Goal: Task Accomplishment & Management: Manage account settings

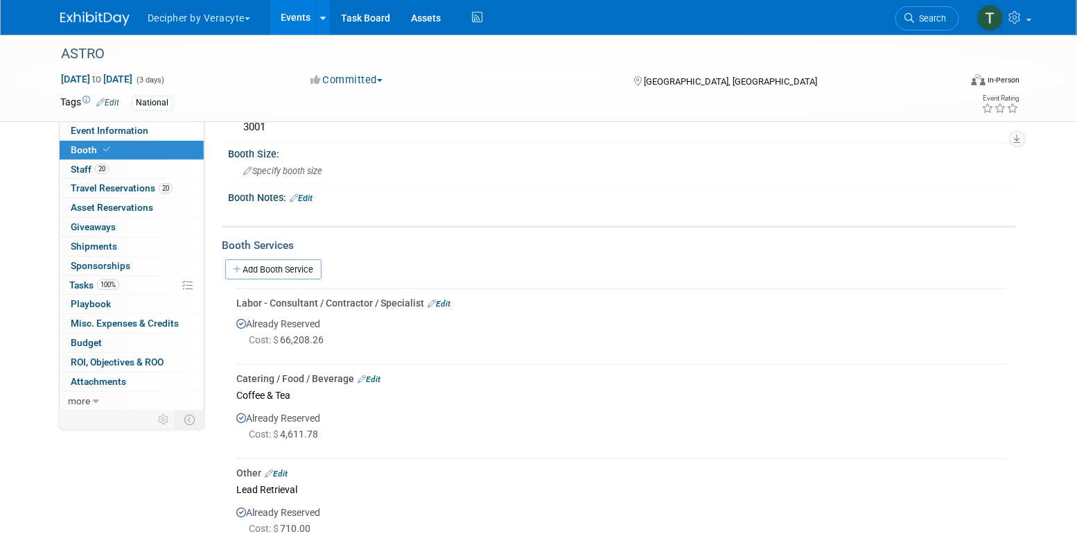
scroll to position [96, 0]
click at [286, 16] on link "Events" at bounding box center [295, 17] width 51 height 35
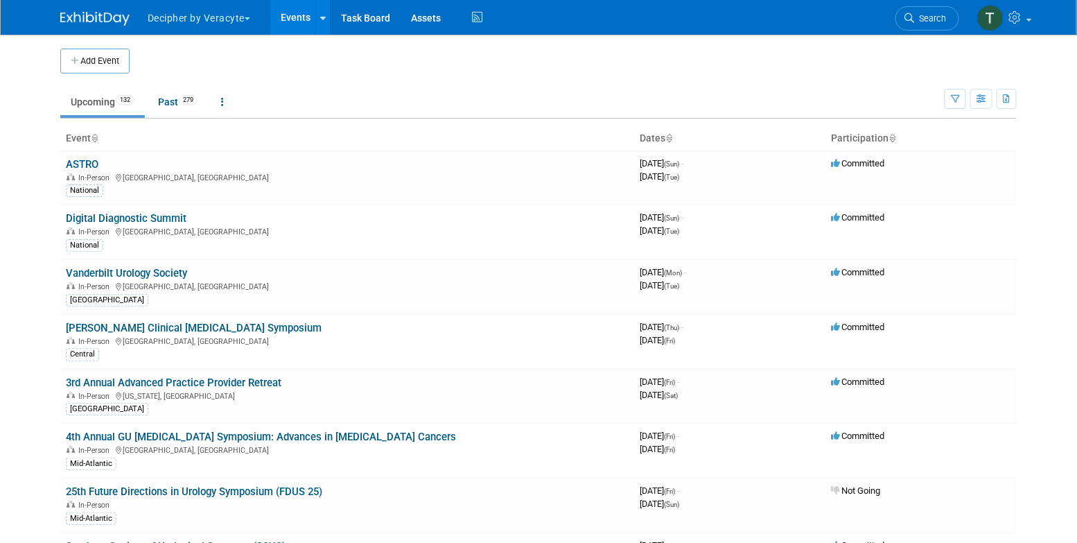
scroll to position [4960, 0]
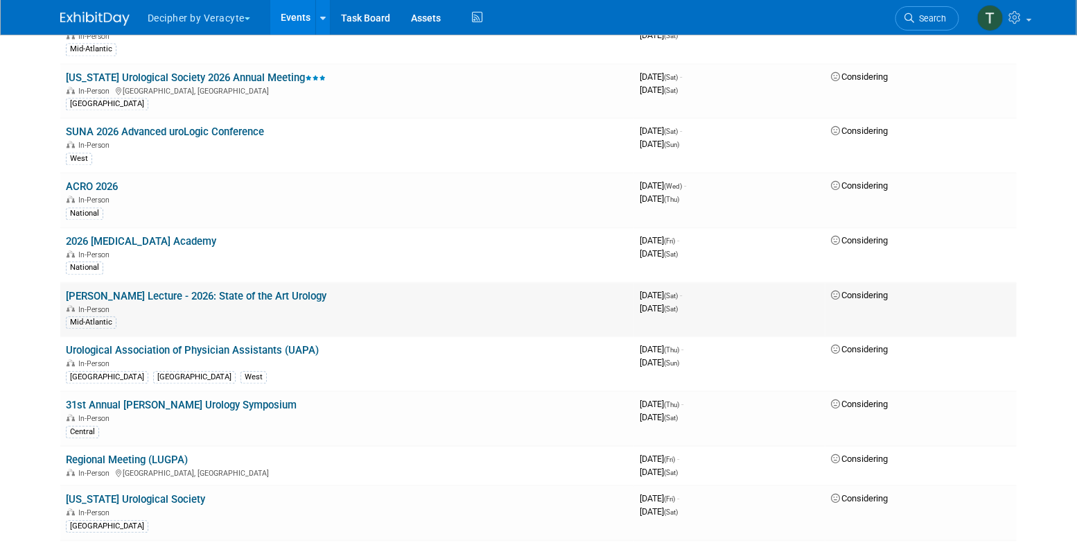
click at [308, 290] on link "Bunts-Hackler Lecture - 2026: State of the Art Urology" at bounding box center [196, 296] width 261 height 12
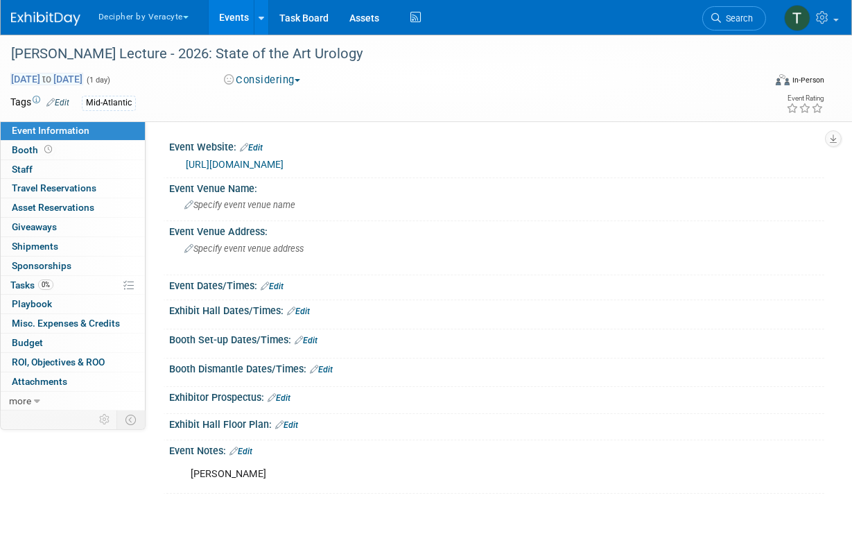
click at [62, 73] on span "Mar 21, 2026 to Mar 21, 2026" at bounding box center [46, 79] width 73 height 12
type input "Mar 21, 2026"
select select "2"
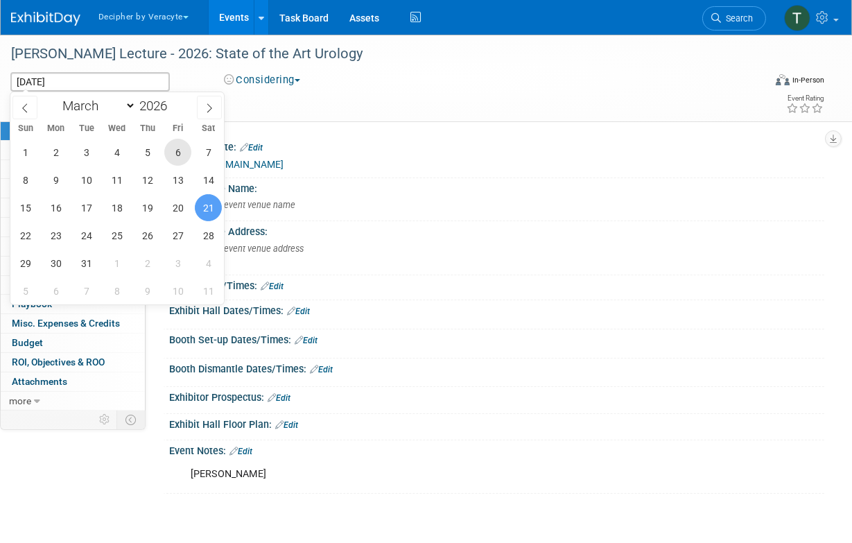
click at [181, 153] on span "6" at bounding box center [177, 152] width 27 height 27
type input "Mar 6, 2026"
click at [181, 153] on span "6" at bounding box center [177, 152] width 27 height 27
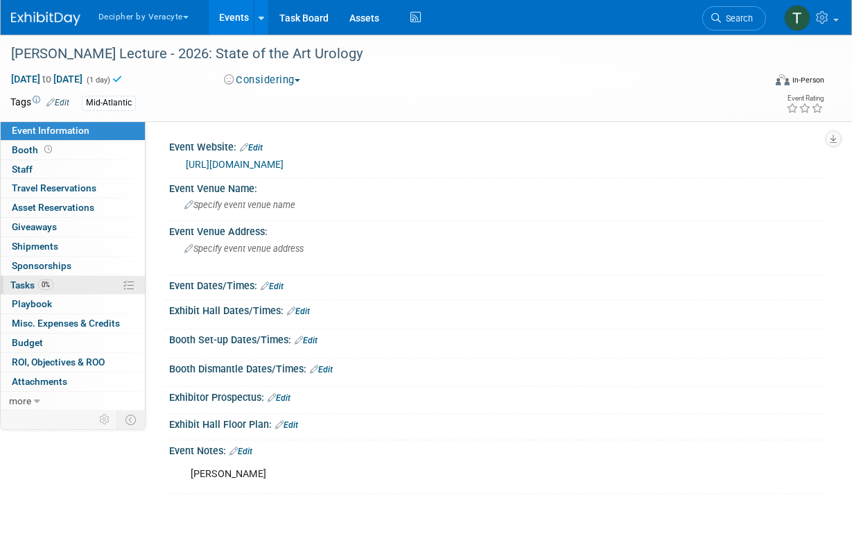
click at [95, 278] on link "0% Tasks 0%" at bounding box center [73, 285] width 144 height 19
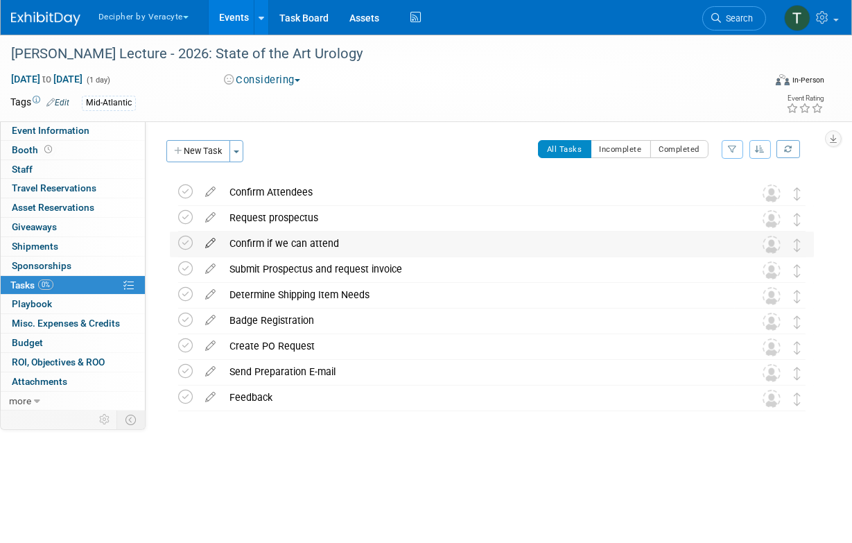
click at [213, 242] on icon at bounding box center [210, 240] width 24 height 17
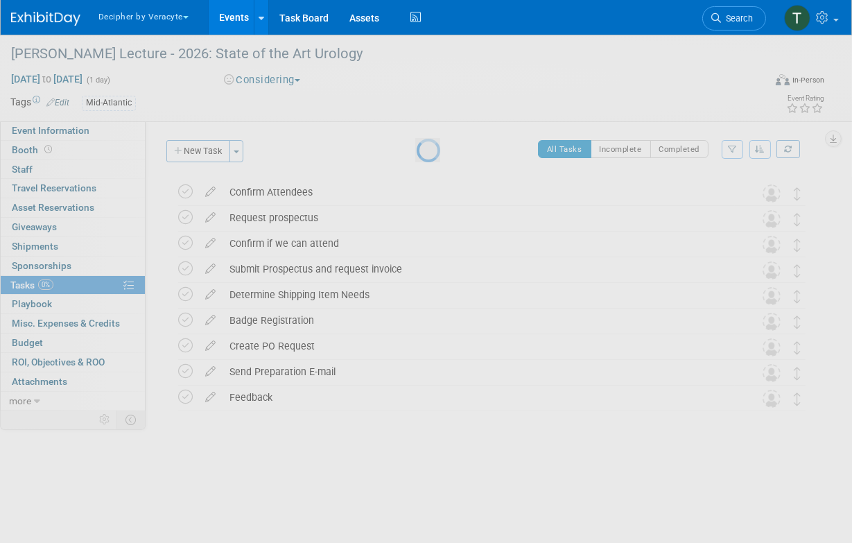
select select "8"
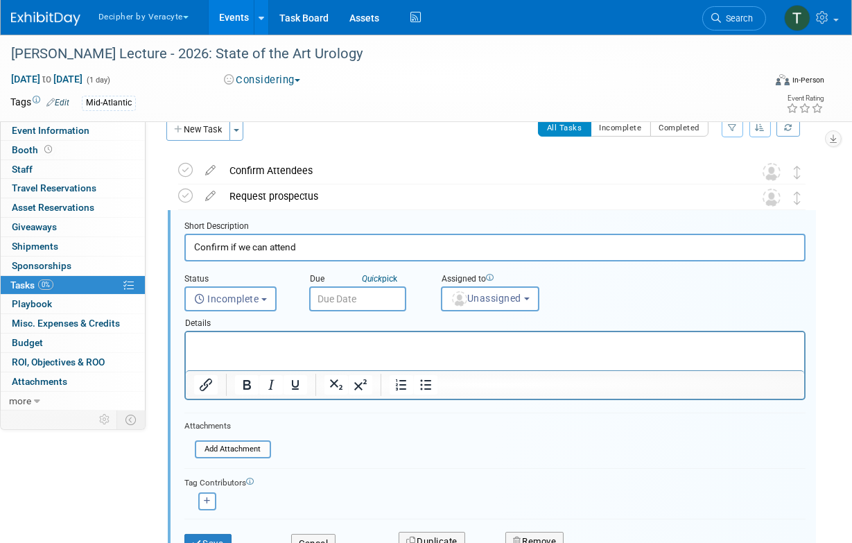
scroll to position [28, 0]
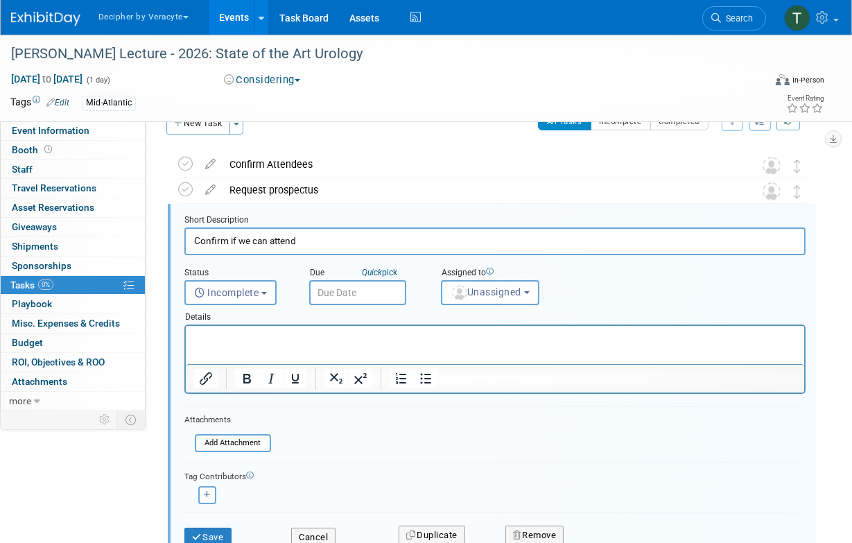
click at [266, 246] on input "Confirm if we can attend" at bounding box center [494, 240] width 621 height 27
type input "Confirm the date."
click at [333, 303] on body "Decipher by Veracyte Explore: My Workspaces 2 Go to Workspace: Corporate Events…" at bounding box center [426, 243] width 852 height 543
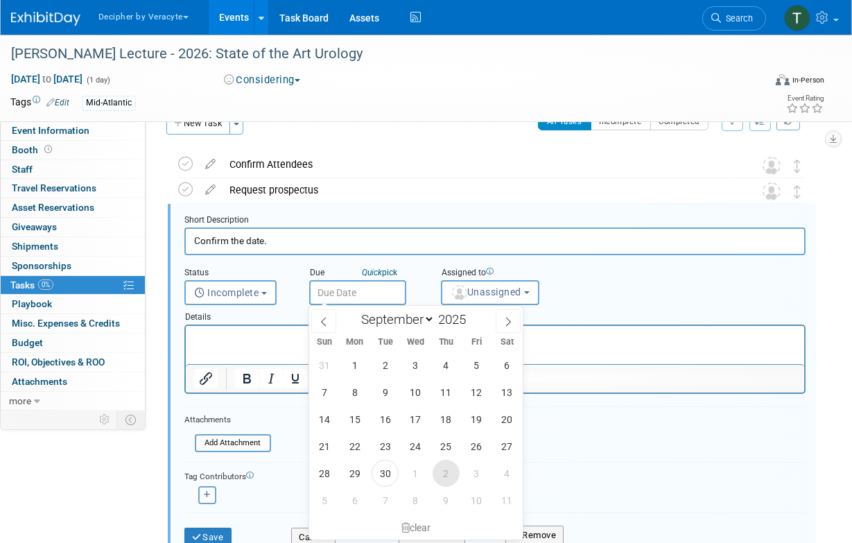
click at [448, 478] on span "2" at bounding box center [446, 473] width 27 height 27
type input "Oct 2, 2025"
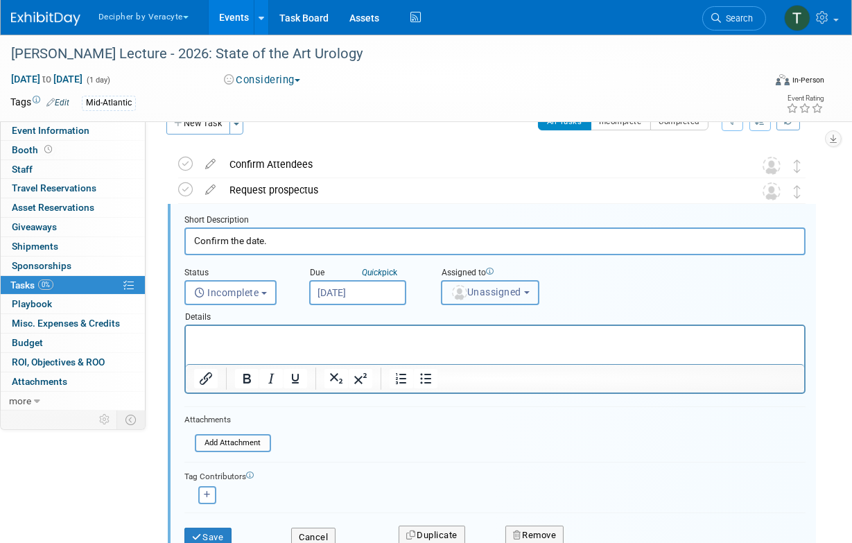
click at [477, 293] on span "Unassigned" at bounding box center [486, 291] width 71 height 11
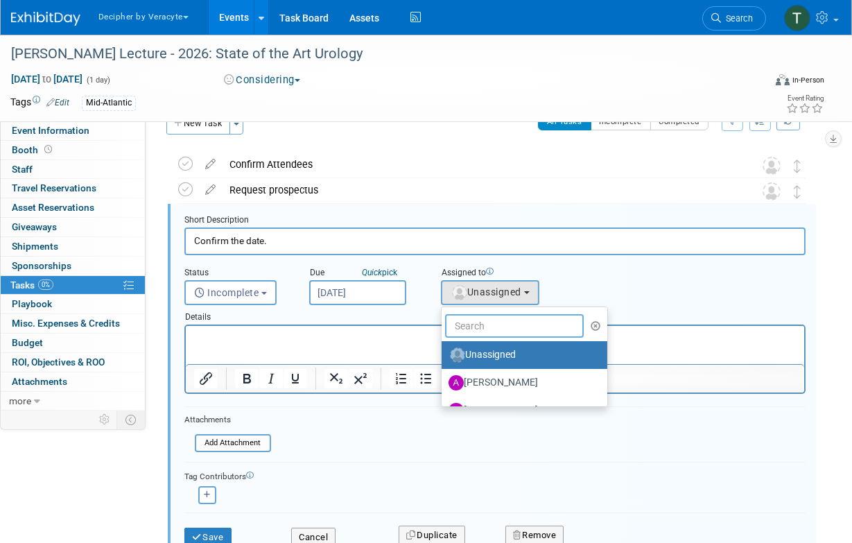
click at [478, 324] on input "text" at bounding box center [514, 326] width 139 height 24
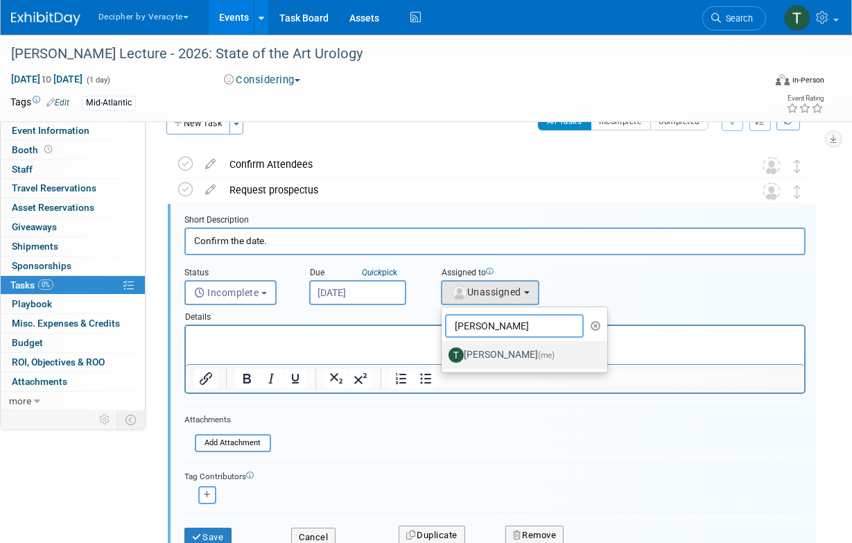
type input "tony"
click at [486, 352] on label "Tony Alvarado (me)" at bounding box center [521, 355] width 145 height 22
click at [444, 352] on input "Tony Alvarado (me)" at bounding box center [439, 353] width 9 height 9
select select "3ceeba8c-a19a-4597-a609-6fba7c9a515a"
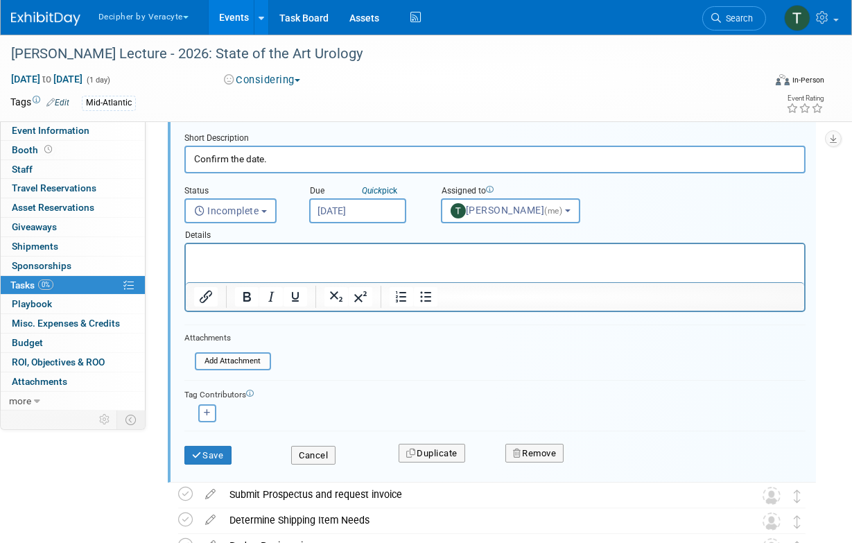
scroll to position [114, 0]
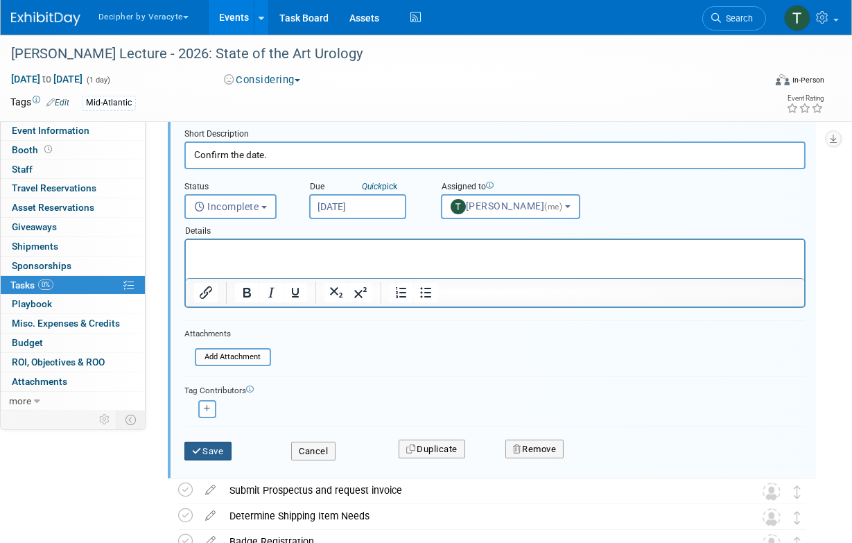
click at [220, 449] on button "Save" at bounding box center [207, 451] width 47 height 19
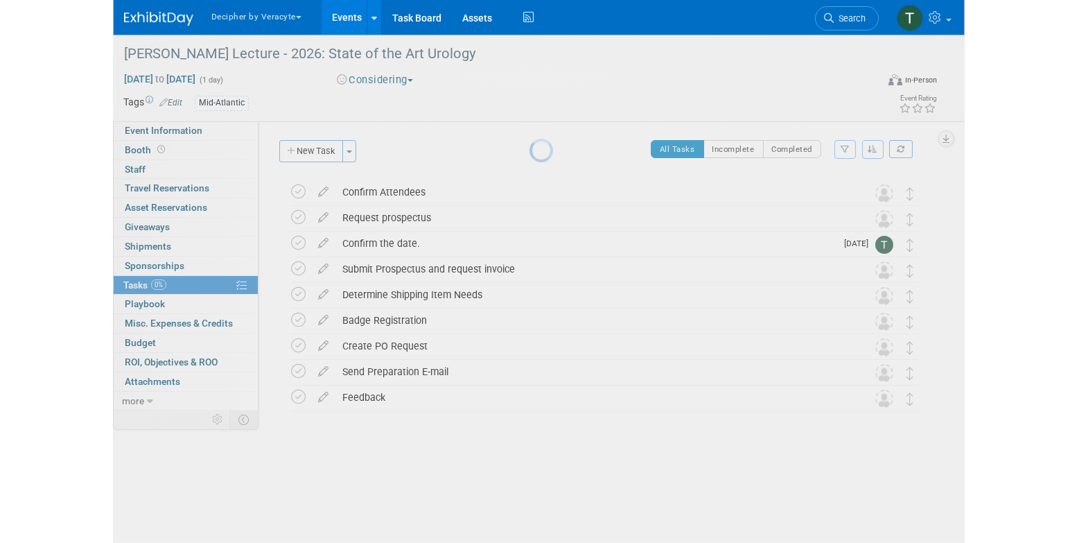
scroll to position [0, 0]
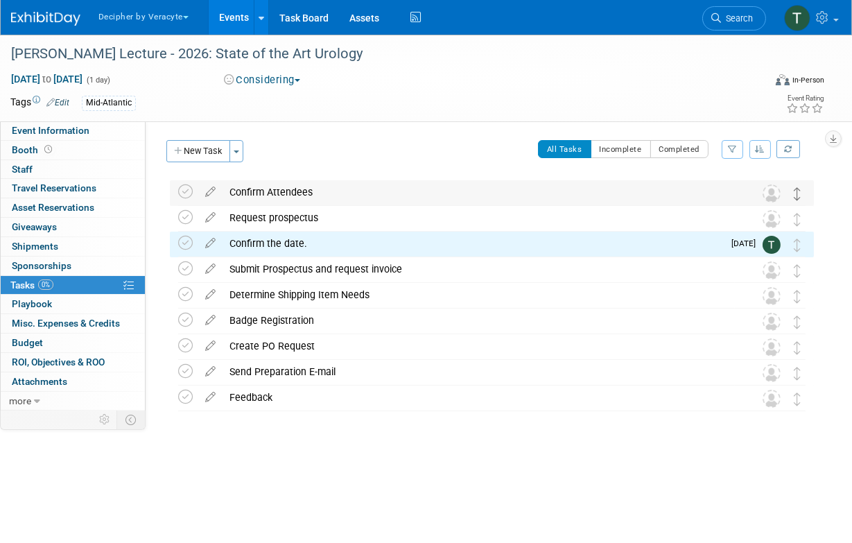
drag, startPoint x: 798, startPoint y: 252, endPoint x: 798, endPoint y: 195, distance: 56.2
click at [798, 195] on div "Bunts-Hackler Lecture - 2026: State of the Art Urology Mar 6, 2026 to Mar 6, 20…" at bounding box center [488, 296] width 651 height 232
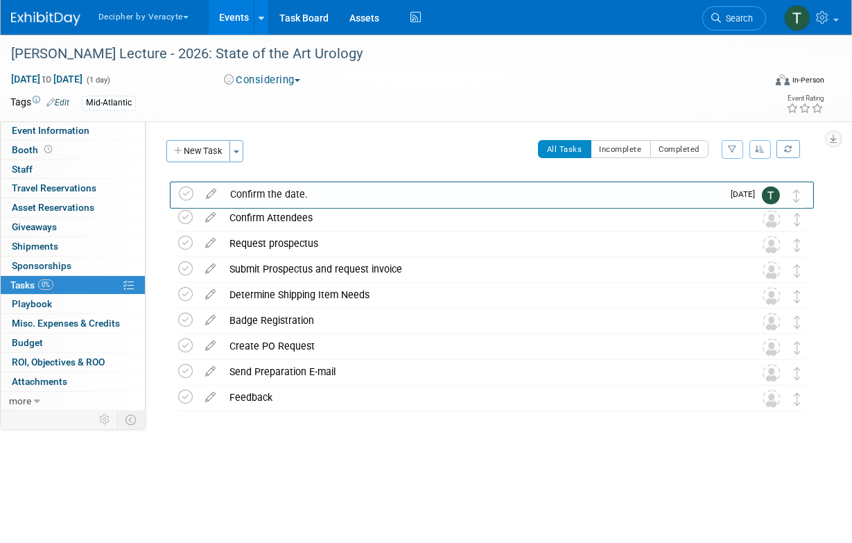
drag, startPoint x: 803, startPoint y: 250, endPoint x: 803, endPoint y: 200, distance: 49.9
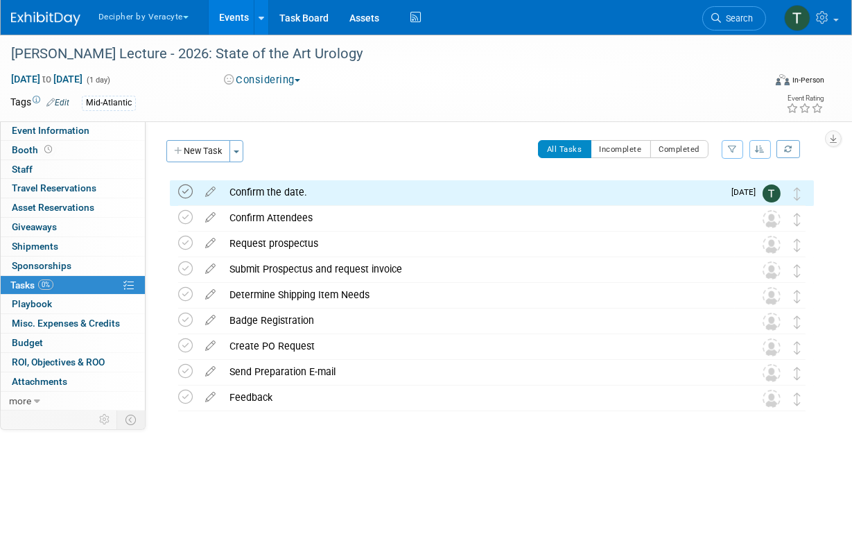
click at [186, 189] on icon at bounding box center [185, 191] width 15 height 15
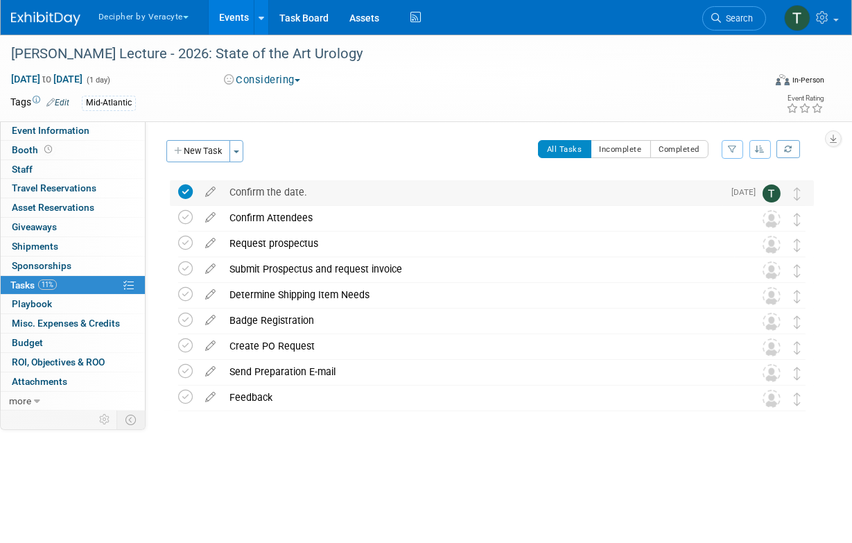
click at [258, 205] on table "Confirm the date. Pro tip: Press Ctrl-Enter to submit comment. Submit Show task…" at bounding box center [491, 193] width 627 height 26
click at [260, 200] on div "Confirm the date." at bounding box center [473, 192] width 501 height 24
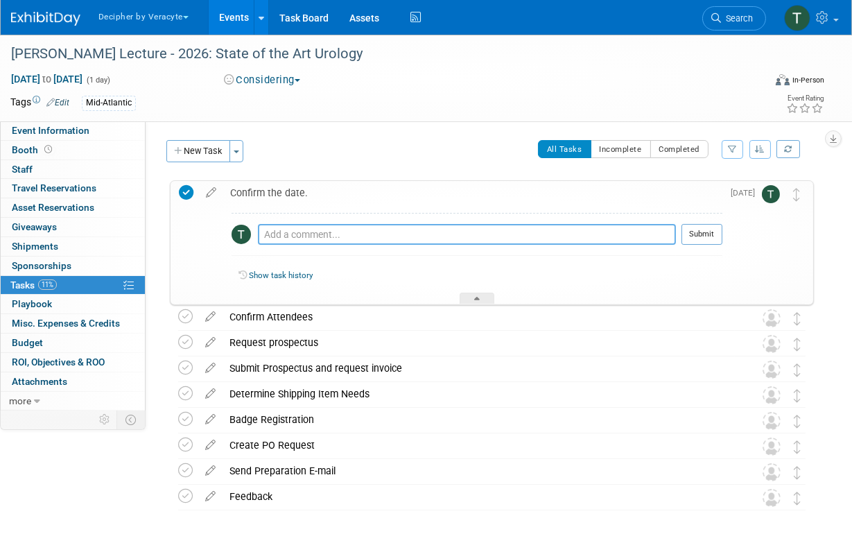
click at [290, 241] on textarea at bounding box center [467, 234] width 418 height 21
type textarea "confirmed via email."
click at [708, 234] on button "Submit" at bounding box center [701, 234] width 41 height 21
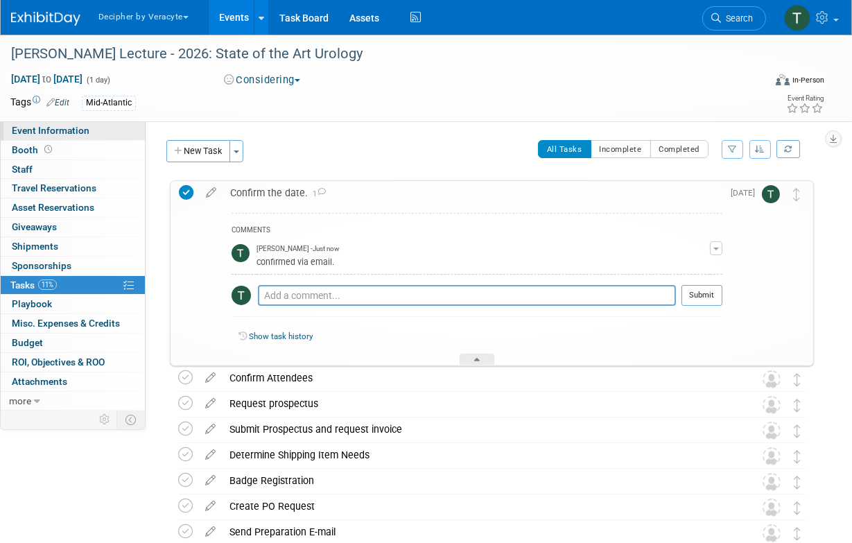
click at [89, 129] on link "Event Information" at bounding box center [73, 130] width 144 height 19
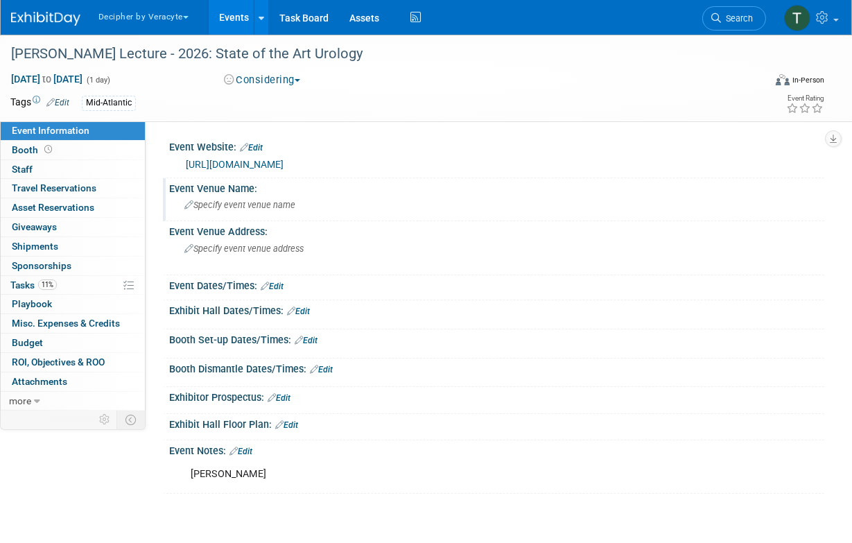
click at [280, 212] on div "Specify event venue name" at bounding box center [497, 204] width 634 height 21
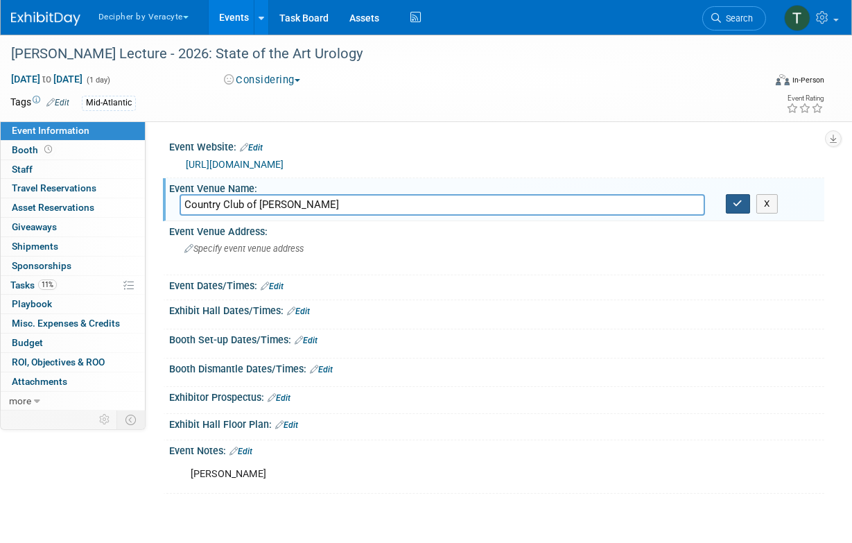
type input "Country Club of Virgina"
click at [740, 209] on button "button" at bounding box center [738, 203] width 25 height 19
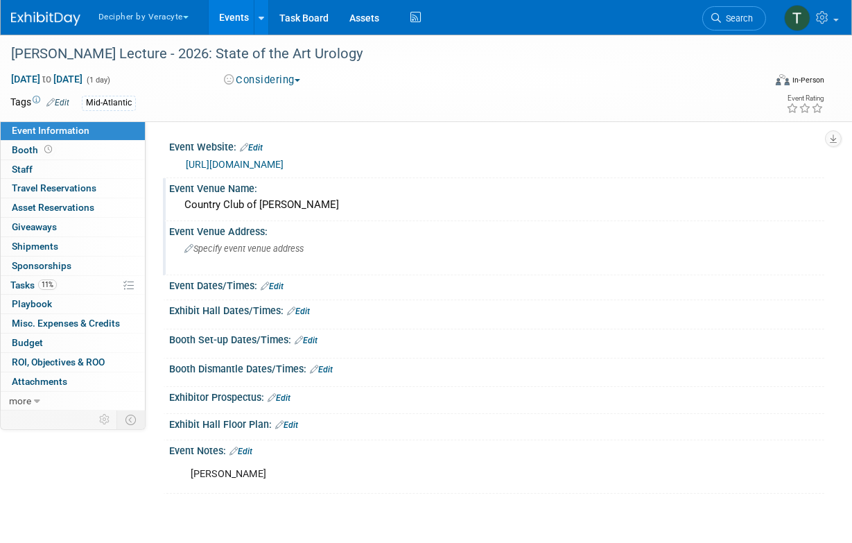
click at [299, 251] on span "Specify event venue address" at bounding box center [243, 248] width 119 height 10
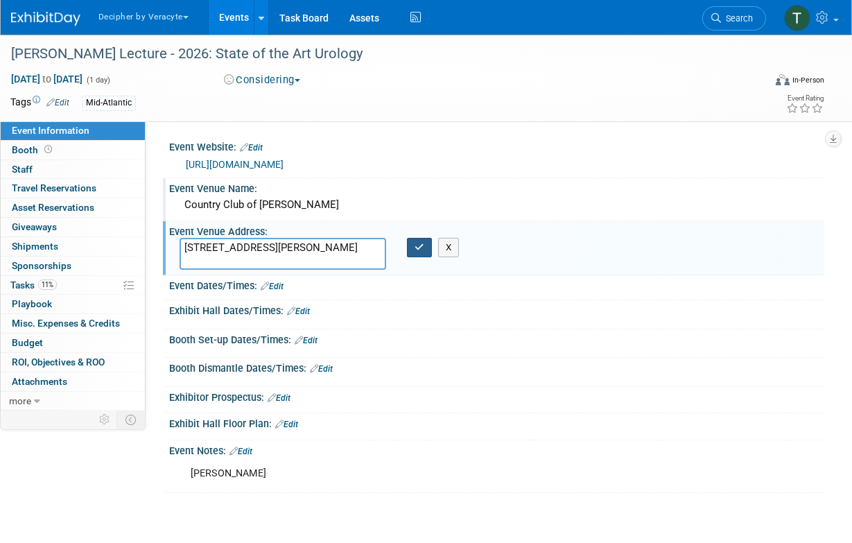
type textarea "6031 St Andrews Lane, Richmond VA"
click at [421, 245] on icon "button" at bounding box center [420, 247] width 10 height 9
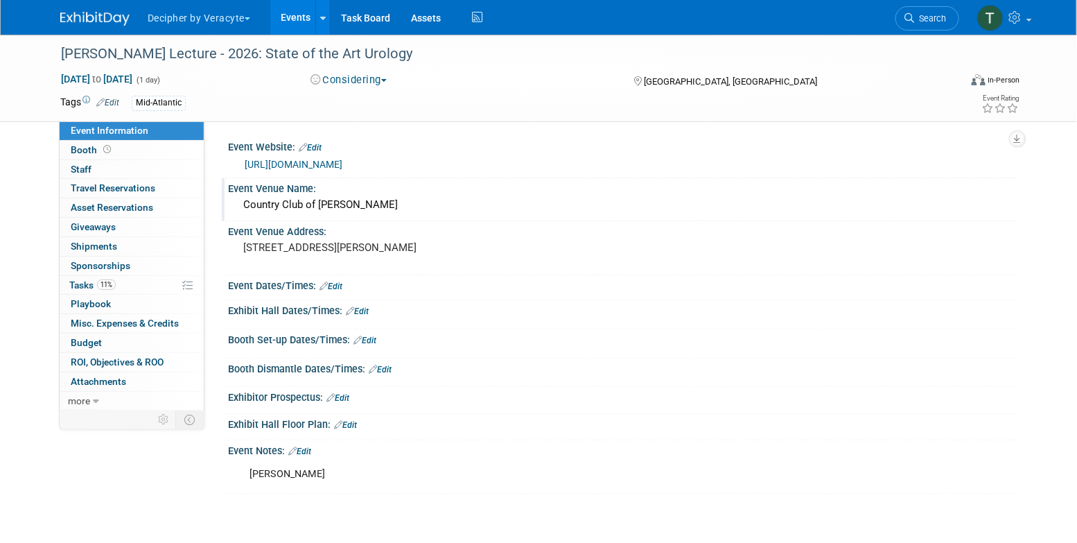
click at [299, 23] on link "Events" at bounding box center [295, 17] width 51 height 35
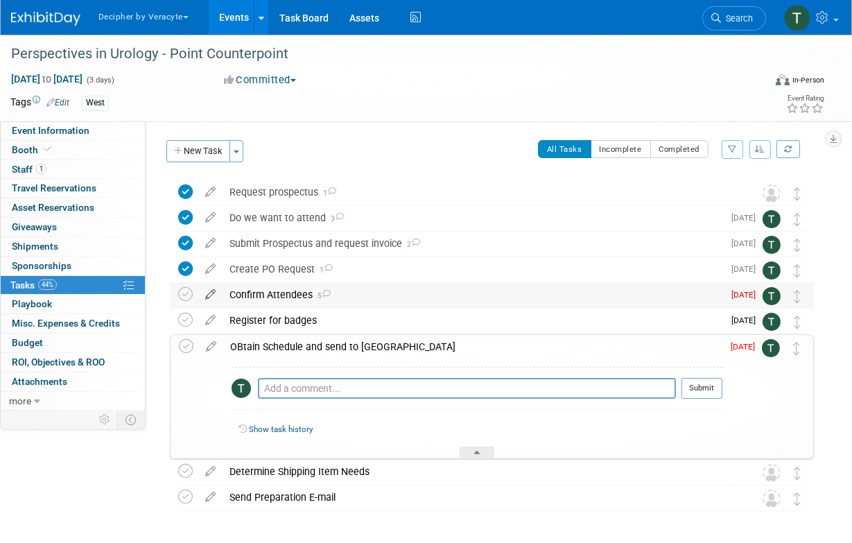
click at [209, 295] on icon at bounding box center [210, 291] width 24 height 17
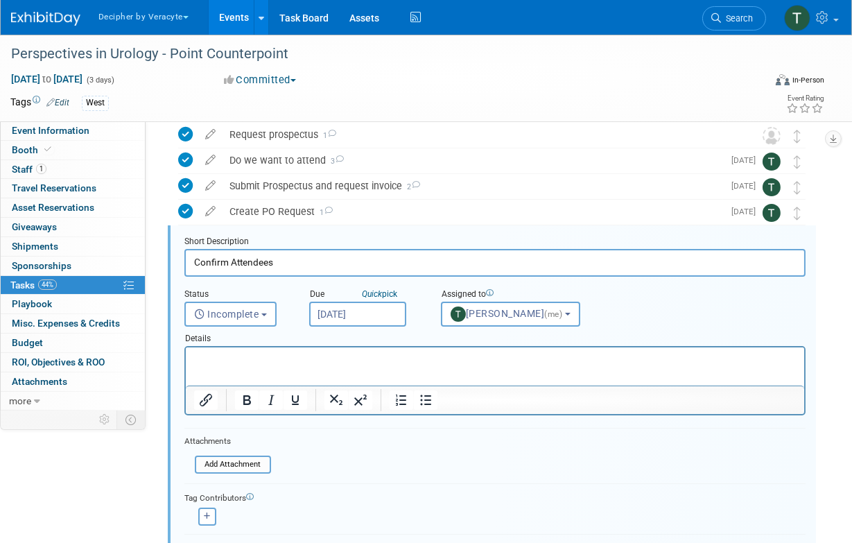
scroll to position [80, 0]
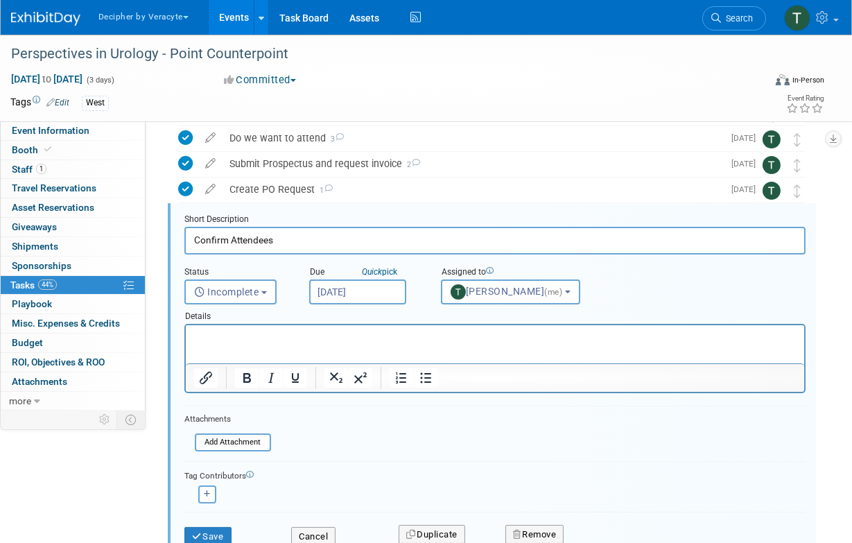
click at [341, 291] on input "[DATE]" at bounding box center [357, 291] width 97 height 25
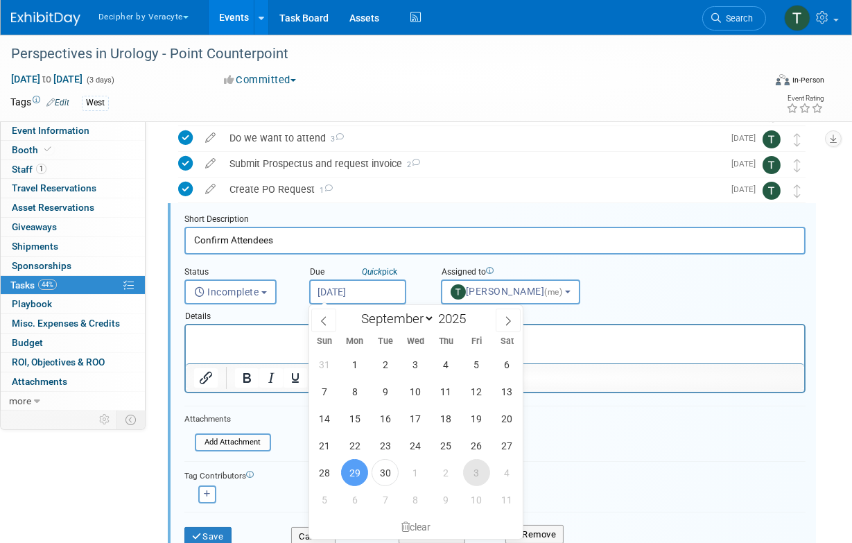
click at [470, 472] on span "3" at bounding box center [476, 472] width 27 height 27
type input "Oct 3, 2025"
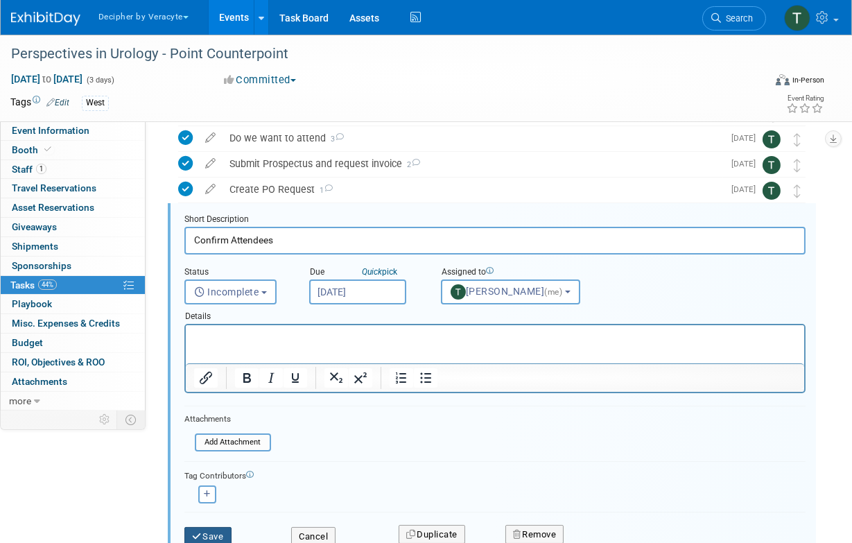
click at [193, 532] on icon "submit" at bounding box center [197, 536] width 11 height 9
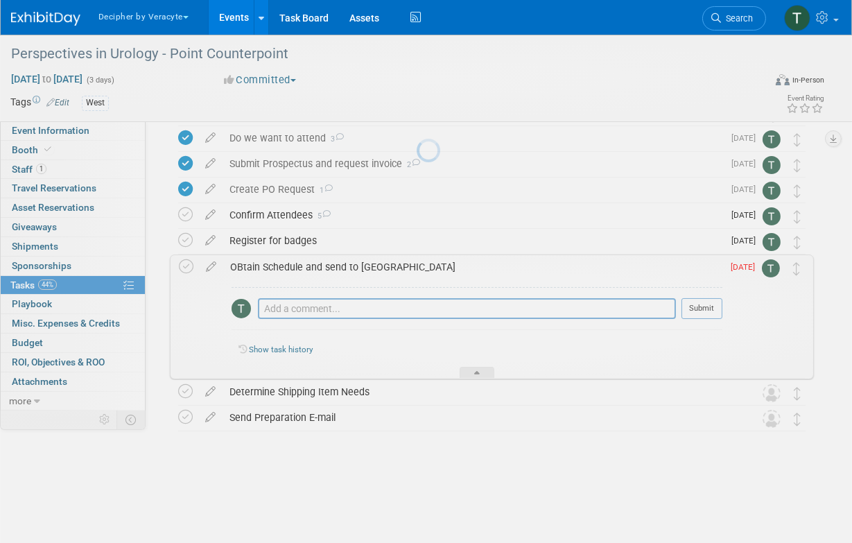
scroll to position [52, 0]
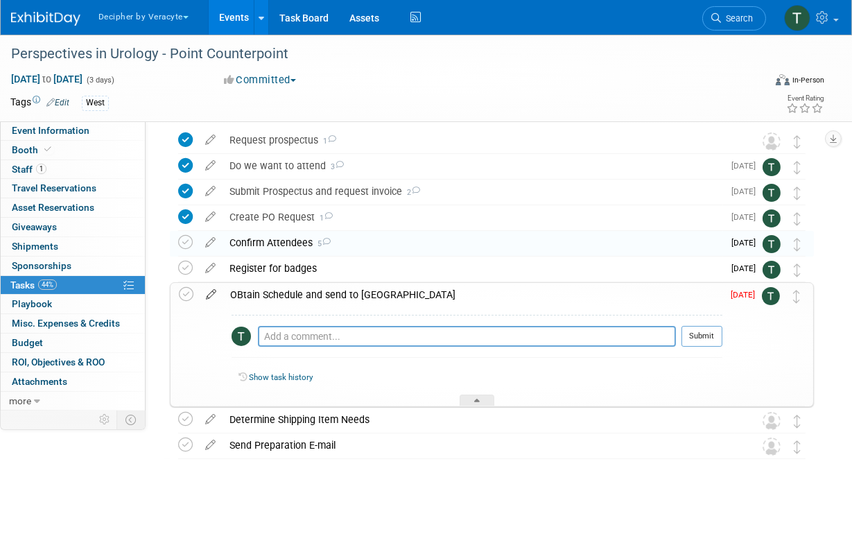
click at [204, 296] on icon at bounding box center [211, 291] width 24 height 17
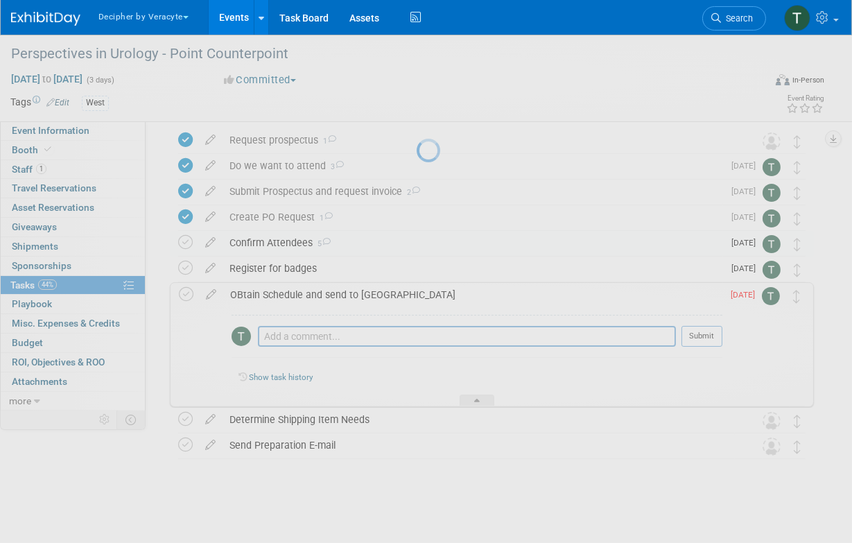
select select "8"
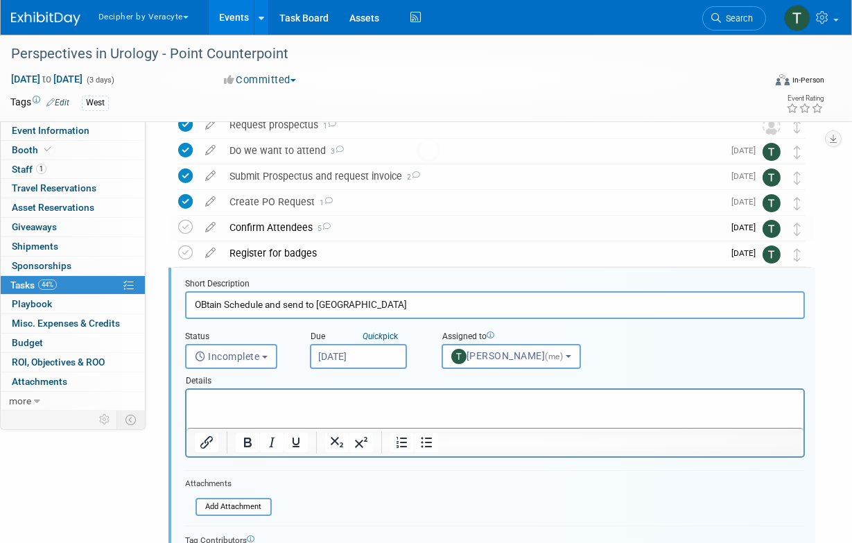
scroll to position [131, 0]
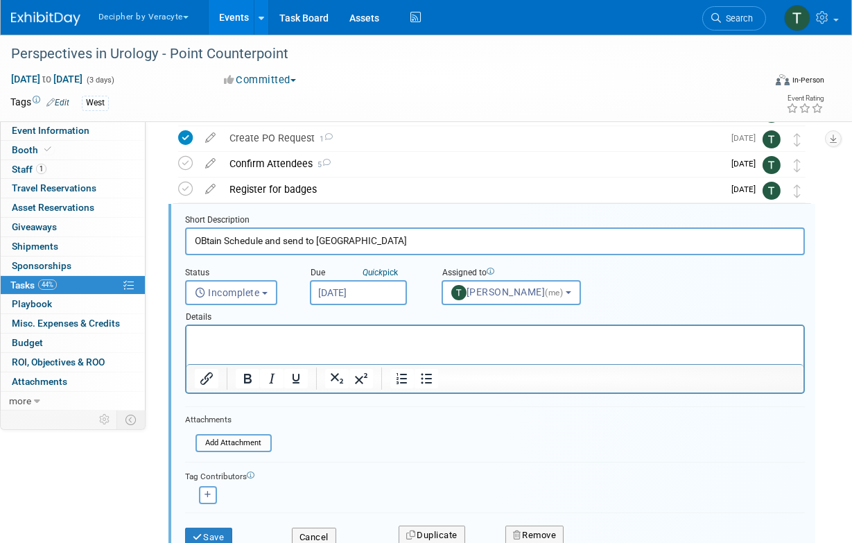
click at [385, 294] on input "[DATE]" at bounding box center [358, 292] width 97 height 25
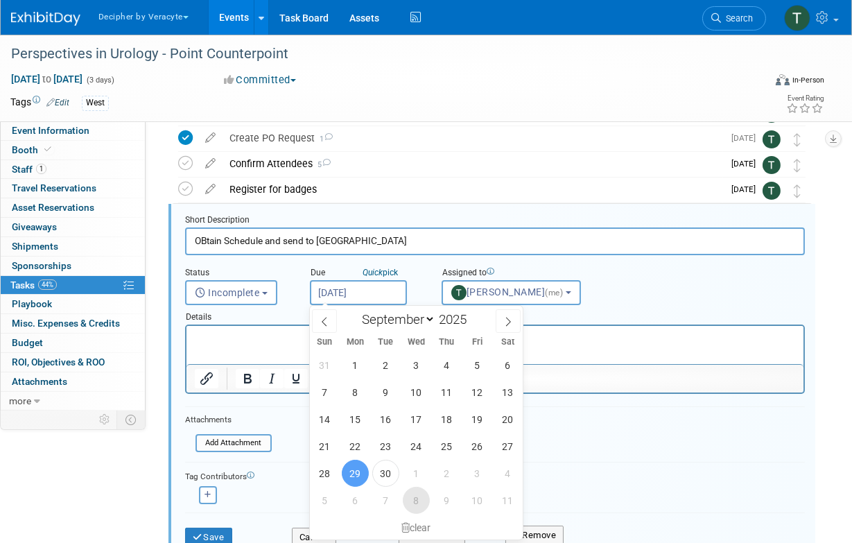
click at [415, 505] on span "8" at bounding box center [416, 500] width 27 height 27
type input "Oct 8, 2025"
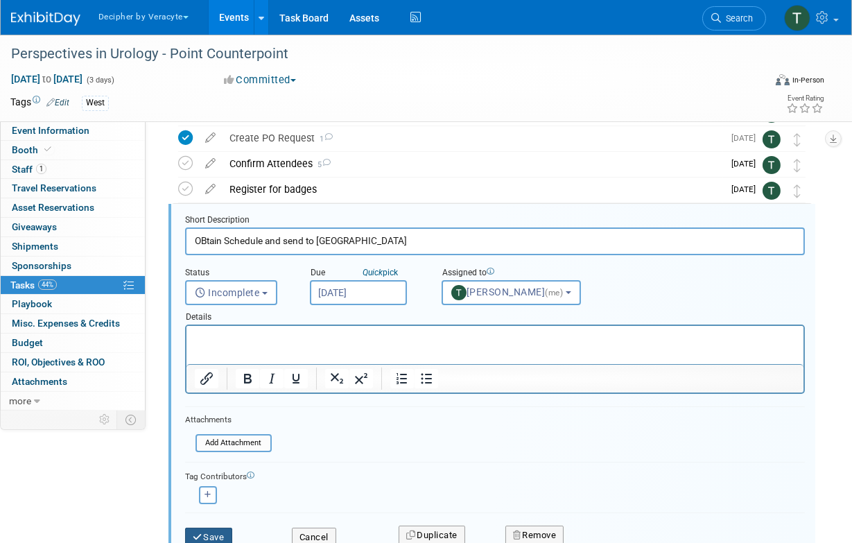
click at [214, 531] on button "Save" at bounding box center [208, 537] width 47 height 19
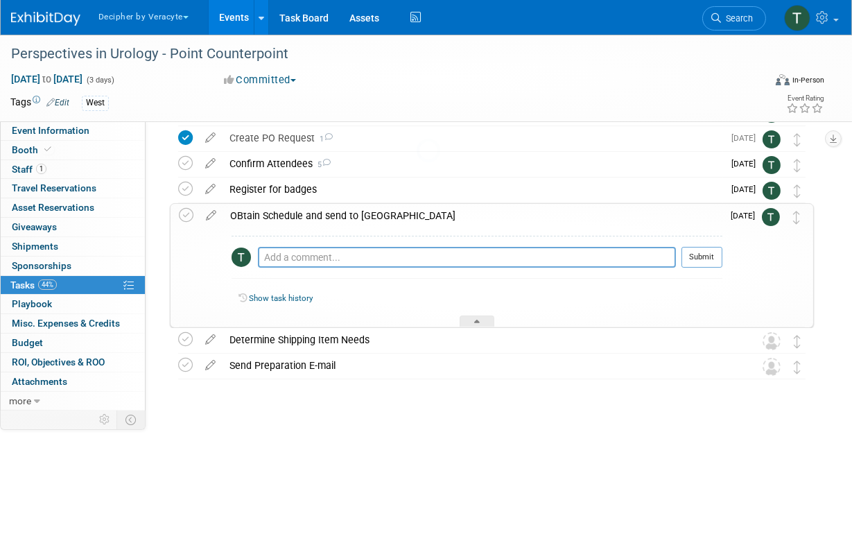
scroll to position [51, 0]
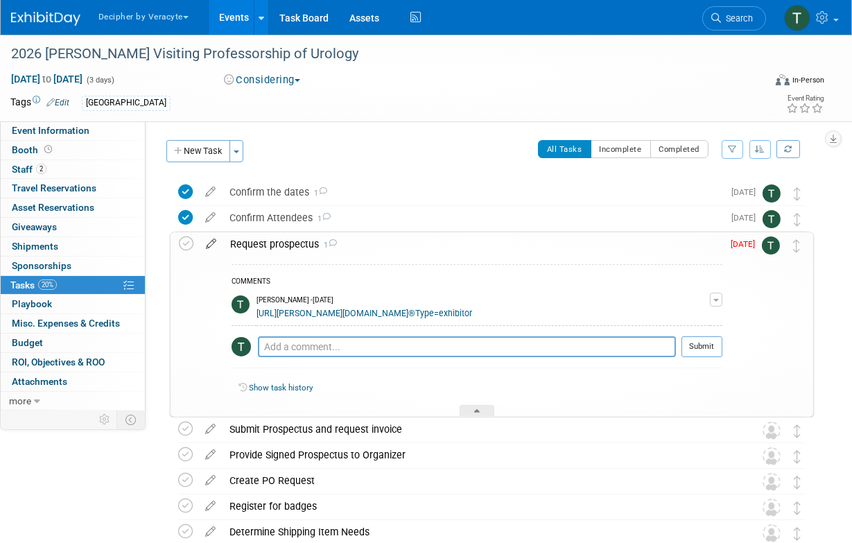
click at [211, 241] on icon at bounding box center [211, 240] width 24 height 17
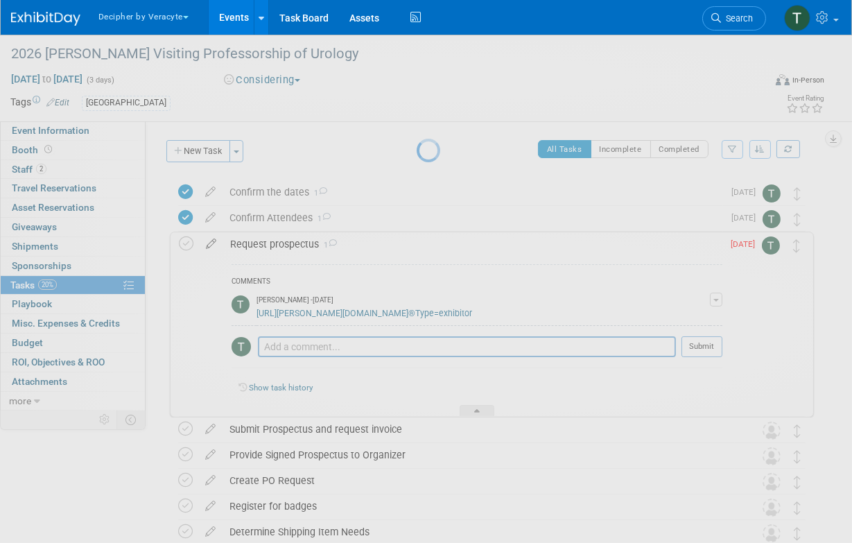
select select "8"
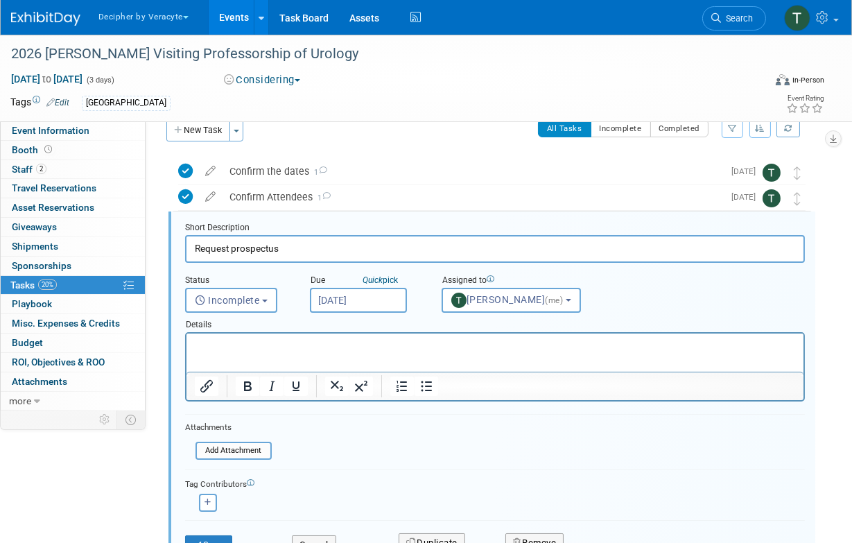
scroll to position [28, 0]
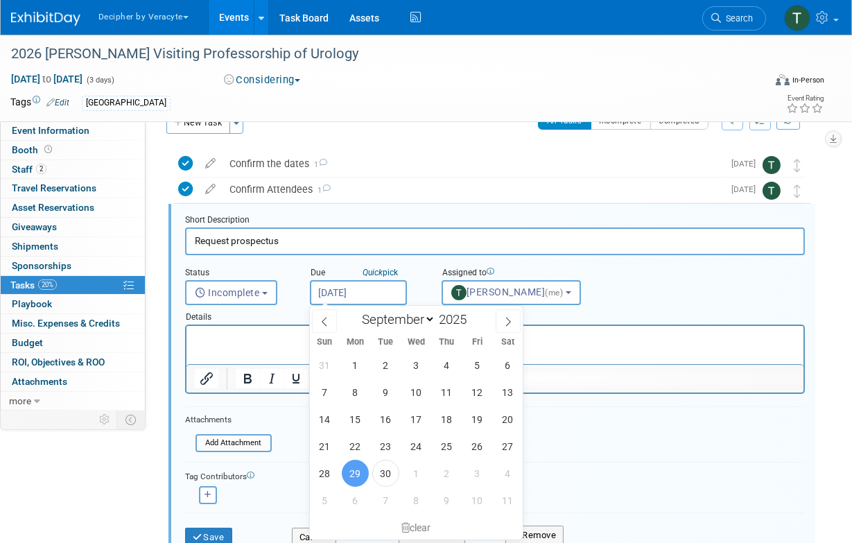
click at [342, 287] on input "[DATE]" at bounding box center [358, 292] width 97 height 25
click at [356, 500] on span "6" at bounding box center [355, 500] width 27 height 27
type input "[DATE]"
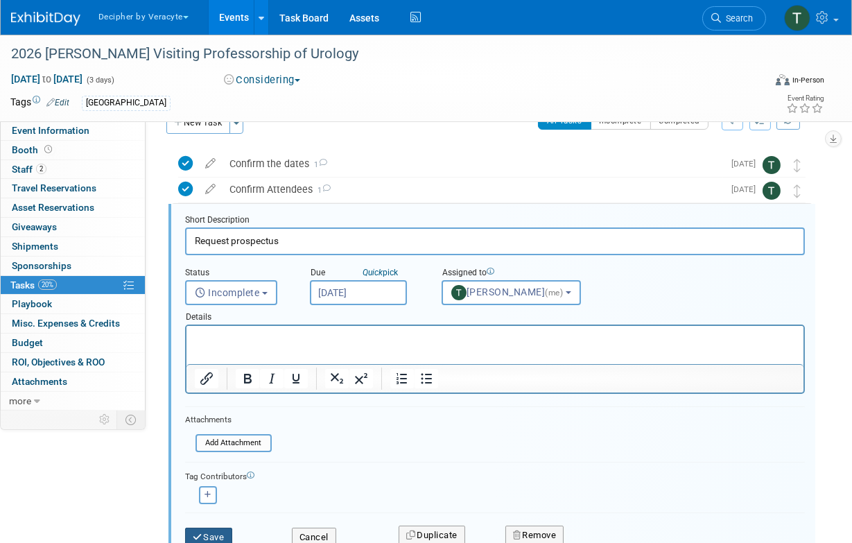
click at [219, 534] on button "Save" at bounding box center [208, 537] width 47 height 19
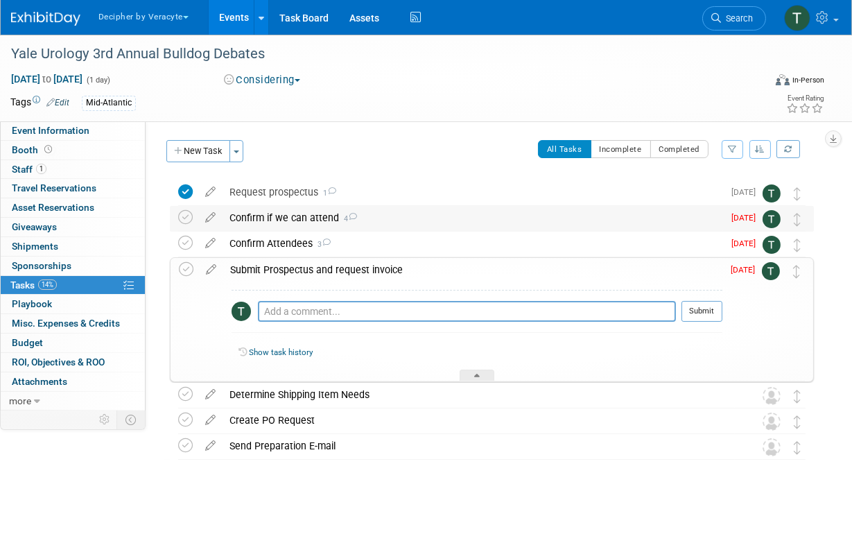
click at [263, 225] on div "Confirm if we can attend 4" at bounding box center [473, 218] width 501 height 24
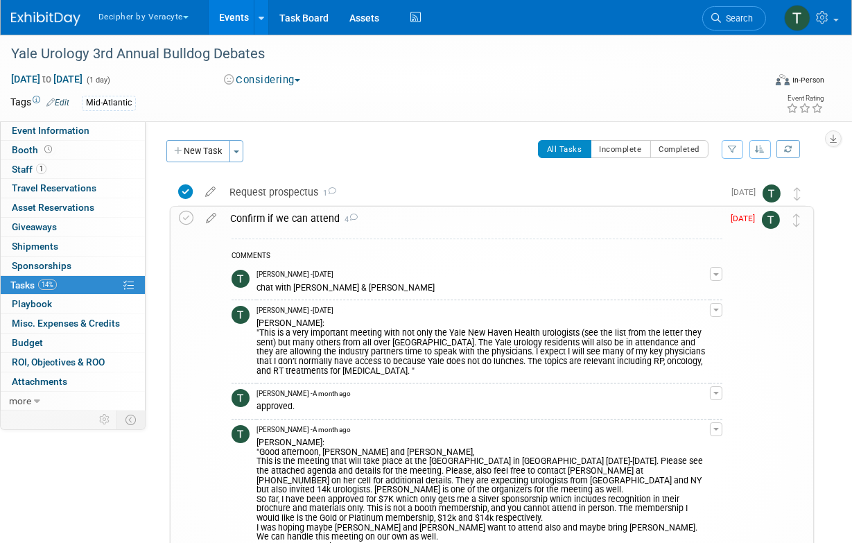
click at [263, 225] on div "Confirm if we can attend 4" at bounding box center [472, 219] width 499 height 24
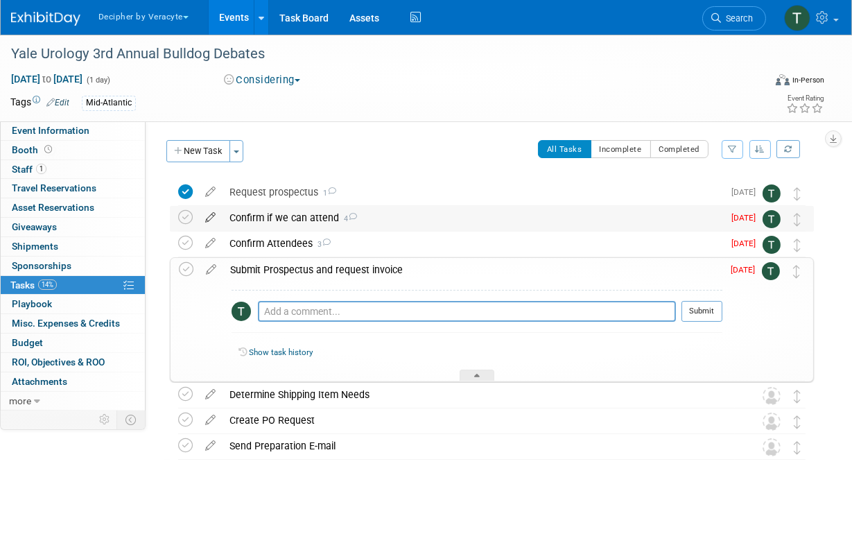
click at [208, 220] on icon at bounding box center [210, 214] width 24 height 17
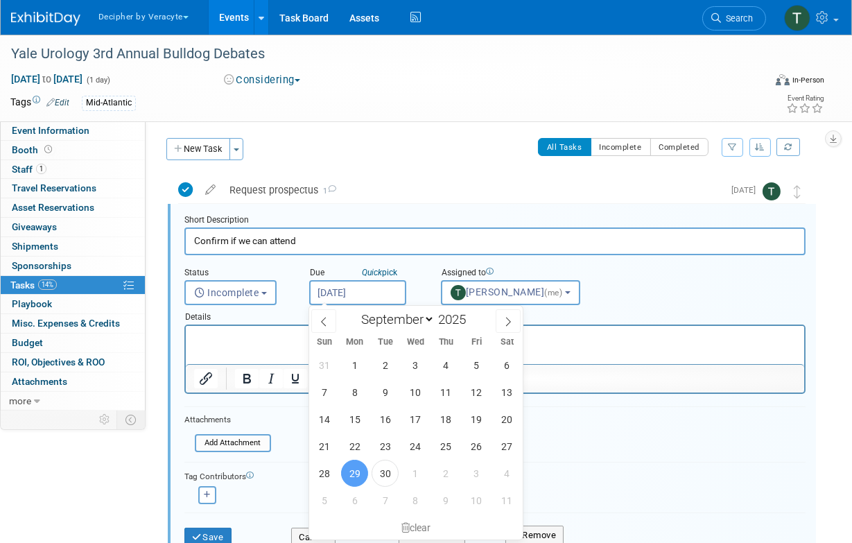
click at [379, 291] on input "[DATE]" at bounding box center [357, 292] width 97 height 25
click at [354, 511] on span "6" at bounding box center [354, 500] width 27 height 27
type input "Oct 6, 2025"
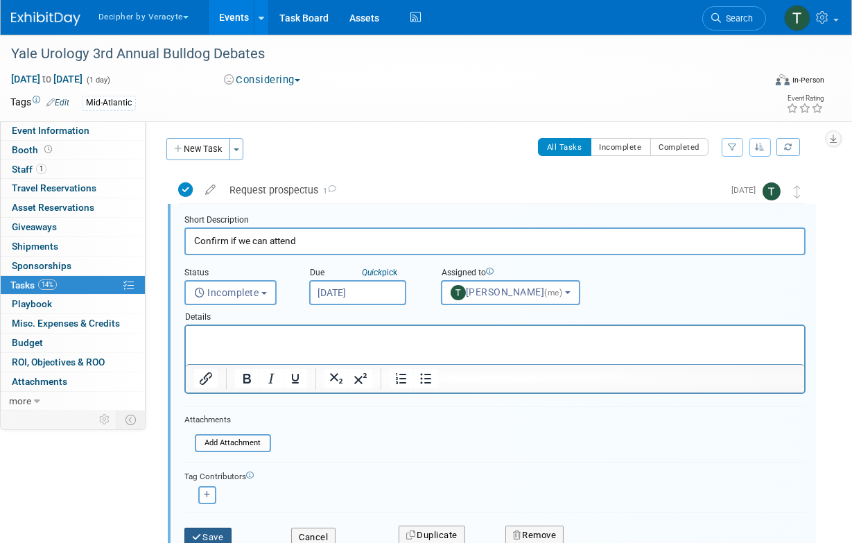
click at [221, 528] on button "Save" at bounding box center [207, 537] width 47 height 19
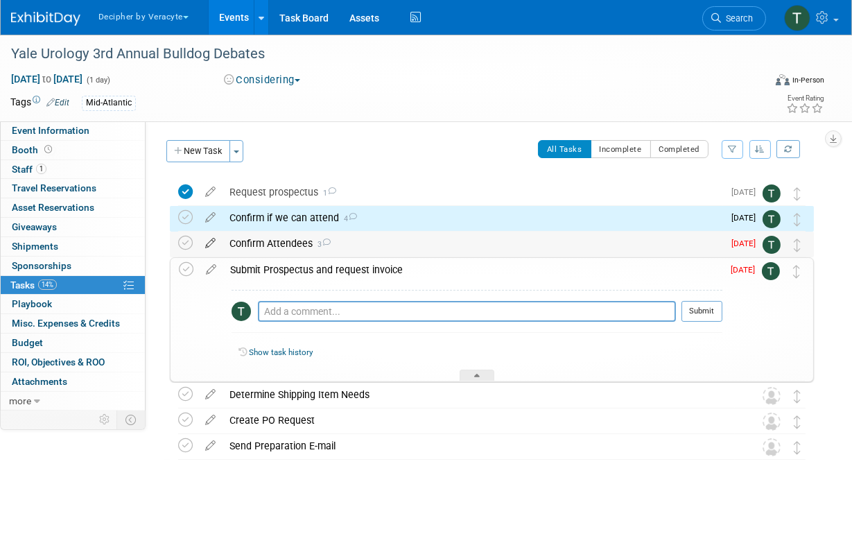
click at [209, 247] on icon at bounding box center [210, 240] width 24 height 17
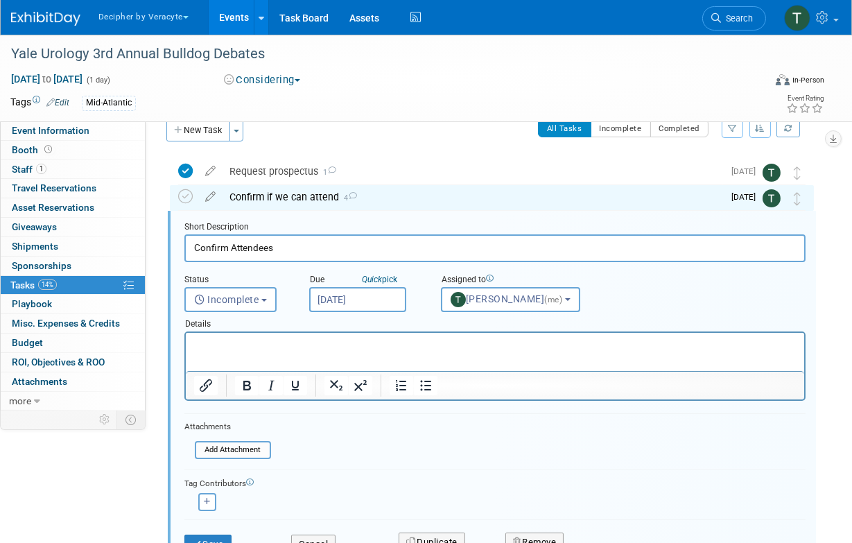
scroll to position [28, 0]
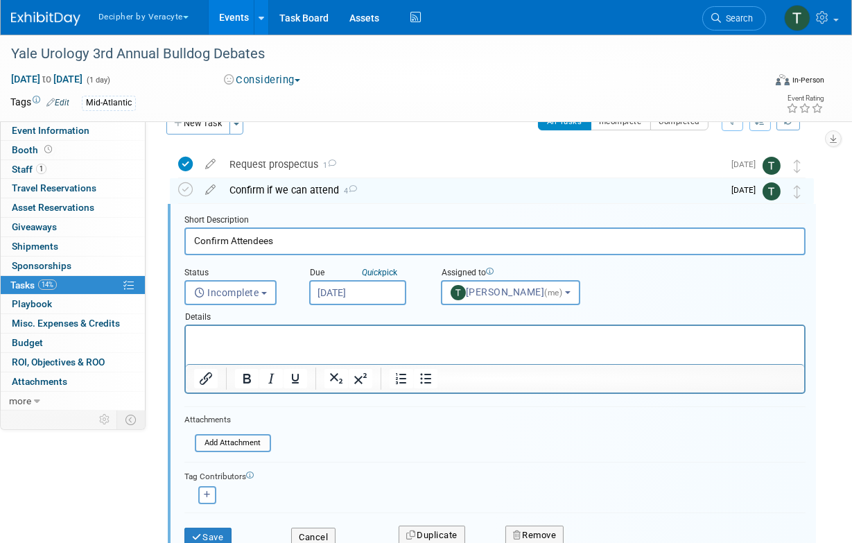
click at [343, 295] on input "[DATE]" at bounding box center [357, 292] width 97 height 25
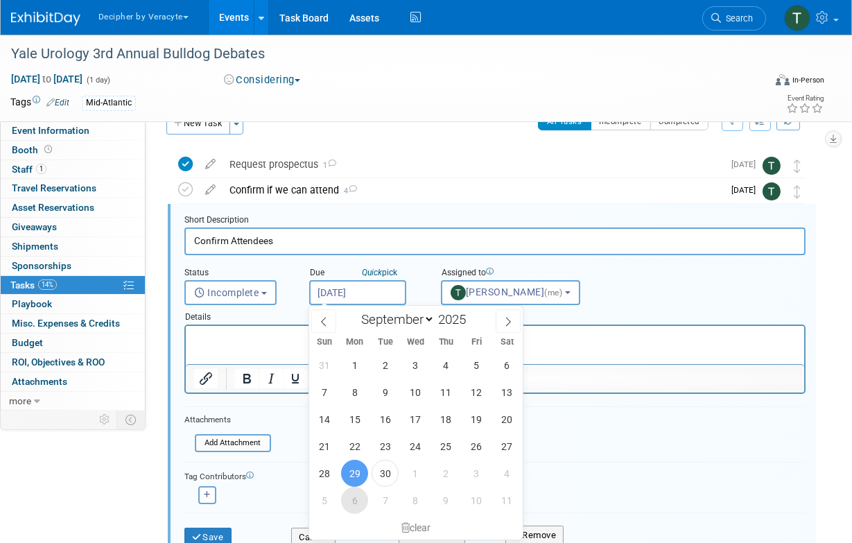
click at [356, 498] on span "6" at bounding box center [354, 500] width 27 height 27
type input "Oct 6, 2025"
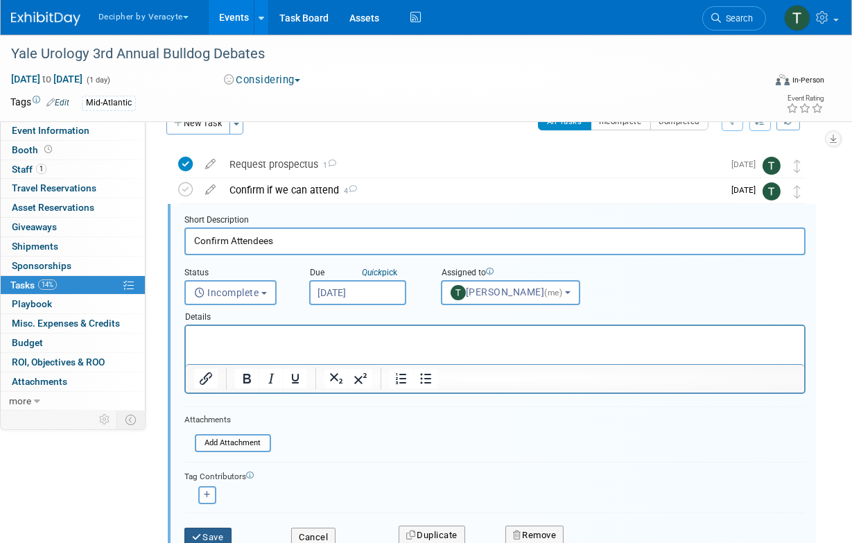
click at [224, 530] on button "Save" at bounding box center [207, 537] width 47 height 19
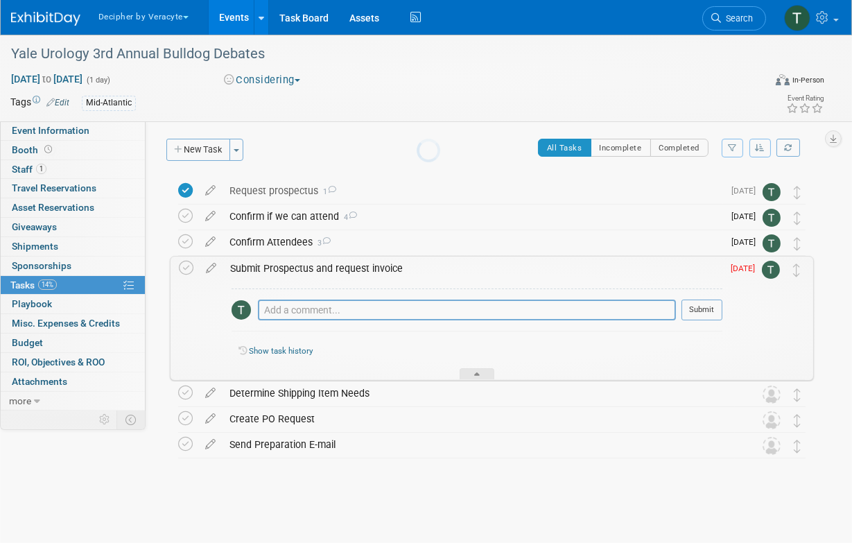
scroll to position [0, 0]
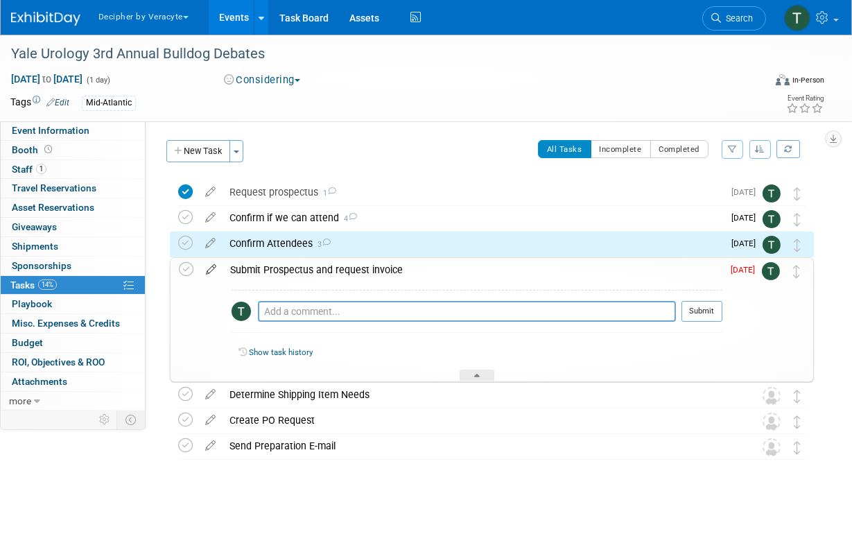
click at [211, 266] on icon at bounding box center [211, 266] width 24 height 17
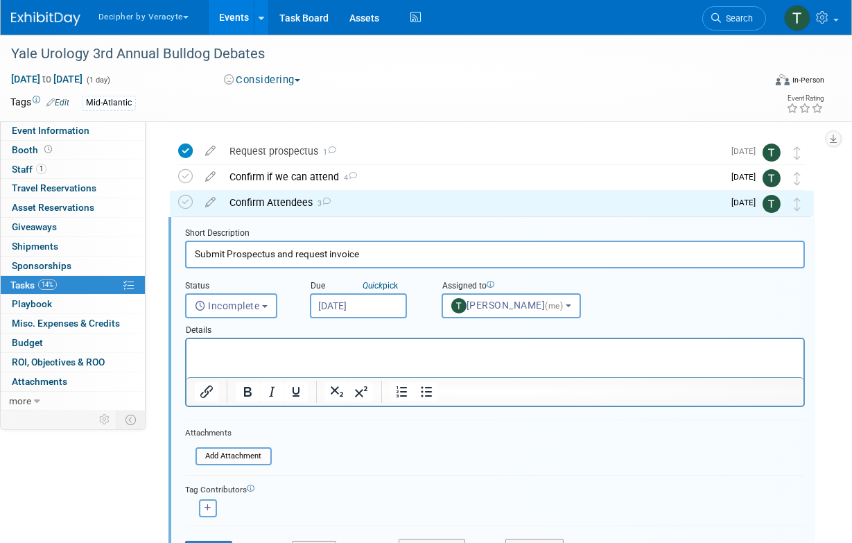
scroll to position [54, 0]
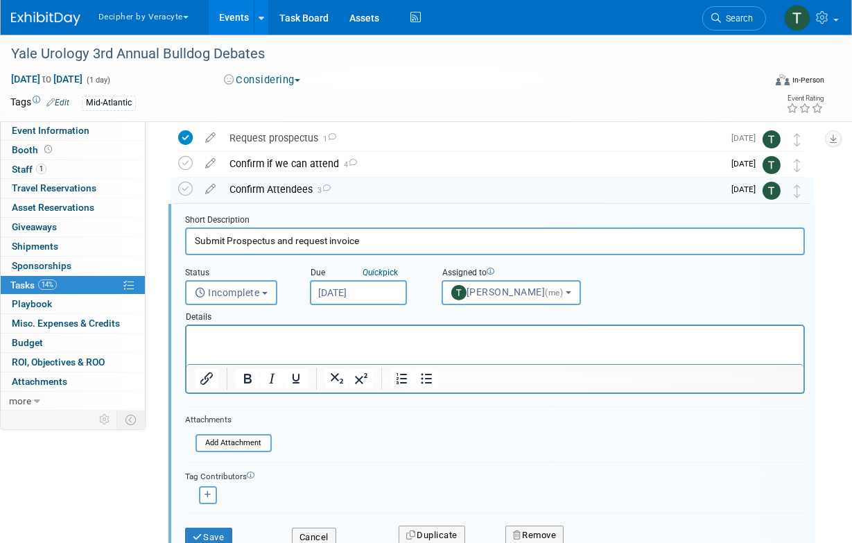
click at [351, 298] on input "[DATE]" at bounding box center [358, 292] width 97 height 25
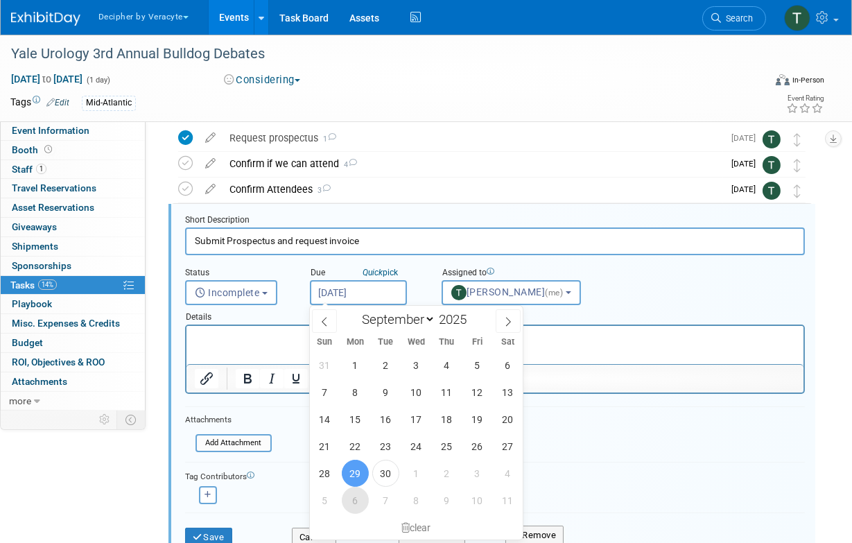
click at [347, 502] on span "6" at bounding box center [355, 500] width 27 height 27
type input "[DATE]"
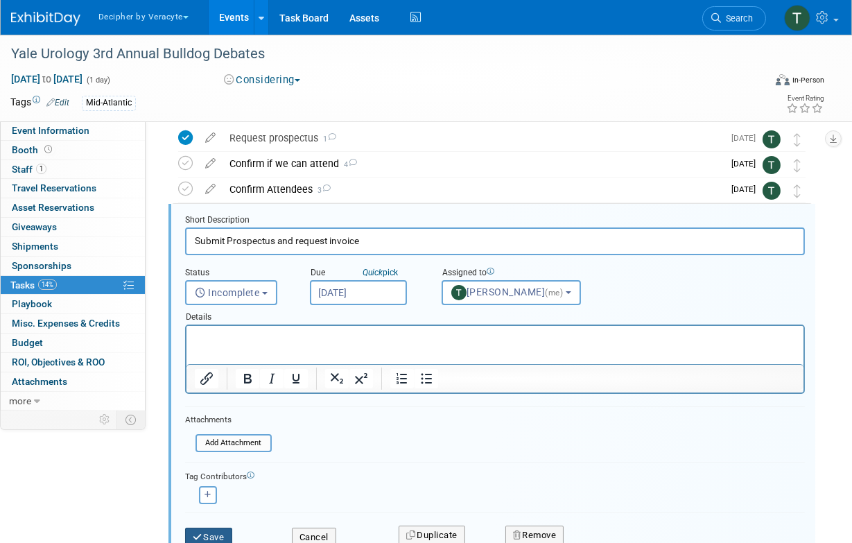
click at [190, 535] on button "Save" at bounding box center [208, 537] width 47 height 19
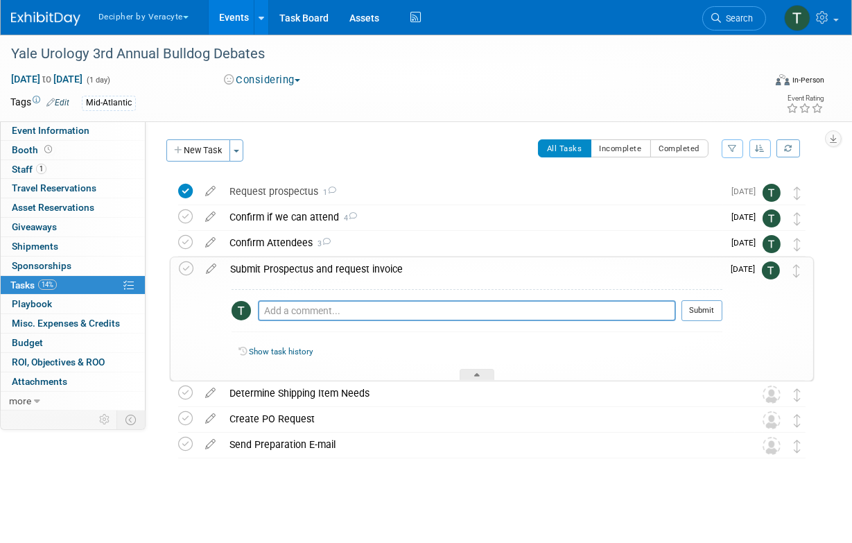
scroll to position [0, 0]
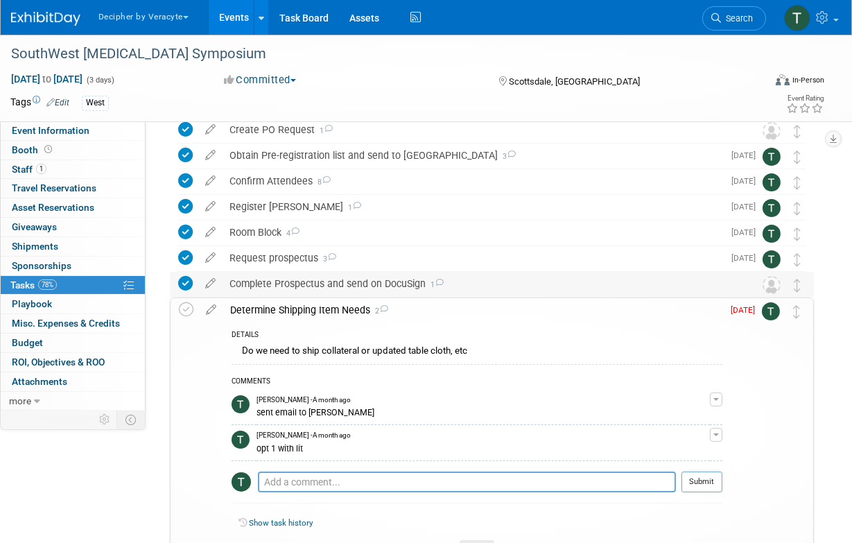
scroll to position [69, 0]
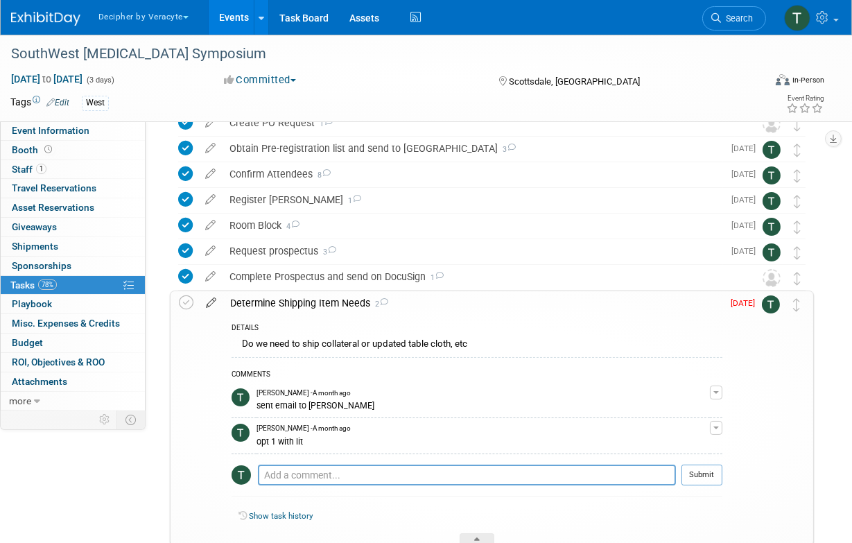
click at [218, 303] on icon at bounding box center [211, 299] width 24 height 17
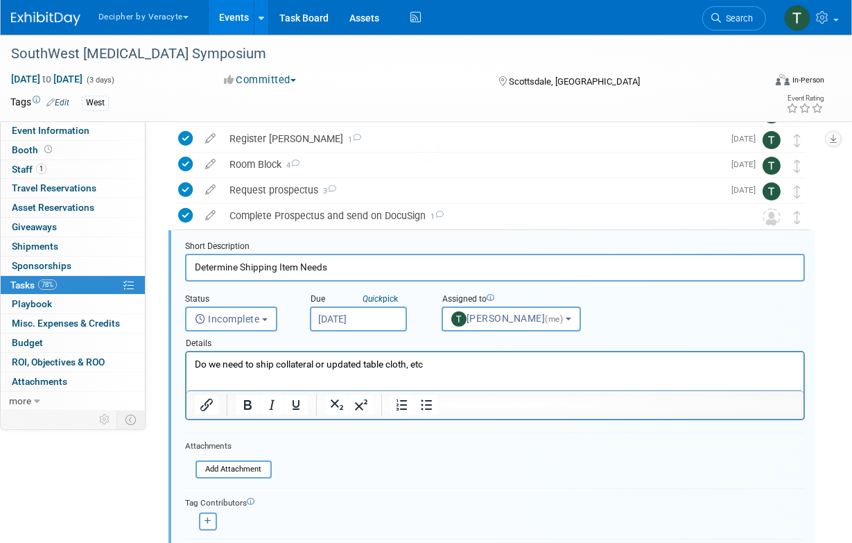
scroll to position [157, 0]
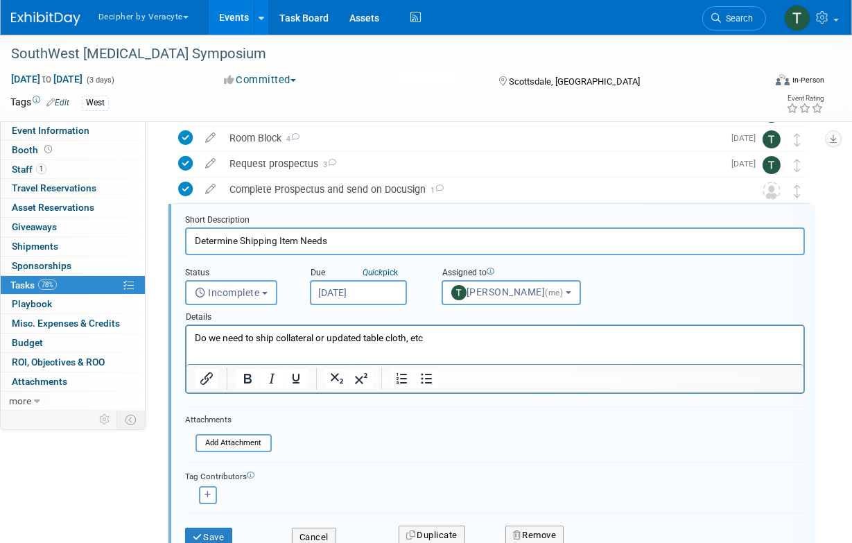
click at [370, 299] on body "Decipher by Veracyte Explore: My Workspaces 2 Go to Workspace: Corporate Events…" at bounding box center [426, 114] width 852 height 543
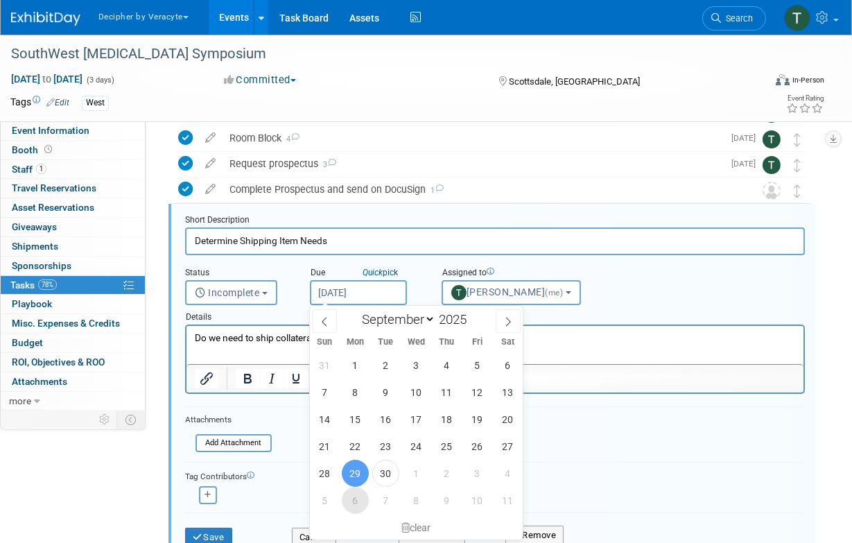
click at [361, 500] on span "6" at bounding box center [355, 500] width 27 height 27
type input "Oct 6, 2025"
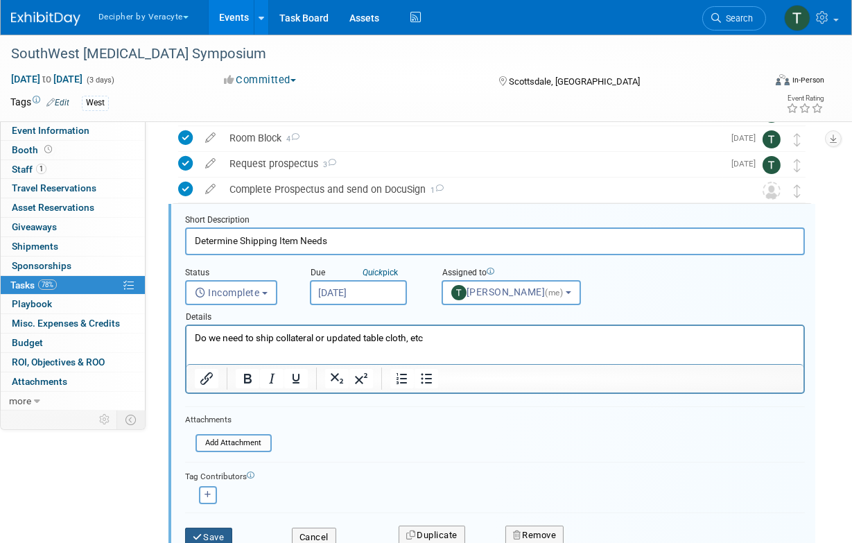
click at [212, 534] on button "Save" at bounding box center [208, 537] width 47 height 19
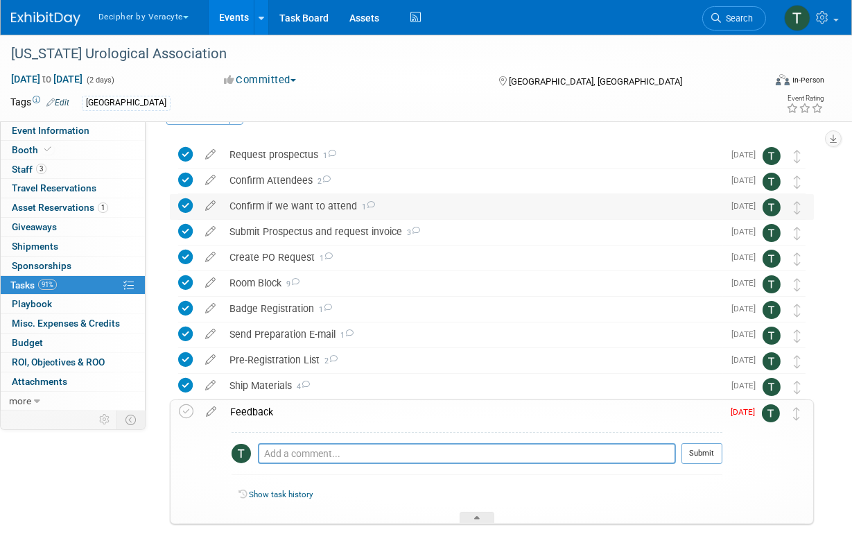
scroll to position [39, 0]
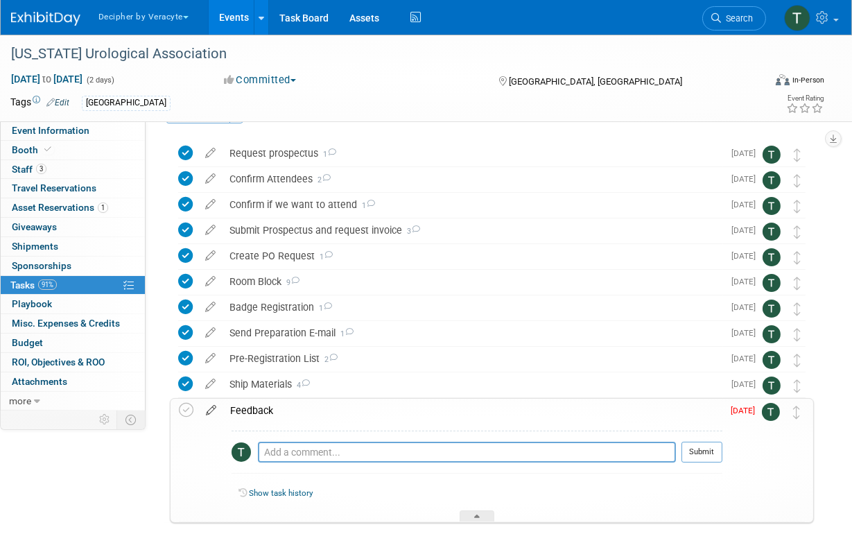
click at [214, 408] on icon at bounding box center [211, 407] width 24 height 17
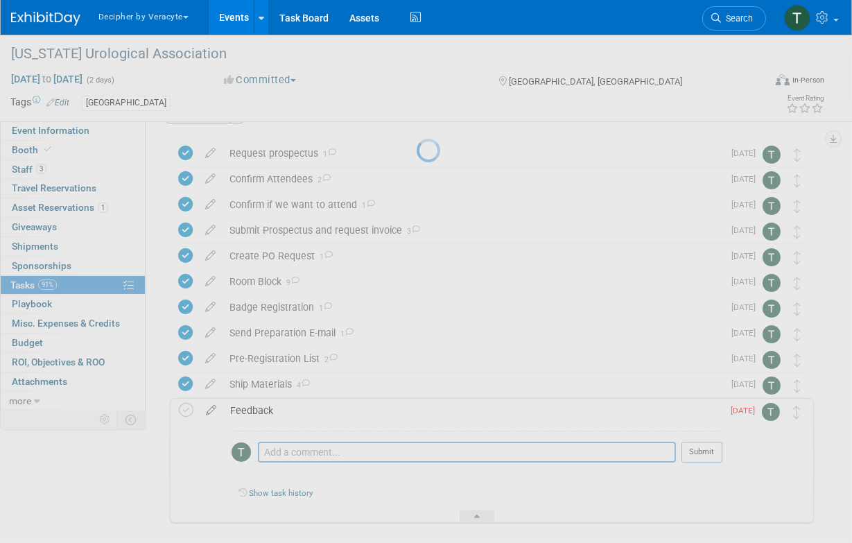
select select "8"
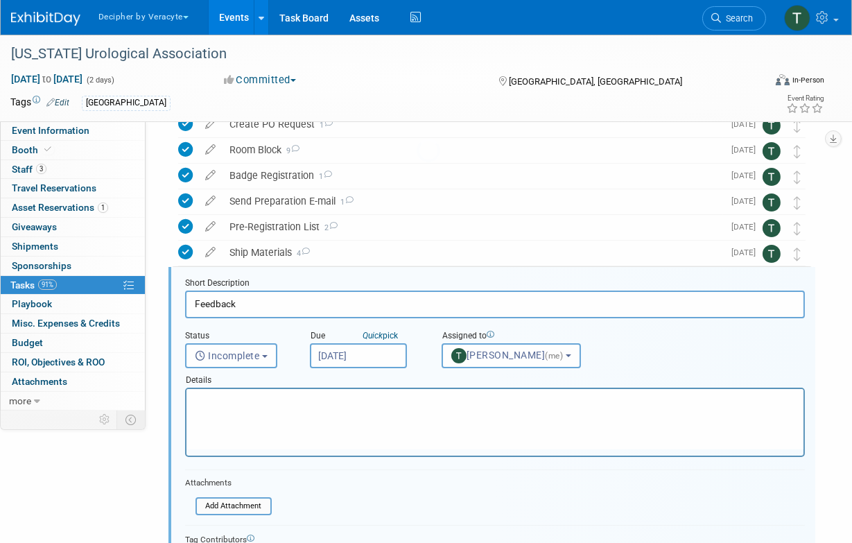
scroll to position [234, 0]
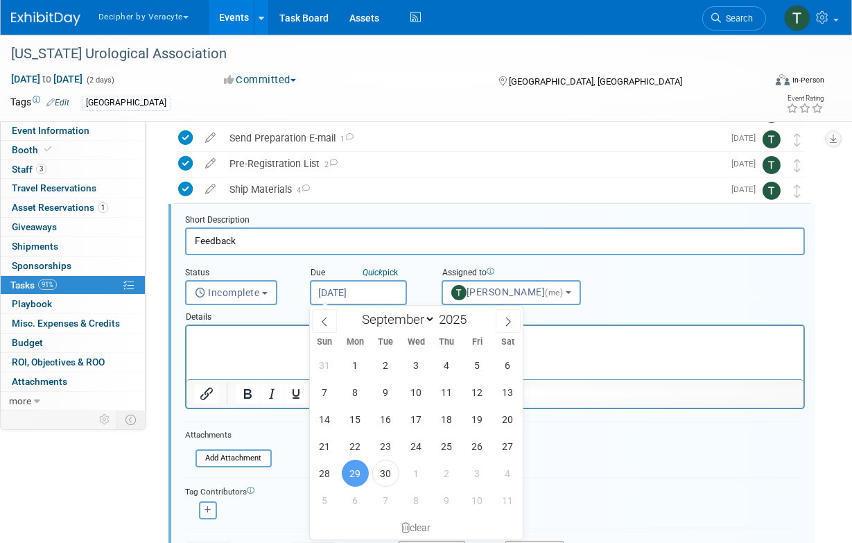
click at [353, 285] on input "[DATE]" at bounding box center [358, 292] width 97 height 25
click at [382, 502] on span "7" at bounding box center [385, 500] width 27 height 27
type input "Oct 7, 2025"
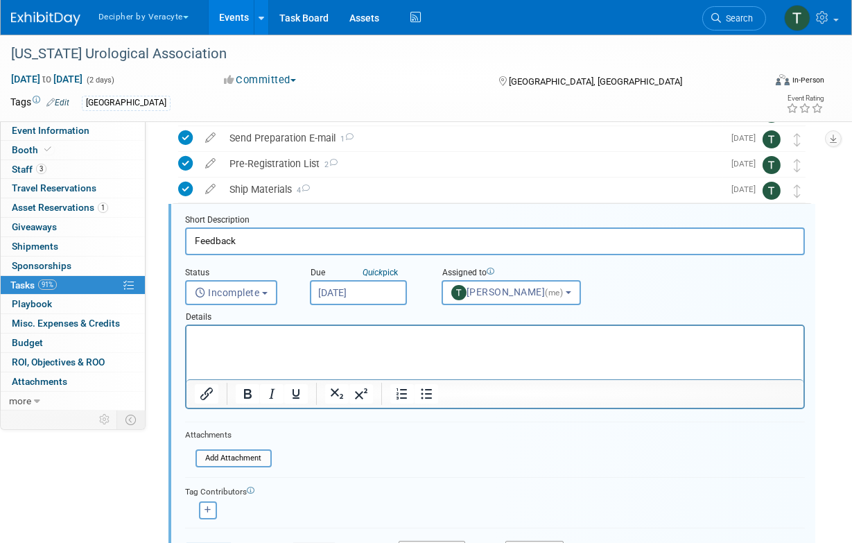
scroll to position [282, 0]
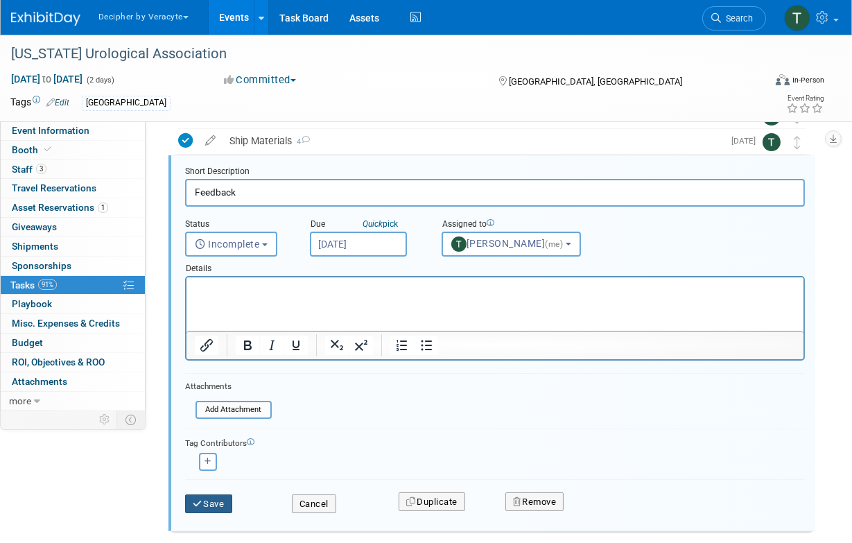
click at [220, 496] on button "Save" at bounding box center [208, 503] width 47 height 19
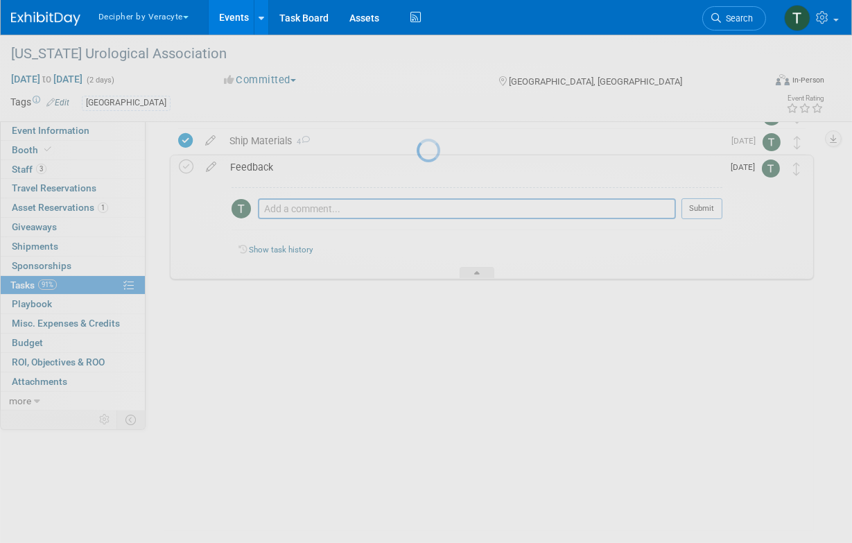
scroll to position [103, 0]
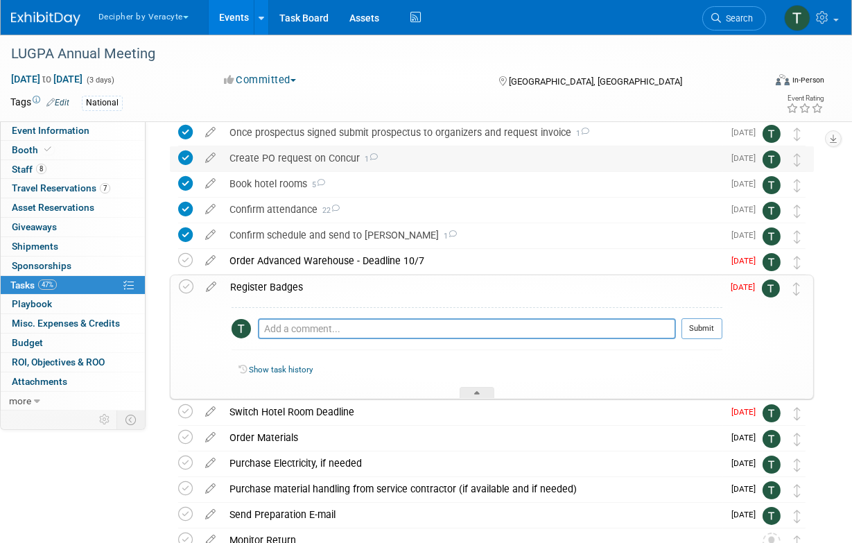
scroll to position [113, 0]
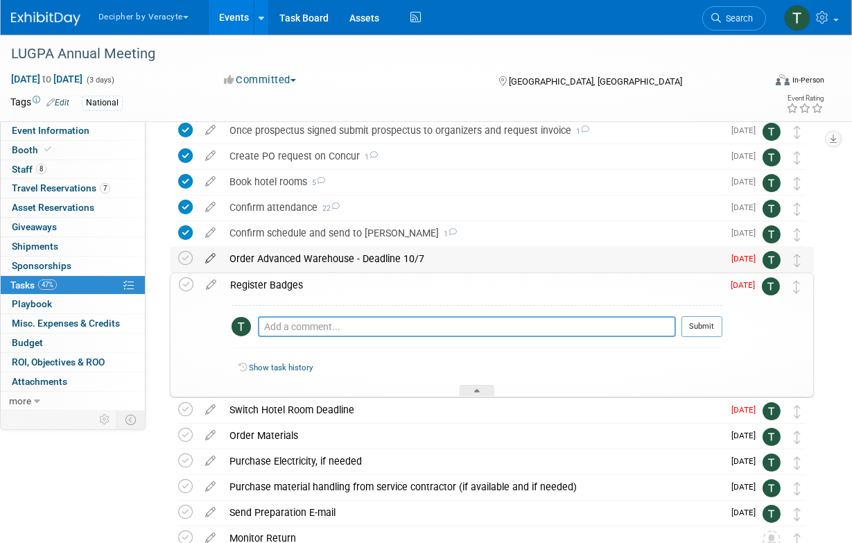
click at [205, 257] on icon at bounding box center [210, 255] width 24 height 17
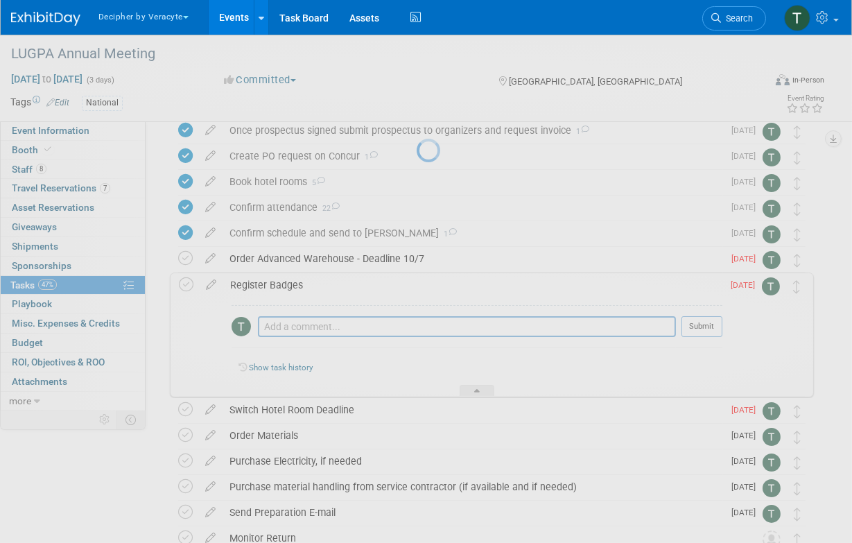
select select "8"
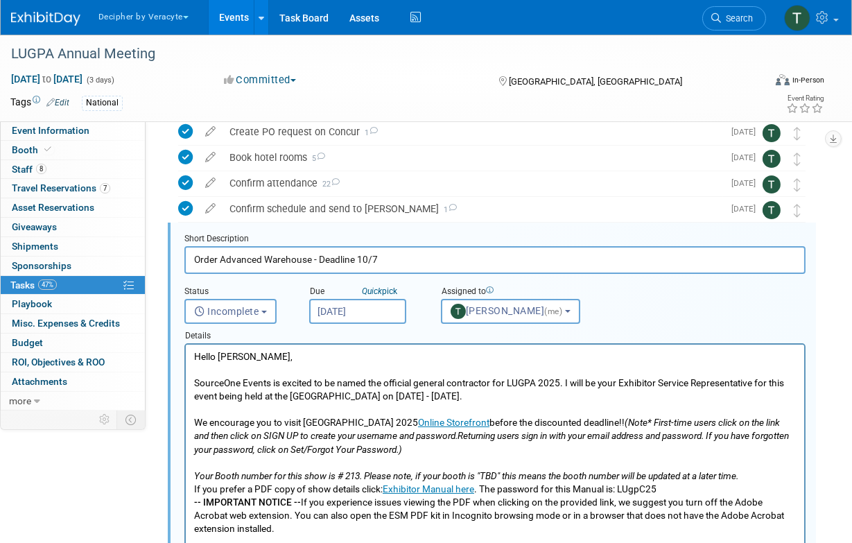
scroll to position [156, 0]
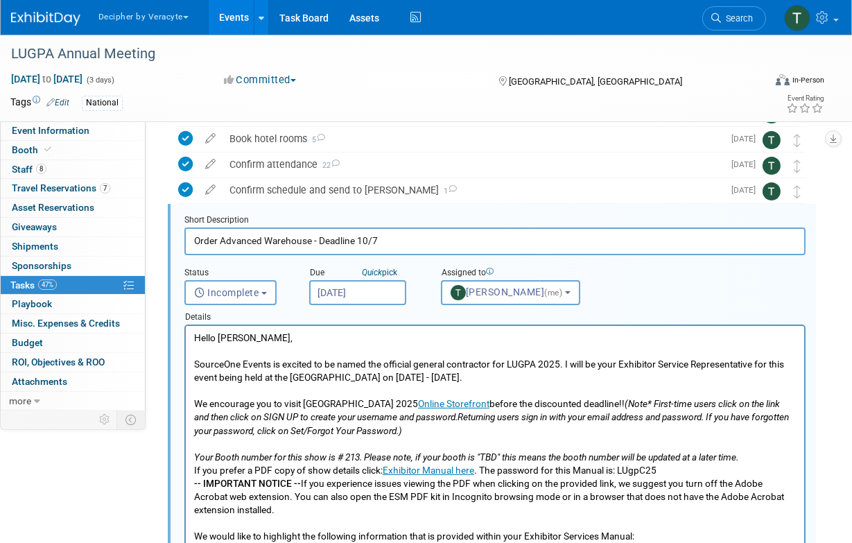
click at [376, 277] on span "Quick pick" at bounding box center [379, 273] width 41 height 12
click at [376, 284] on input "[DATE]" at bounding box center [357, 292] width 97 height 25
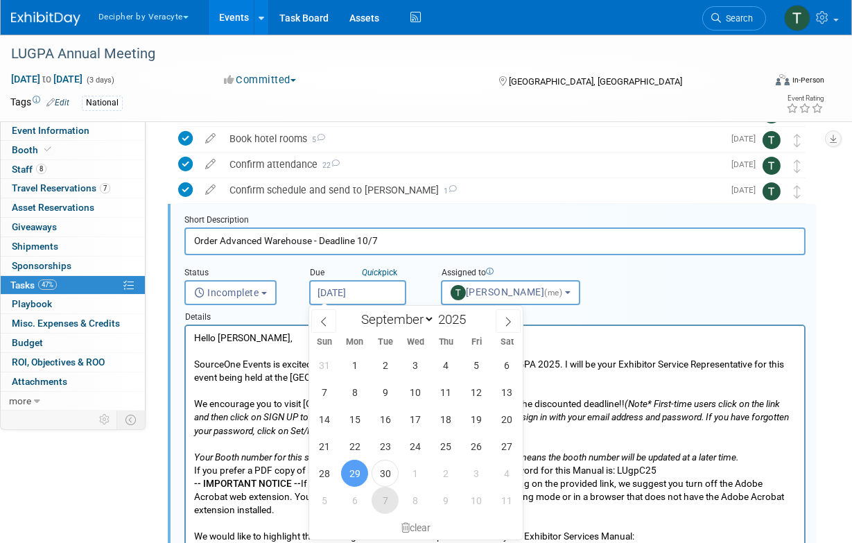
click at [377, 505] on span "7" at bounding box center [385, 500] width 27 height 27
type input "Oct 7, 2025"
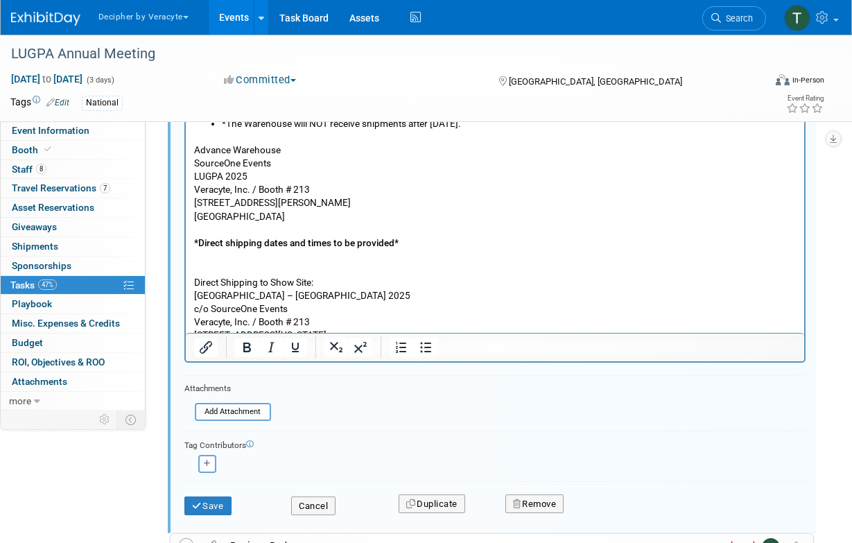
scroll to position [504, 0]
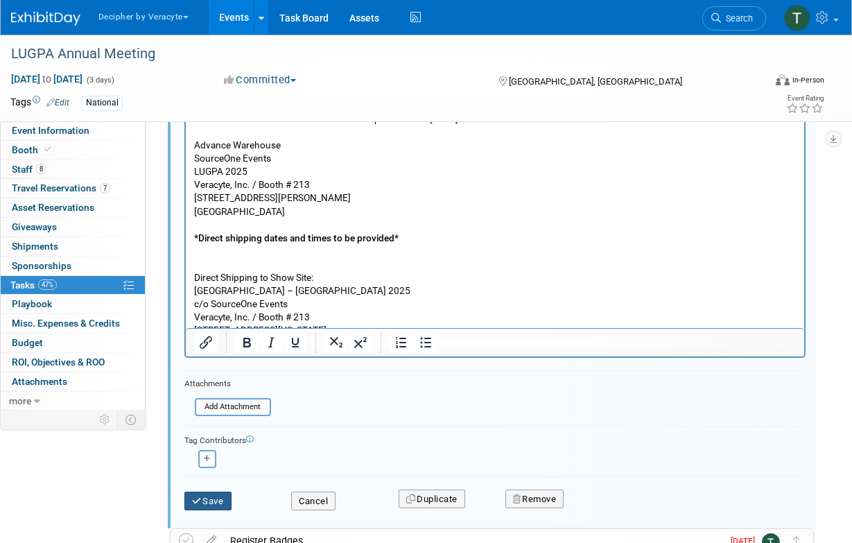
click at [207, 507] on button "Save" at bounding box center [207, 501] width 47 height 19
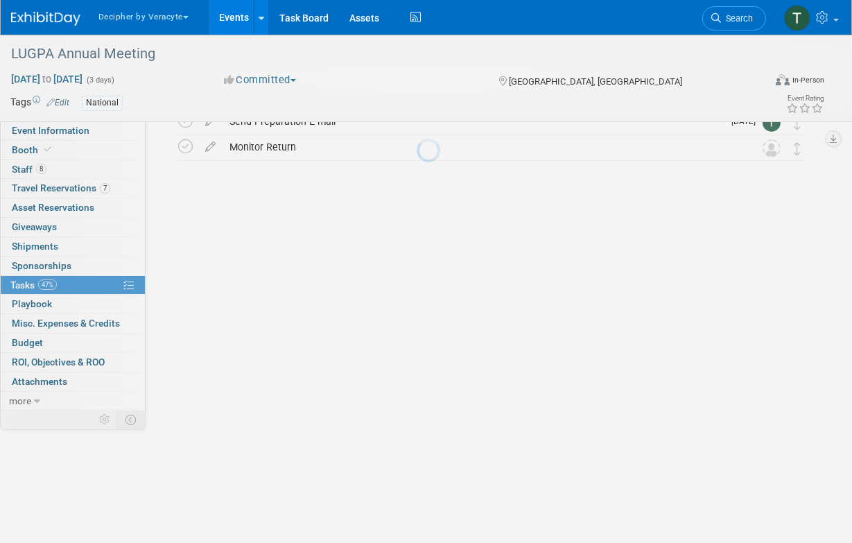
scroll to position [206, 0]
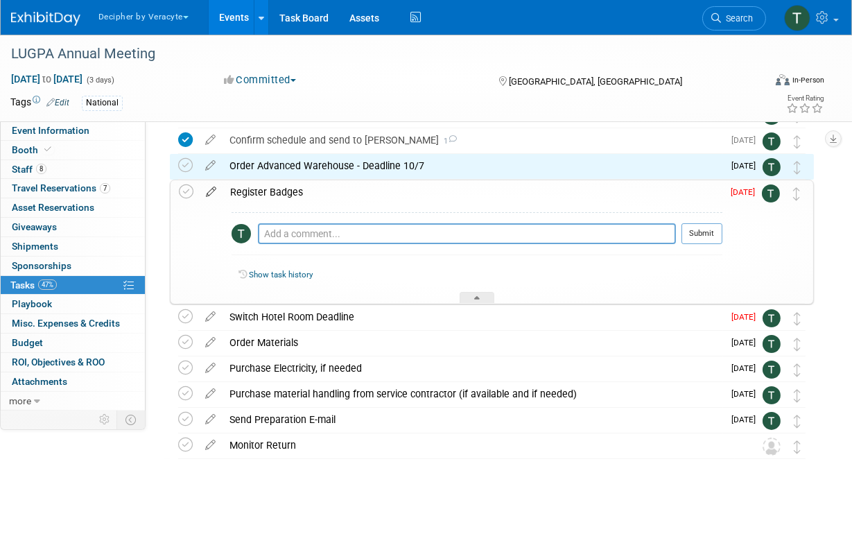
click at [211, 189] on icon at bounding box center [211, 188] width 24 height 17
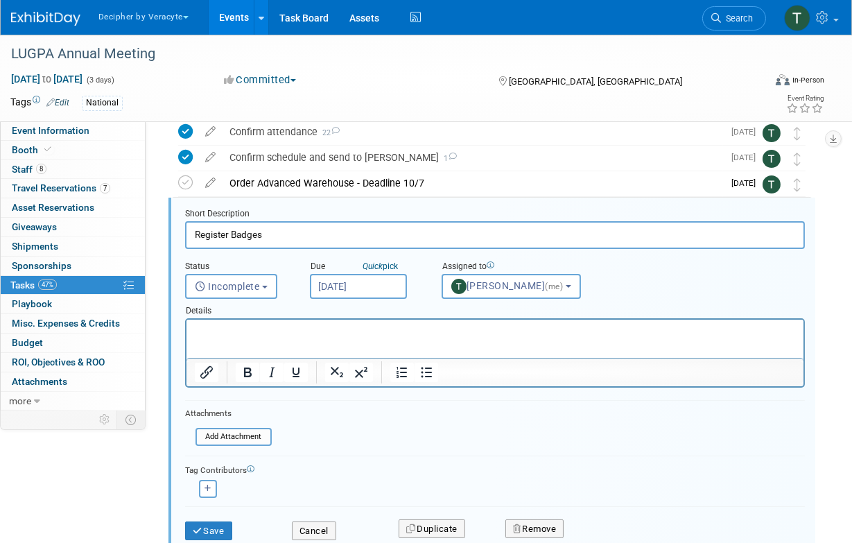
scroll to position [182, 0]
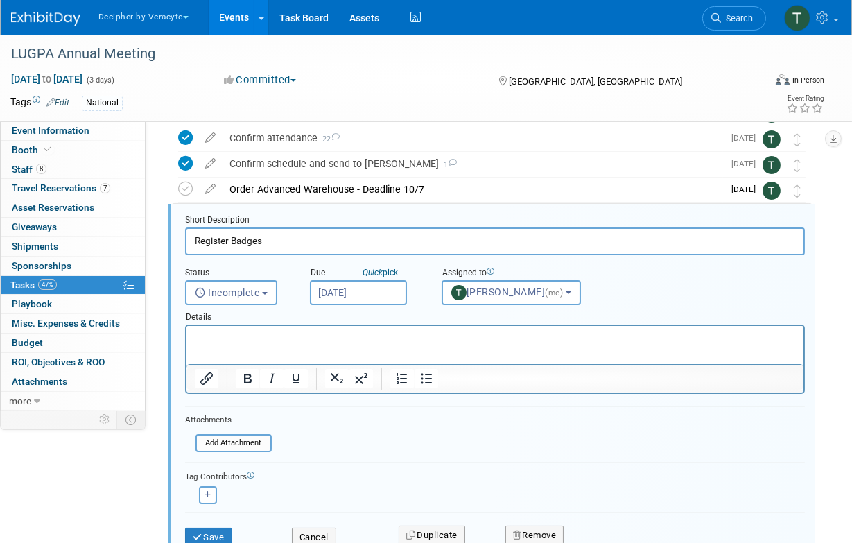
click at [362, 285] on input "[DATE]" at bounding box center [358, 292] width 97 height 25
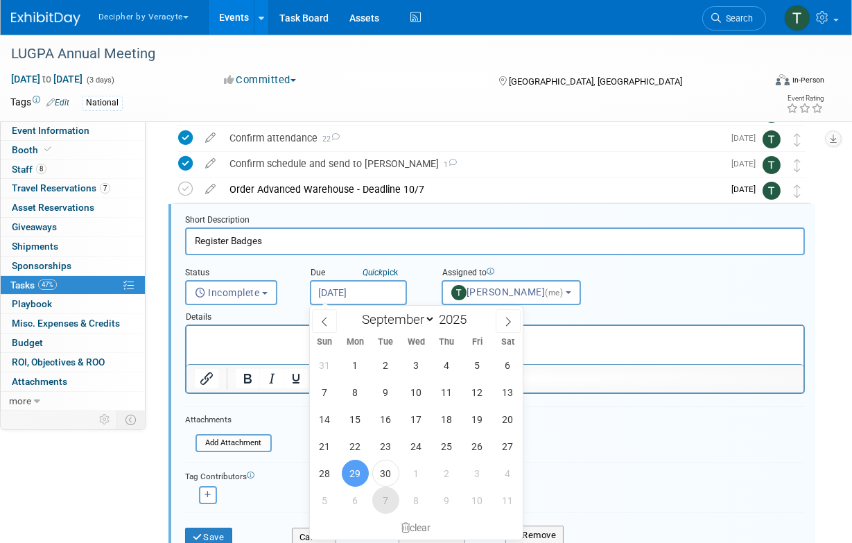
click at [391, 505] on span "7" at bounding box center [385, 500] width 27 height 27
type input "Oct 7, 2025"
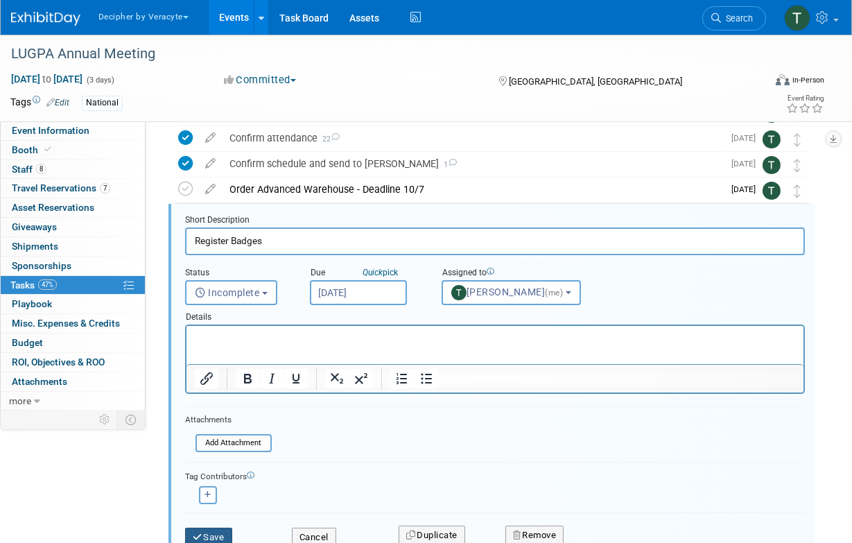
click at [217, 530] on button "Save" at bounding box center [208, 537] width 47 height 19
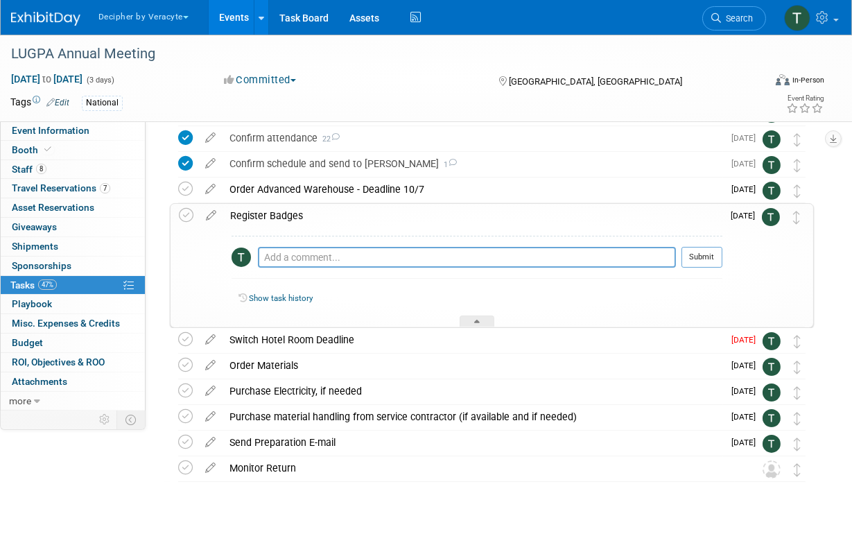
scroll to position [205, 0]
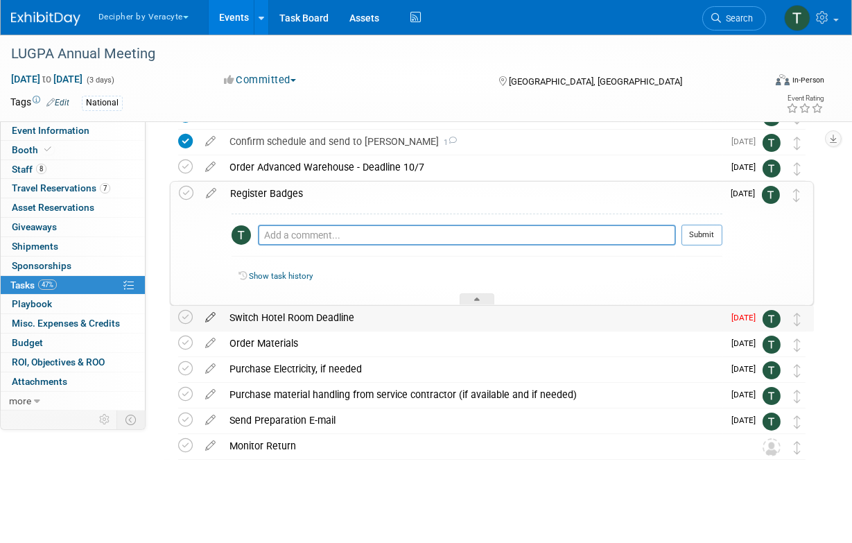
click at [210, 316] on icon at bounding box center [210, 314] width 24 height 17
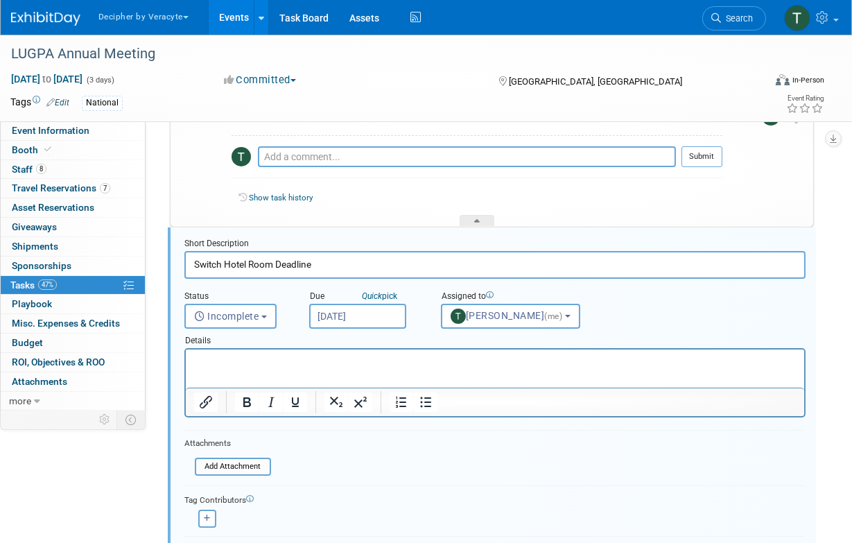
scroll to position [306, 0]
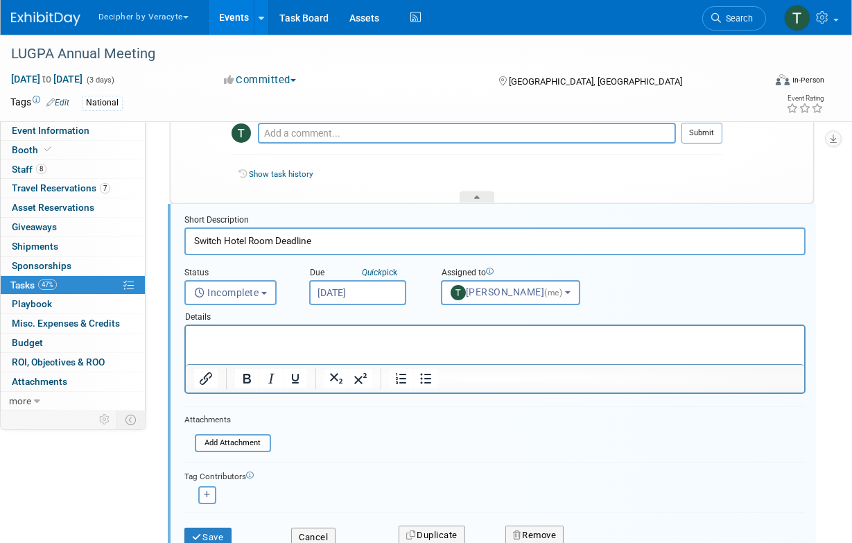
click at [347, 288] on input "[DATE]" at bounding box center [357, 292] width 97 height 25
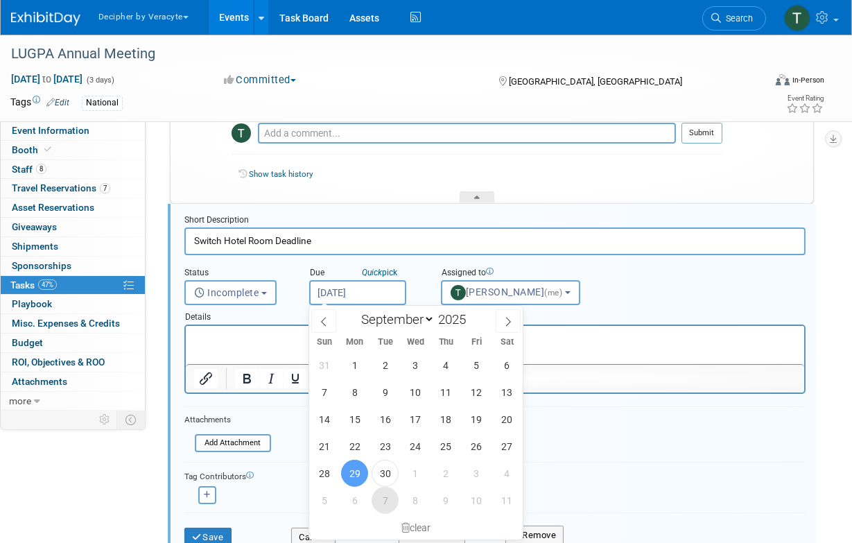
click at [379, 501] on span "7" at bounding box center [385, 500] width 27 height 27
type input "Oct 7, 2025"
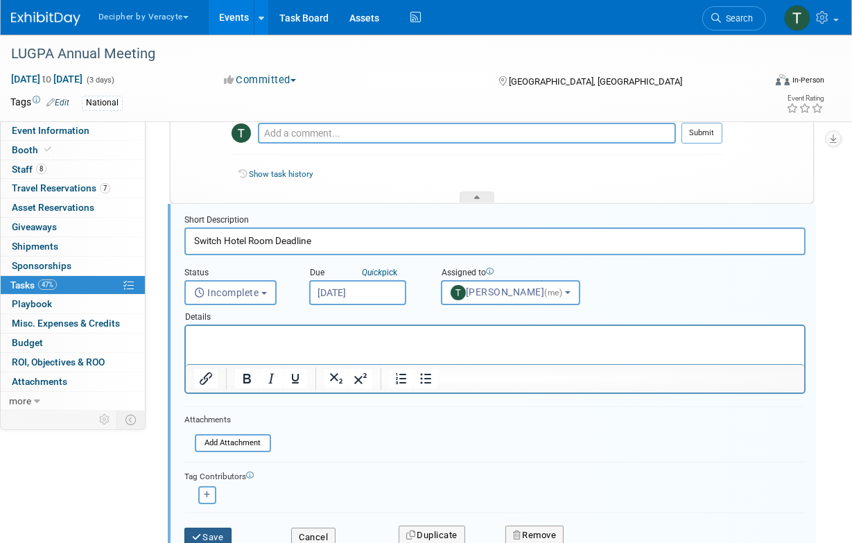
click at [212, 528] on button "Save" at bounding box center [207, 537] width 47 height 19
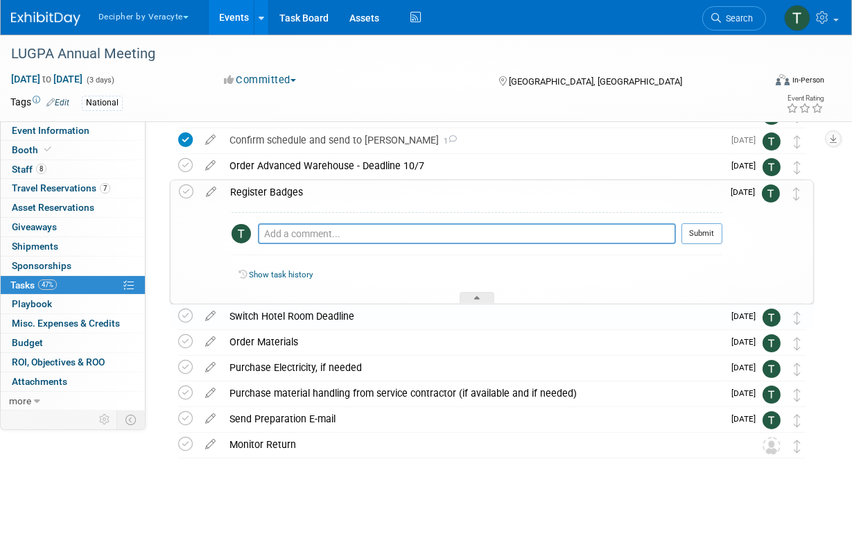
scroll to position [205, 0]
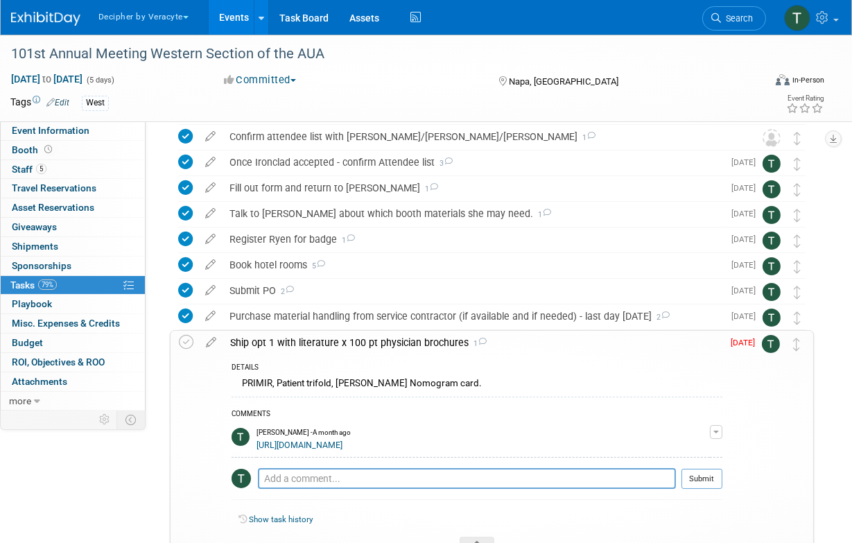
scroll to position [133, 0]
click at [216, 345] on icon at bounding box center [211, 338] width 24 height 17
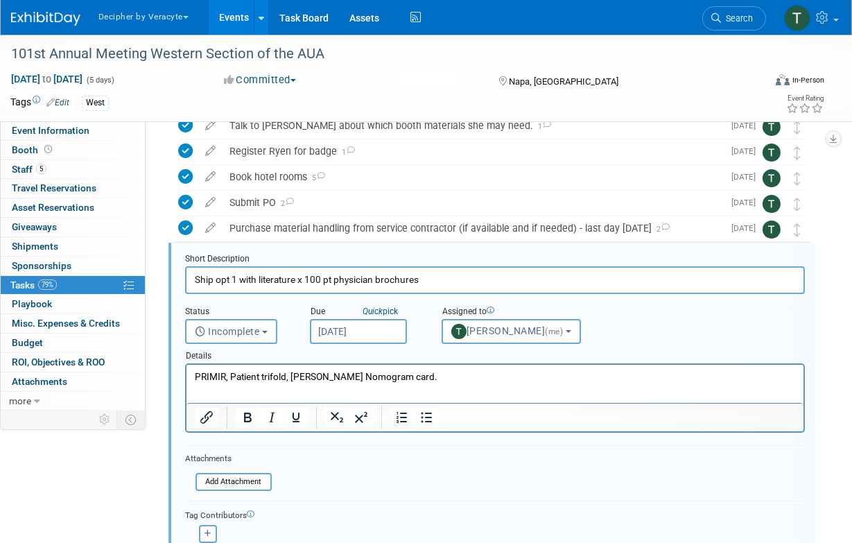
scroll to position [259, 0]
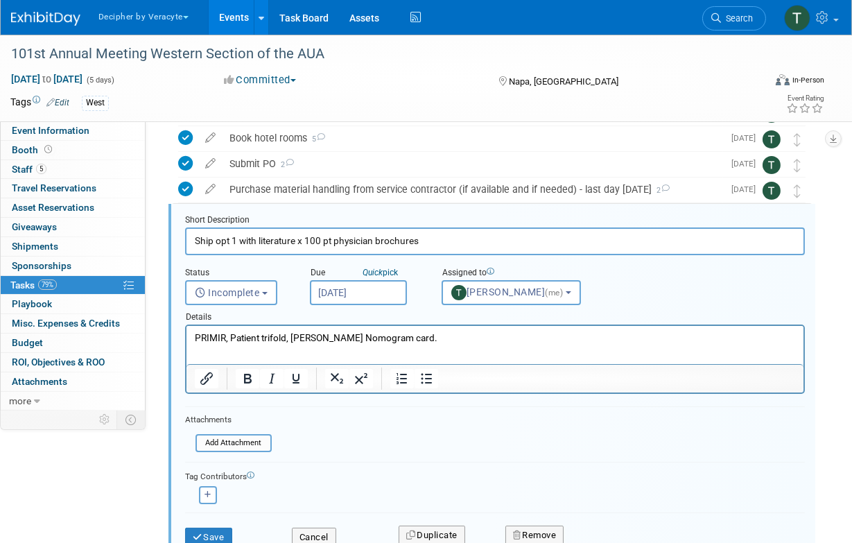
click at [367, 294] on input "[DATE]" at bounding box center [358, 292] width 97 height 25
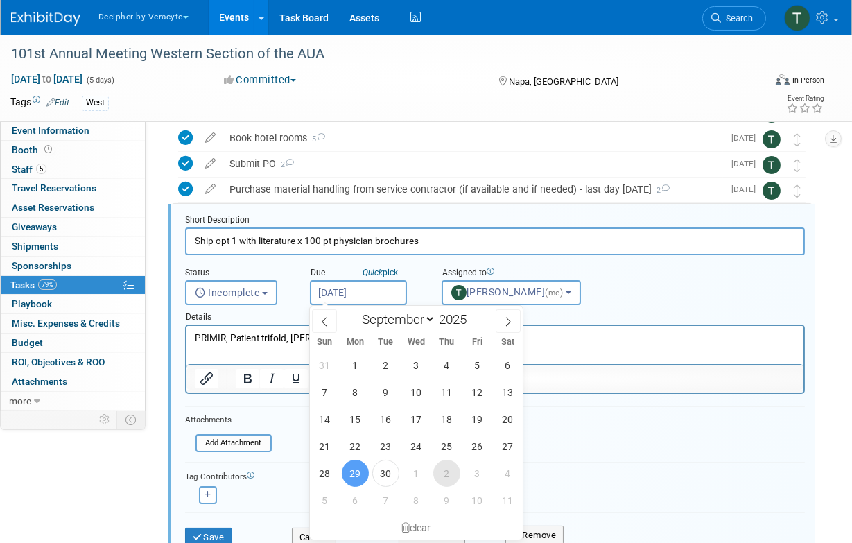
click at [447, 473] on span "2" at bounding box center [446, 473] width 27 height 27
type input "[DATE]"
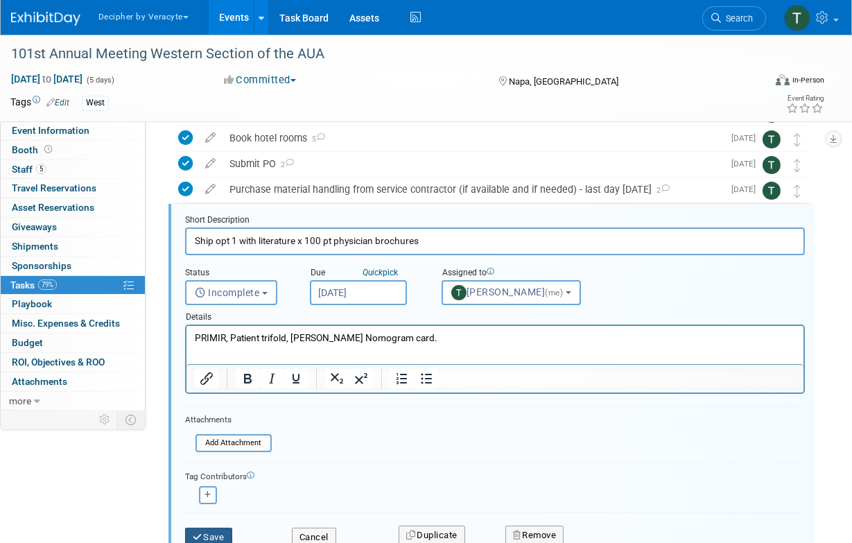
click at [223, 528] on button "Save" at bounding box center [208, 537] width 47 height 19
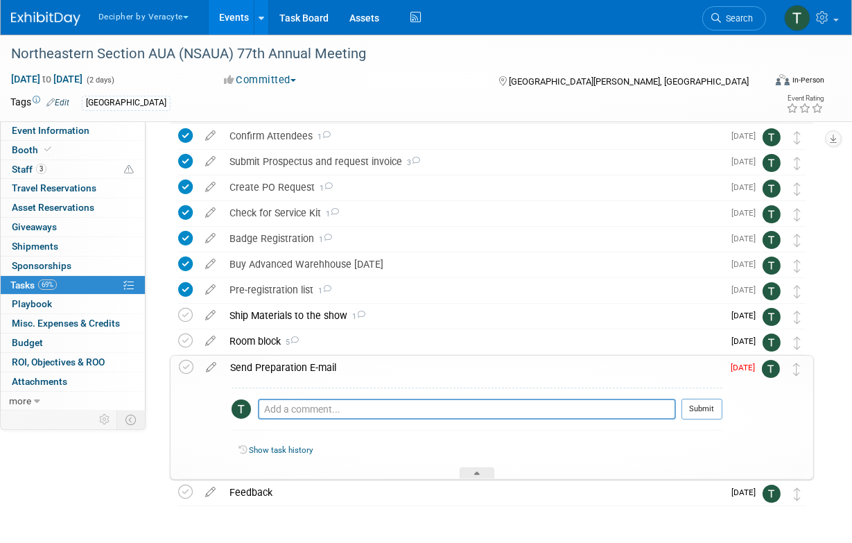
scroll to position [118, 0]
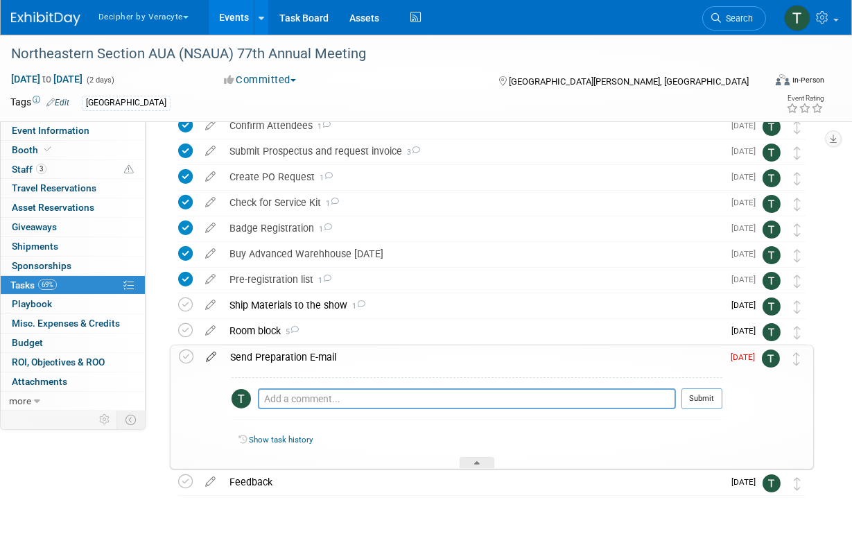
click at [210, 357] on icon at bounding box center [211, 353] width 24 height 17
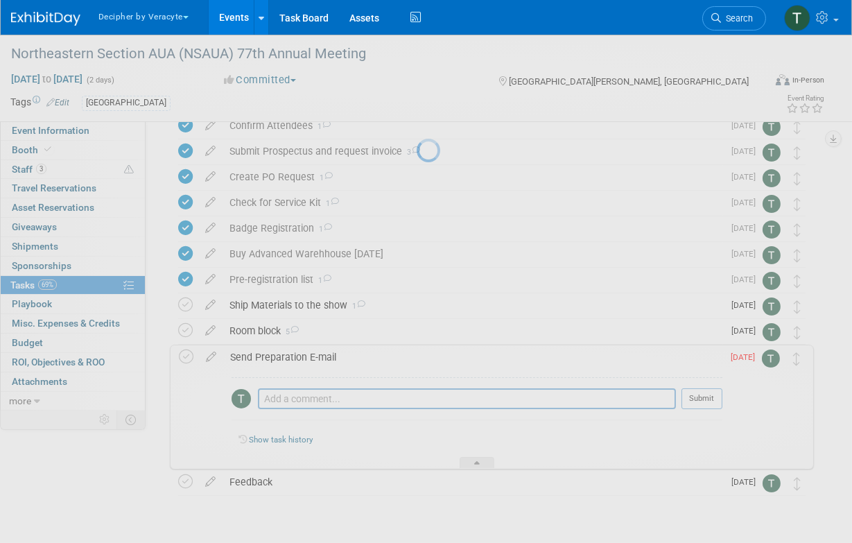
select select "8"
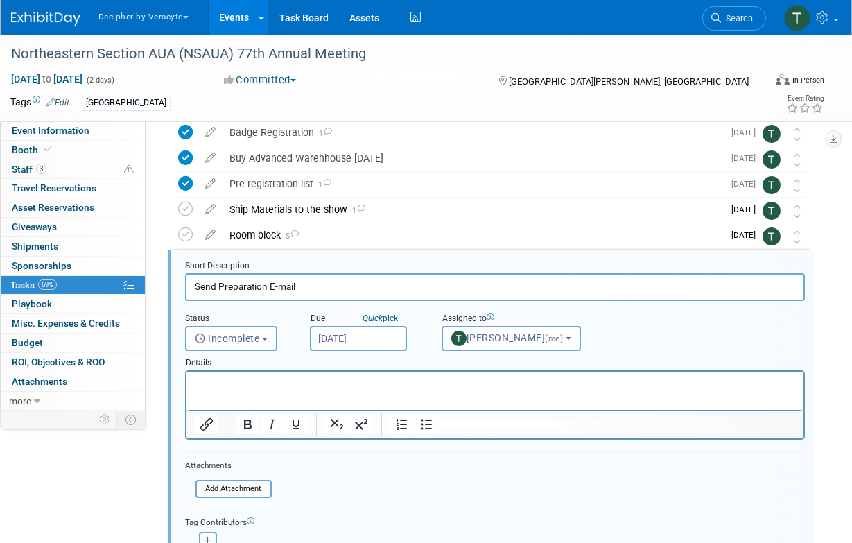
scroll to position [259, 0]
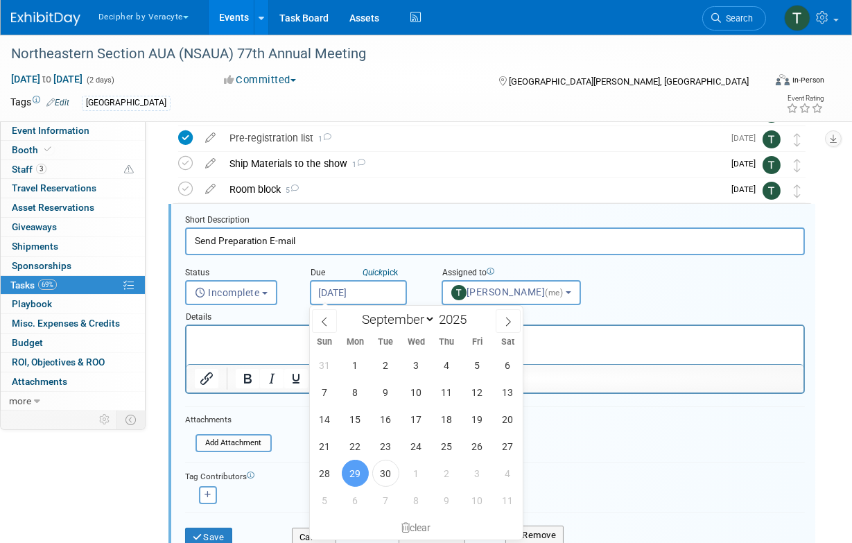
click at [364, 289] on input "[DATE]" at bounding box center [358, 292] width 97 height 25
click at [440, 474] on span "2" at bounding box center [446, 473] width 27 height 27
type input "[DATE]"
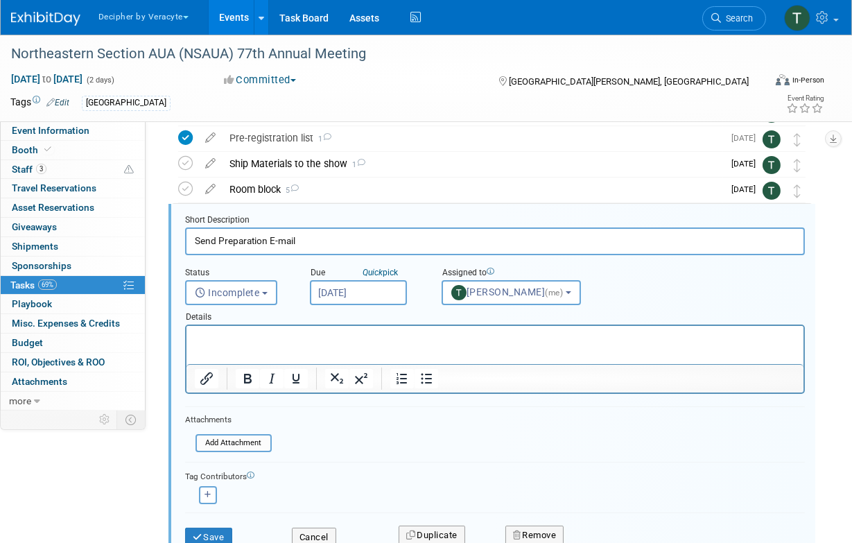
scroll to position [281, 0]
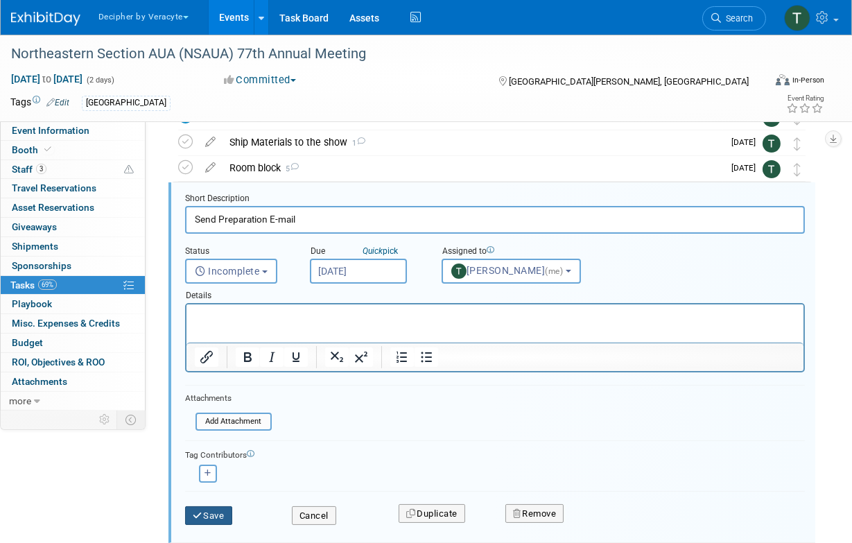
click at [191, 512] on button "Save" at bounding box center [208, 515] width 47 height 19
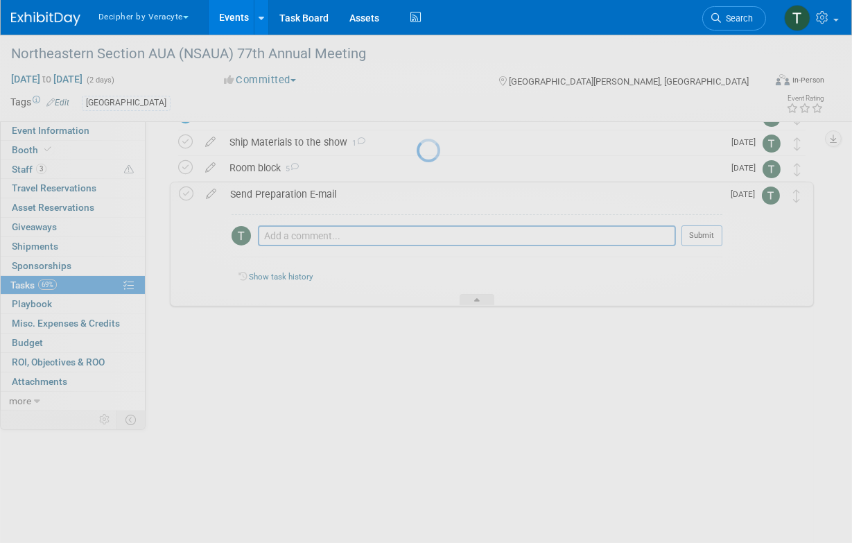
scroll to position [154, 0]
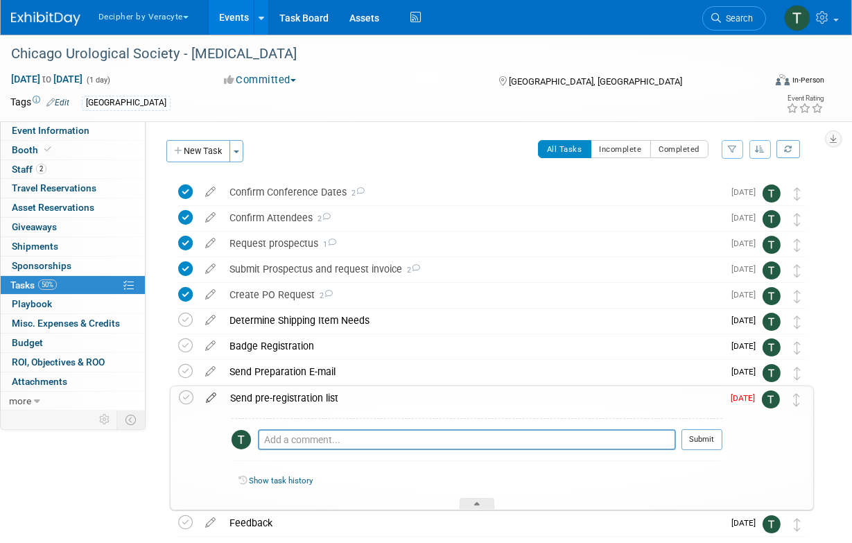
click at [215, 399] on icon at bounding box center [211, 394] width 24 height 17
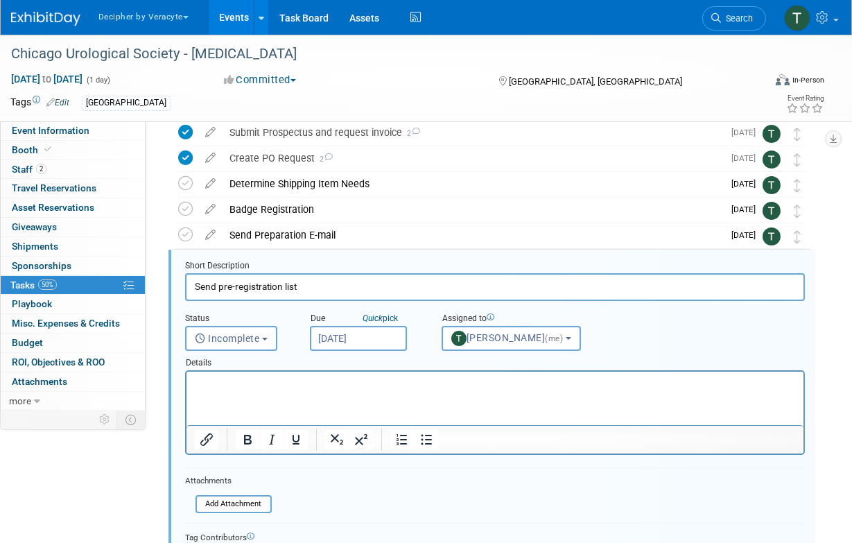
scroll to position [182, 0]
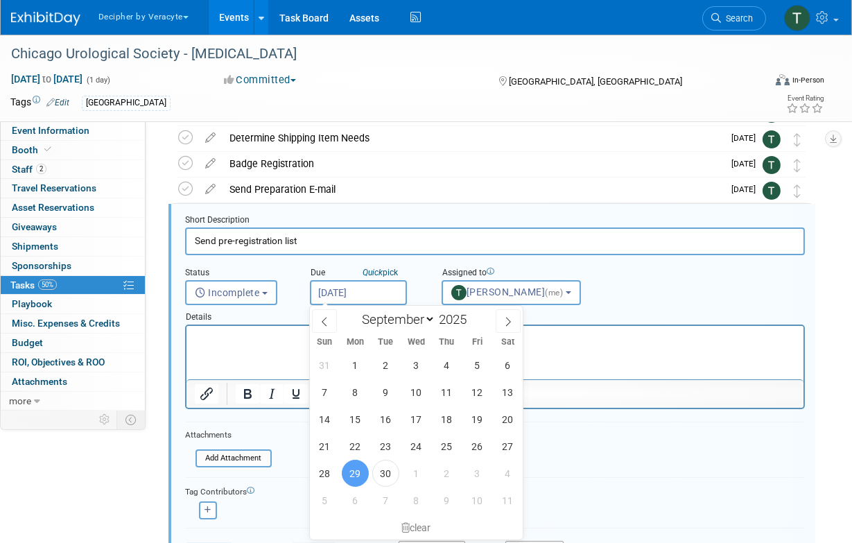
click at [381, 290] on input "Sep 29, 2025" at bounding box center [358, 292] width 97 height 25
click at [451, 470] on span "2" at bounding box center [446, 473] width 27 height 27
type input "Oct 2, 2025"
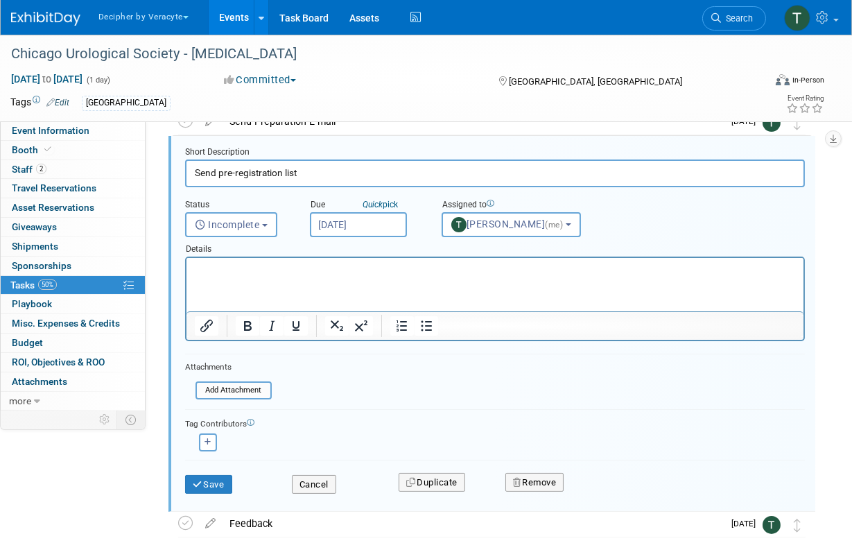
scroll to position [267, 0]
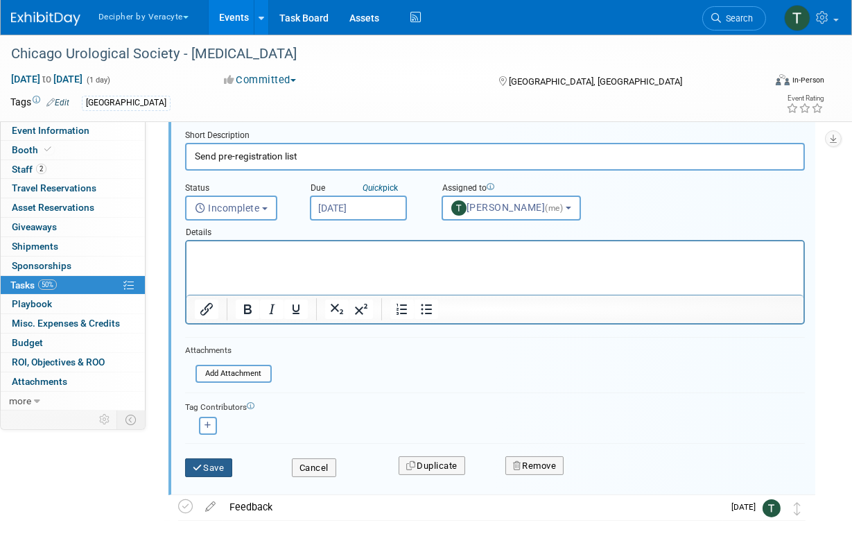
click at [228, 462] on button "Save" at bounding box center [208, 467] width 47 height 19
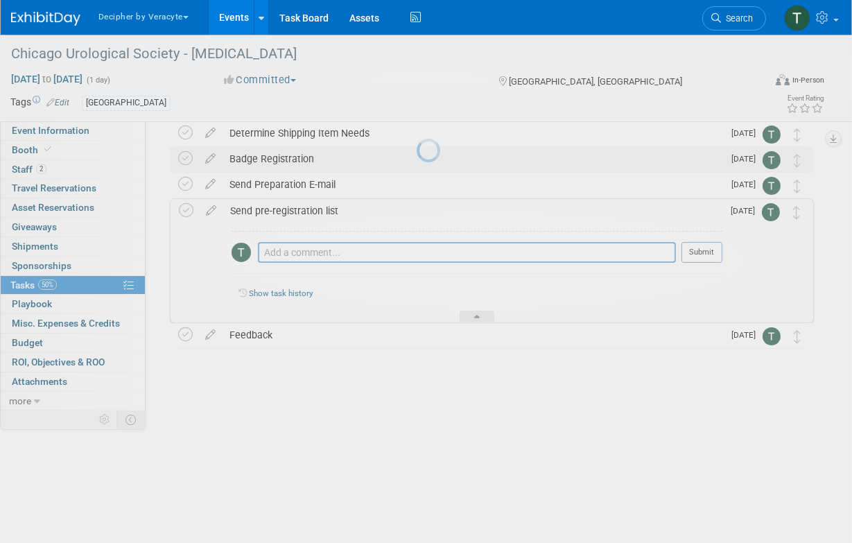
scroll to position [76, 0]
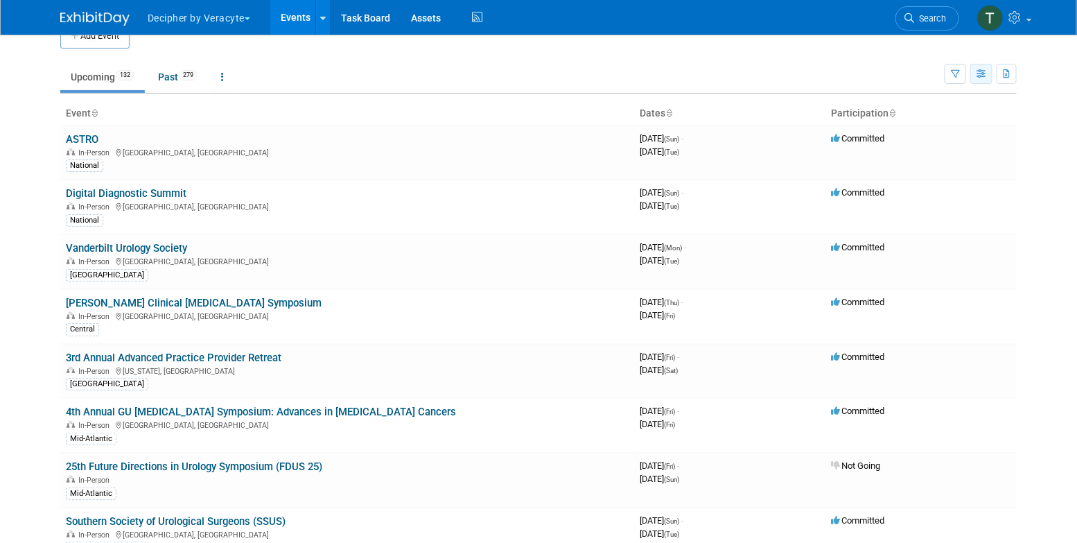
click at [984, 76] on icon "button" at bounding box center [982, 74] width 10 height 9
click at [980, 76] on icon "button" at bounding box center [982, 74] width 10 height 9
click at [987, 72] on button "button" at bounding box center [982, 74] width 22 height 20
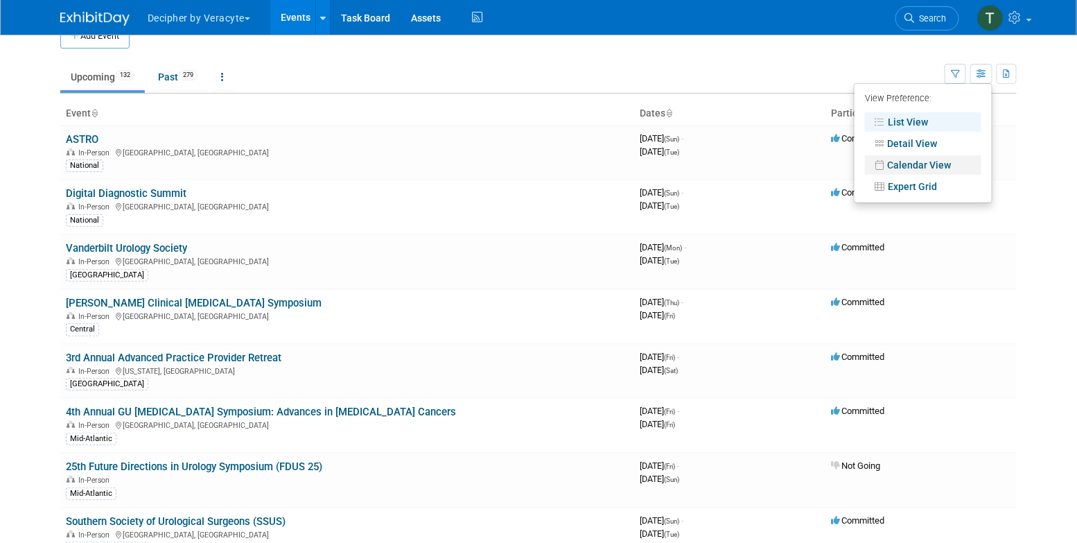
click at [946, 166] on link "Calendar View" at bounding box center [923, 164] width 116 height 19
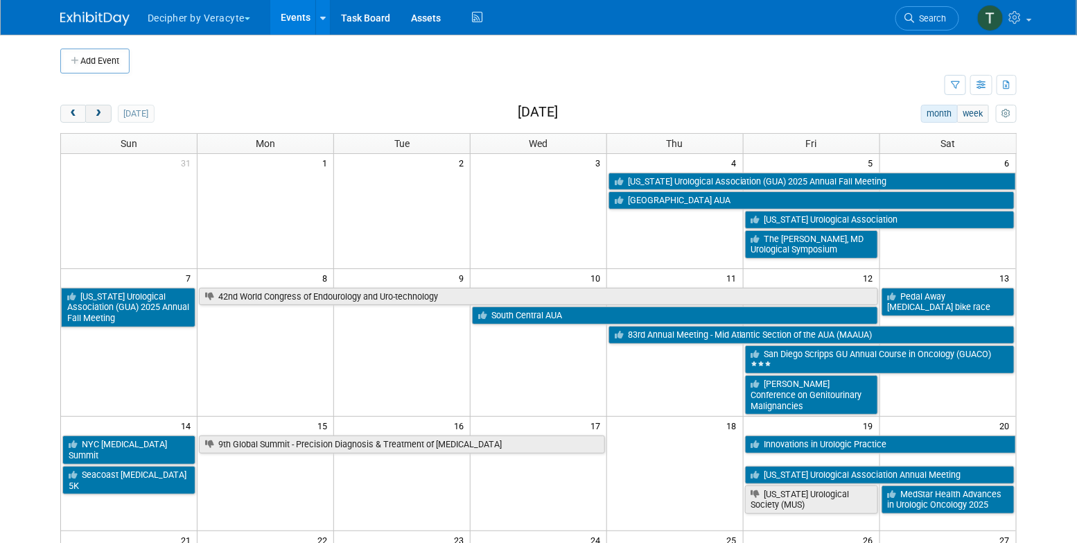
click at [108, 110] on button "next" at bounding box center [98, 114] width 26 height 18
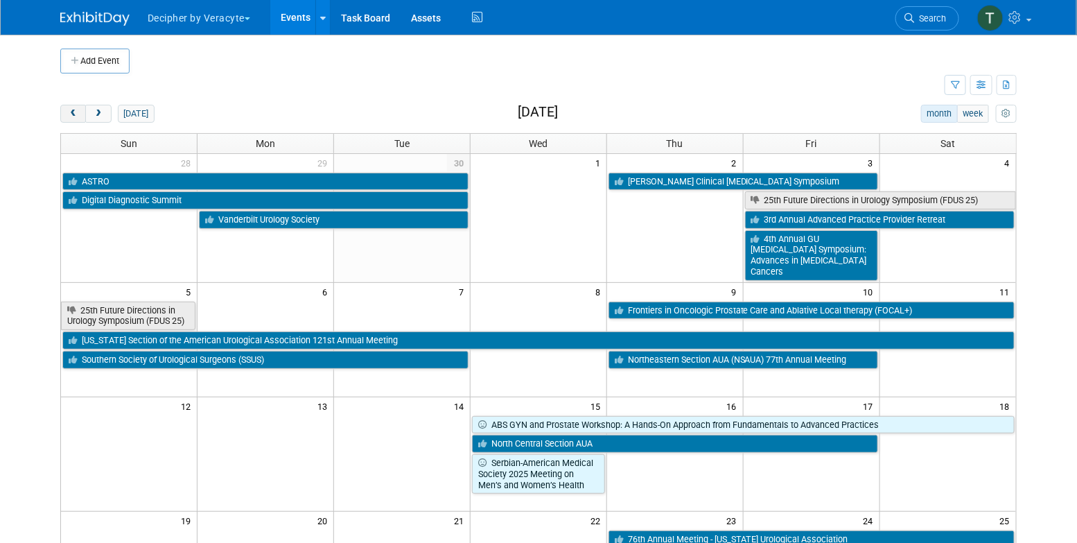
click at [74, 108] on button "prev" at bounding box center [73, 114] width 26 height 18
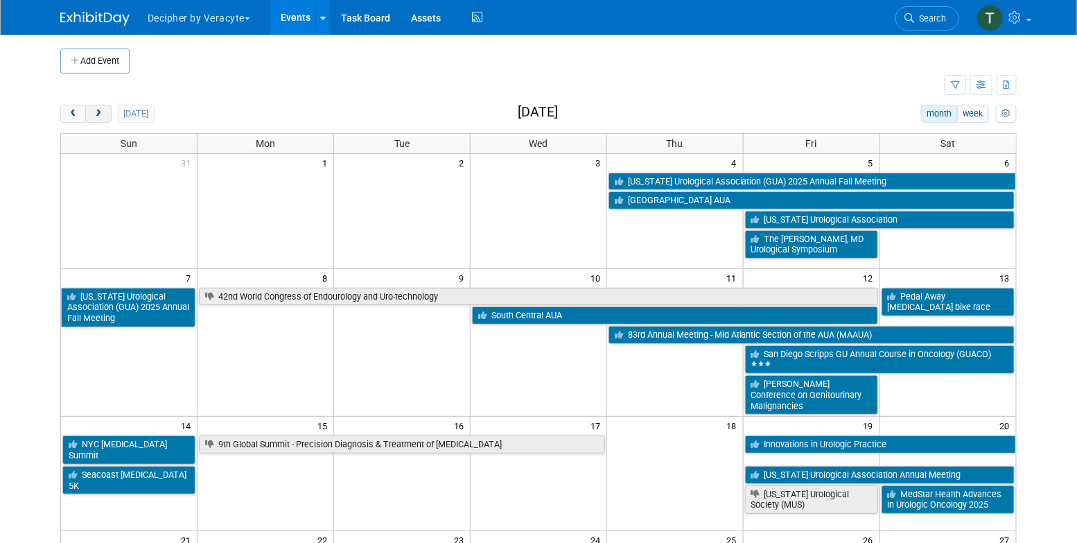
click at [103, 114] on button "next" at bounding box center [98, 114] width 26 height 18
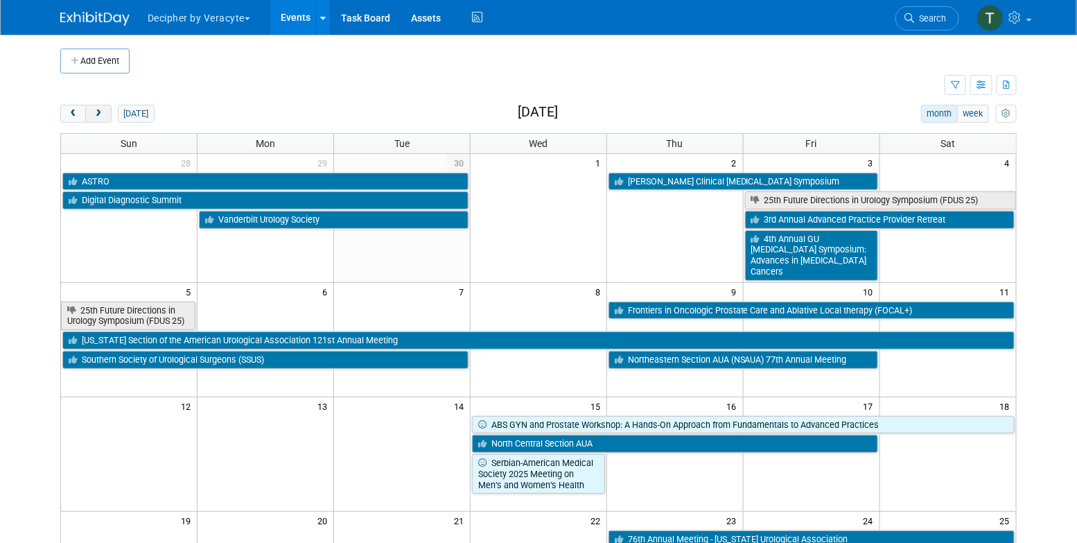
click at [103, 114] on button "next" at bounding box center [98, 114] width 26 height 18
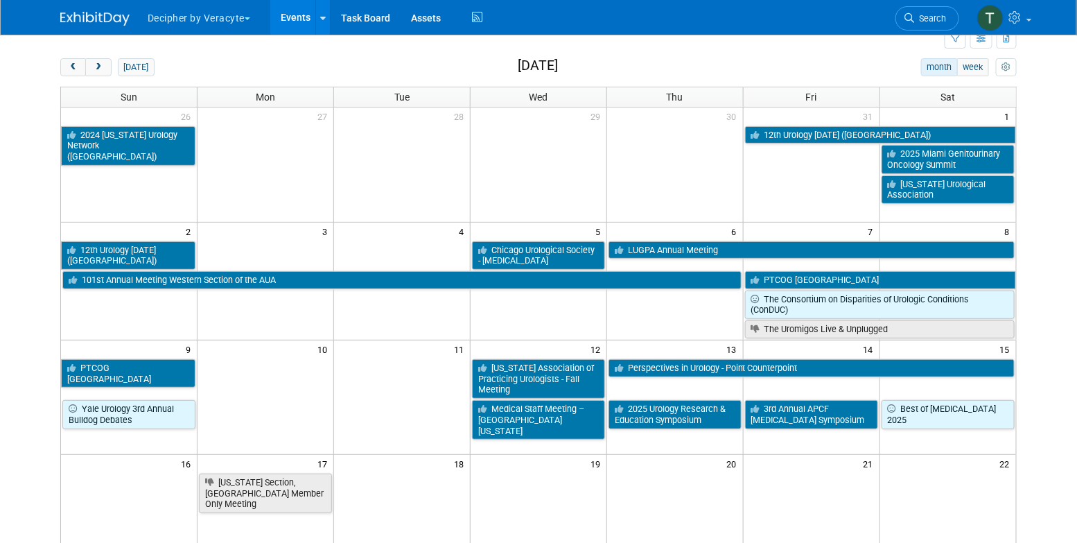
scroll to position [47, 0]
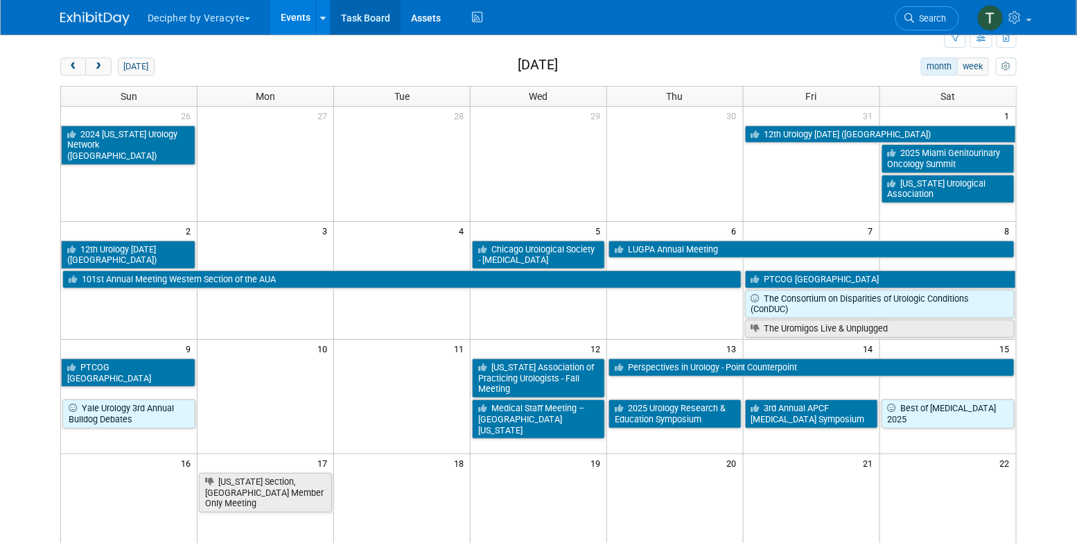
click at [369, 9] on link "Task Board" at bounding box center [366, 17] width 70 height 35
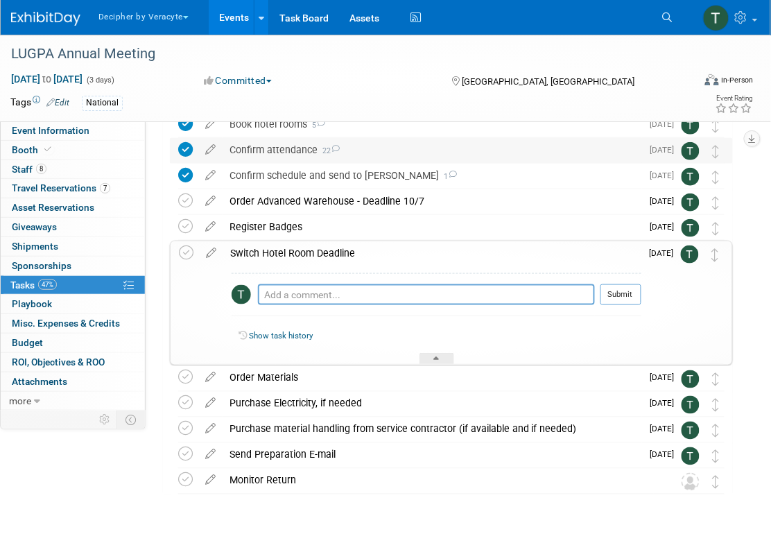
scroll to position [175, 0]
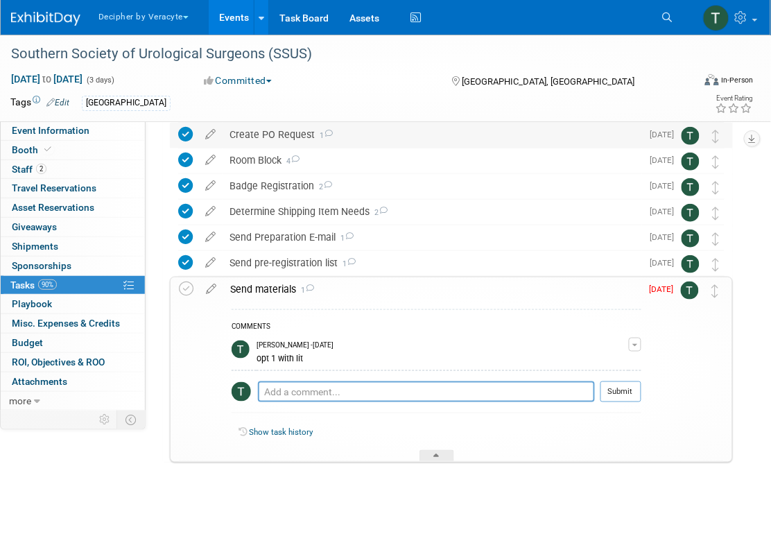
scroll to position [138, 0]
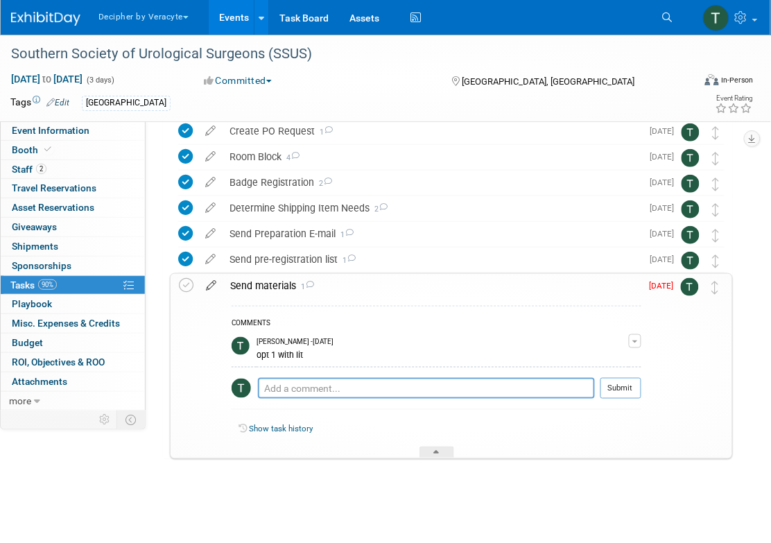
click at [209, 288] on icon at bounding box center [211, 282] width 24 height 17
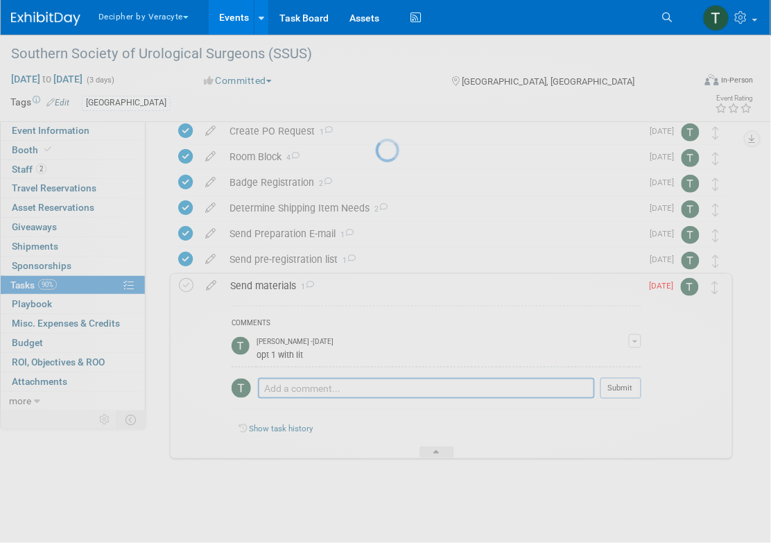
select select "8"
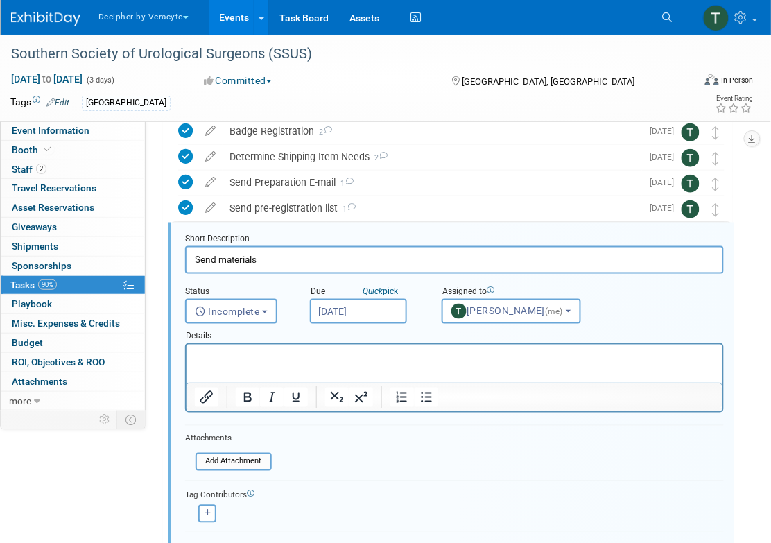
scroll to position [208, 0]
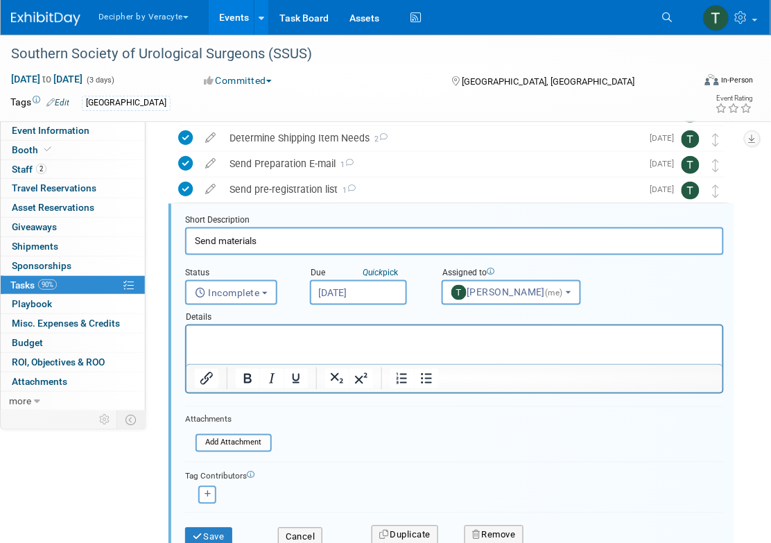
click at [360, 305] on div "Details" at bounding box center [454, 314] width 539 height 19
click at [362, 301] on input "[DATE]" at bounding box center [358, 292] width 97 height 25
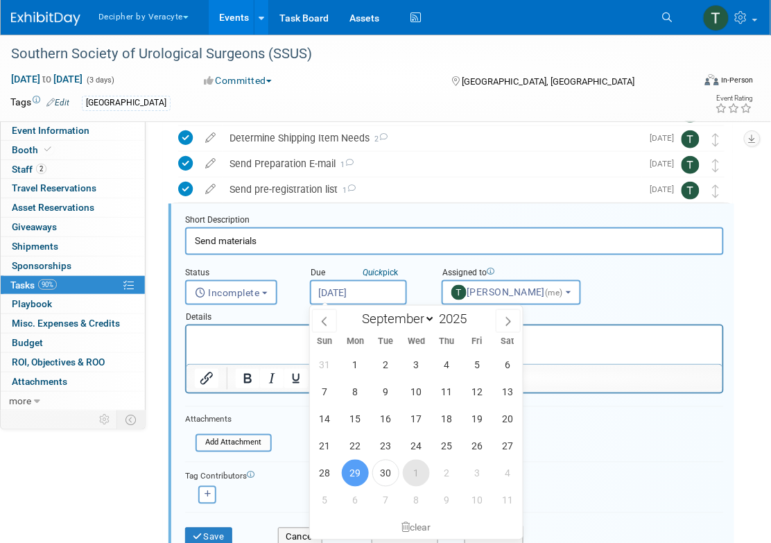
click at [418, 473] on span "1" at bounding box center [416, 473] width 27 height 27
type input "[DATE]"
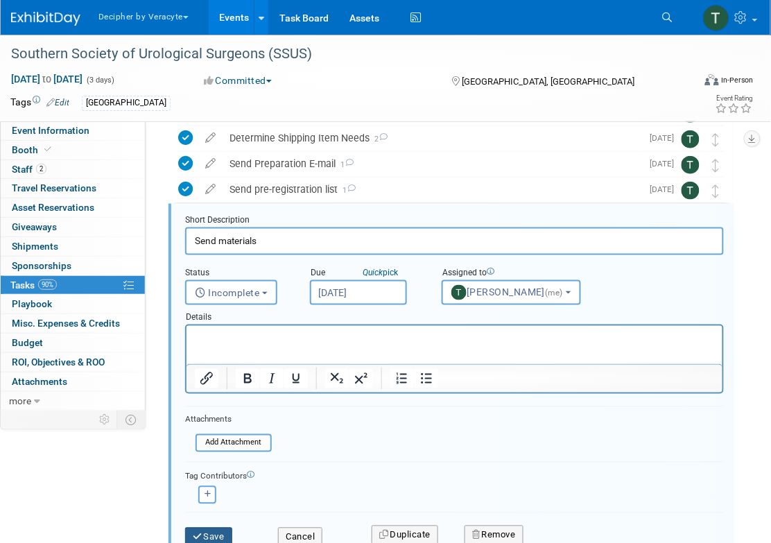
click at [219, 528] on button "Save" at bounding box center [208, 537] width 47 height 19
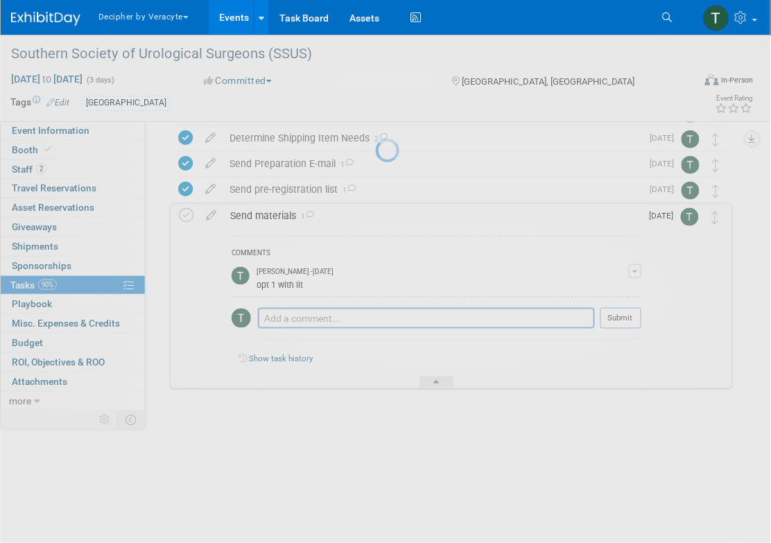
scroll to position [138, 0]
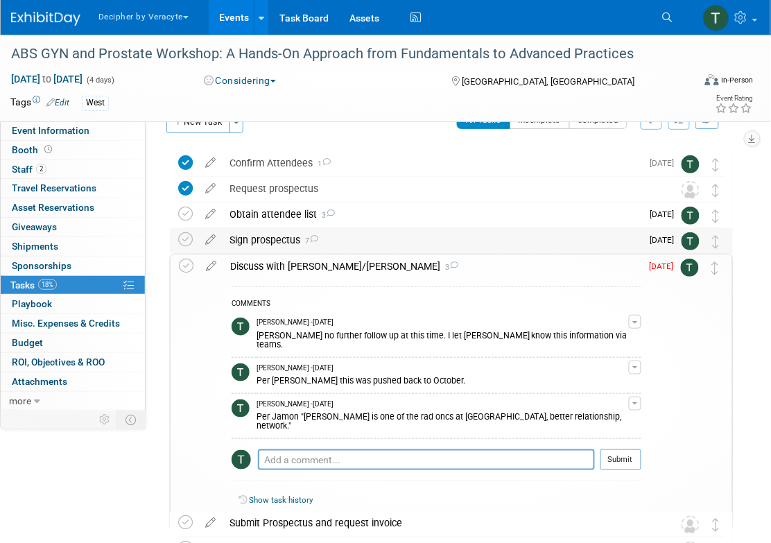
scroll to position [31, 0]
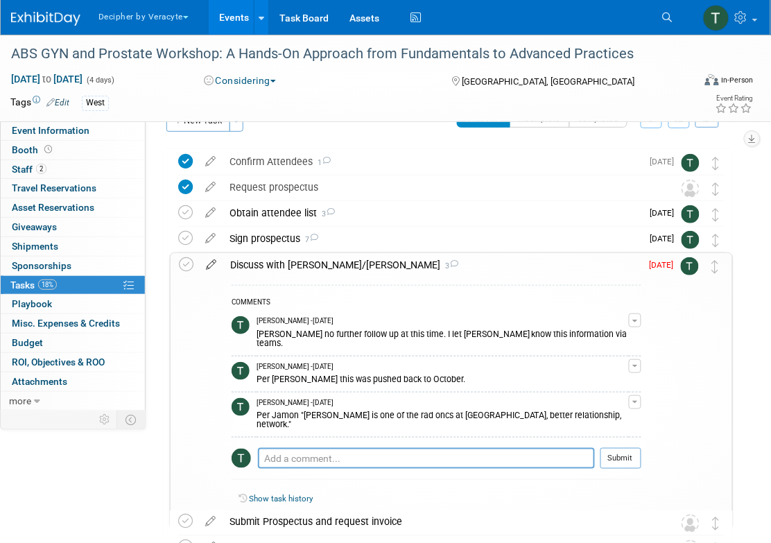
click at [210, 268] on icon at bounding box center [211, 261] width 24 height 17
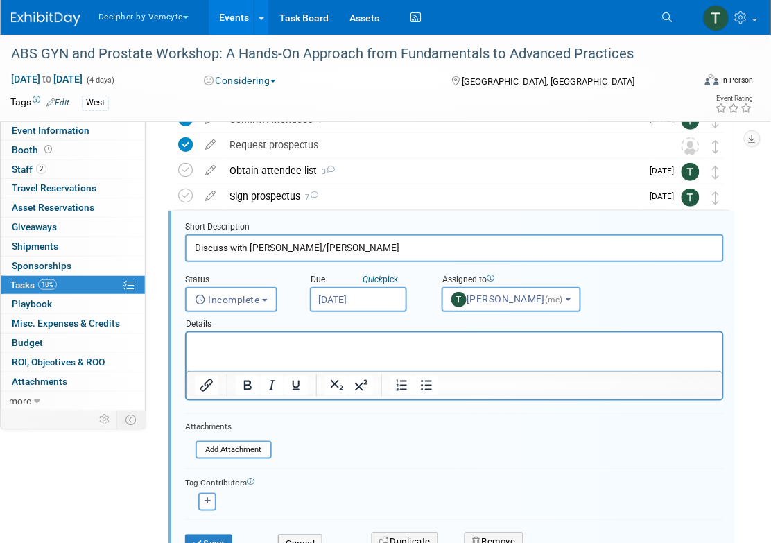
scroll to position [0, 0]
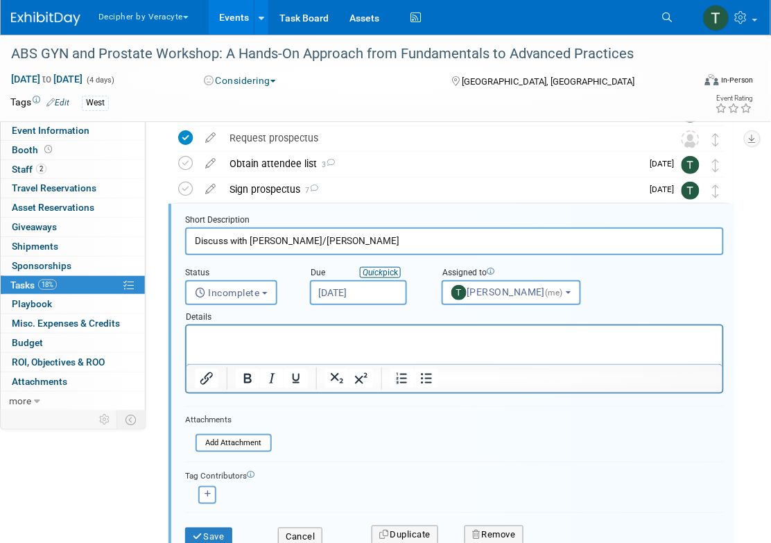
click at [369, 275] on icon "Quick" at bounding box center [373, 273] width 20 height 10
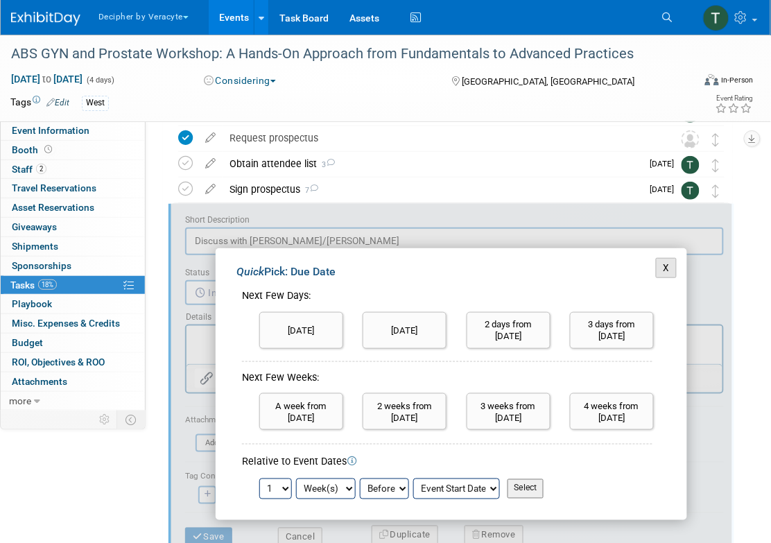
click at [667, 264] on button "X" at bounding box center [666, 267] width 21 height 19
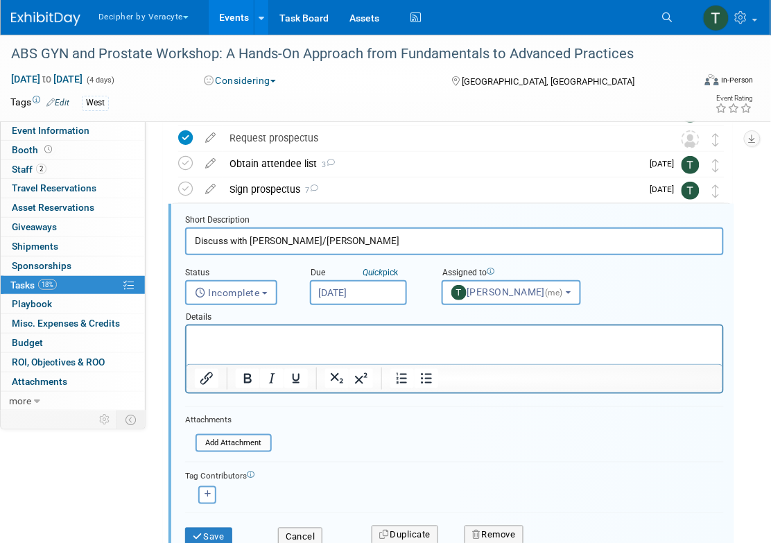
click at [374, 299] on input "Sep 29, 2025" at bounding box center [358, 292] width 97 height 25
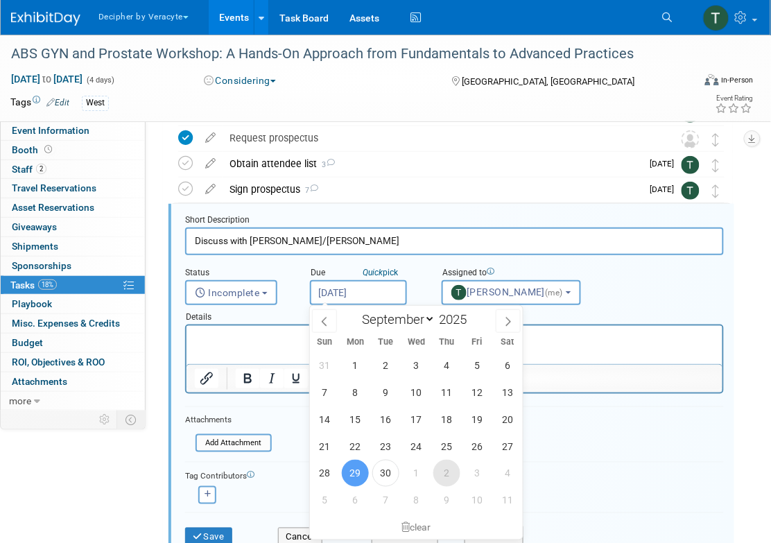
click at [439, 464] on span "2" at bounding box center [446, 473] width 27 height 27
type input "Oct 2, 2025"
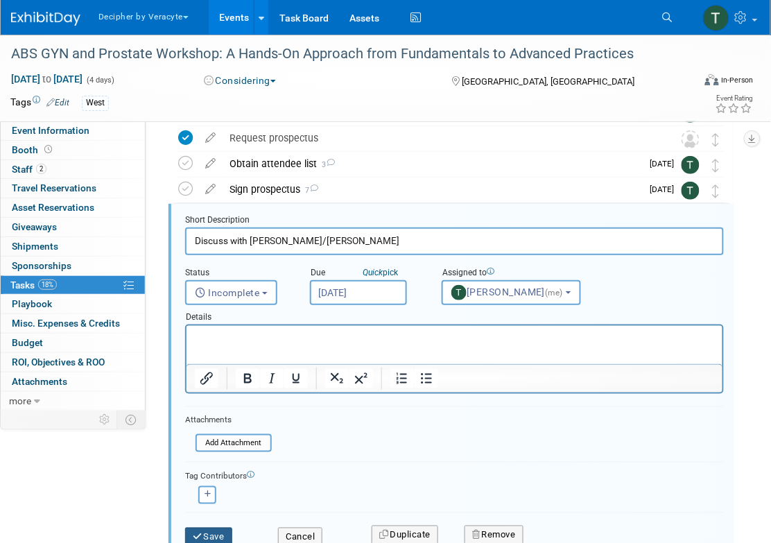
click at [191, 534] on button "Save" at bounding box center [208, 537] width 47 height 19
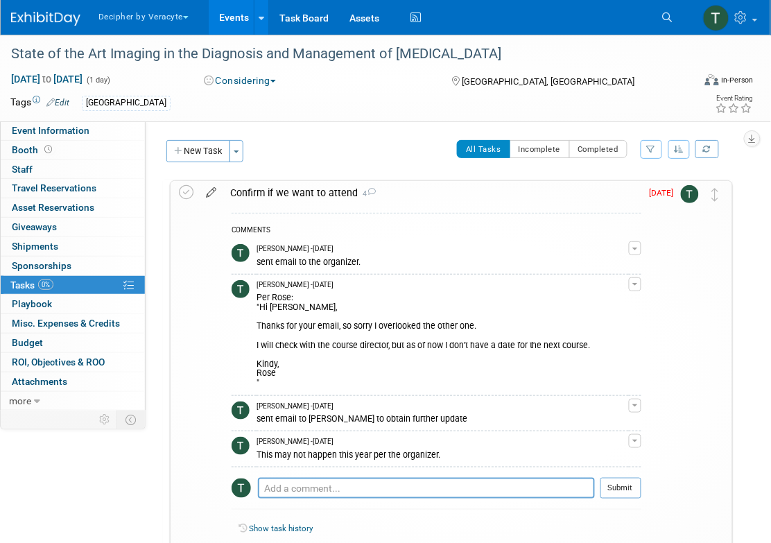
click at [212, 193] on icon at bounding box center [211, 189] width 24 height 17
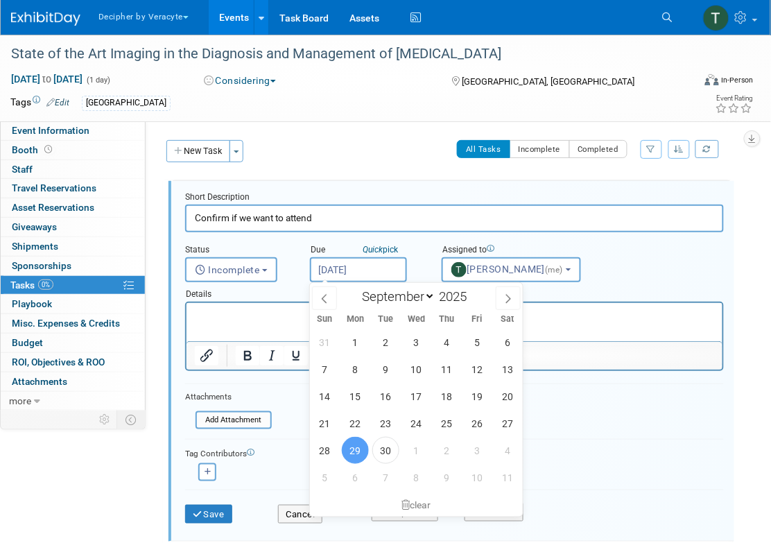
click at [373, 265] on input "[DATE]" at bounding box center [358, 269] width 97 height 25
click at [383, 465] on span "7" at bounding box center [385, 477] width 27 height 27
type input "Oct 7, 2025"
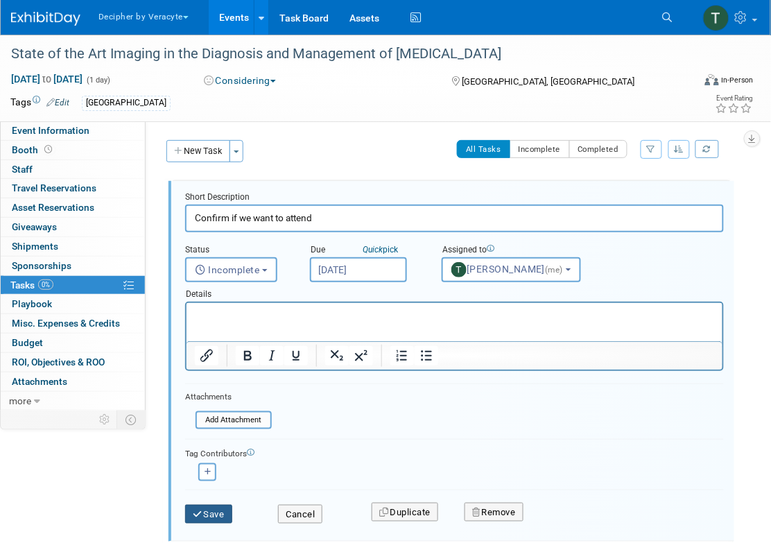
click at [202, 511] on button "Save" at bounding box center [208, 514] width 47 height 19
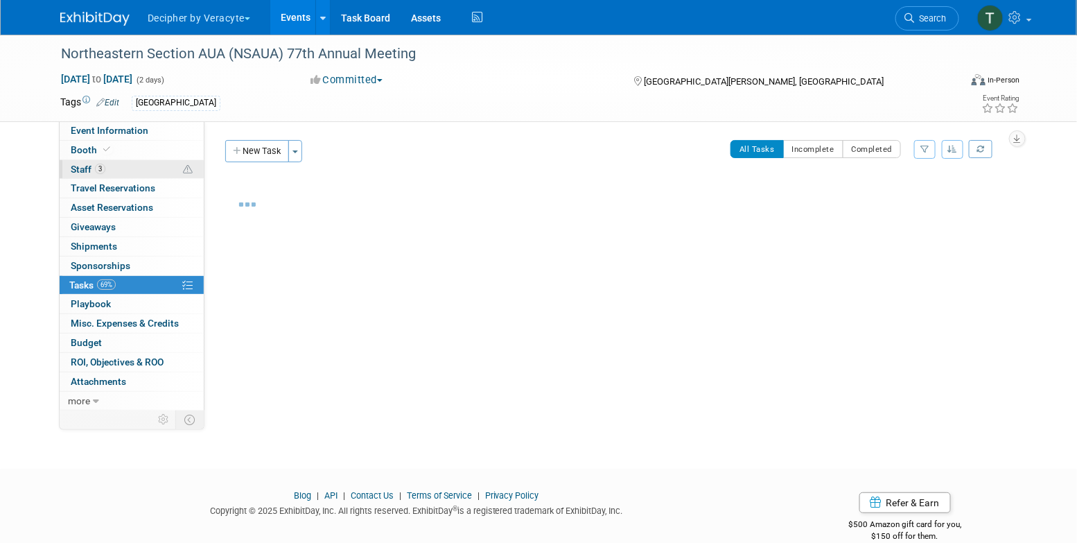
click at [182, 172] on link "3 Staff 3" at bounding box center [132, 169] width 144 height 19
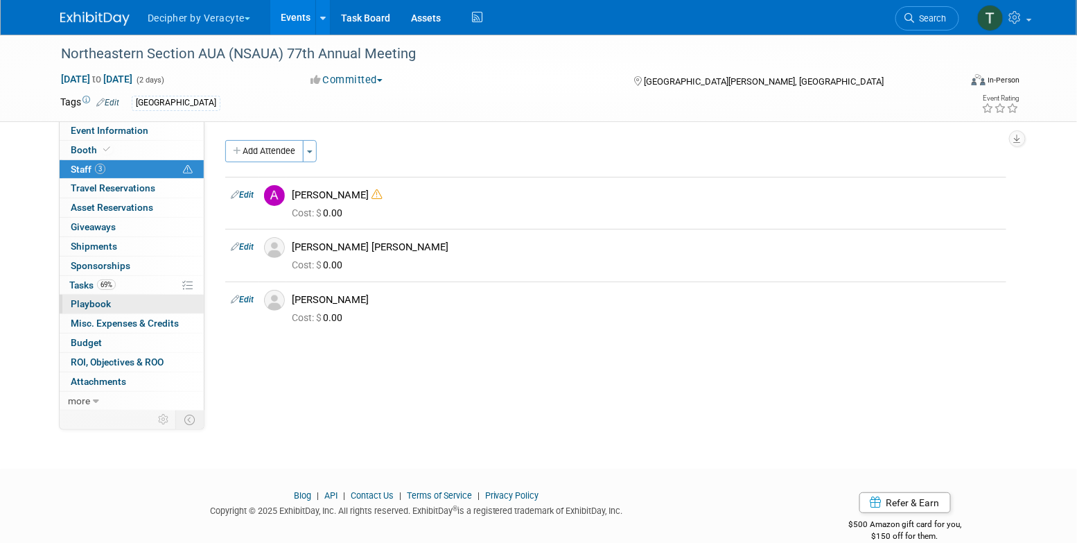
click at [162, 295] on link "0 Playbook 0" at bounding box center [132, 304] width 144 height 19
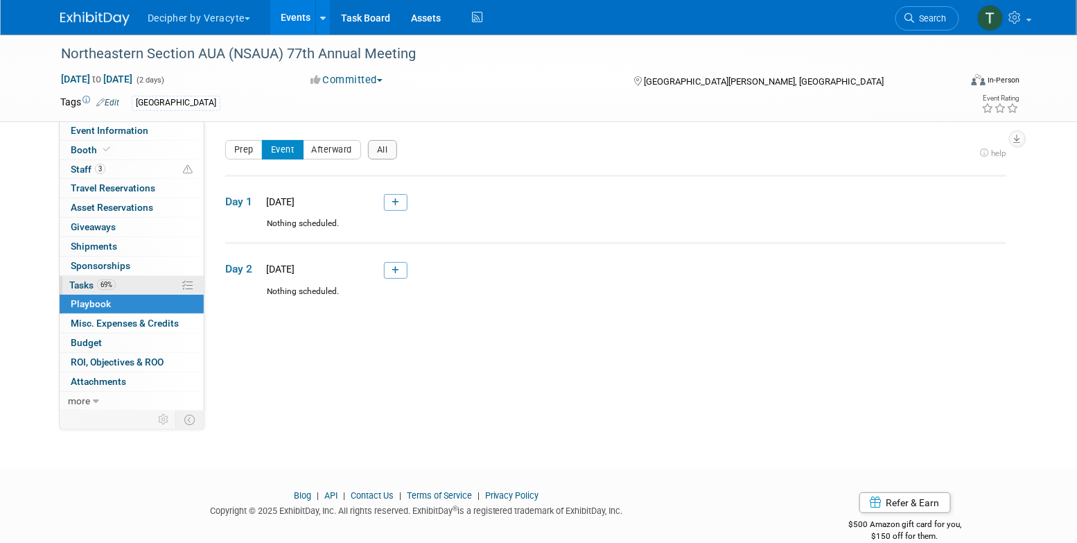
click at [155, 287] on link "69% Tasks 69%" at bounding box center [132, 285] width 144 height 19
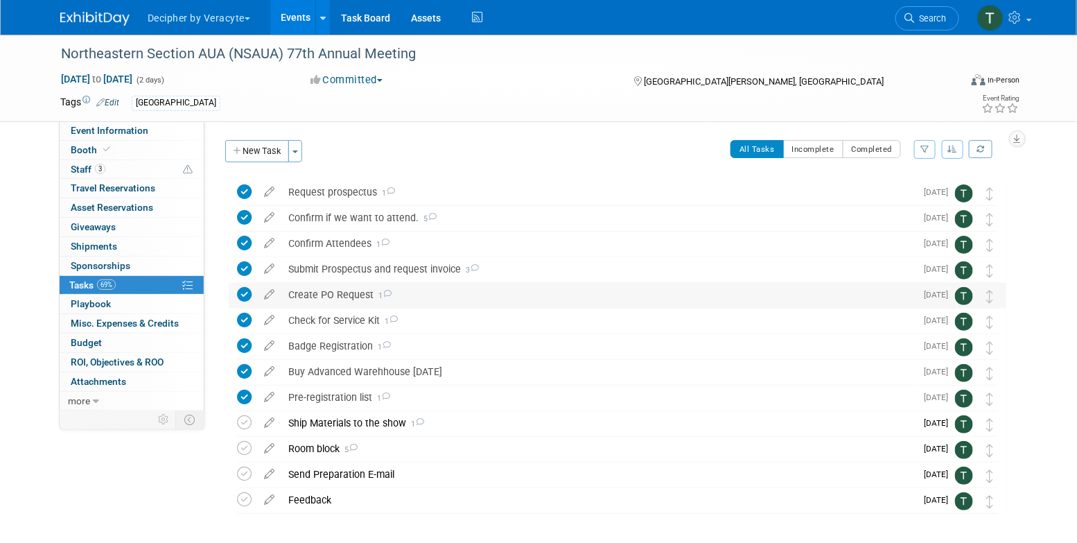
scroll to position [55, 0]
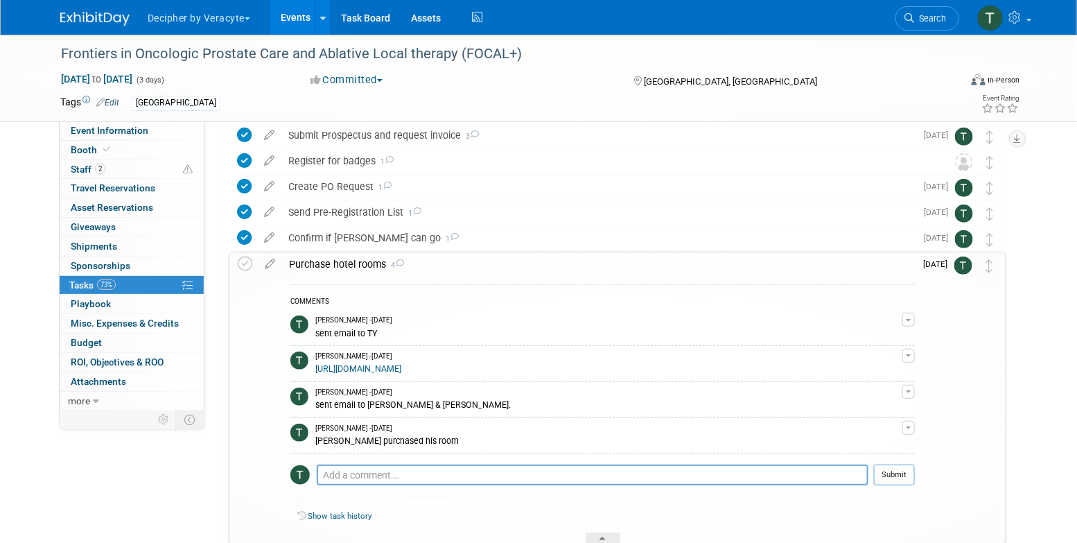
scroll to position [272, 0]
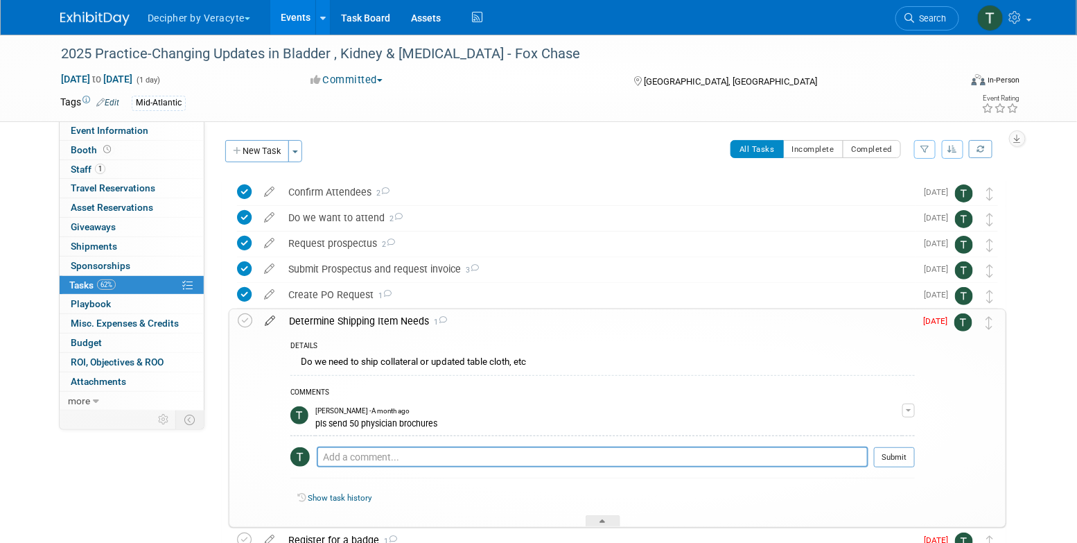
click at [271, 324] on icon at bounding box center [270, 317] width 24 height 17
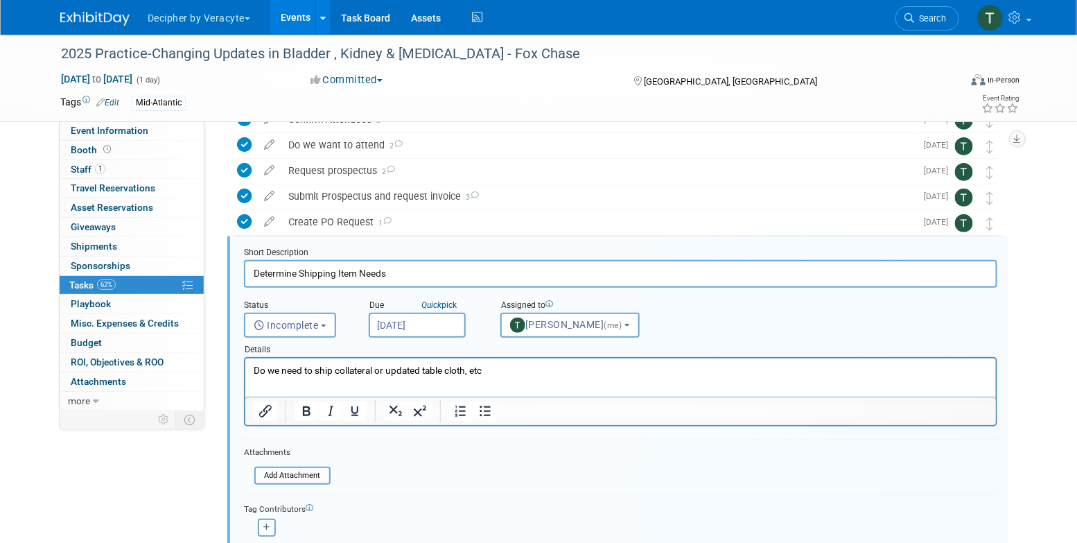
scroll to position [105, 0]
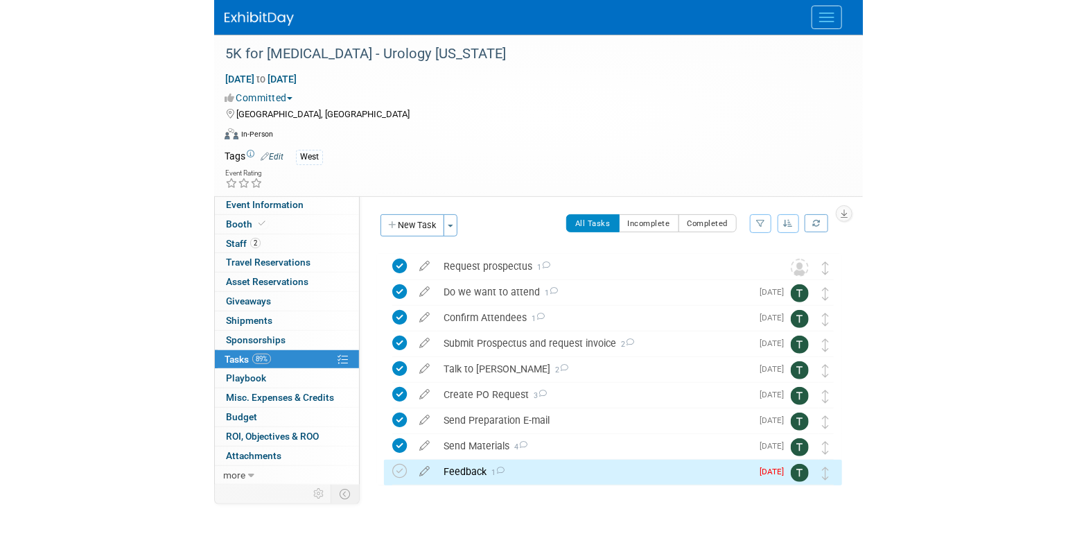
scroll to position [26, 0]
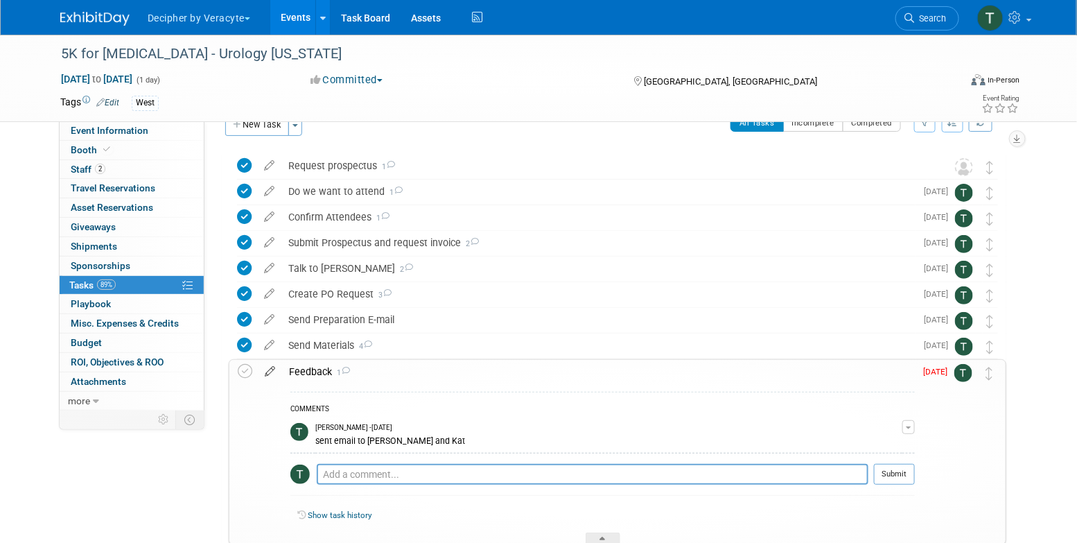
click at [273, 374] on icon at bounding box center [270, 368] width 24 height 17
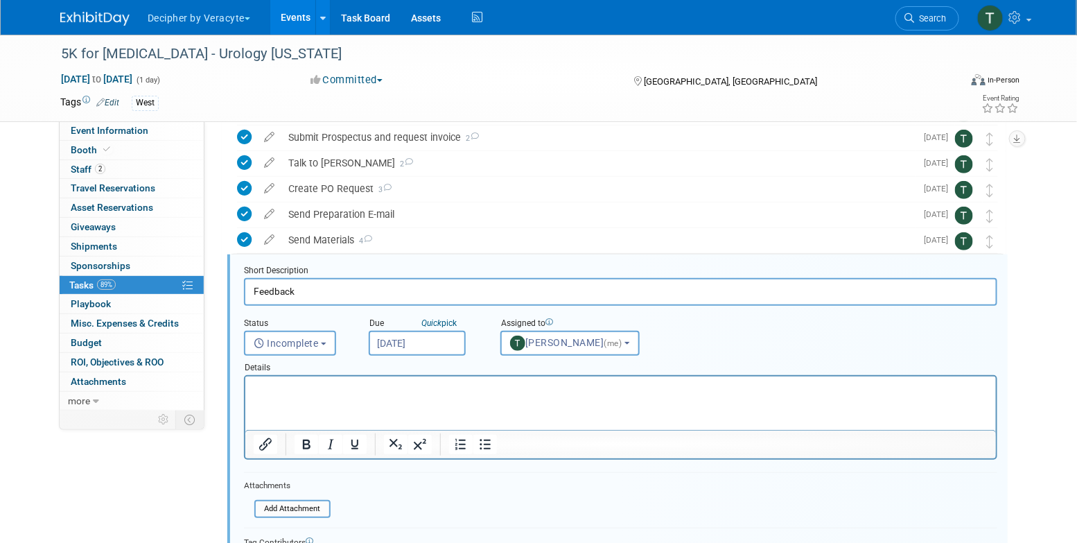
scroll to position [182, 0]
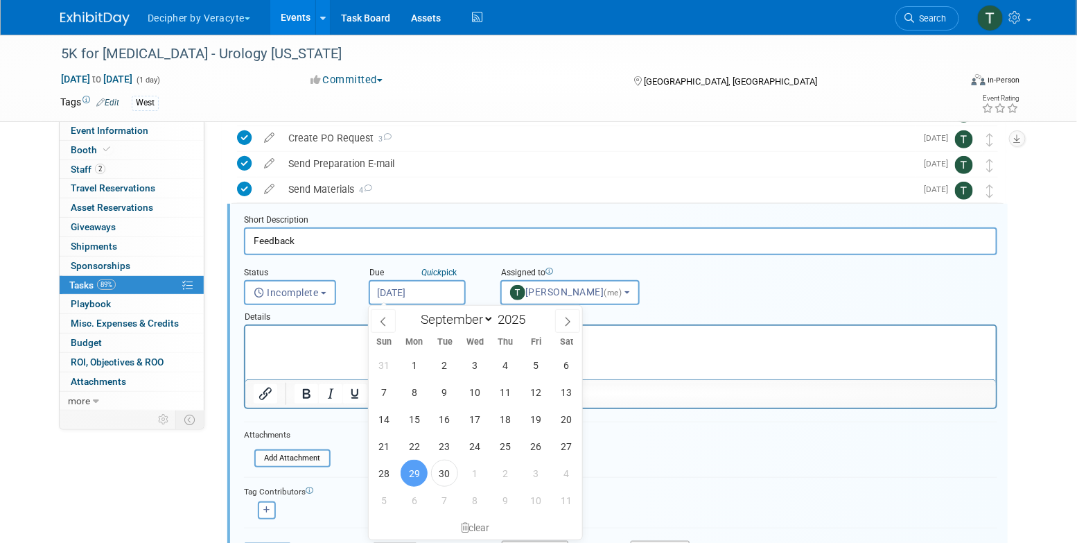
click at [447, 297] on input "[DATE]" at bounding box center [417, 292] width 97 height 25
click at [487, 497] on span "8" at bounding box center [475, 500] width 27 height 27
type input "[DATE]"
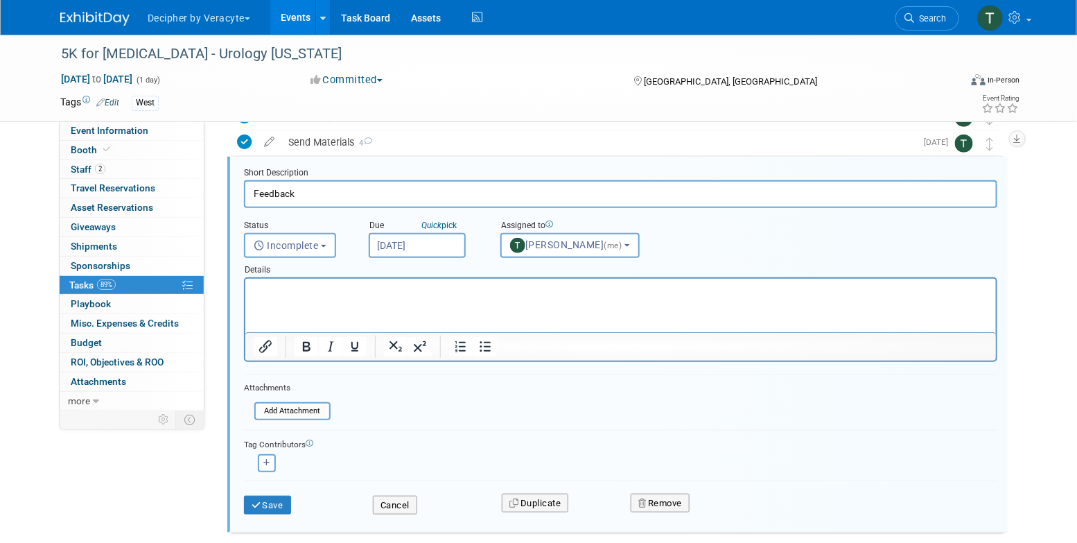
scroll to position [237, 0]
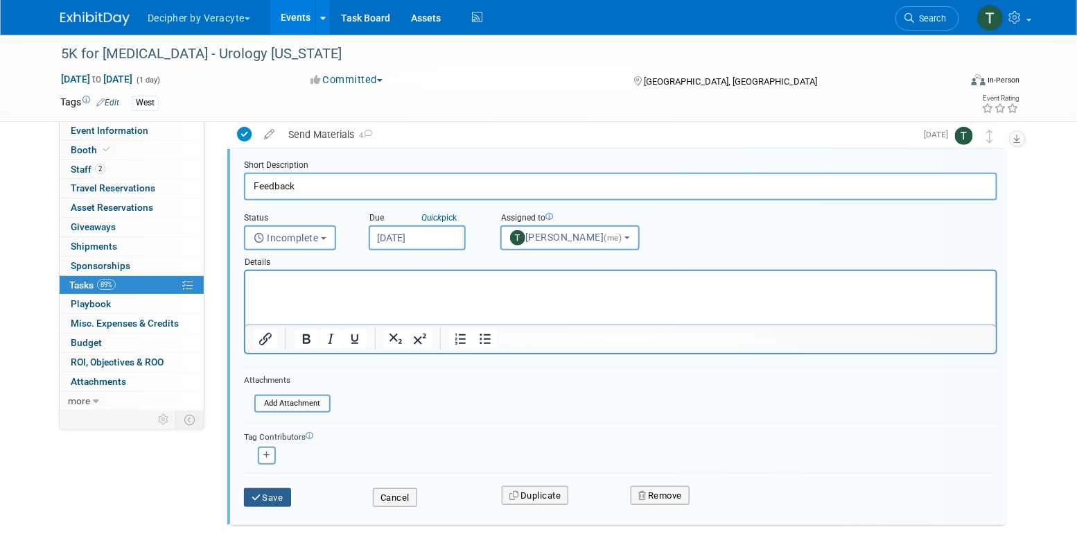
click at [290, 500] on button "Save" at bounding box center [267, 497] width 47 height 19
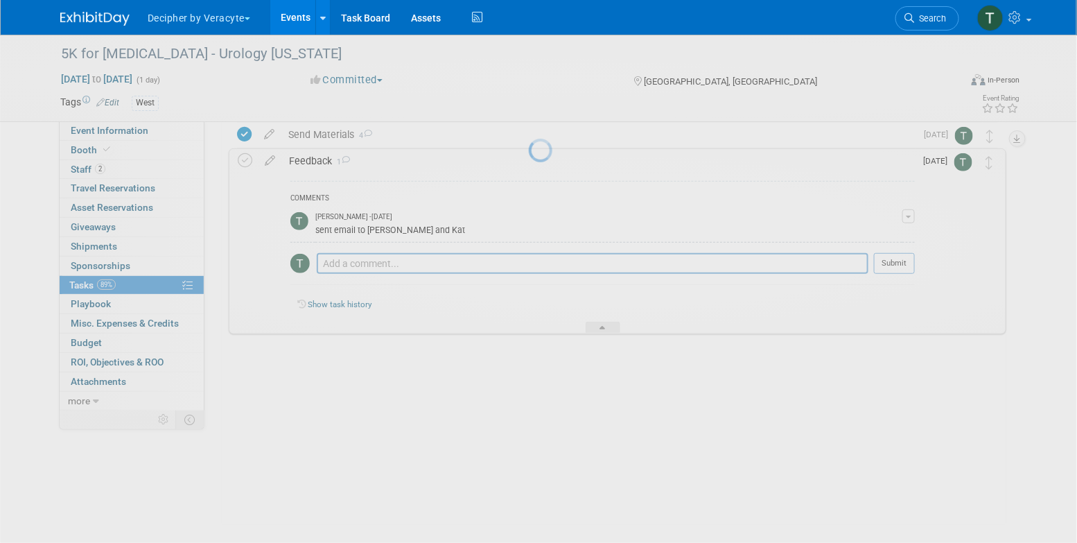
scroll to position [112, 0]
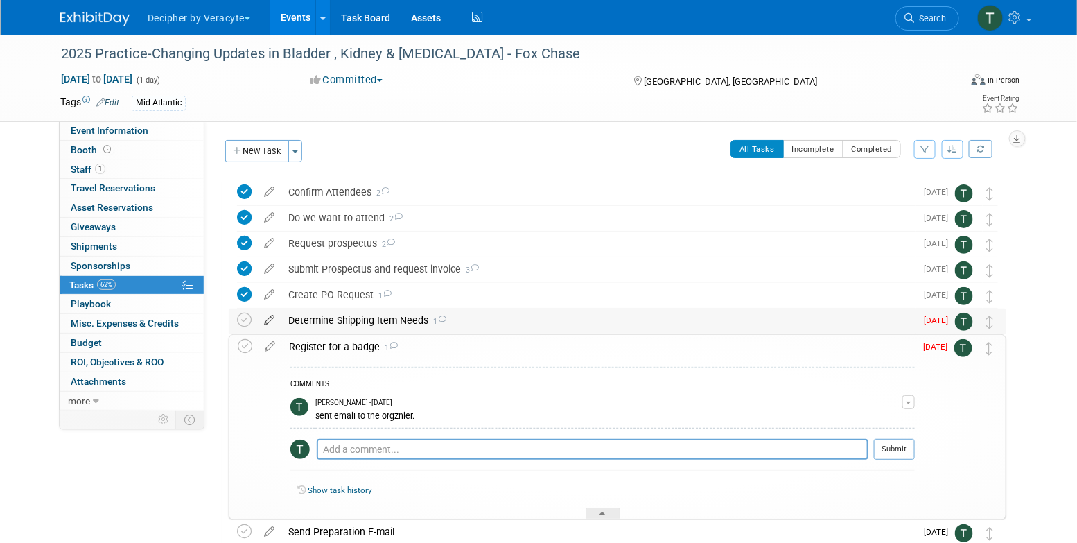
click at [277, 325] on icon at bounding box center [269, 316] width 24 height 17
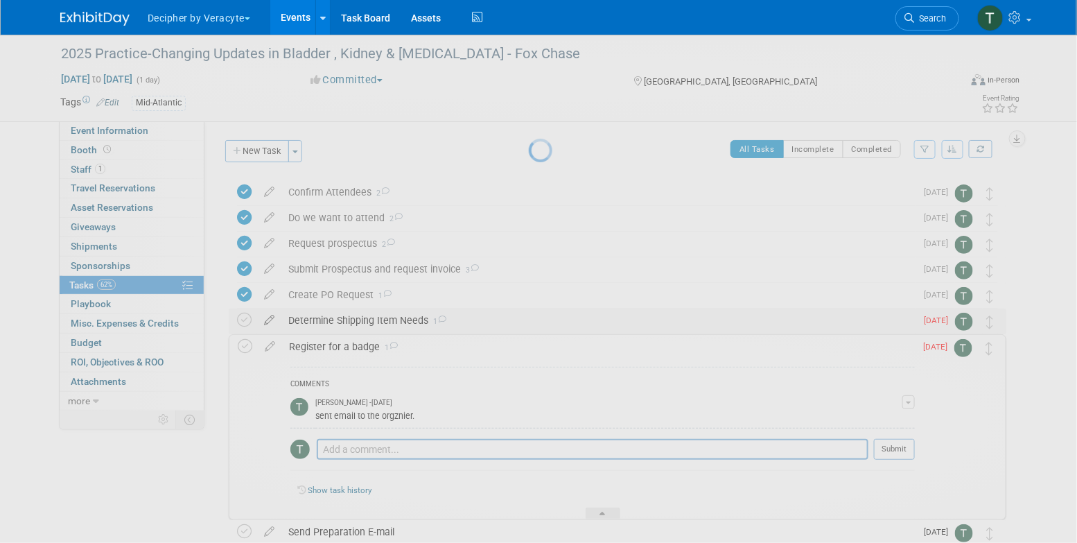
select select "8"
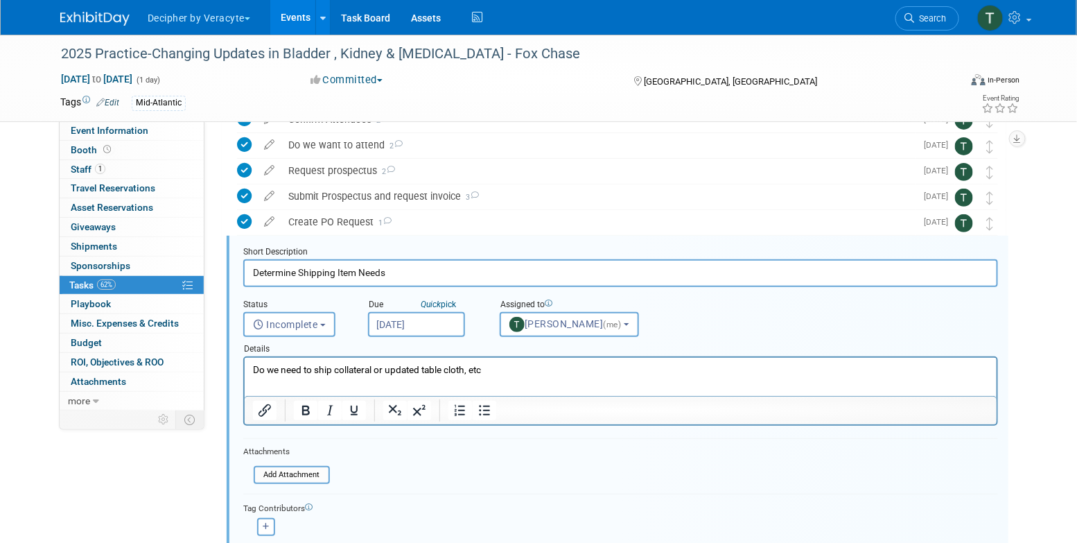
scroll to position [105, 0]
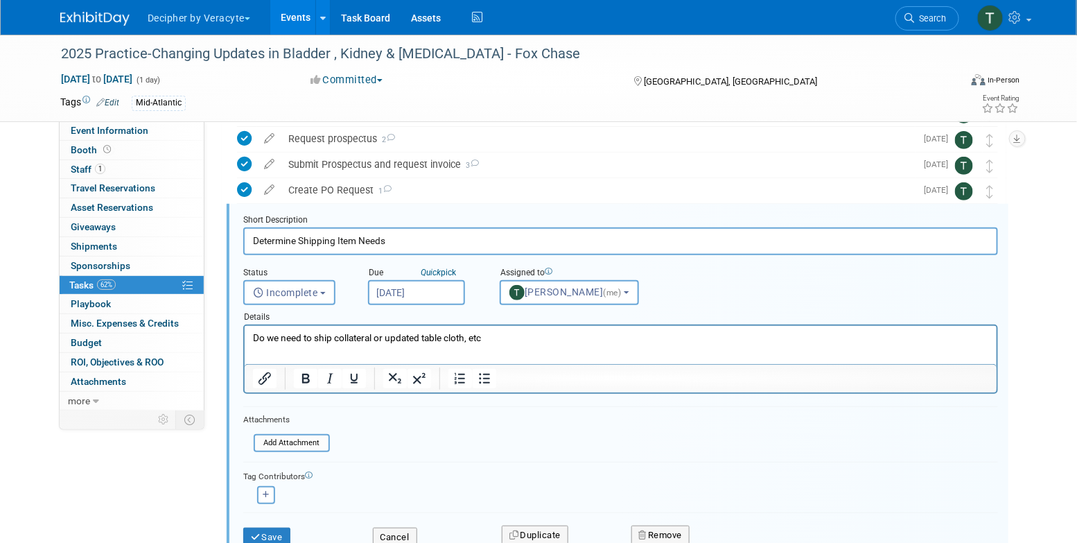
click at [400, 290] on input "[DATE]" at bounding box center [416, 292] width 97 height 25
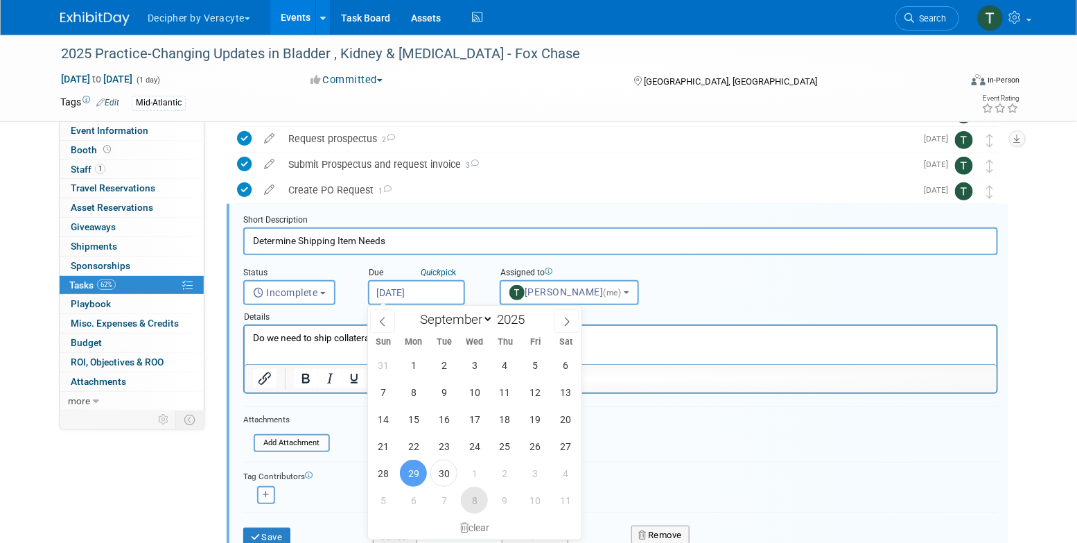
click at [476, 495] on span "8" at bounding box center [474, 500] width 27 height 27
type input "[DATE]"
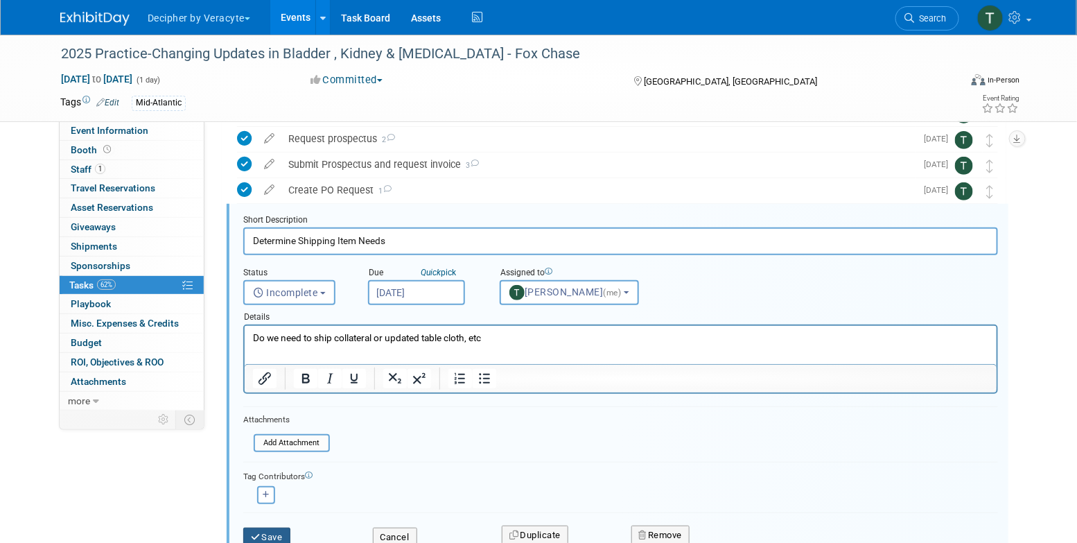
click at [283, 528] on button "Save" at bounding box center [266, 537] width 47 height 19
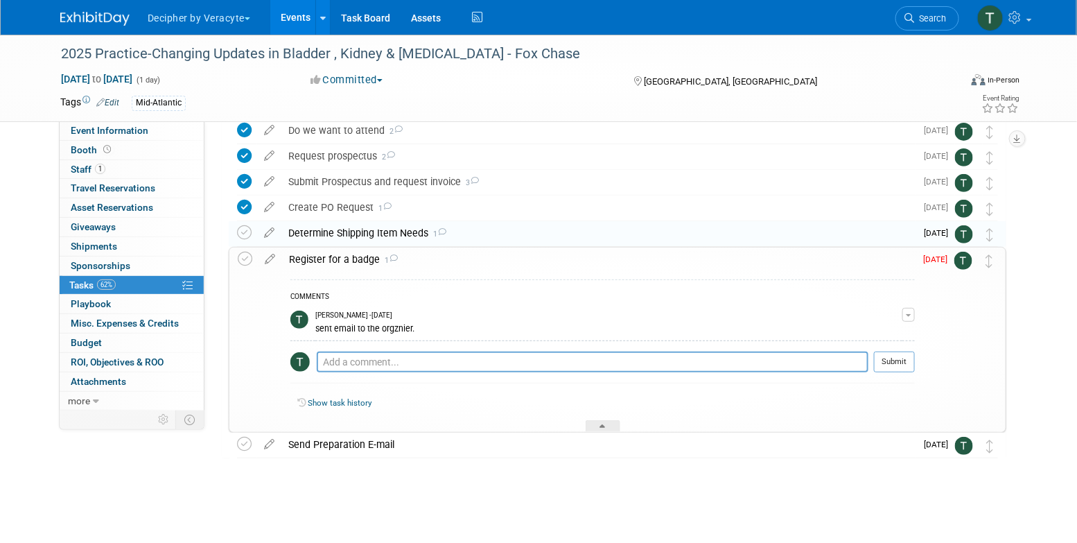
scroll to position [87, 0]
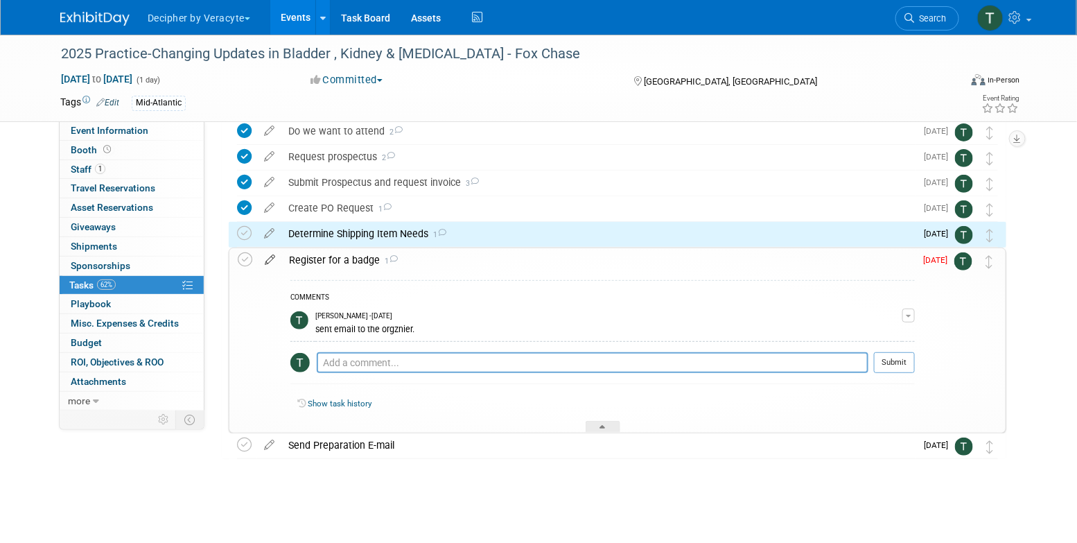
click at [270, 263] on icon at bounding box center [270, 256] width 24 height 17
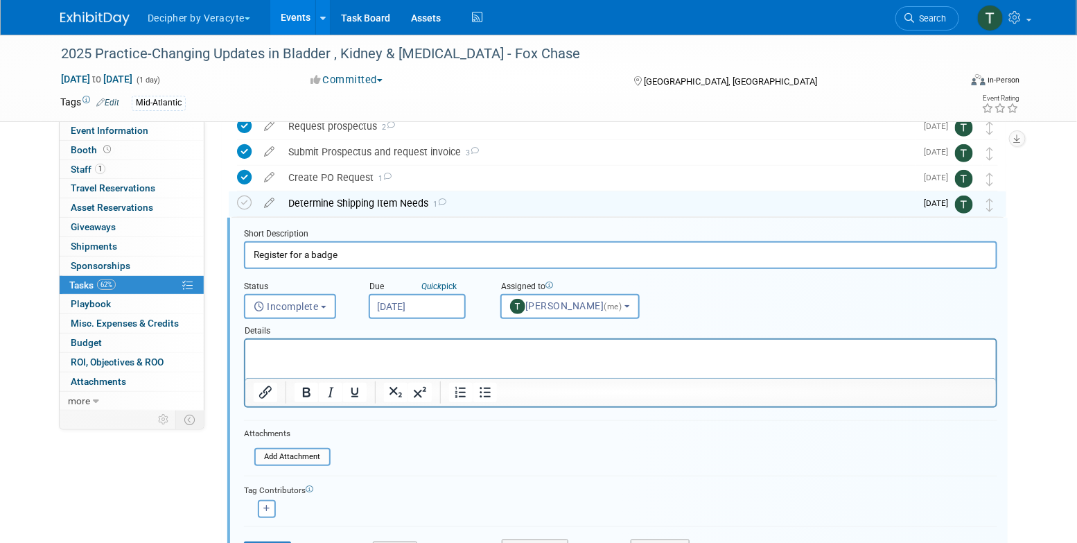
scroll to position [131, 0]
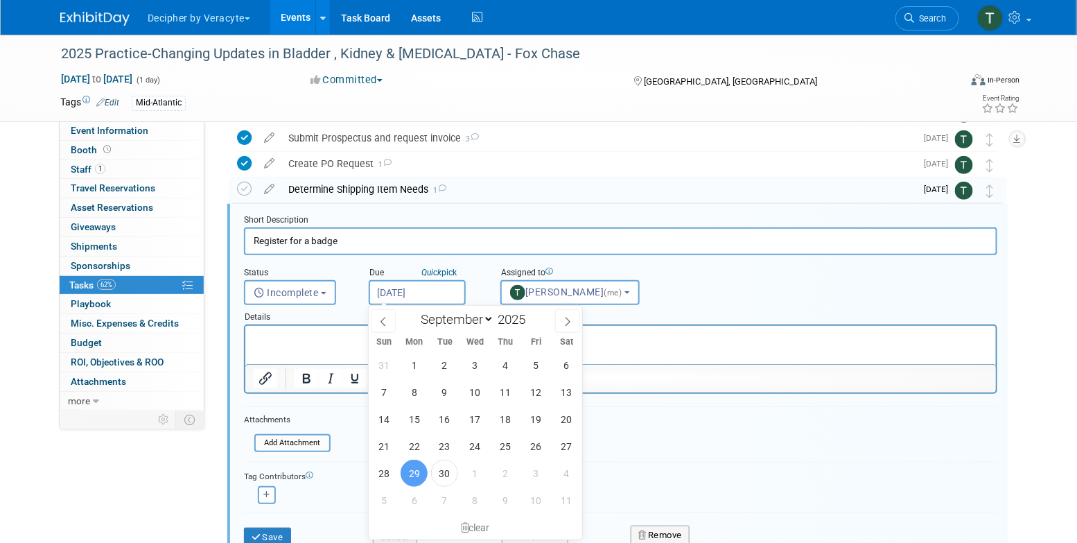
click at [430, 290] on input "[DATE]" at bounding box center [417, 292] width 97 height 25
click at [470, 496] on span "8" at bounding box center [475, 500] width 27 height 27
type input "Oct 8, 2025"
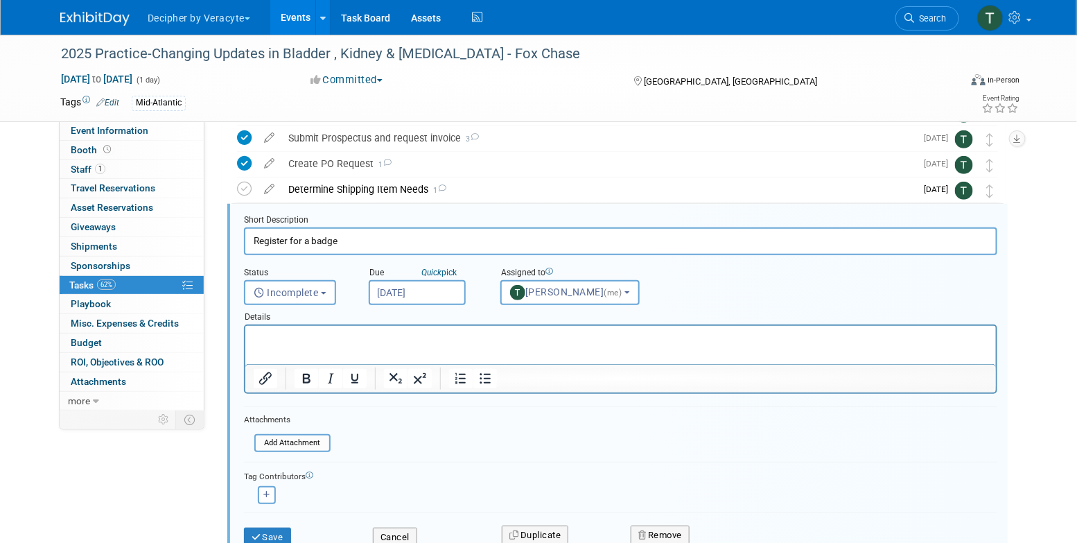
click at [286, 525] on div "Save" at bounding box center [298, 533] width 129 height 28
click at [288, 530] on button "Save" at bounding box center [267, 537] width 47 height 19
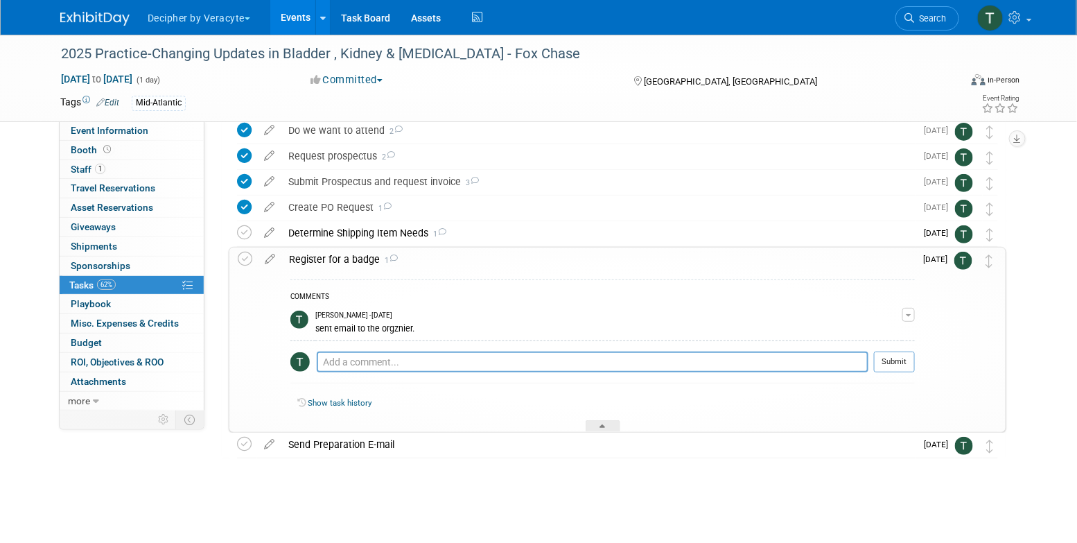
scroll to position [87, 0]
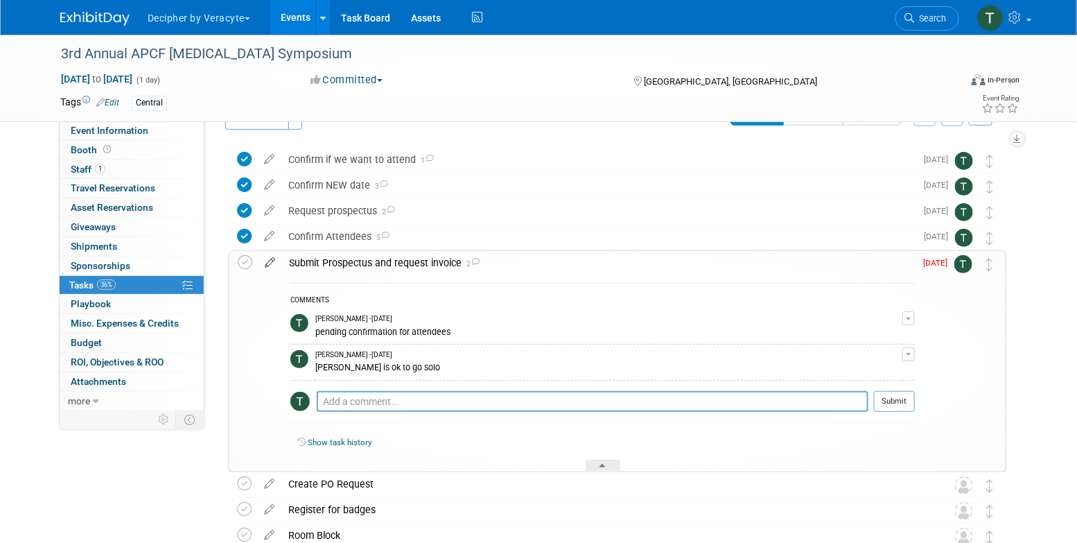
scroll to position [39, 0]
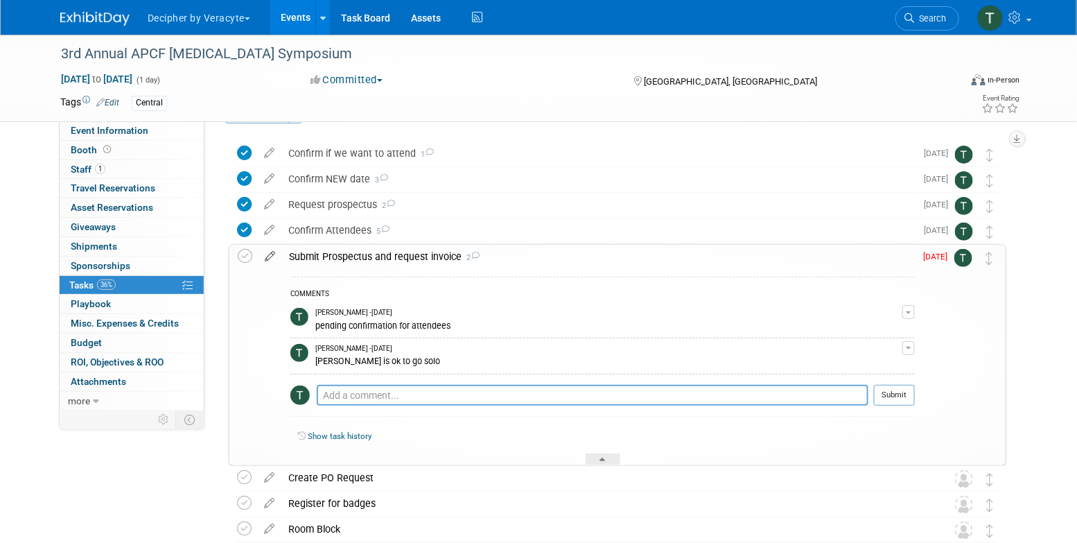
click at [270, 259] on icon at bounding box center [270, 253] width 24 height 17
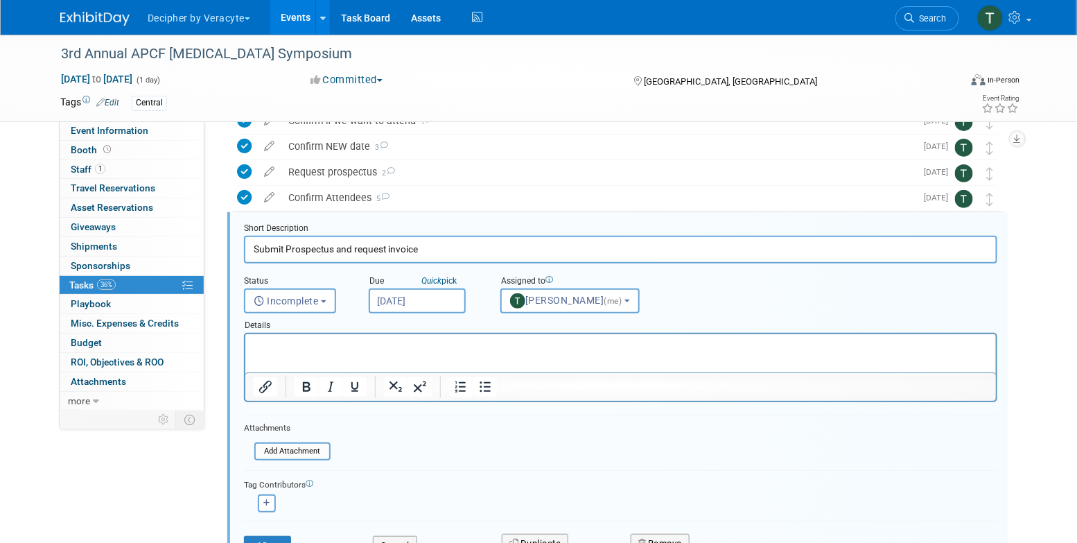
scroll to position [80, 0]
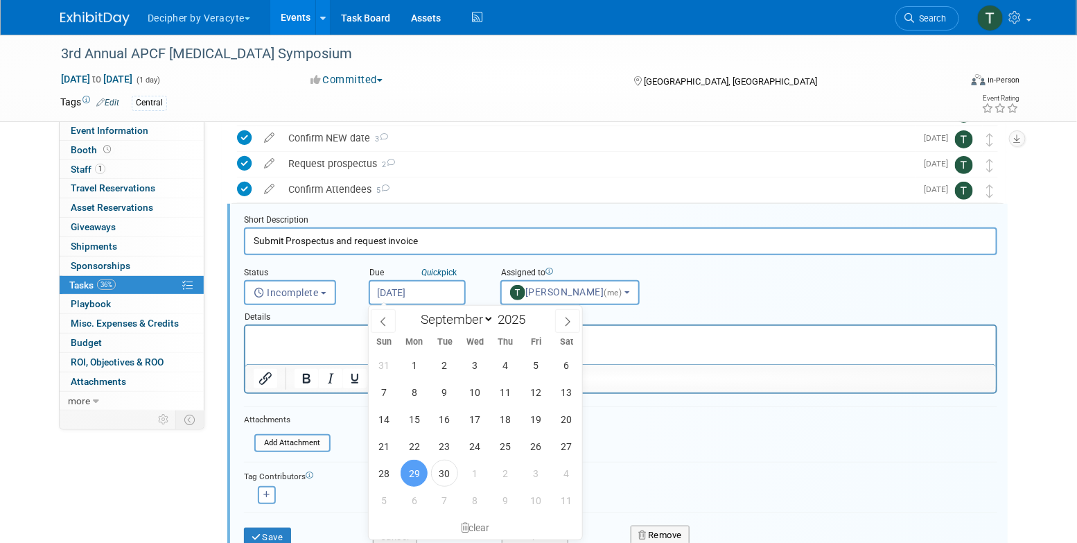
click at [433, 294] on input "[DATE]" at bounding box center [417, 292] width 97 height 25
click at [538, 461] on span "3" at bounding box center [536, 473] width 27 height 27
type input "Oct 3, 2025"
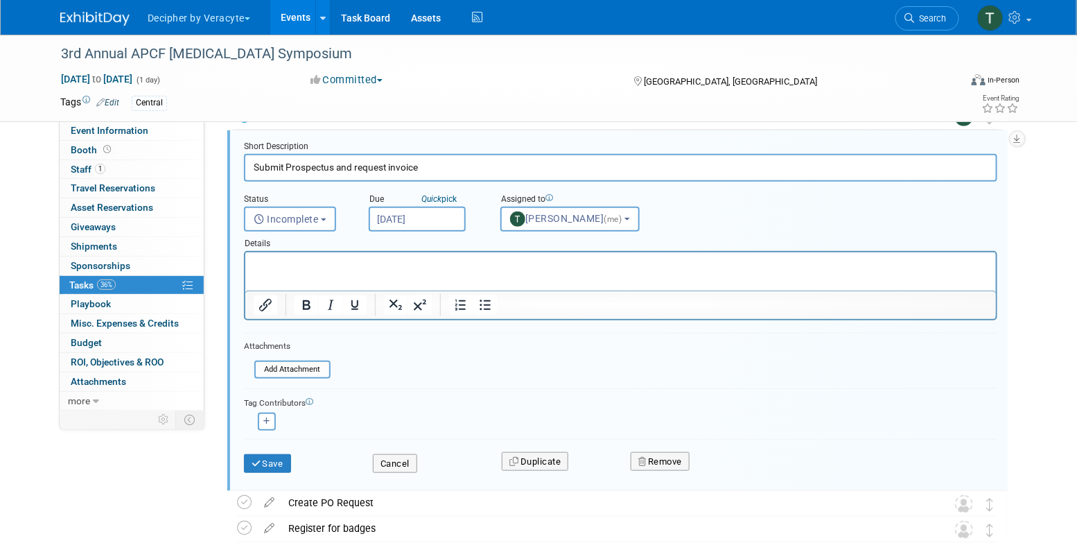
scroll to position [166, 0]
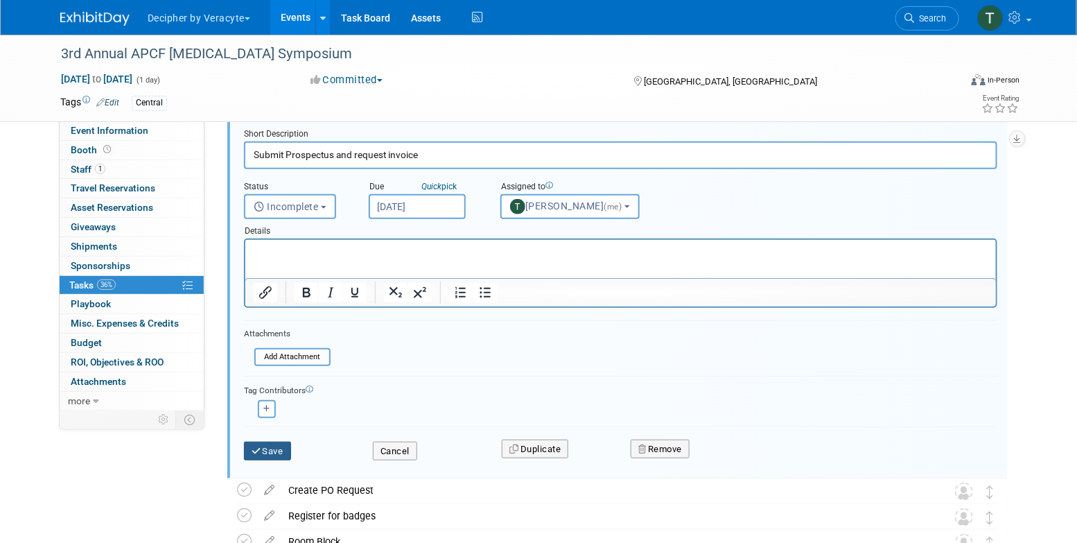
click at [285, 452] on button "Save" at bounding box center [267, 451] width 47 height 19
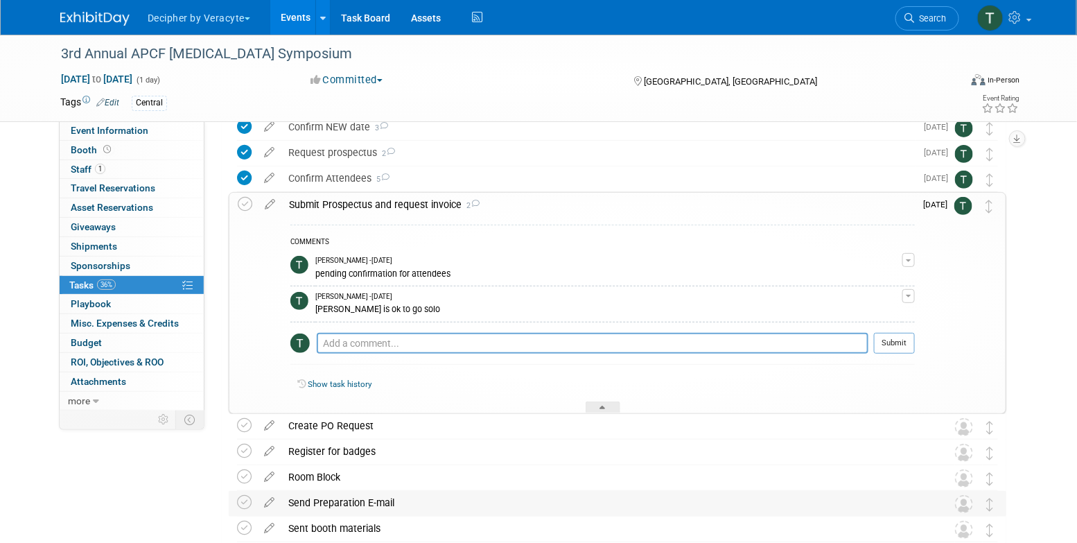
scroll to position [92, 0]
click at [446, 209] on div "Submit Prospectus and request invoice 2" at bounding box center [598, 204] width 633 height 24
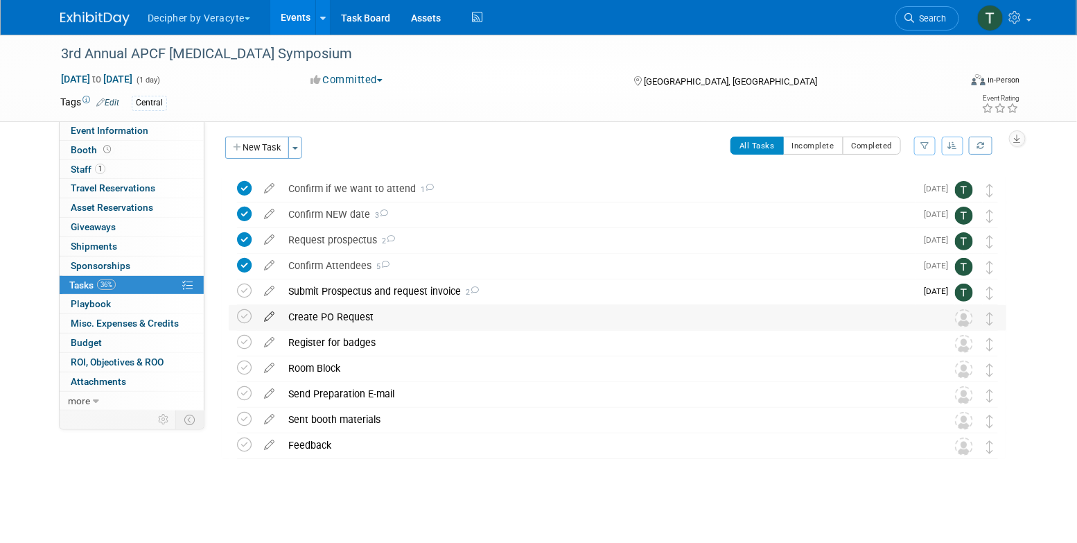
click at [270, 315] on icon at bounding box center [269, 313] width 24 height 17
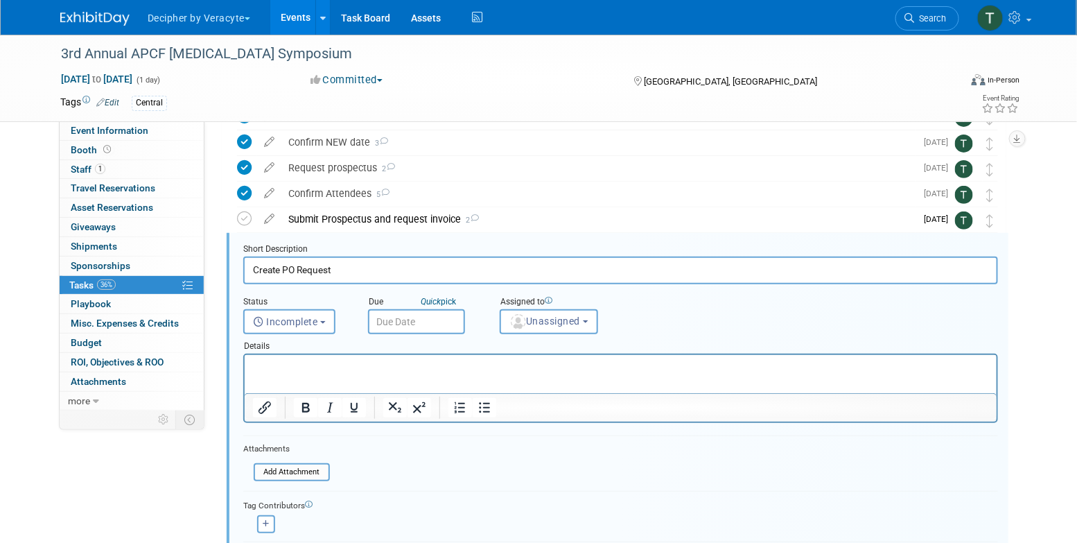
scroll to position [105, 0]
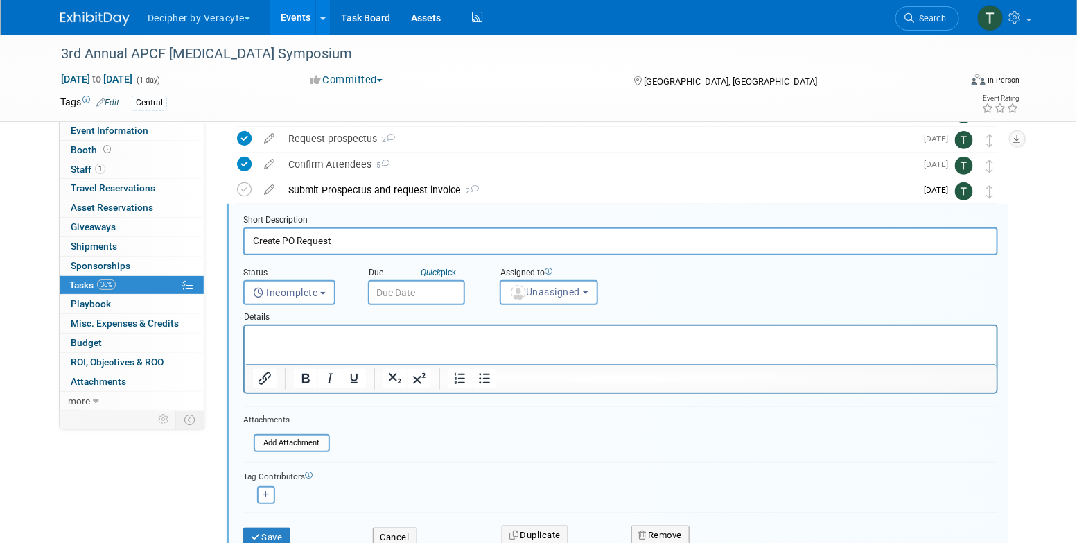
click at [451, 295] on input "text" at bounding box center [416, 292] width 97 height 25
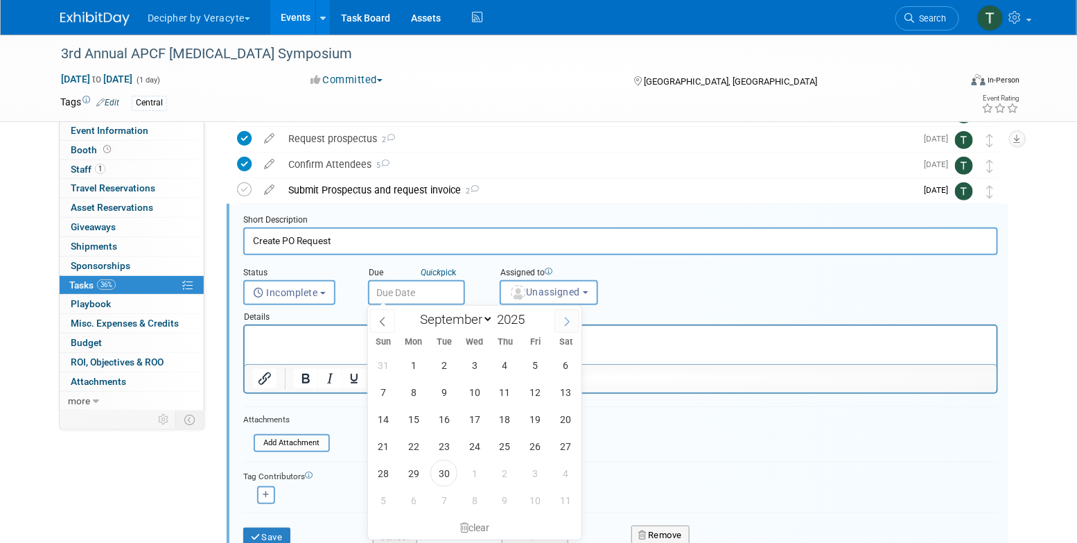
click at [569, 323] on icon at bounding box center [567, 322] width 10 height 10
select select "9"
click at [419, 476] on span "27" at bounding box center [413, 473] width 27 height 27
type input "Oct 27, 2025"
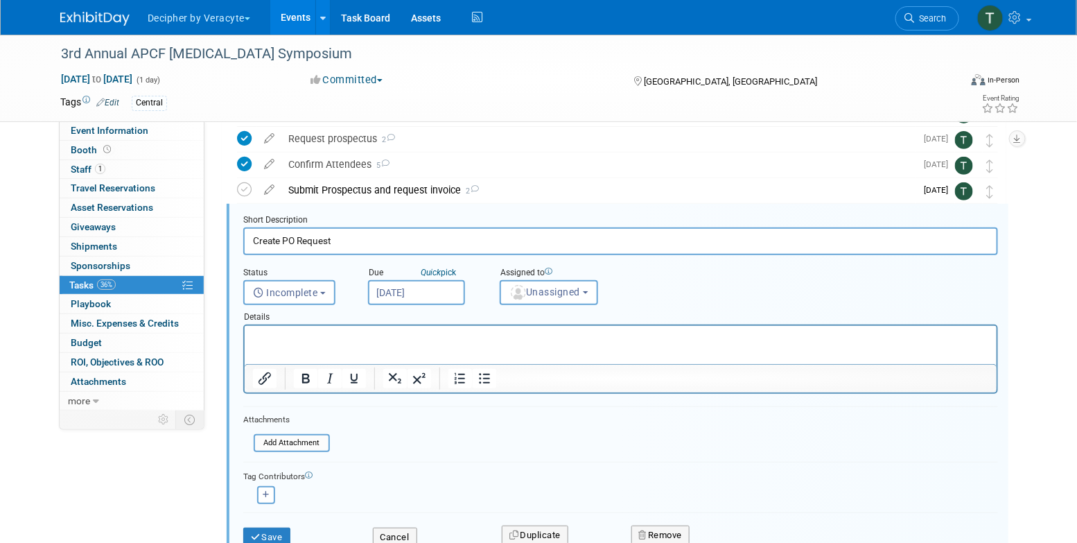
click at [577, 306] on div "Details" at bounding box center [620, 314] width 755 height 19
click at [570, 295] on span "Unassigned" at bounding box center [545, 291] width 71 height 11
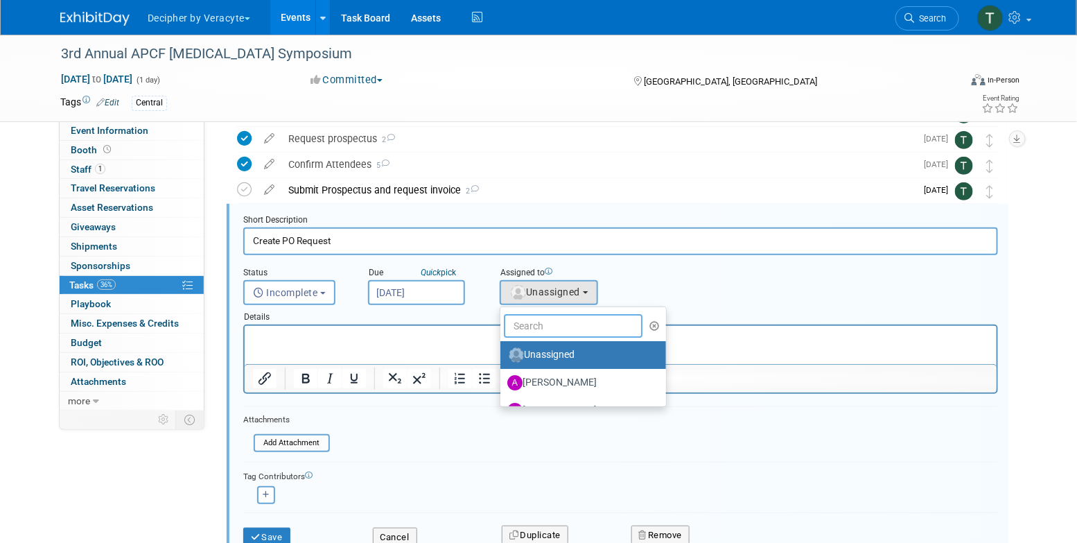
click at [570, 318] on input "text" at bounding box center [573, 326] width 139 height 24
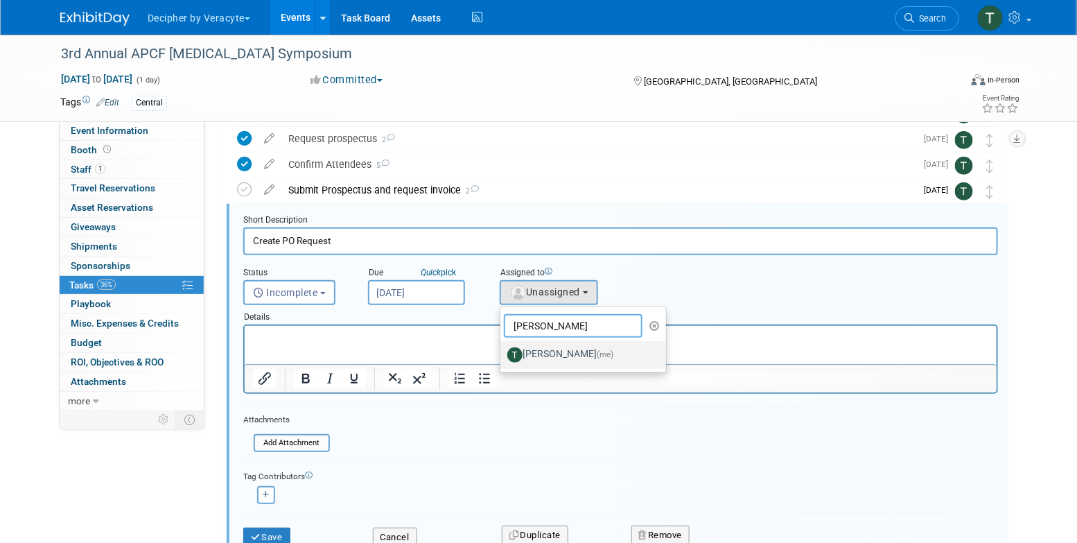
type input "tony"
click at [584, 342] on link "Tony Alvarado (me)" at bounding box center [584, 355] width 166 height 28
click at [570, 354] on label "Tony Alvarado (me)" at bounding box center [579, 355] width 145 height 22
click at [503, 354] on input "Tony Alvarado (me)" at bounding box center [498, 353] width 9 height 9
select select "3ceeba8c-a19a-4597-a609-6fba7c9a515a"
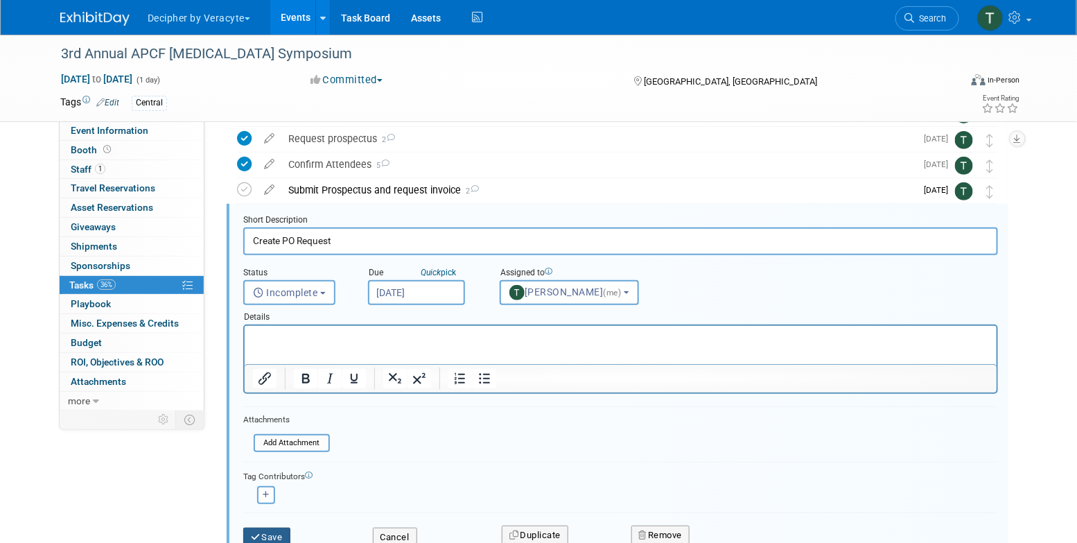
click at [288, 530] on button "Save" at bounding box center [266, 537] width 47 height 19
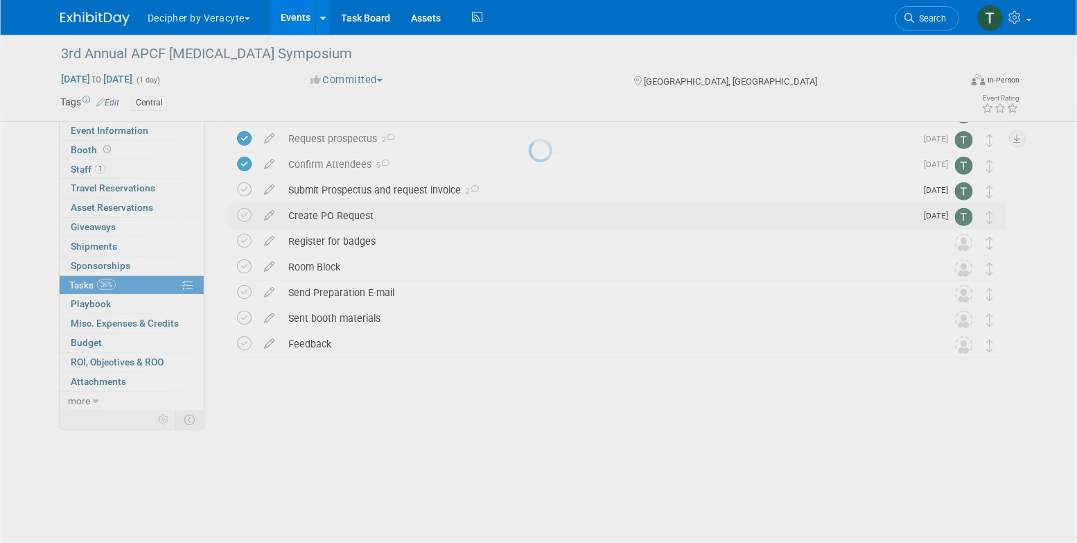
scroll to position [3, 0]
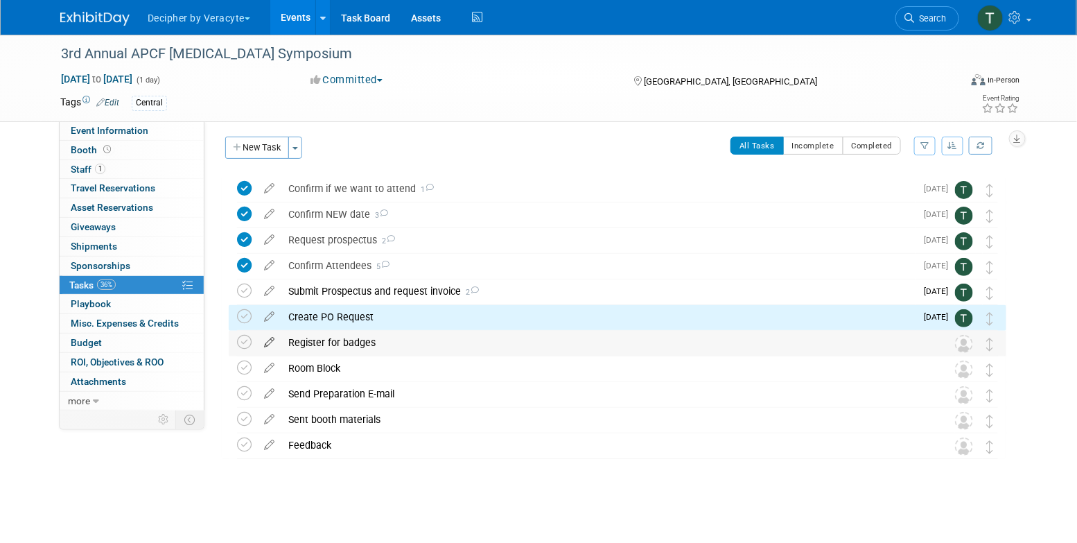
click at [271, 340] on icon at bounding box center [269, 339] width 24 height 17
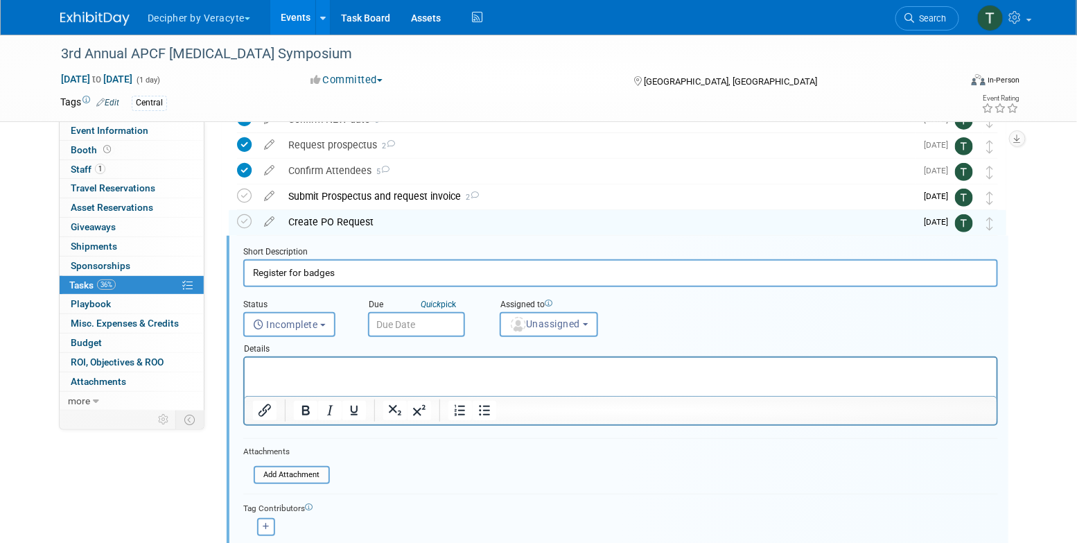
scroll to position [130, 0]
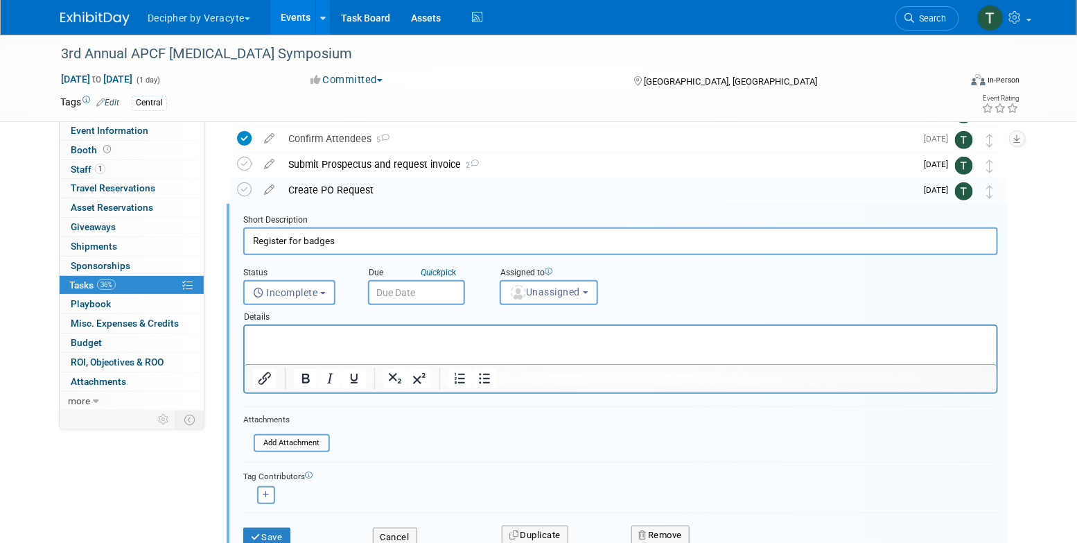
click at [464, 297] on div "Due Quick pick" at bounding box center [424, 283] width 132 height 44
click at [436, 296] on input "text" at bounding box center [416, 292] width 97 height 25
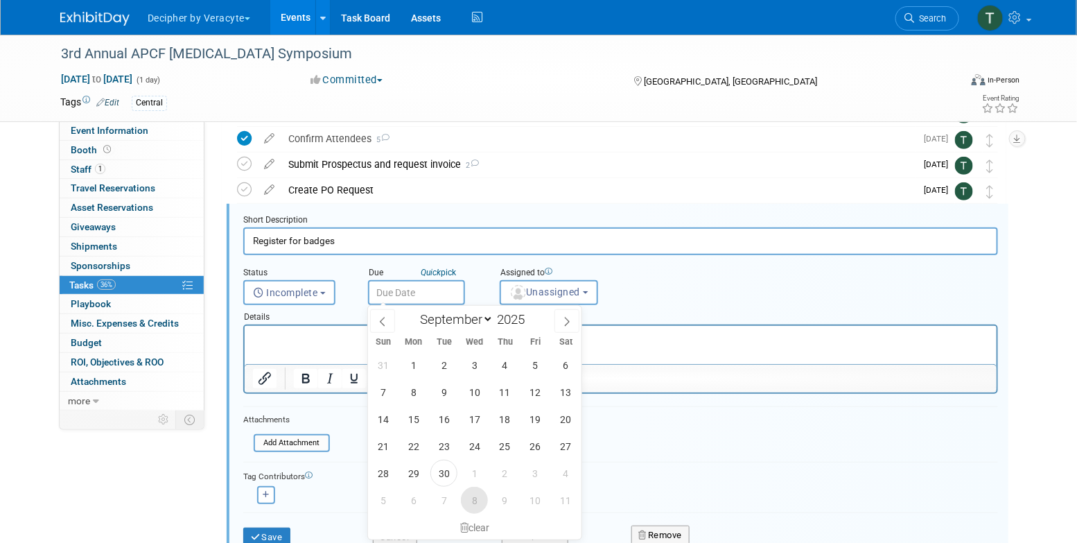
click at [477, 500] on span "8" at bounding box center [474, 500] width 27 height 27
type input "Oct 8, 2025"
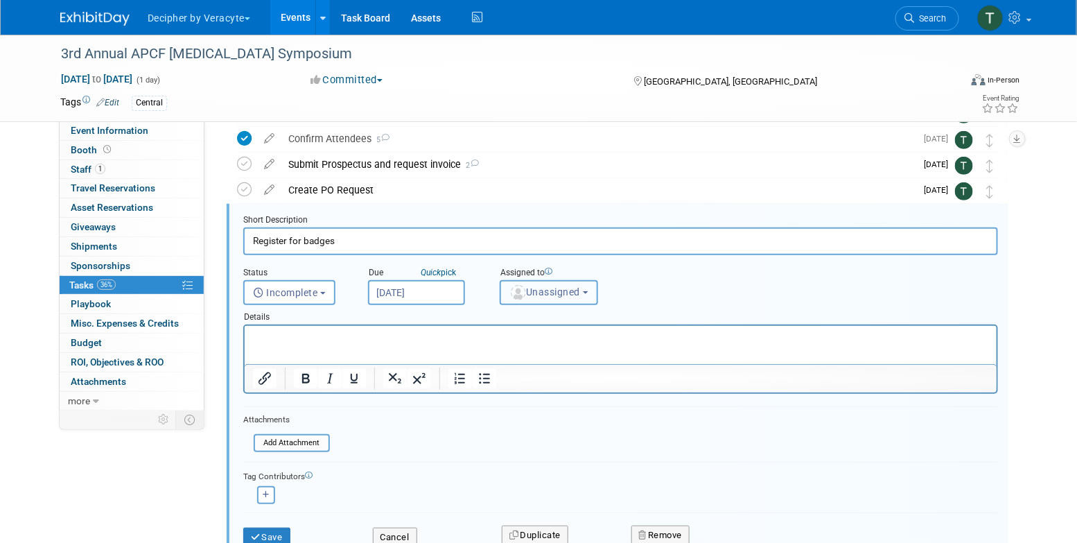
click at [533, 293] on span "Unassigned" at bounding box center [545, 291] width 71 height 11
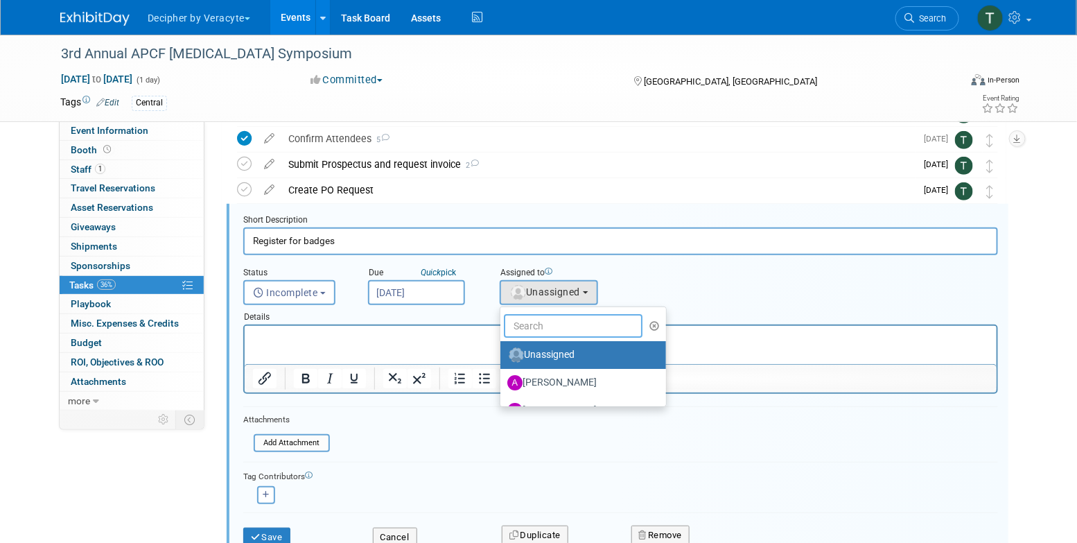
click at [561, 319] on input "text" at bounding box center [573, 326] width 139 height 24
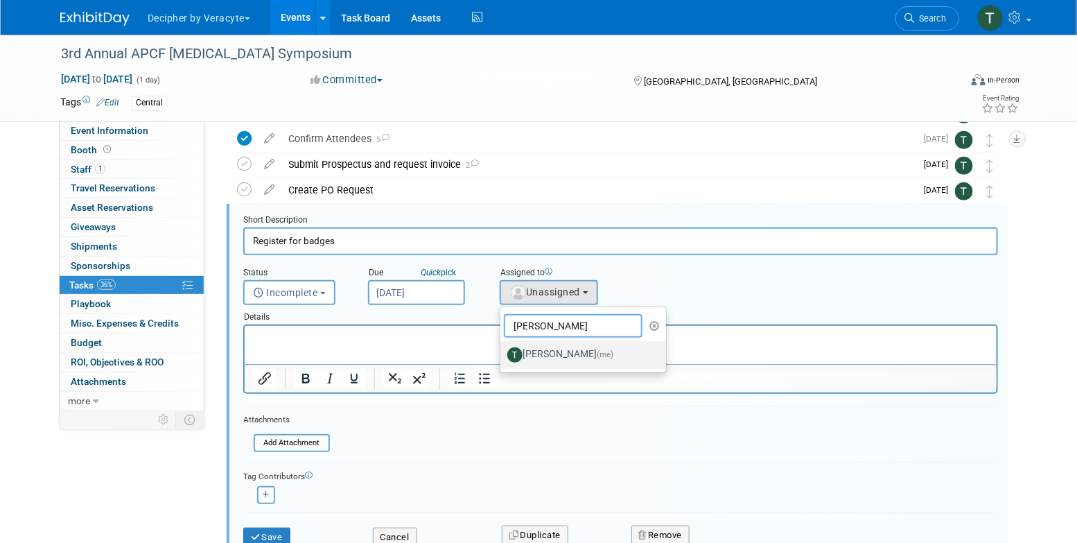
type input "tony"
click at [579, 350] on label "Tony Alvarado (me)" at bounding box center [579, 355] width 145 height 22
click at [503, 350] on input "Tony Alvarado (me)" at bounding box center [498, 353] width 9 height 9
select select "3ceeba8c-a19a-4597-a609-6fba7c9a515a"
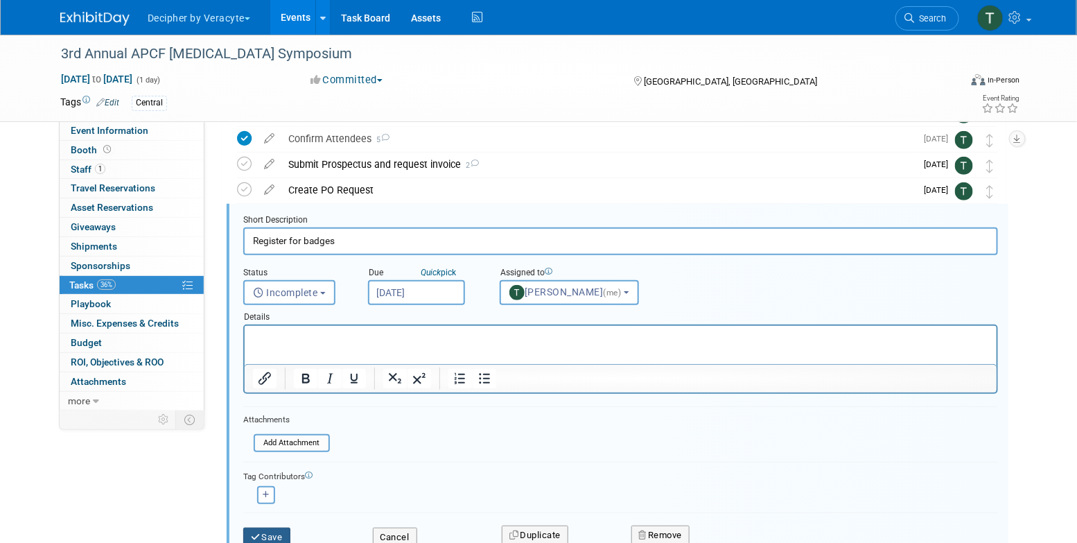
click at [268, 534] on button "Save" at bounding box center [266, 537] width 47 height 19
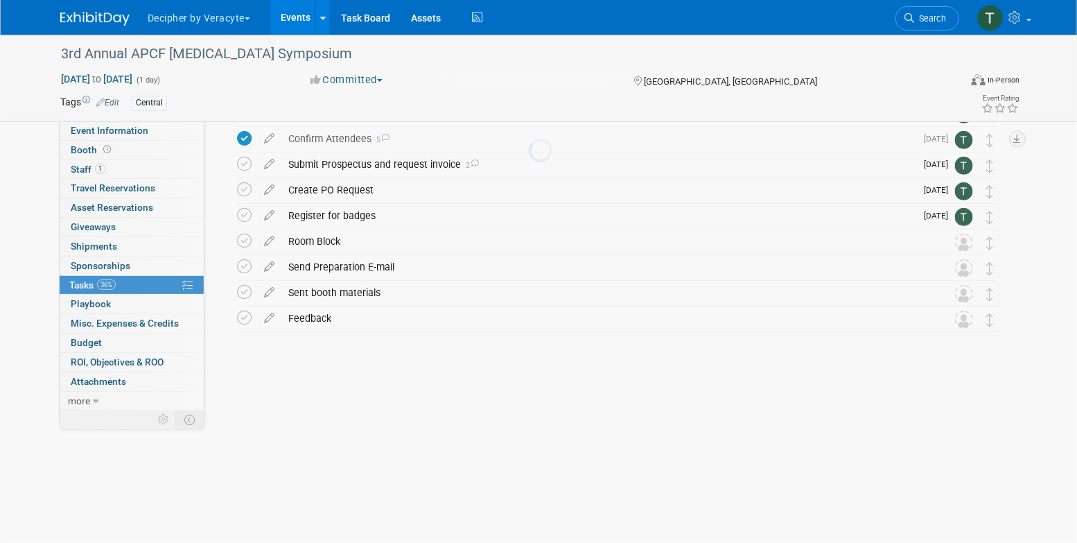
scroll to position [3, 0]
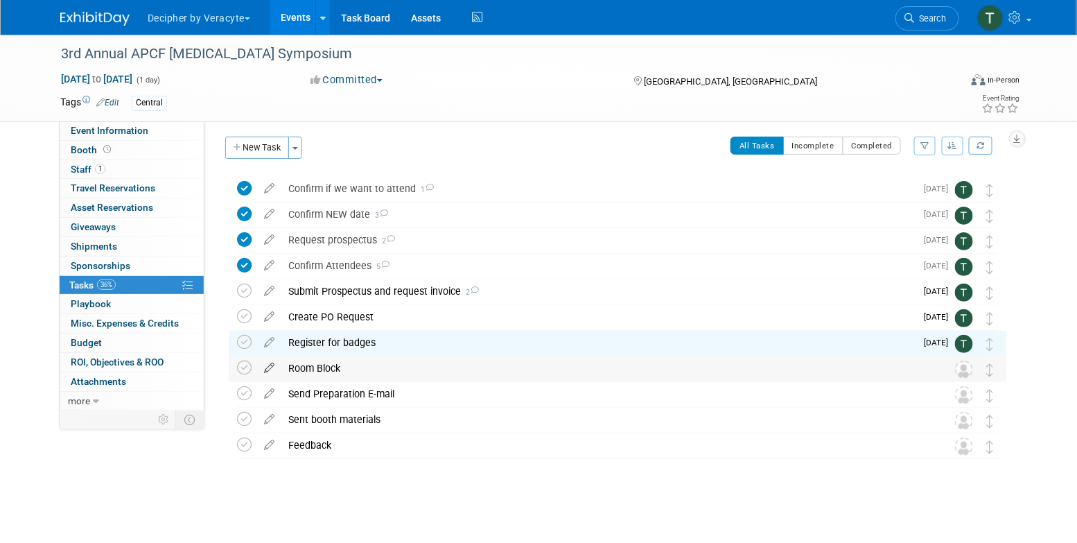
click at [268, 368] on icon at bounding box center [269, 364] width 24 height 17
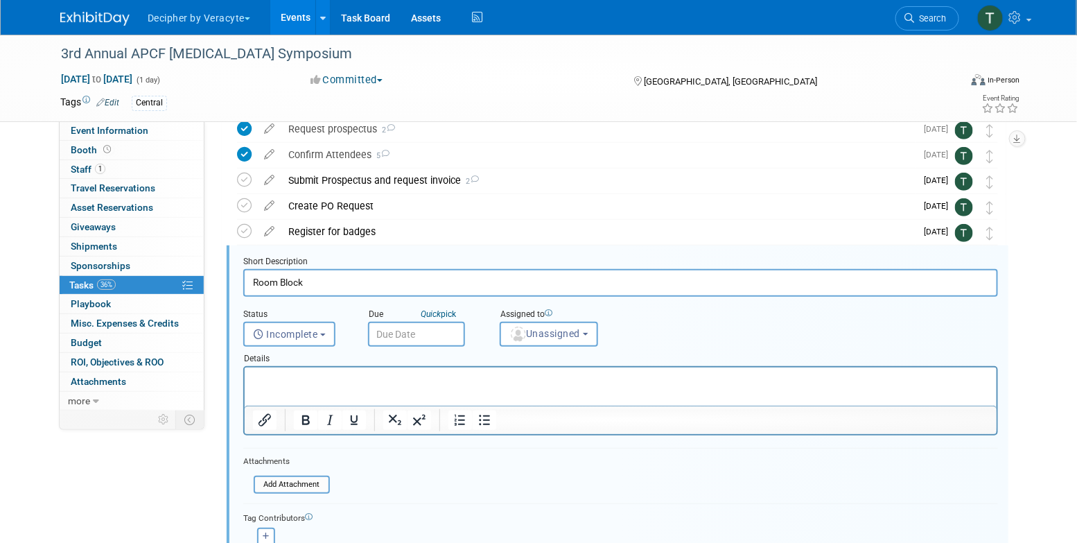
scroll to position [156, 0]
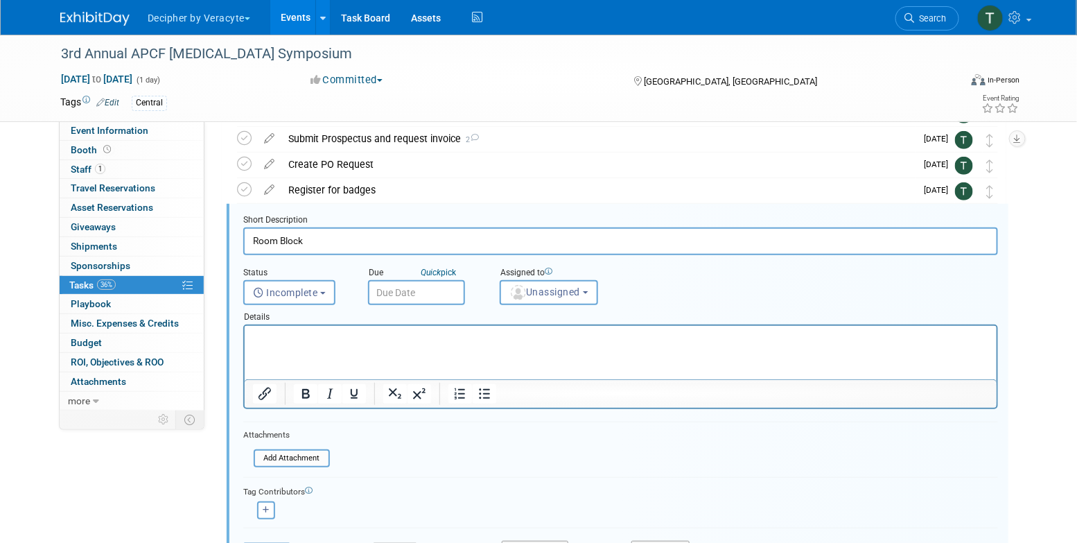
click at [445, 283] on input "text" at bounding box center [416, 292] width 97 height 25
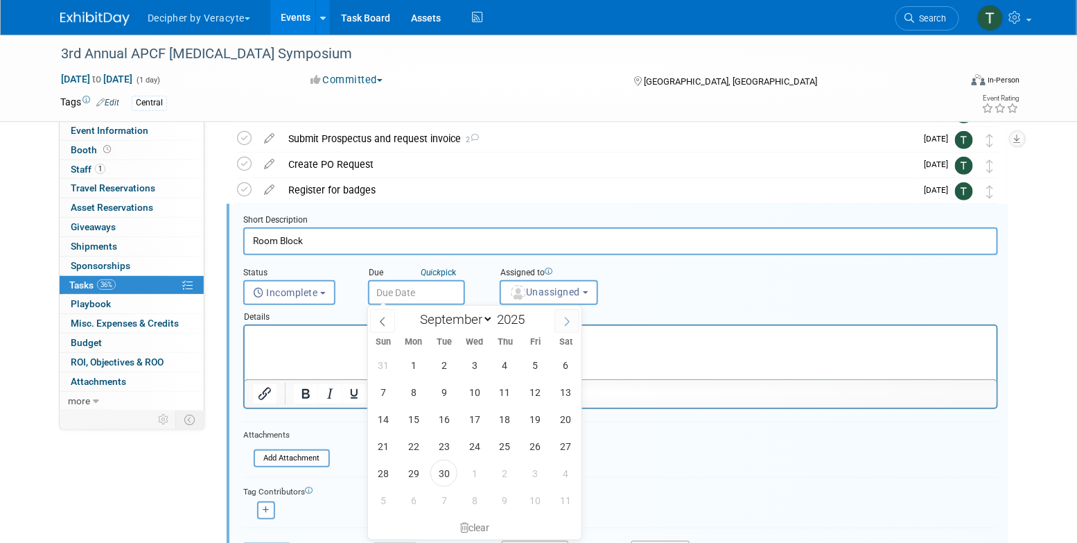
click at [577, 320] on span at bounding box center [567, 321] width 25 height 24
select select "9"
click at [436, 423] on span "14" at bounding box center [443, 419] width 27 height 27
type input "Oct 14, 2025"
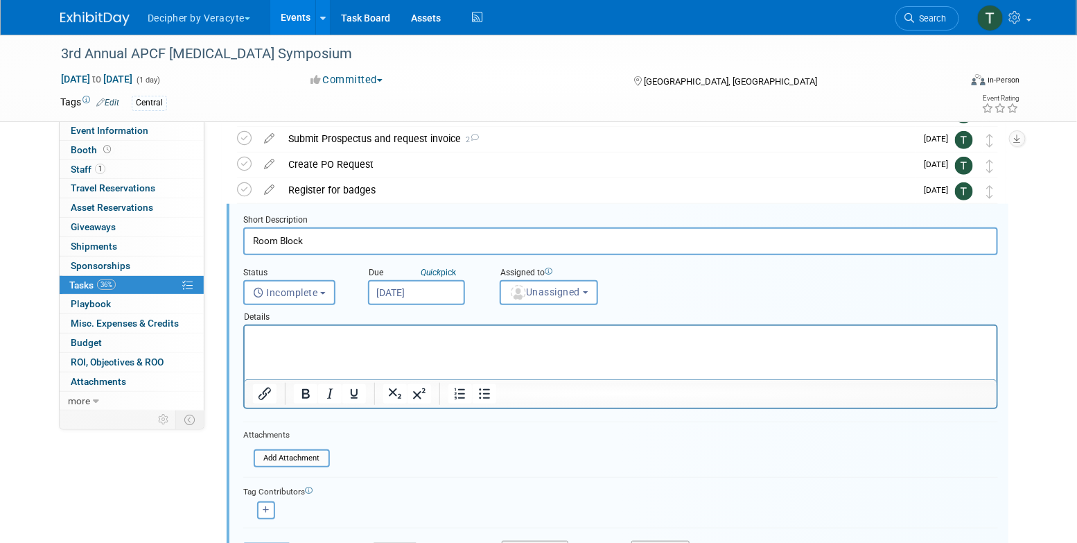
click at [573, 307] on div "Details" at bounding box center [620, 314] width 755 height 19
click at [583, 302] on button "Unassigned" at bounding box center [549, 292] width 98 height 25
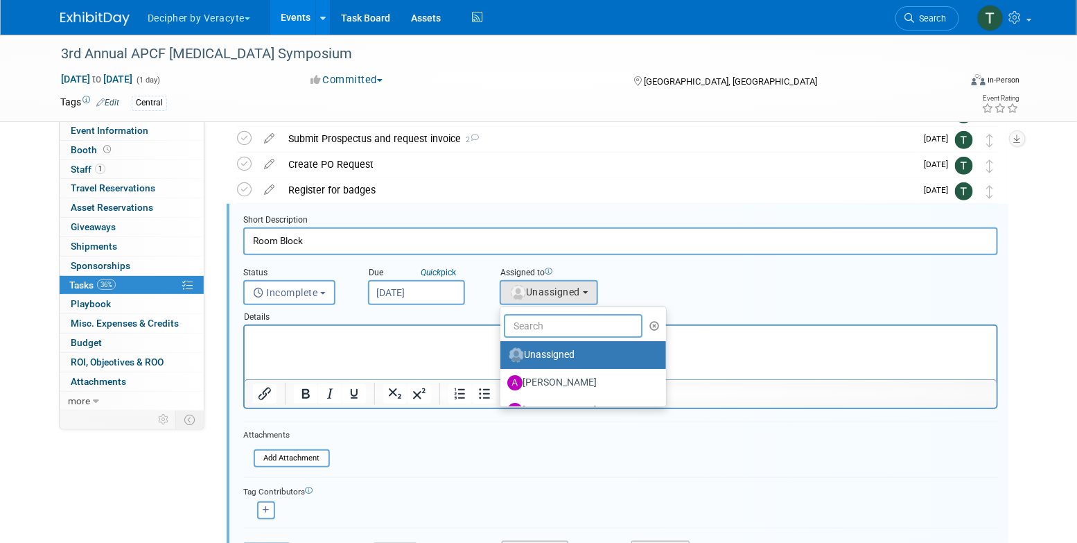
click at [573, 317] on input "text" at bounding box center [573, 326] width 139 height 24
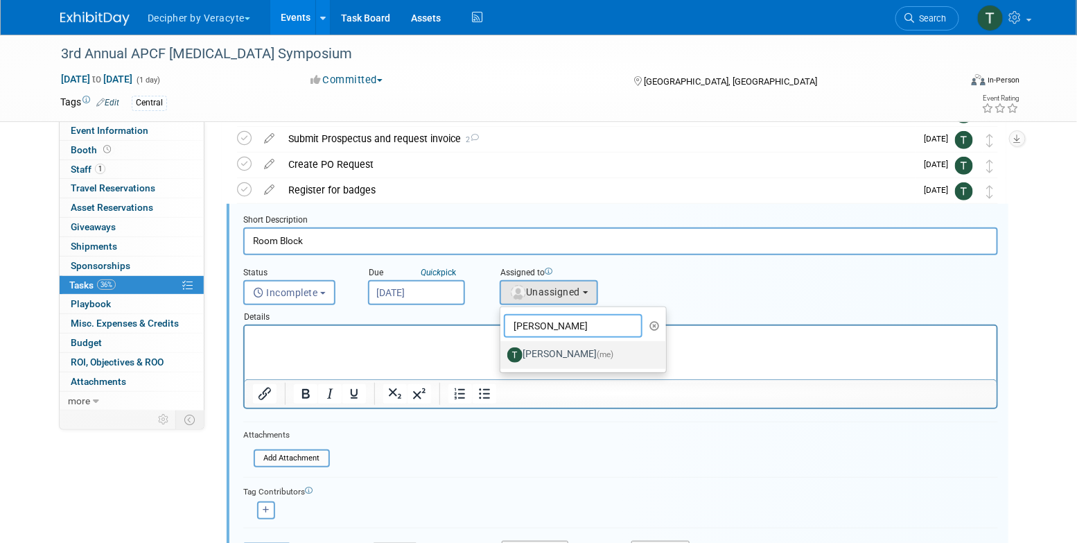
type input "tony"
click at [575, 344] on label "Tony Alvarado (me)" at bounding box center [579, 355] width 145 height 22
click at [503, 349] on input "Tony Alvarado (me)" at bounding box center [498, 353] width 9 height 9
select select "3ceeba8c-a19a-4597-a609-6fba7c9a515a"
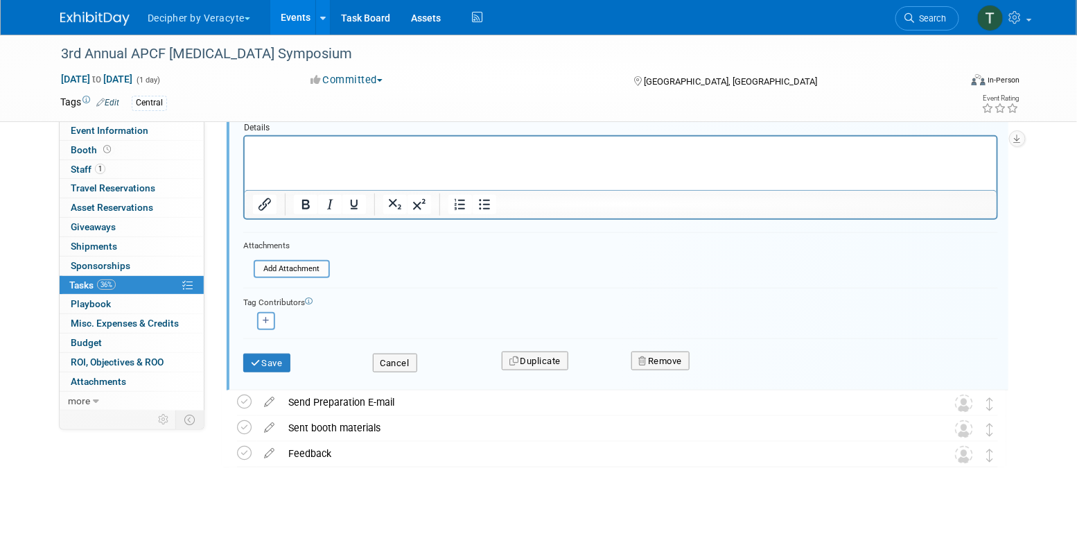
scroll to position [354, 0]
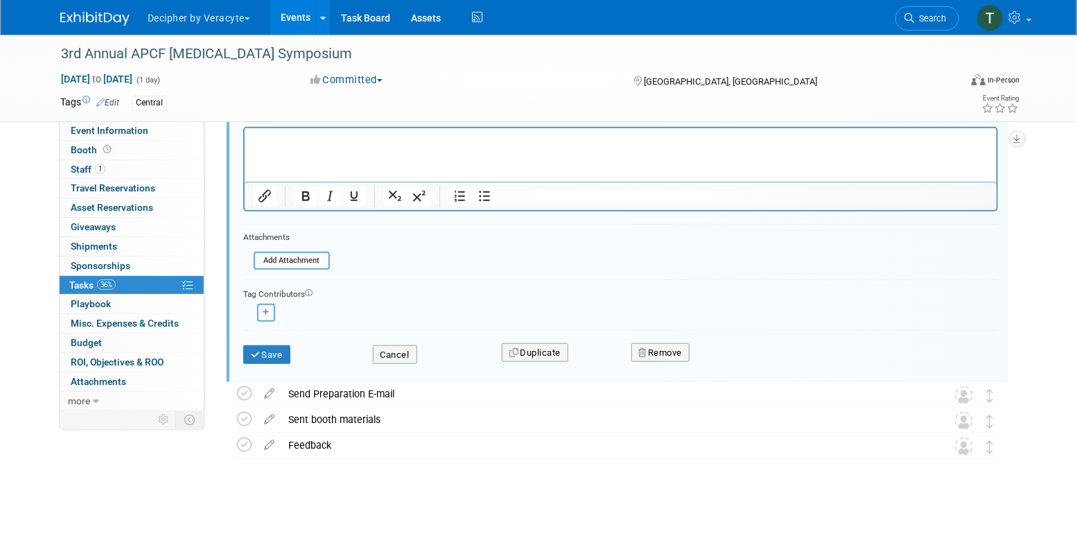
click at [286, 340] on div "Save" at bounding box center [298, 350] width 130 height 28
click at [286, 351] on button "Save" at bounding box center [266, 354] width 47 height 19
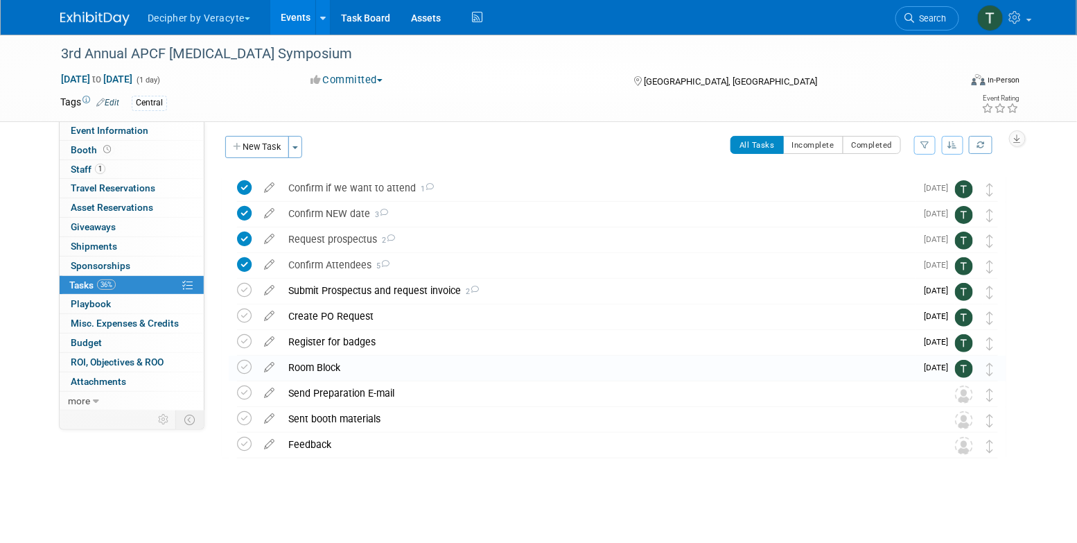
scroll to position [3, 0]
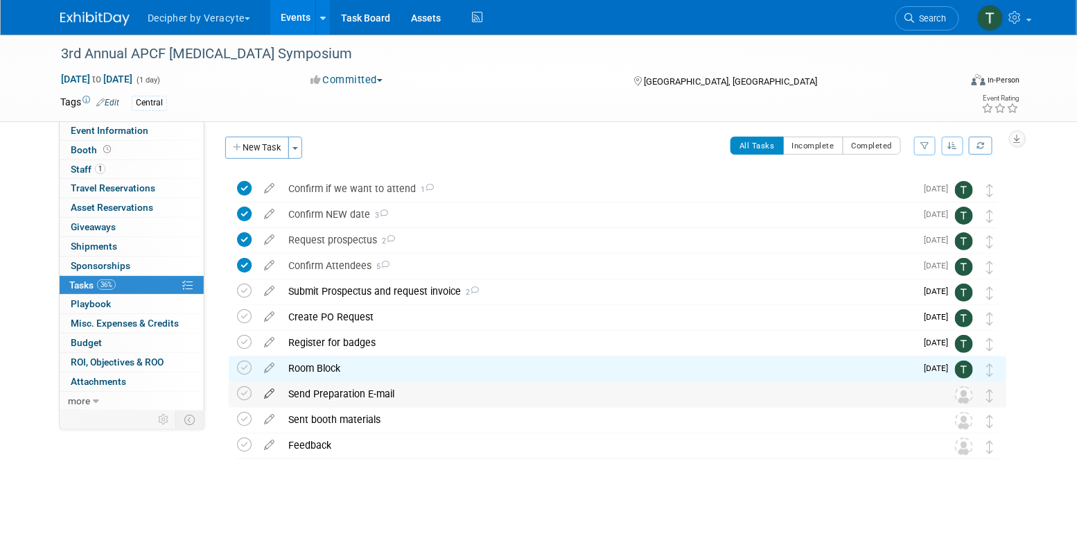
click at [270, 397] on icon at bounding box center [269, 390] width 24 height 17
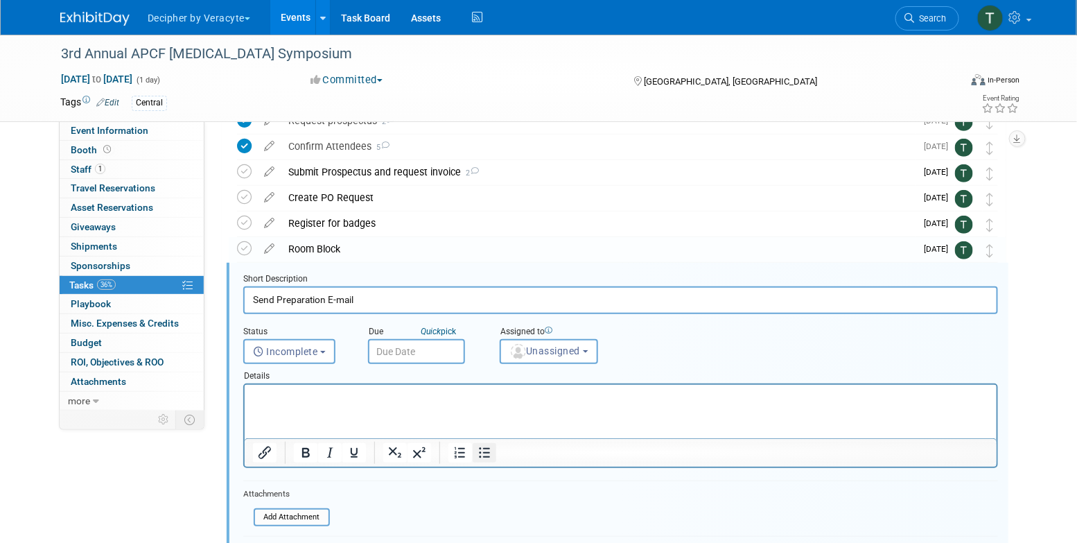
scroll to position [182, 0]
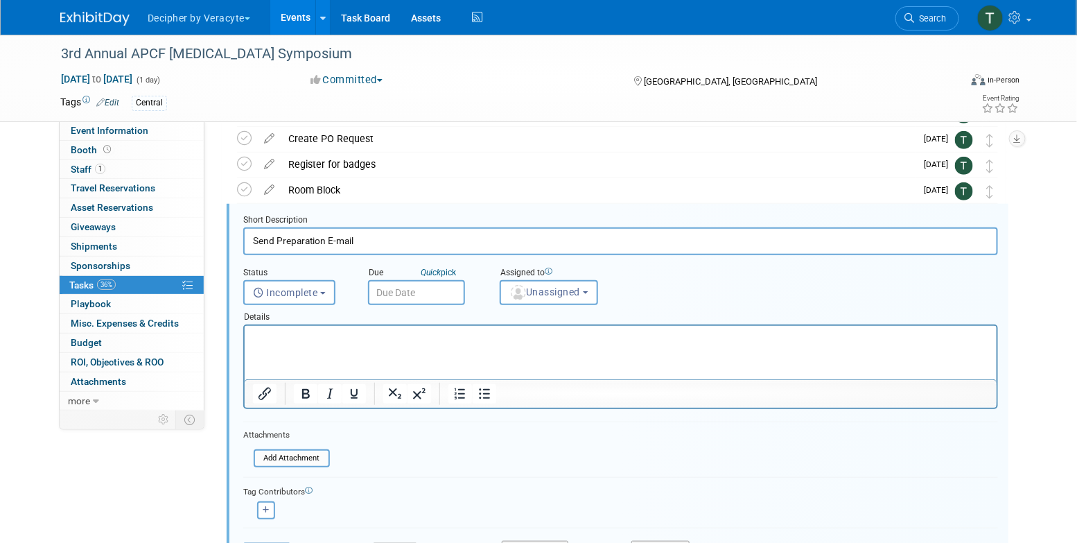
click at [436, 283] on input "text" at bounding box center [416, 292] width 97 height 25
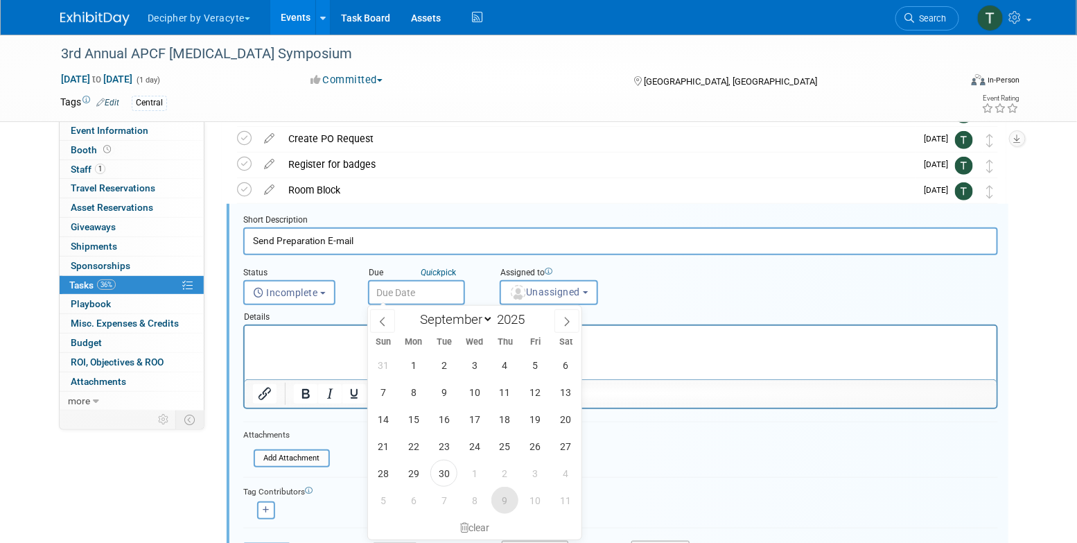
click at [514, 496] on span "9" at bounding box center [505, 500] width 27 height 27
type input "Oct 9, 2025"
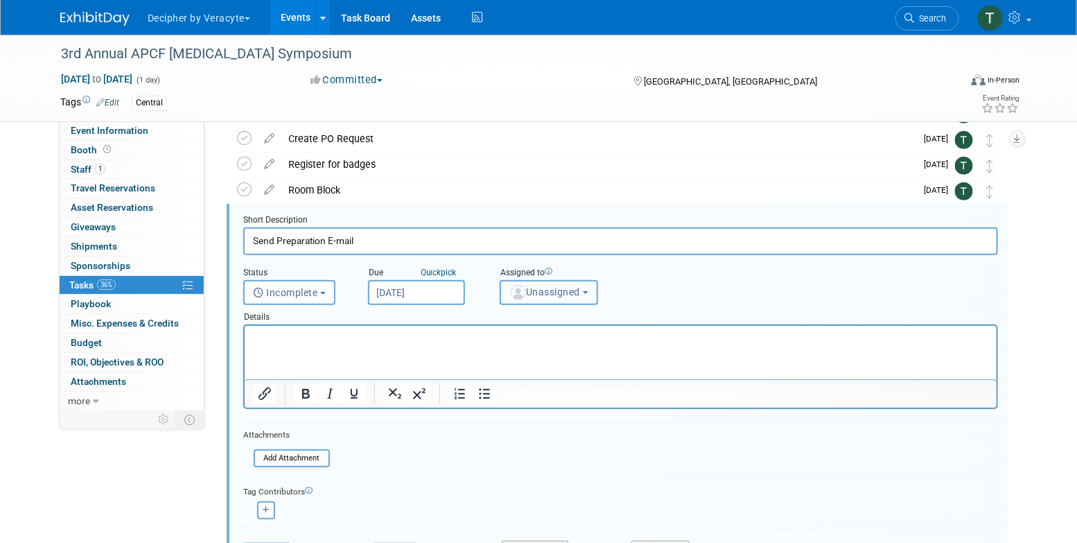
click at [543, 292] on span "Unassigned" at bounding box center [545, 291] width 71 height 11
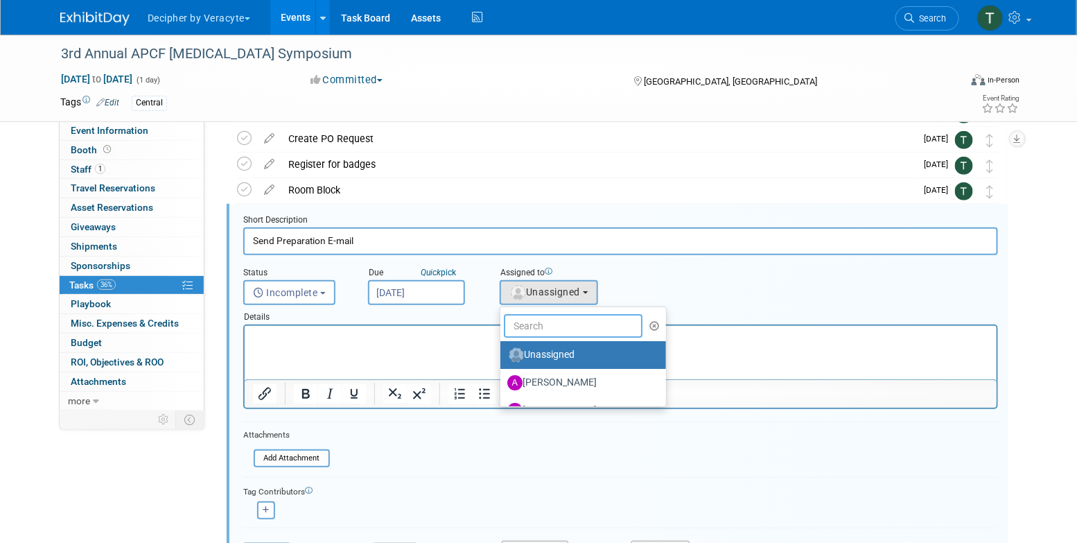
click at [543, 316] on input "text" at bounding box center [573, 326] width 139 height 24
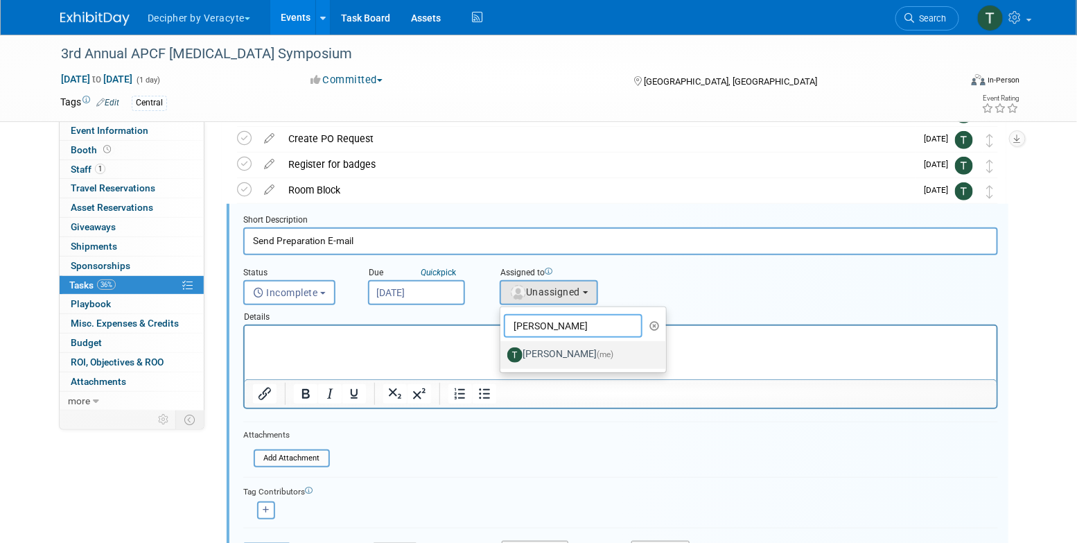
type input "tony"
click at [565, 350] on label "Tony Alvarado (me)" at bounding box center [579, 355] width 145 height 22
click at [503, 350] on input "Tony Alvarado (me)" at bounding box center [498, 353] width 9 height 9
select select "3ceeba8c-a19a-4597-a609-6fba7c9a515a"
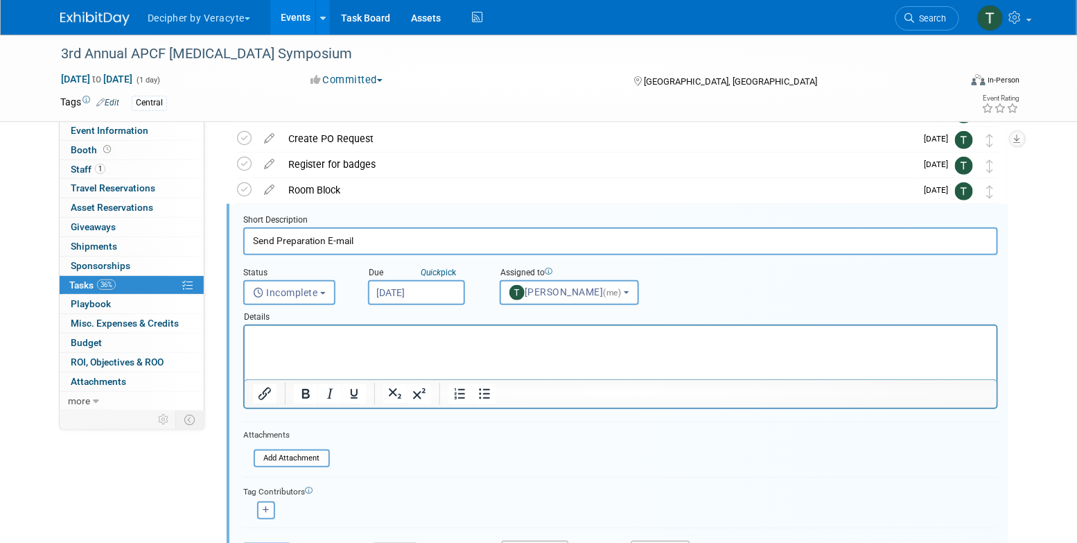
scroll to position [227, 0]
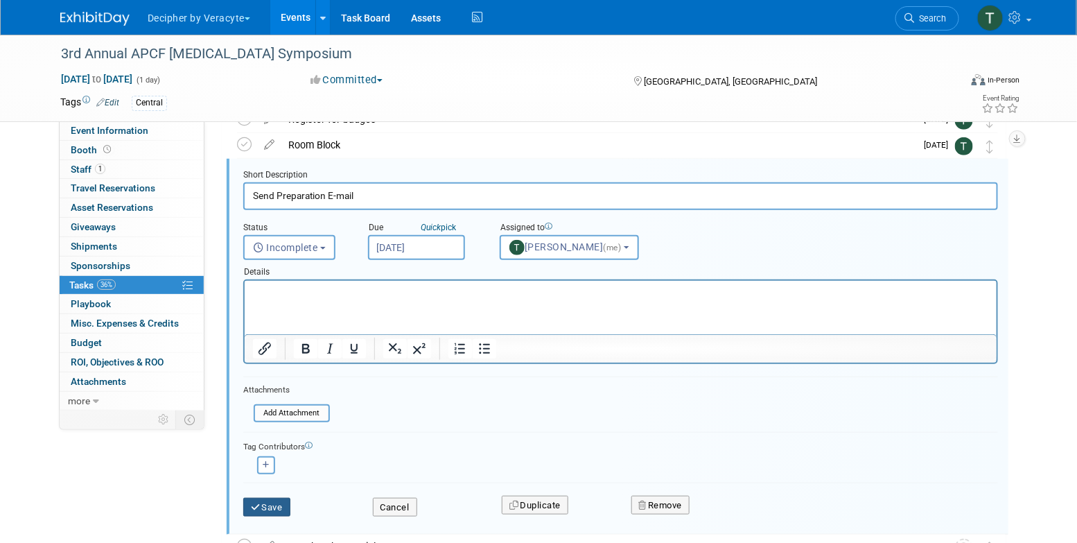
click at [286, 503] on button "Save" at bounding box center [266, 507] width 47 height 19
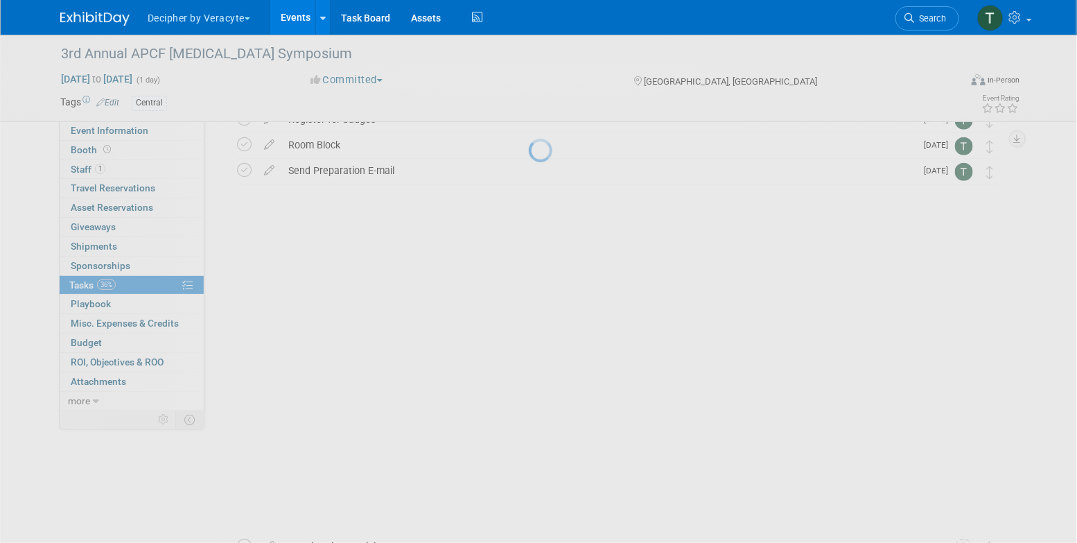
scroll to position [3, 0]
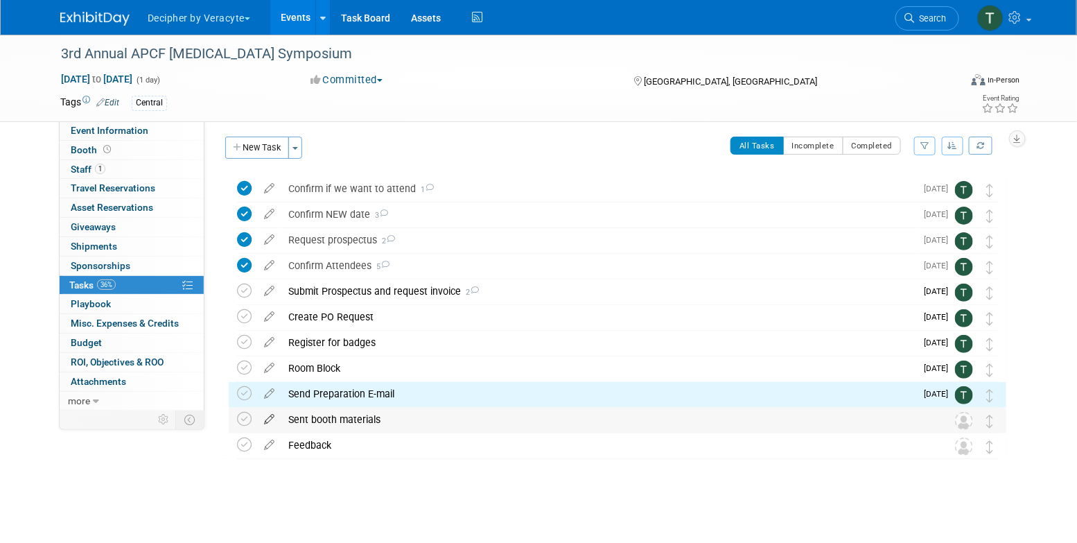
click at [261, 418] on icon at bounding box center [269, 416] width 24 height 17
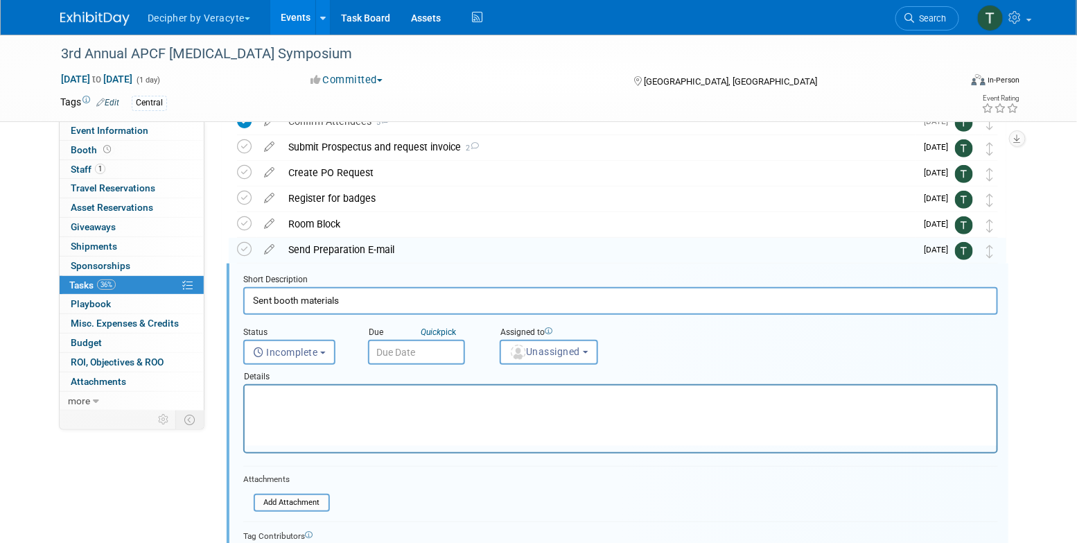
scroll to position [208, 0]
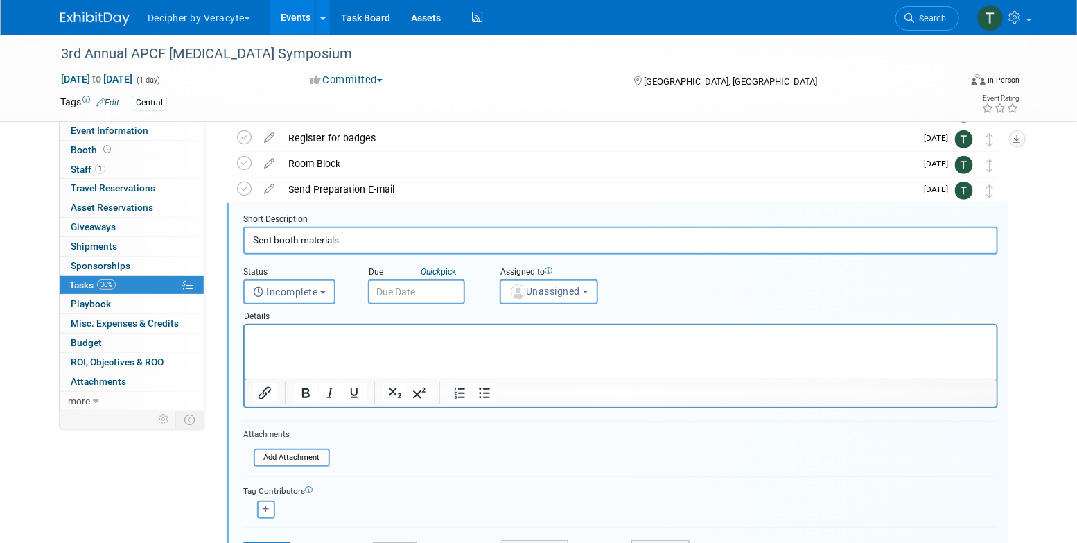
click at [448, 290] on input "text" at bounding box center [416, 291] width 97 height 25
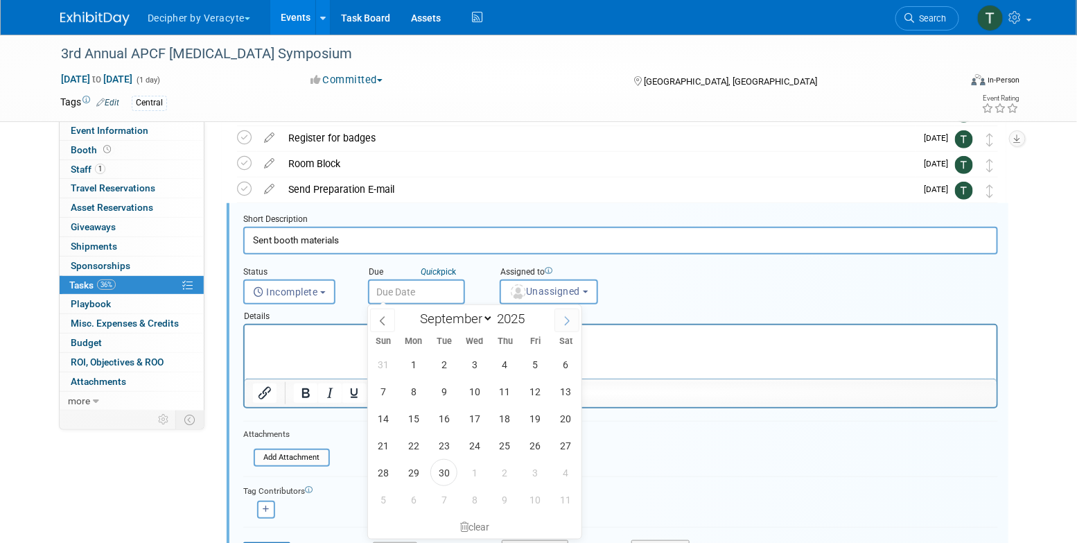
click at [565, 312] on span at bounding box center [567, 320] width 25 height 24
select select "9"
click at [420, 440] on span "20" at bounding box center [413, 445] width 27 height 27
type input "Oct 20, 2025"
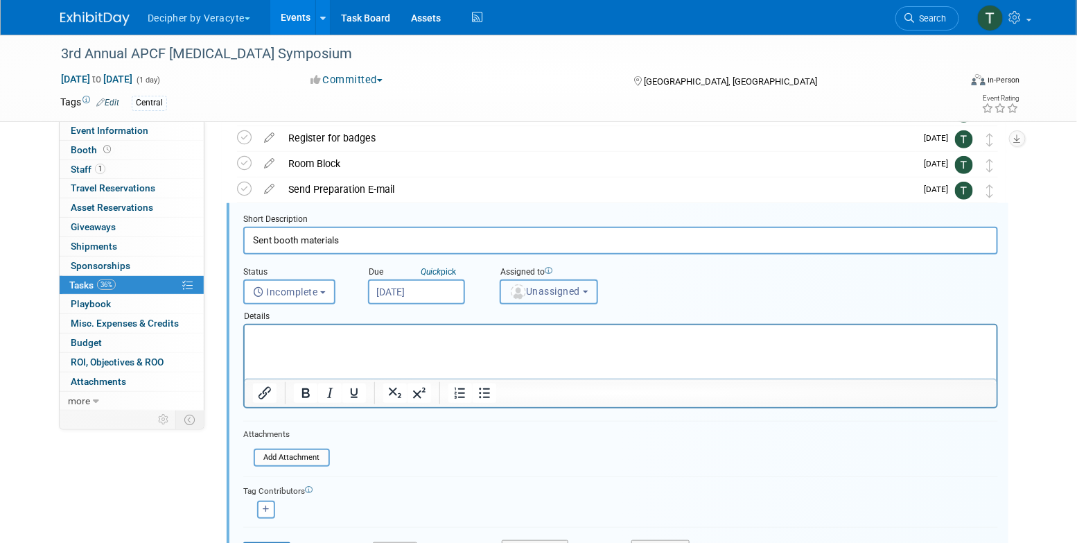
click at [589, 302] on button "Unassigned" at bounding box center [549, 291] width 98 height 25
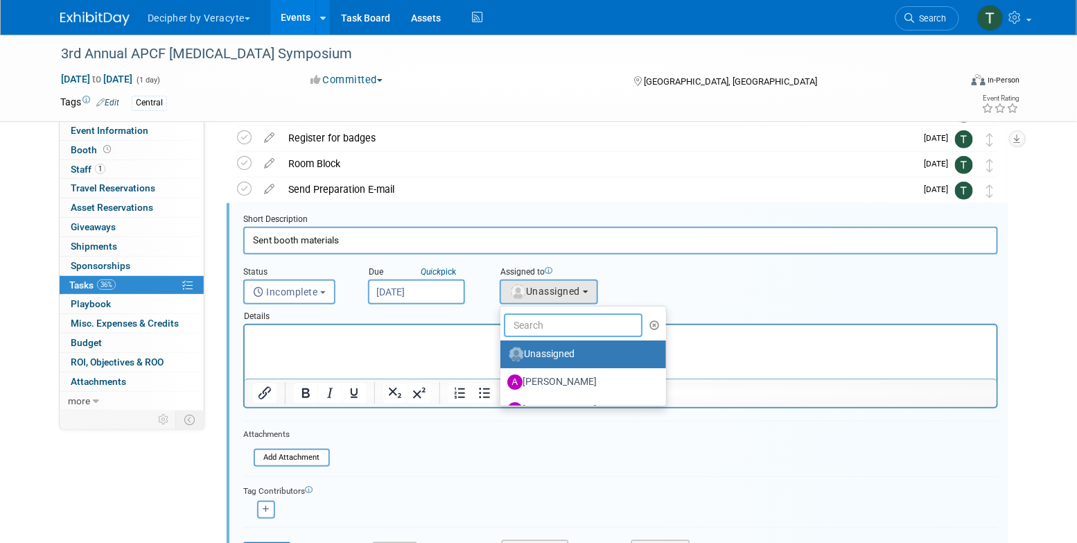
click at [561, 326] on input "text" at bounding box center [573, 325] width 139 height 24
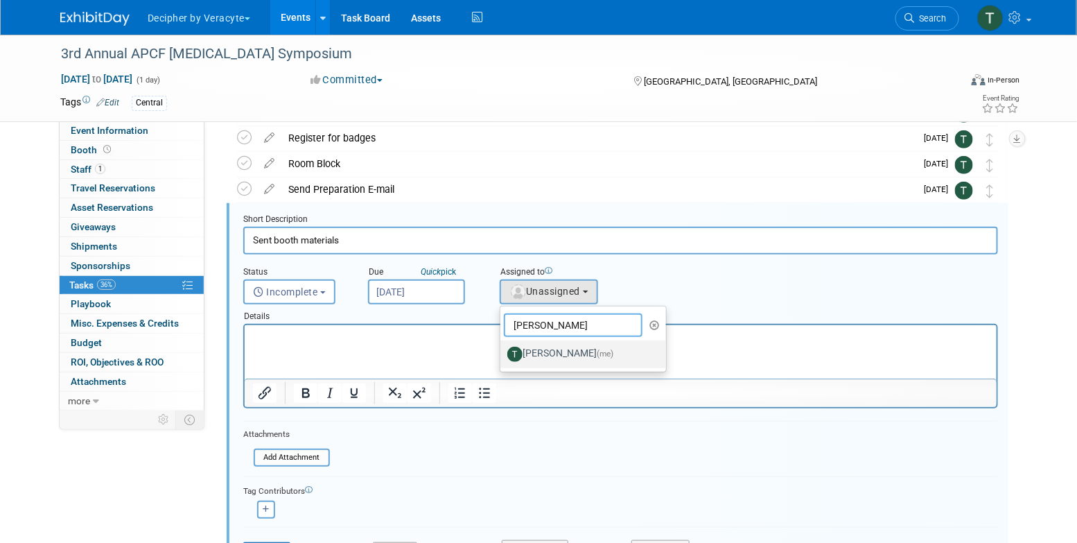
type input "tony"
click at [571, 360] on label "Tony Alvarado (me)" at bounding box center [579, 354] width 145 height 22
click at [503, 357] on input "Tony Alvarado (me)" at bounding box center [498, 352] width 9 height 9
select select "3ceeba8c-a19a-4597-a609-6fba7c9a515a"
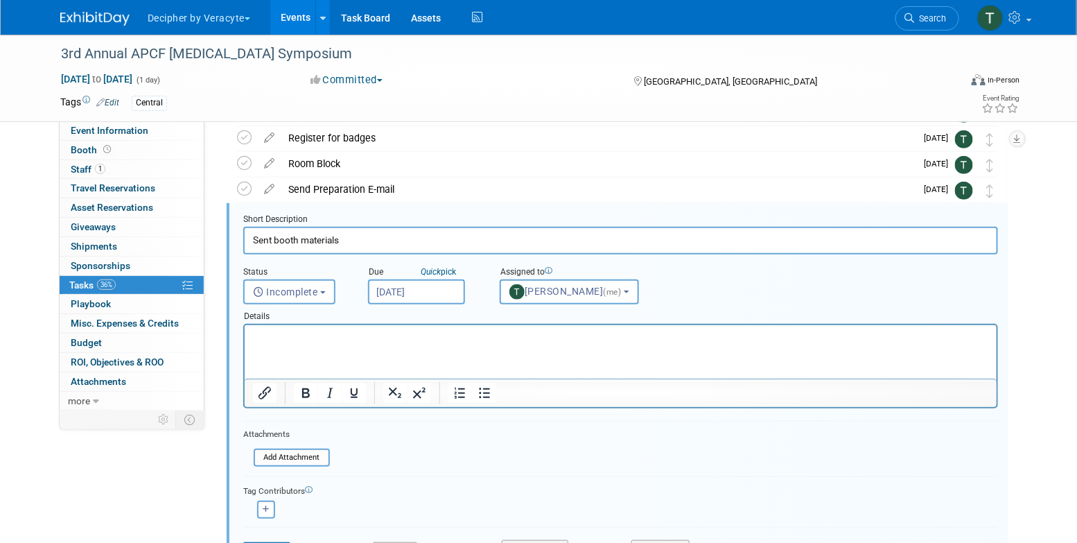
scroll to position [320, 0]
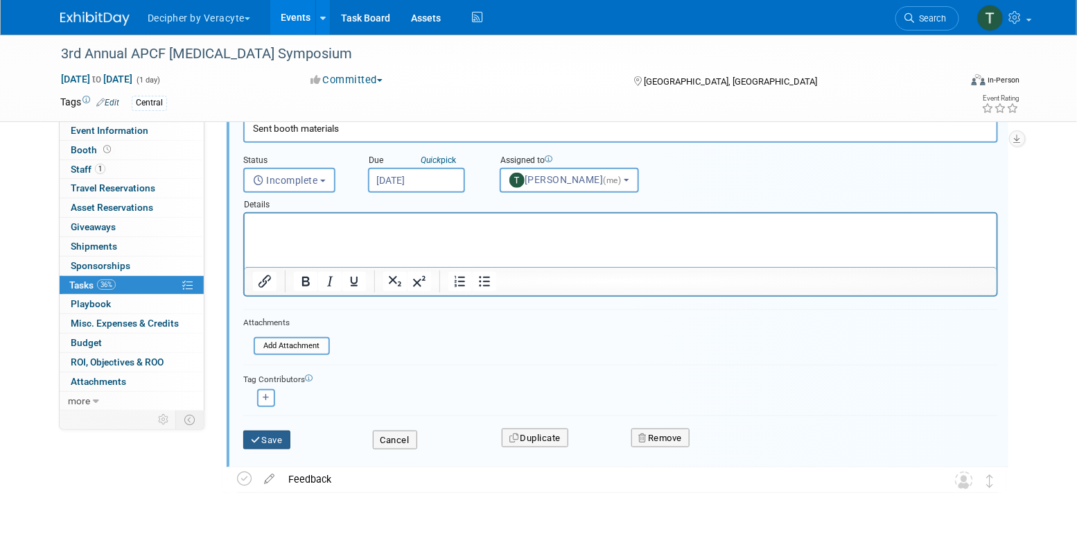
click at [288, 431] on button "Save" at bounding box center [266, 439] width 47 height 19
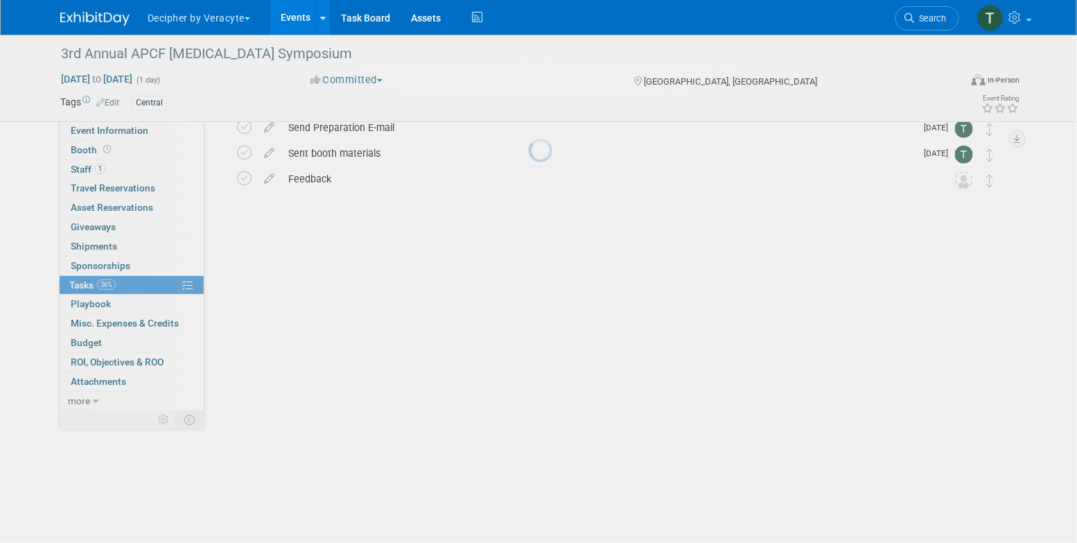
scroll to position [3, 0]
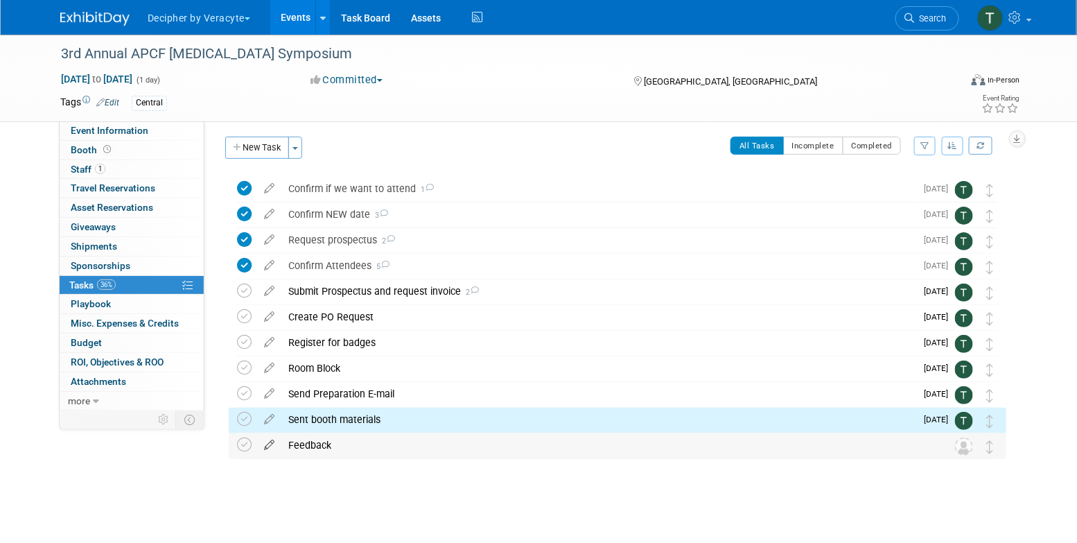
click at [274, 445] on icon at bounding box center [269, 441] width 24 height 17
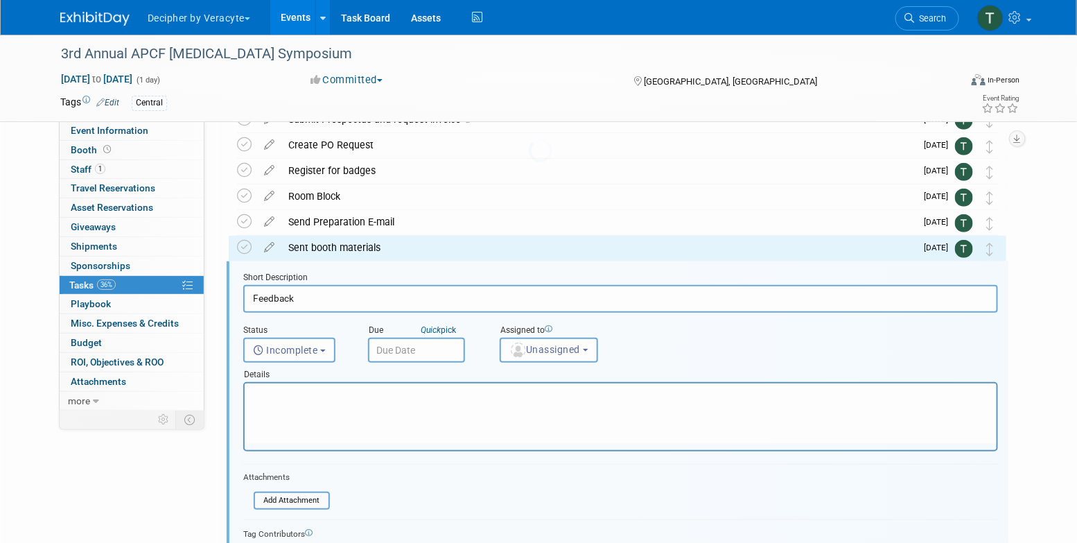
scroll to position [233, 0]
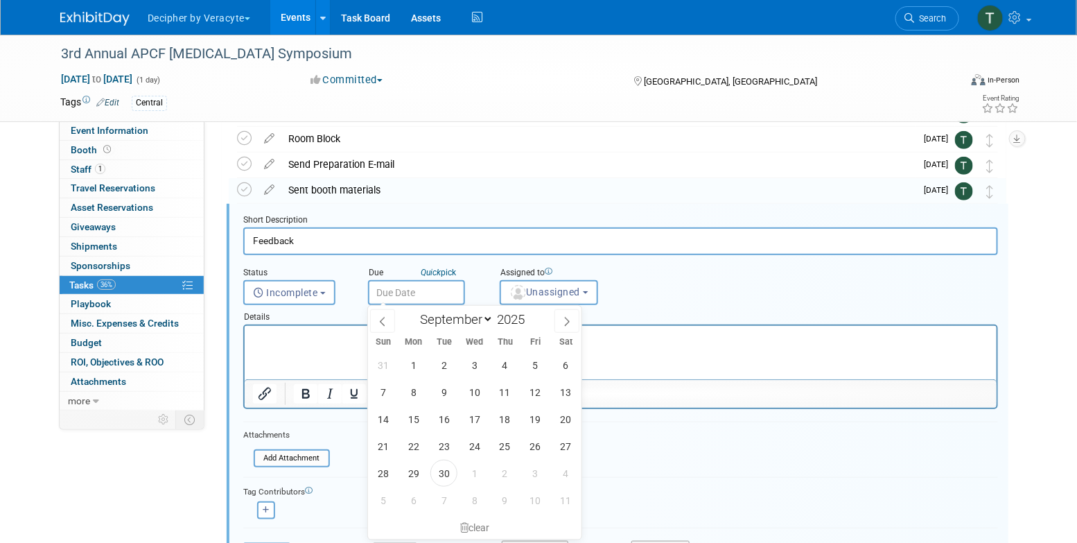
click at [435, 297] on input "text" at bounding box center [416, 292] width 97 height 25
click at [576, 318] on span at bounding box center [567, 321] width 25 height 24
select select "9"
click at [414, 433] on span "20" at bounding box center [413, 446] width 27 height 27
type input "Oct 20, 2025"
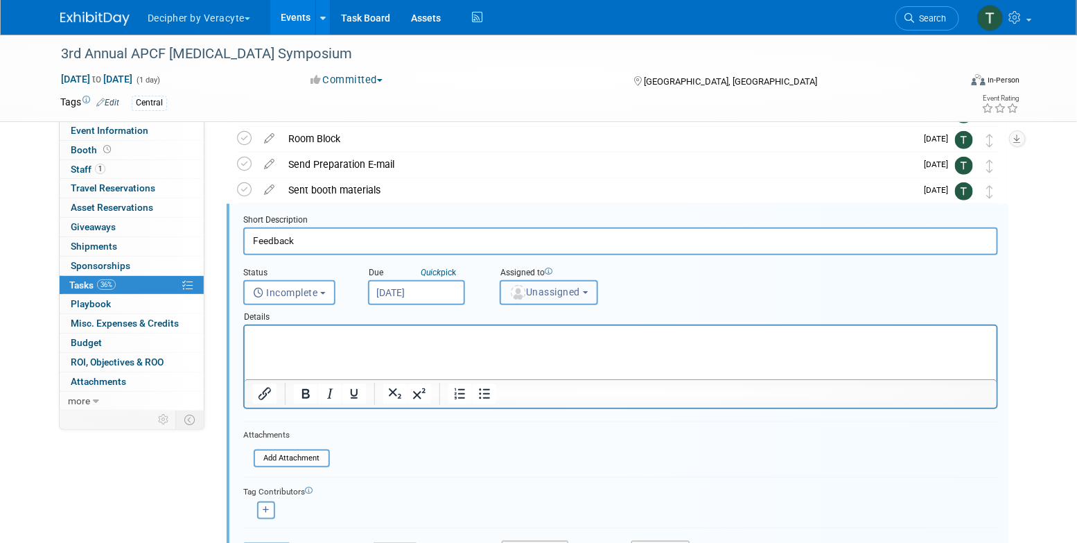
click at [572, 299] on button "Unassigned" at bounding box center [549, 292] width 98 height 25
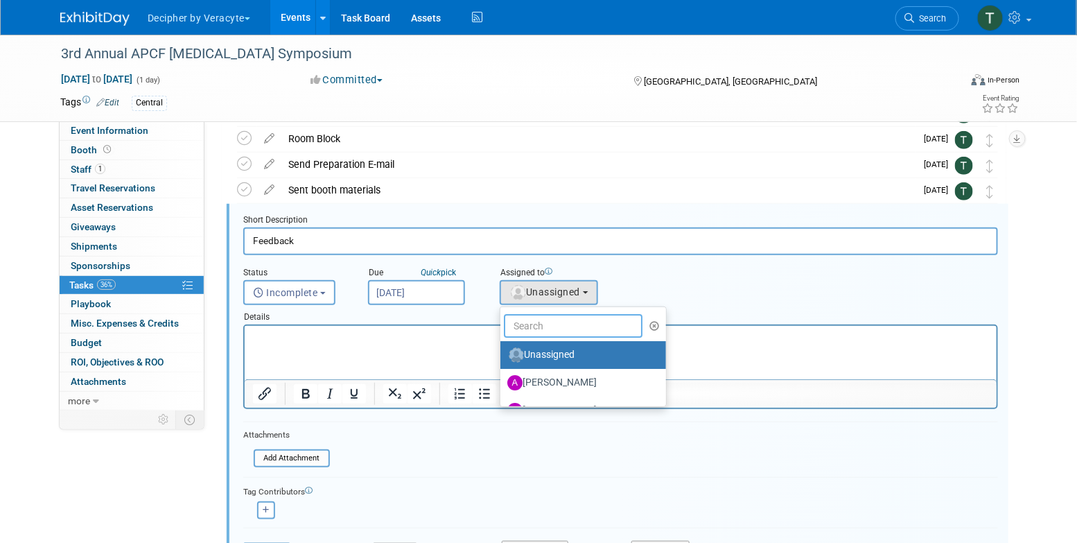
click at [545, 324] on input "text" at bounding box center [573, 326] width 139 height 24
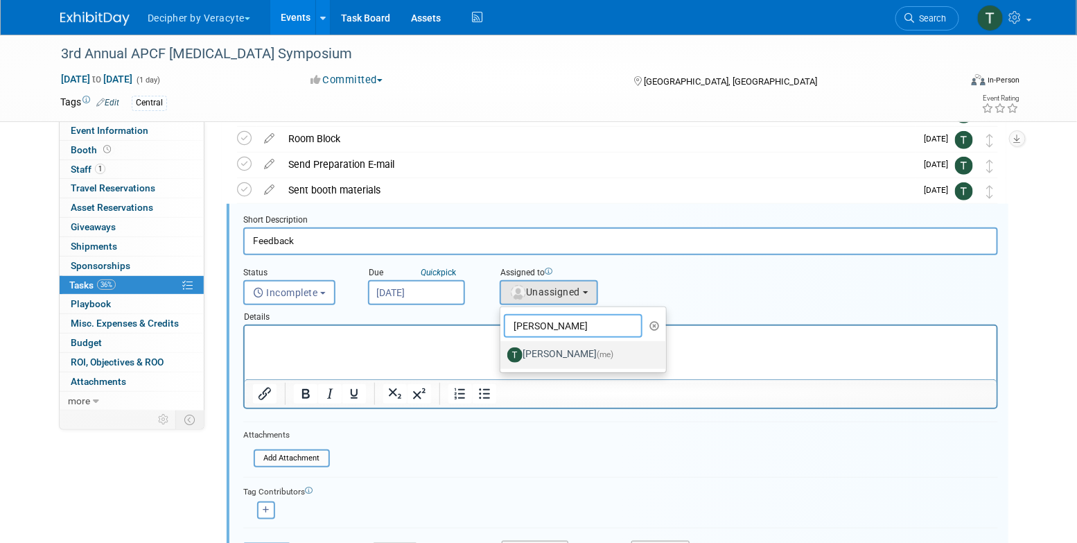
type input "tony"
click at [577, 354] on label "Tony Alvarado (me)" at bounding box center [579, 355] width 145 height 22
click at [503, 354] on input "Tony Alvarado (me)" at bounding box center [498, 353] width 9 height 9
select select "3ceeba8c-a19a-4597-a609-6fba7c9a515a"
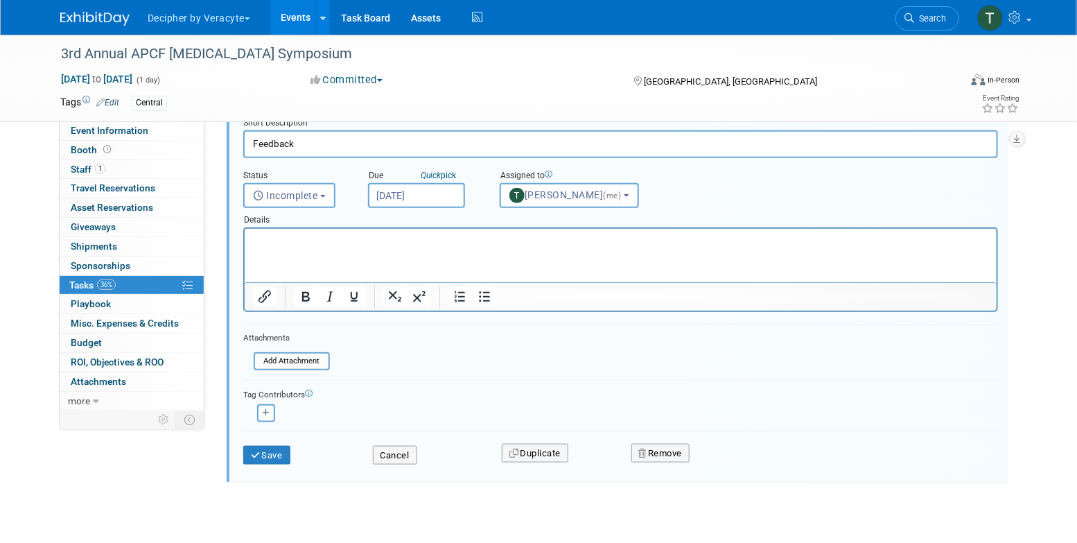
scroll to position [340, 0]
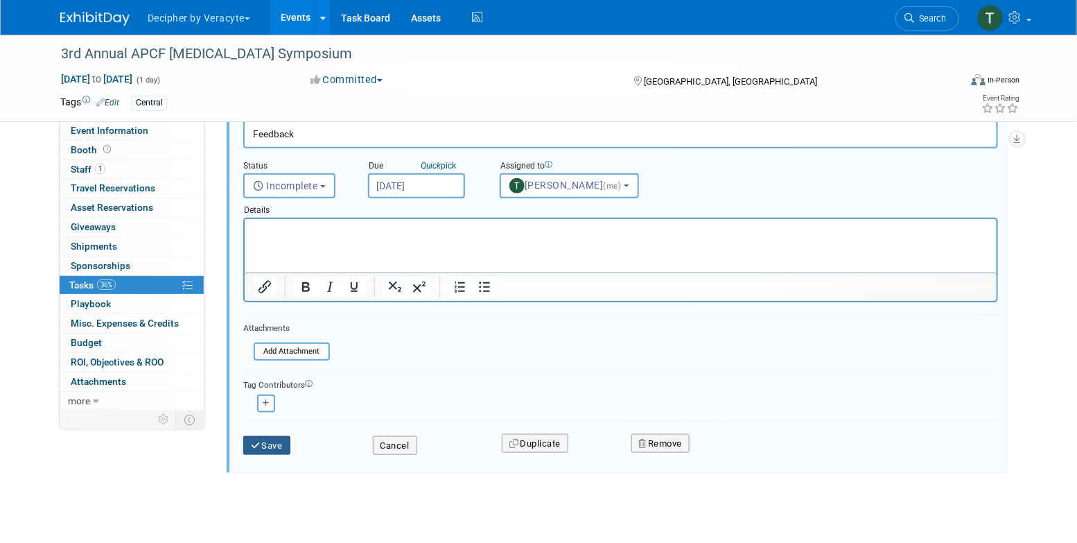
click at [288, 442] on button "Save" at bounding box center [266, 445] width 47 height 19
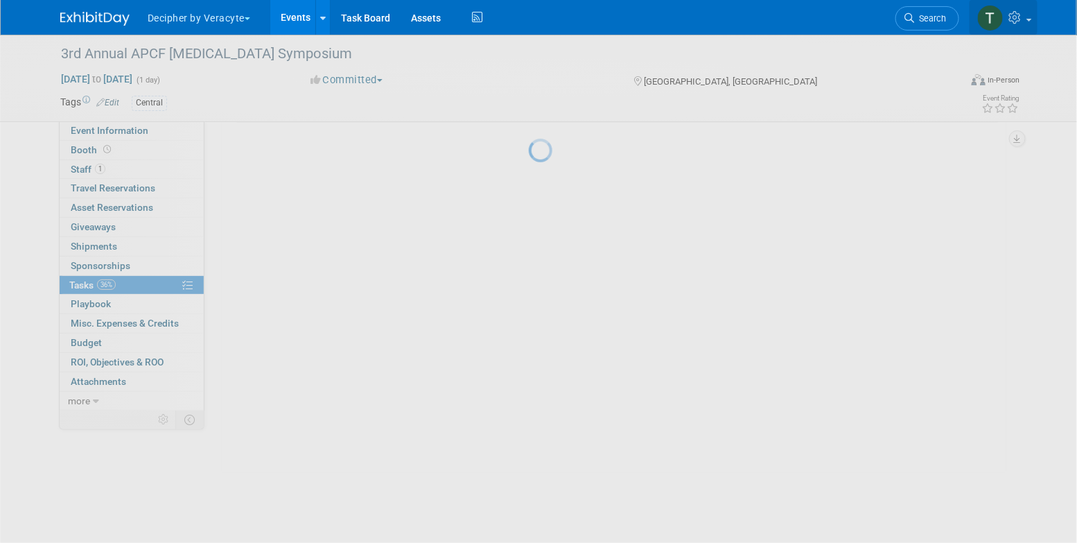
scroll to position [3, 0]
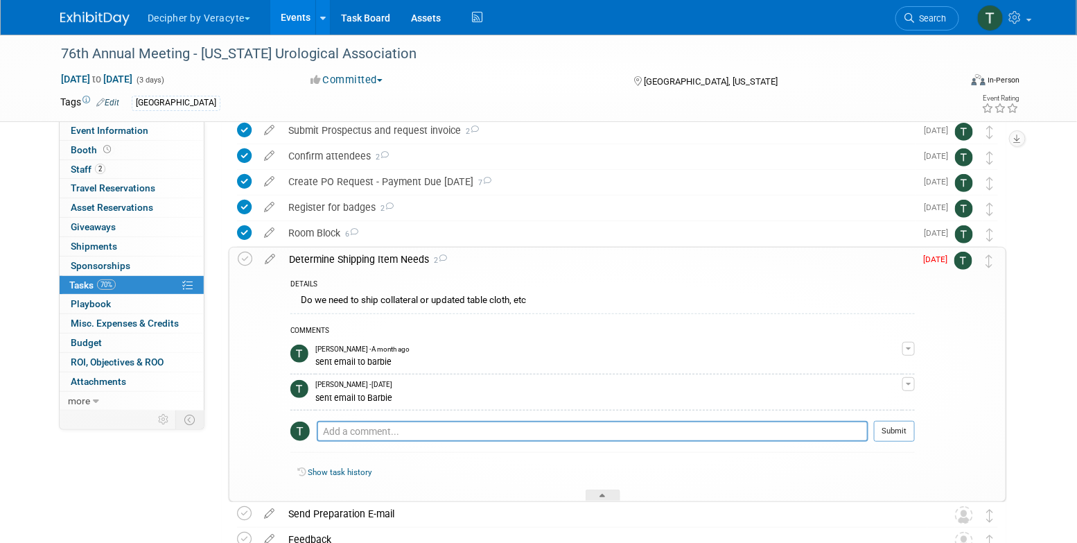
scroll to position [120, 0]
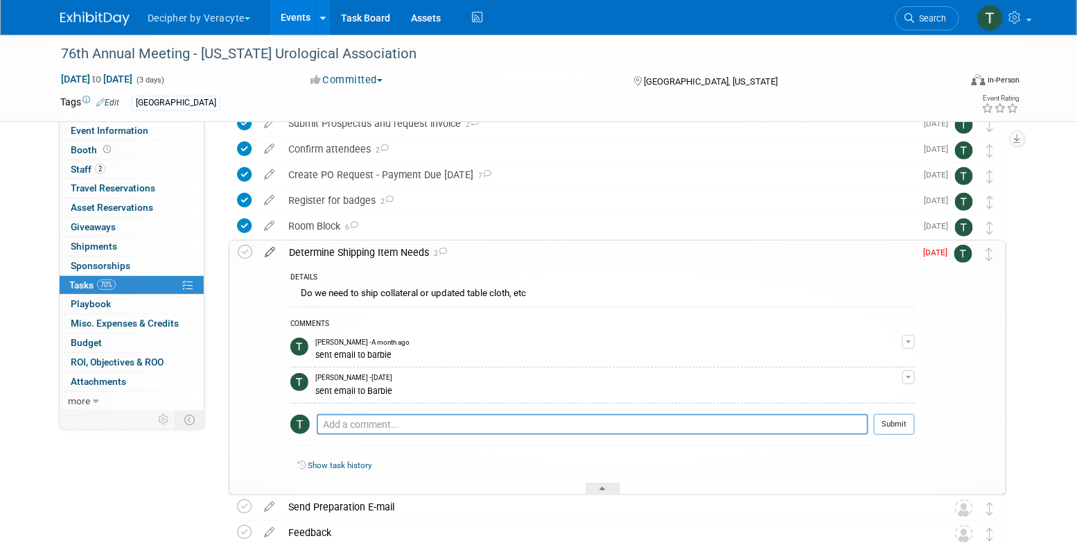
click at [266, 253] on icon at bounding box center [270, 249] width 24 height 17
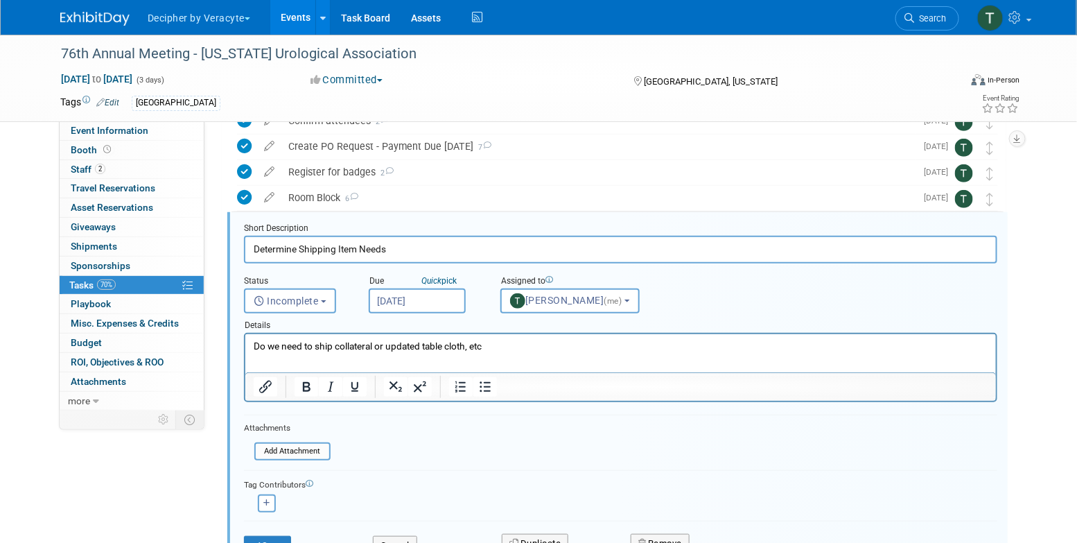
scroll to position [157, 0]
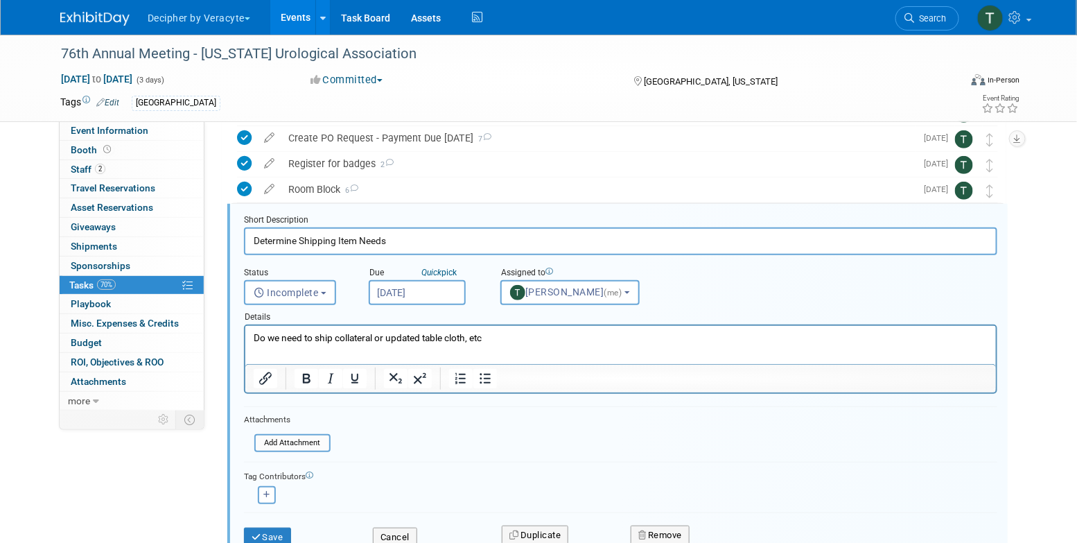
click at [428, 299] on input "[DATE]" at bounding box center [417, 292] width 97 height 25
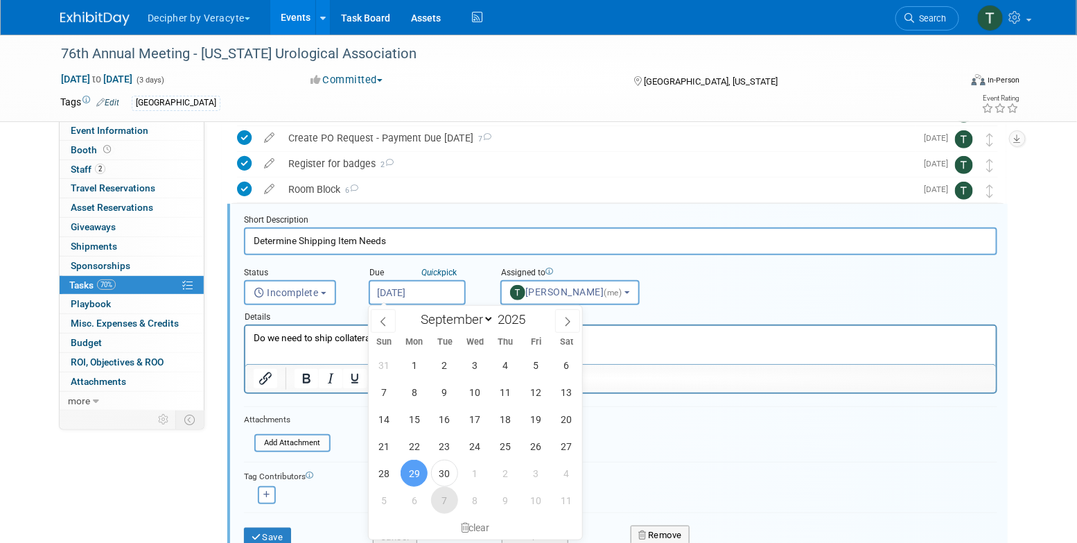
click at [455, 494] on span "7" at bounding box center [444, 500] width 27 height 27
type input "[DATE]"
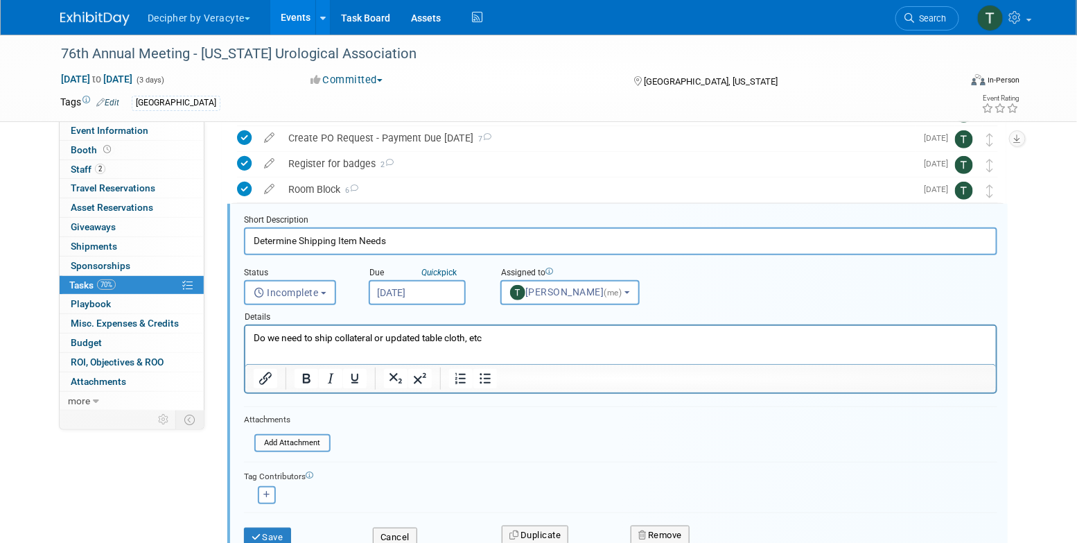
scroll to position [192, 0]
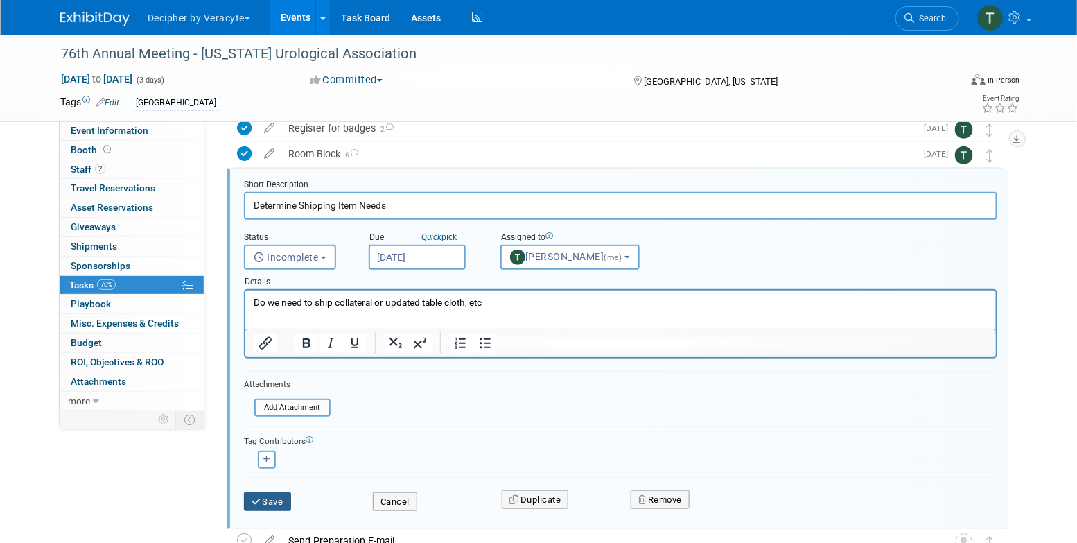
click at [279, 503] on button "Save" at bounding box center [267, 501] width 47 height 19
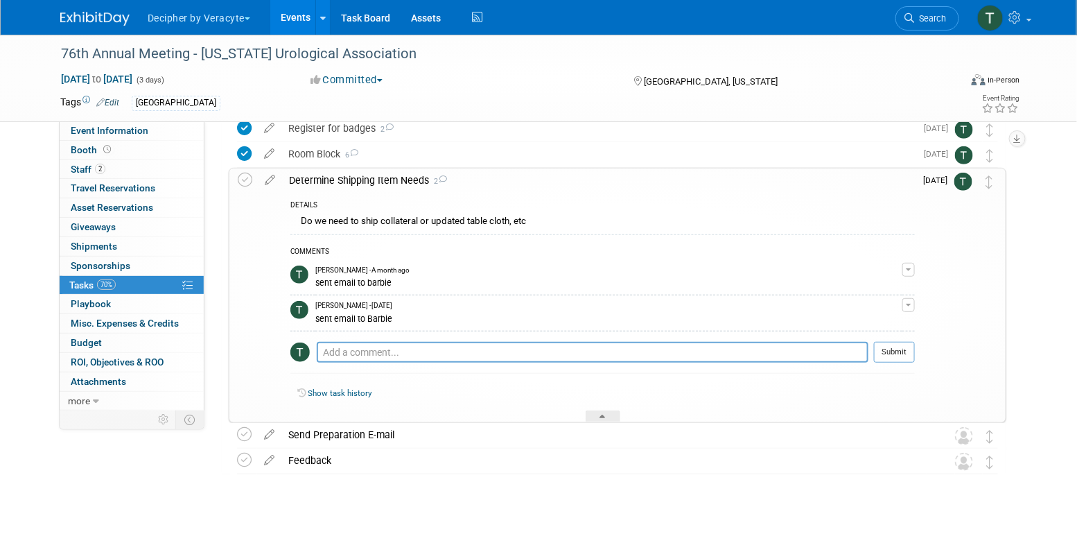
scroll to position [207, 0]
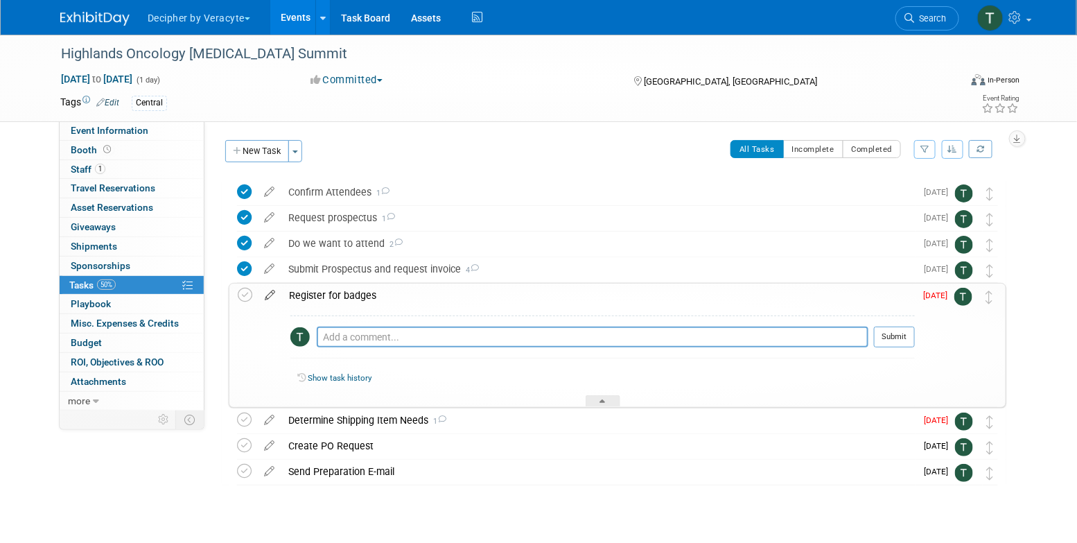
click at [270, 297] on icon at bounding box center [270, 292] width 24 height 17
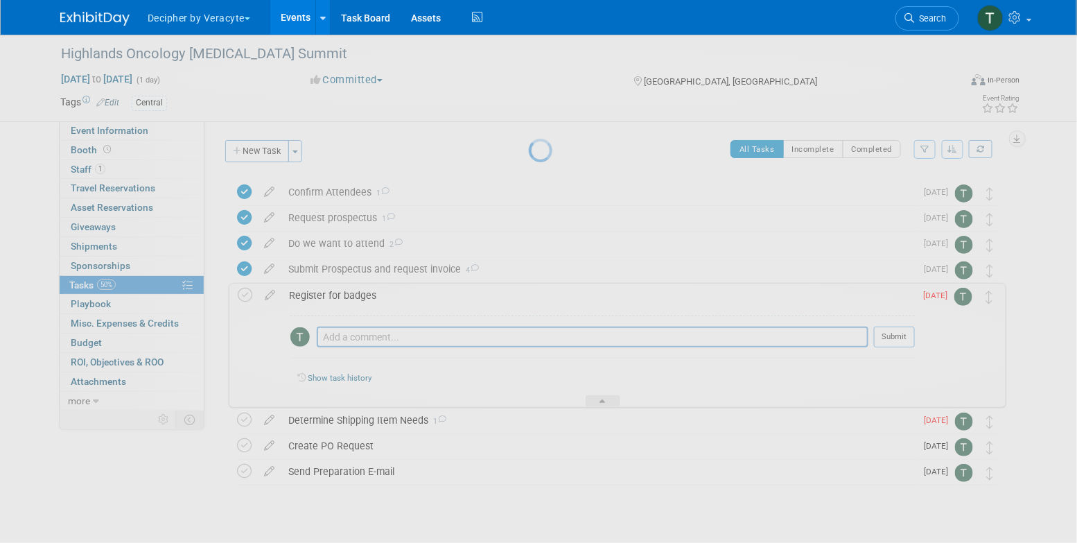
select select "8"
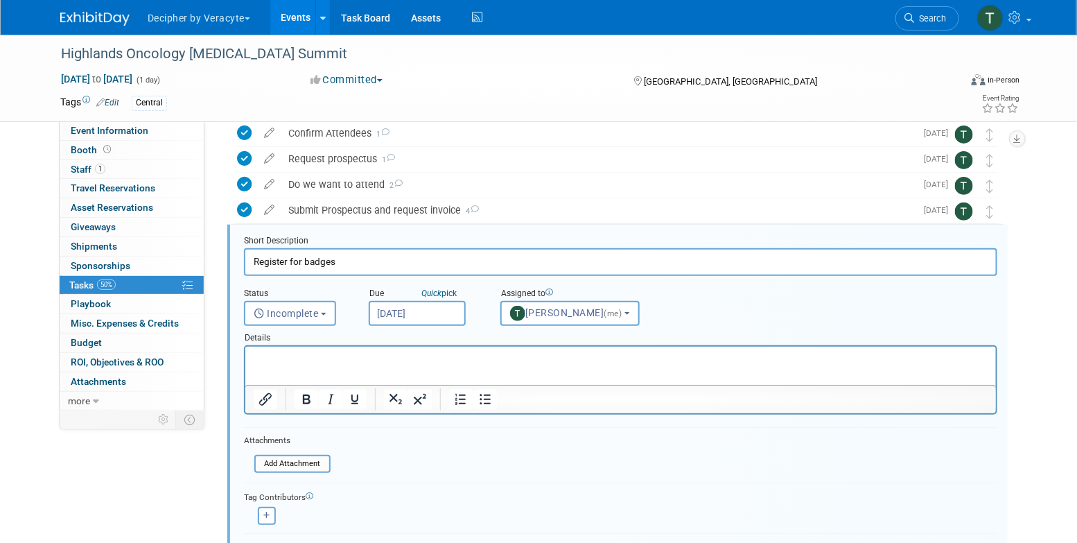
scroll to position [80, 0]
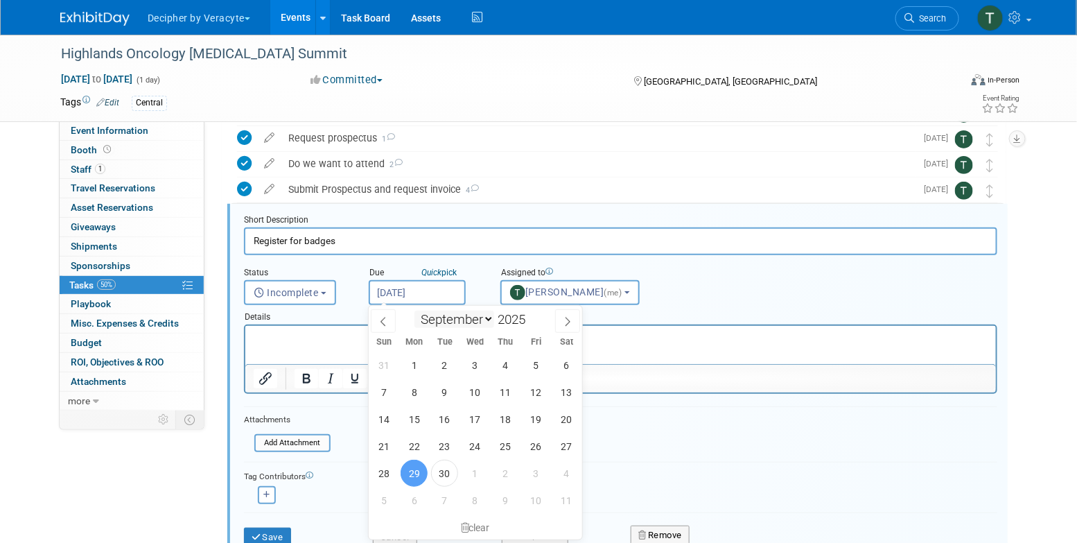
click at [449, 299] on input "[DATE]" at bounding box center [417, 292] width 97 height 25
click at [440, 492] on span "7" at bounding box center [444, 500] width 27 height 27
type input "[DATE]"
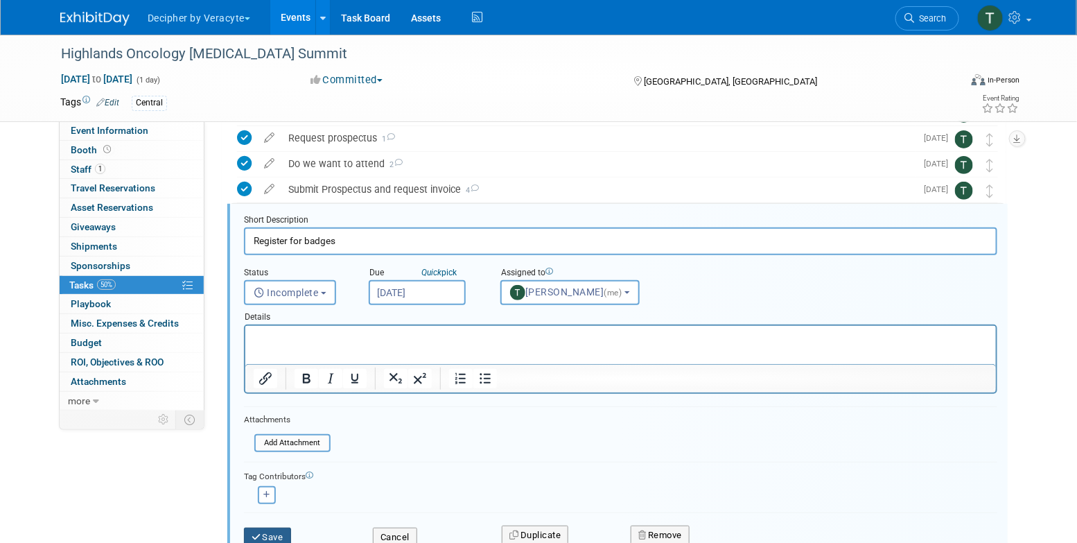
click at [270, 528] on button "Save" at bounding box center [267, 537] width 47 height 19
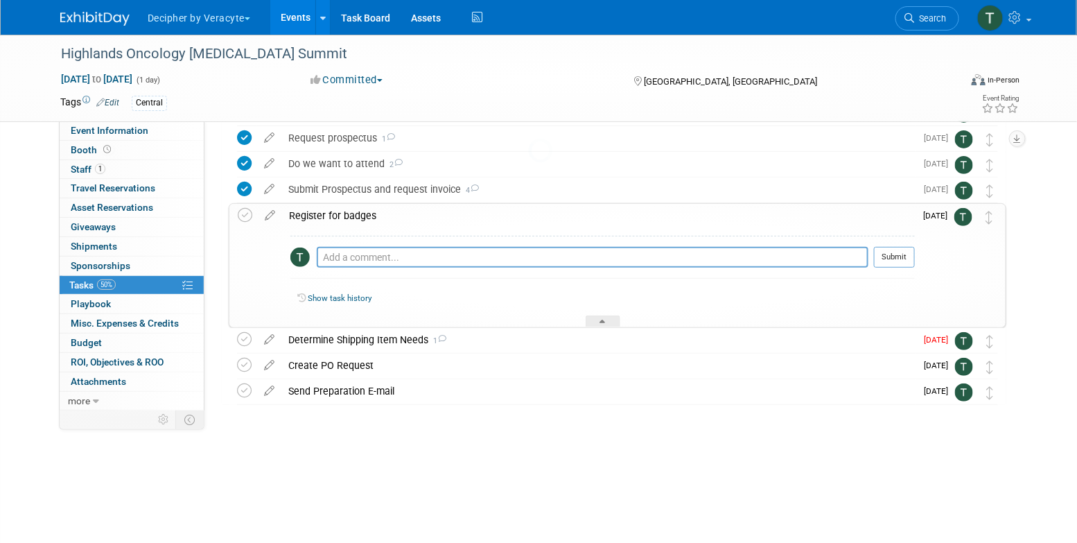
scroll to position [26, 0]
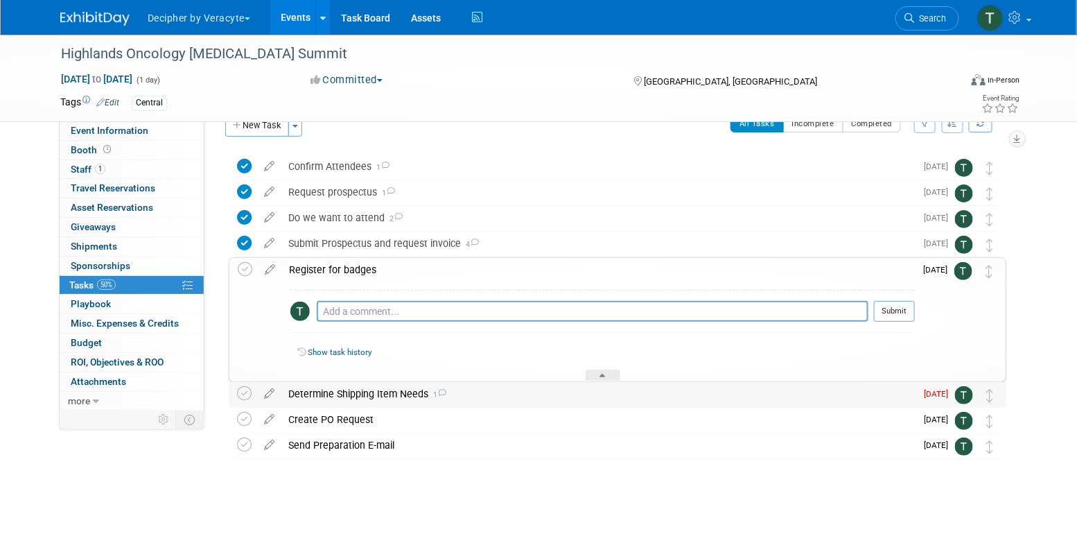
click at [340, 394] on div "Determine Shipping Item Needs 1" at bounding box center [598, 394] width 634 height 24
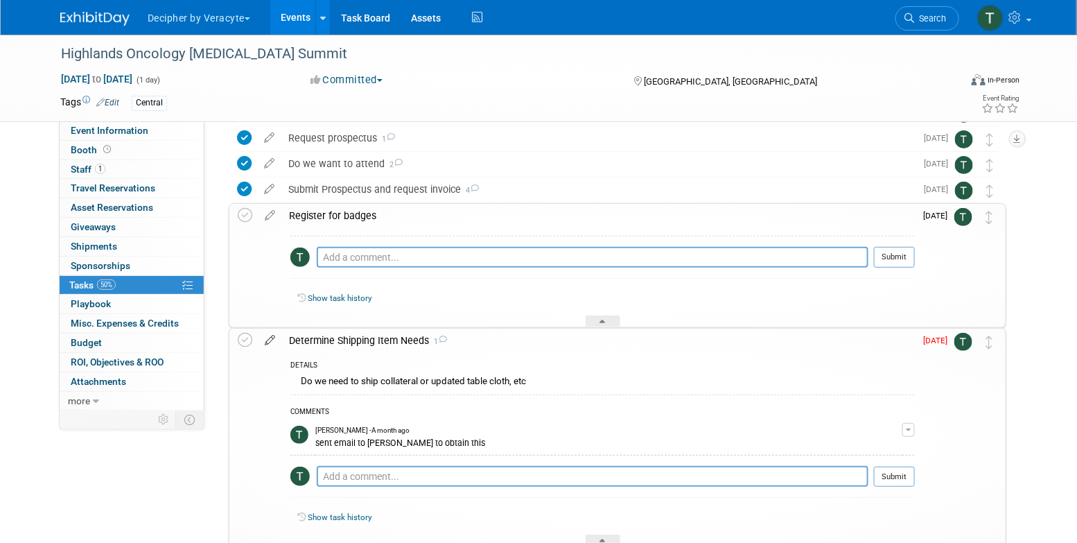
click at [263, 343] on icon at bounding box center [270, 337] width 24 height 17
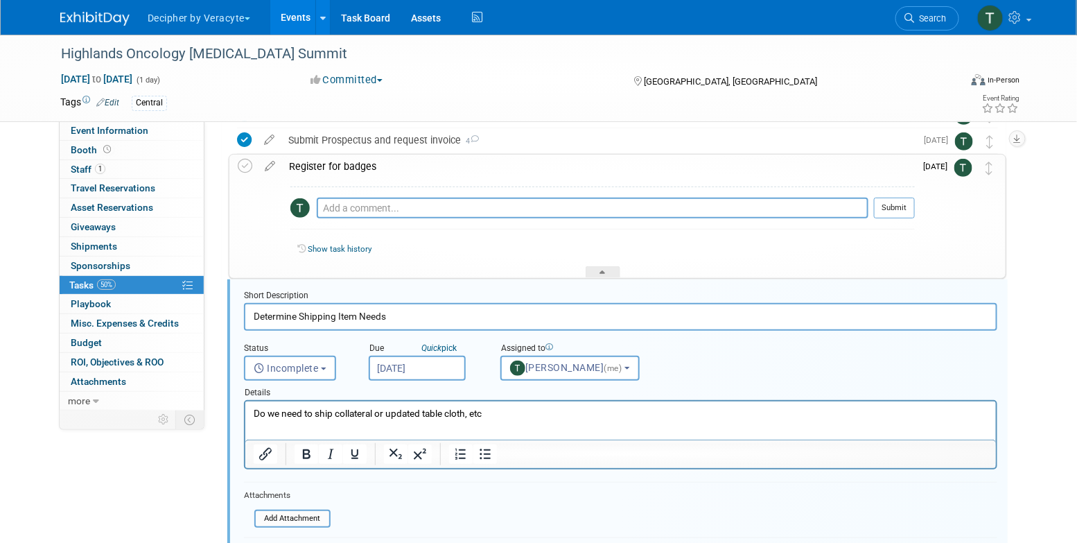
scroll to position [205, 0]
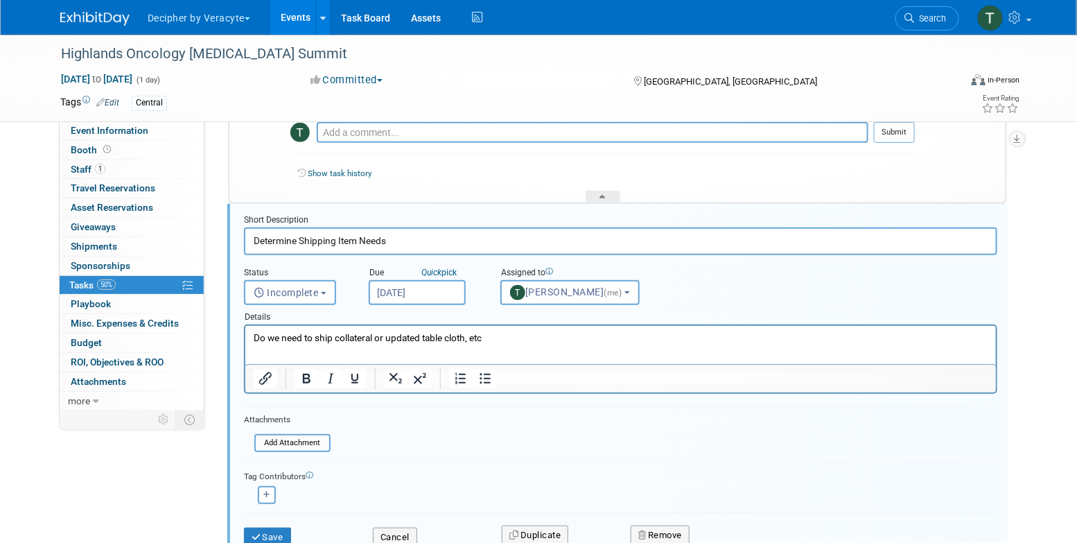
click at [422, 315] on div "Details" at bounding box center [621, 314] width 754 height 19
click at [427, 306] on div "Details" at bounding box center [621, 314] width 754 height 19
click at [437, 302] on body "Decipher by Veracyte Explore: My Workspaces 2 Go to Workspace: Corporate Events…" at bounding box center [538, 66] width 1077 height 543
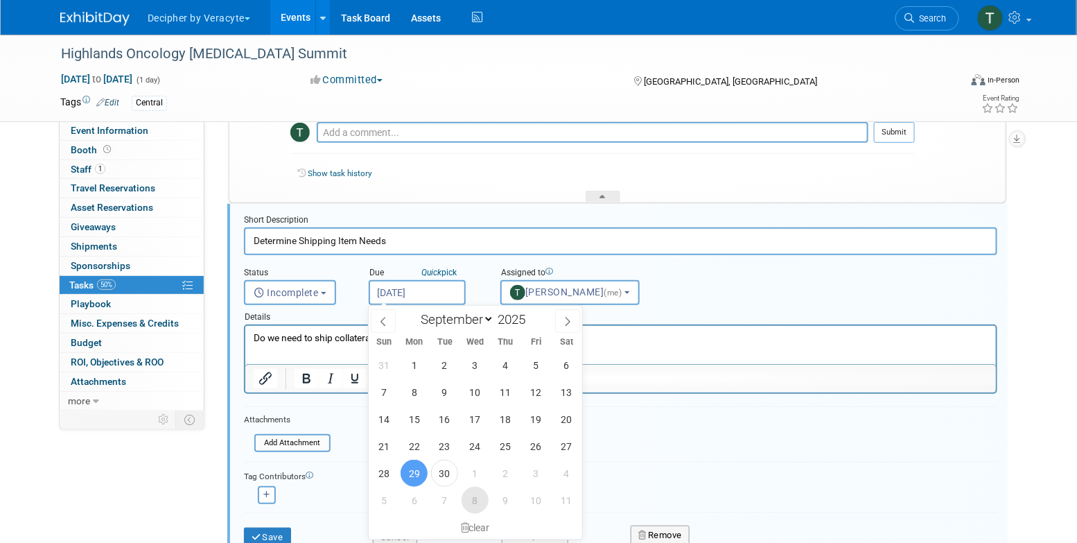
click at [470, 494] on span "8" at bounding box center [475, 500] width 27 height 27
type input "[DATE]"
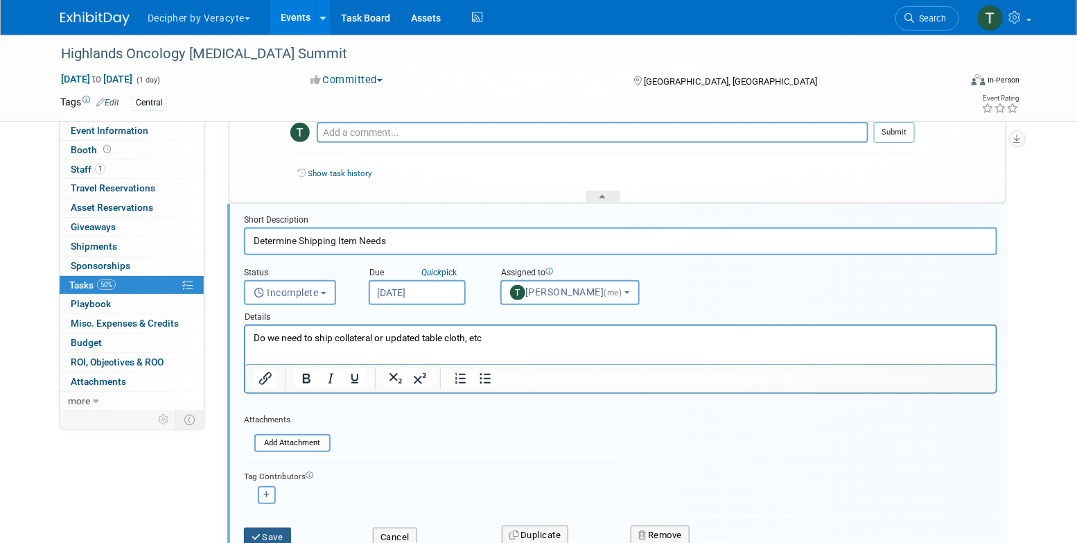
click at [278, 533] on button "Save" at bounding box center [267, 537] width 47 height 19
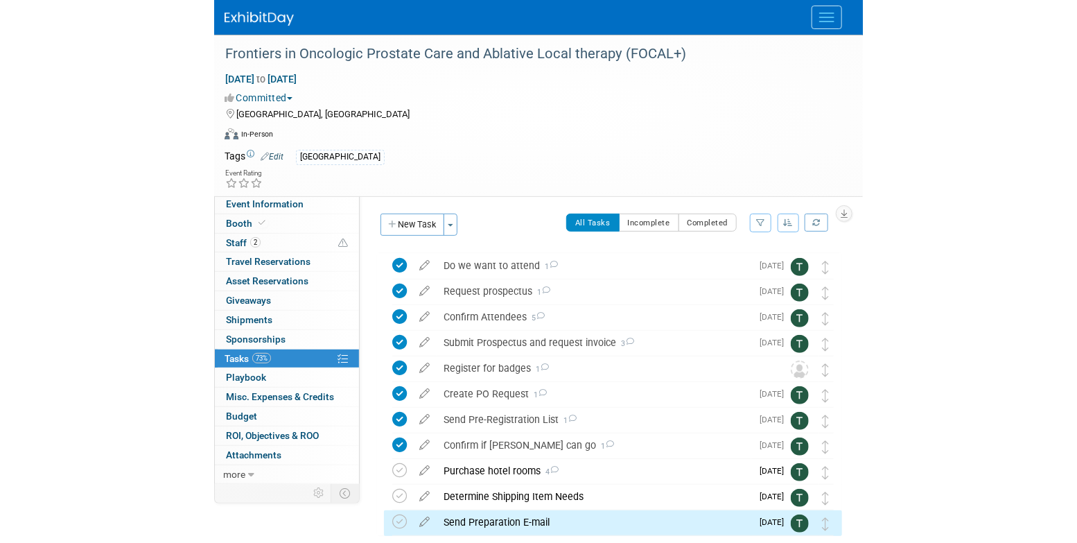
scroll to position [76, 0]
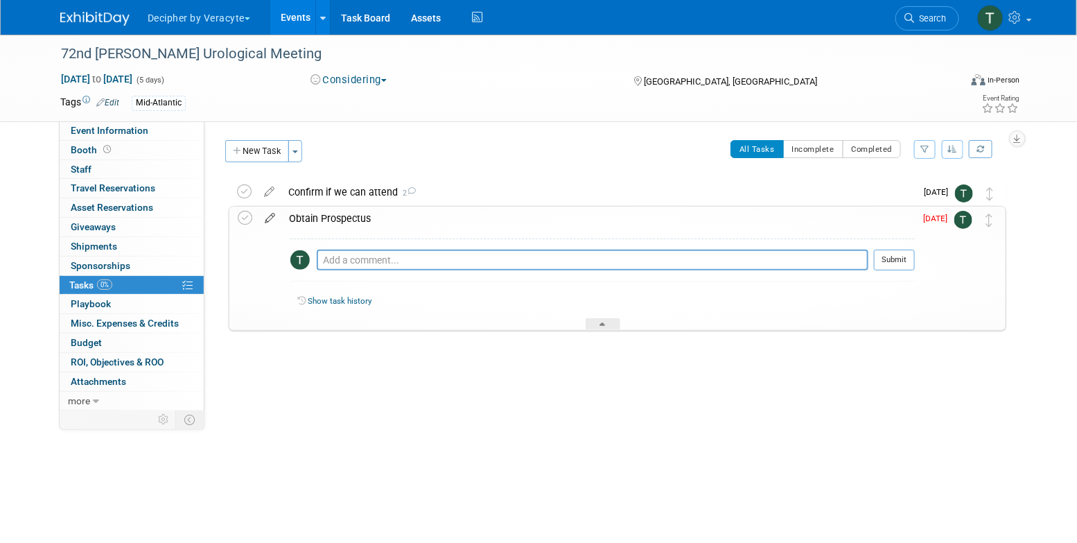
click at [269, 220] on icon at bounding box center [270, 215] width 24 height 17
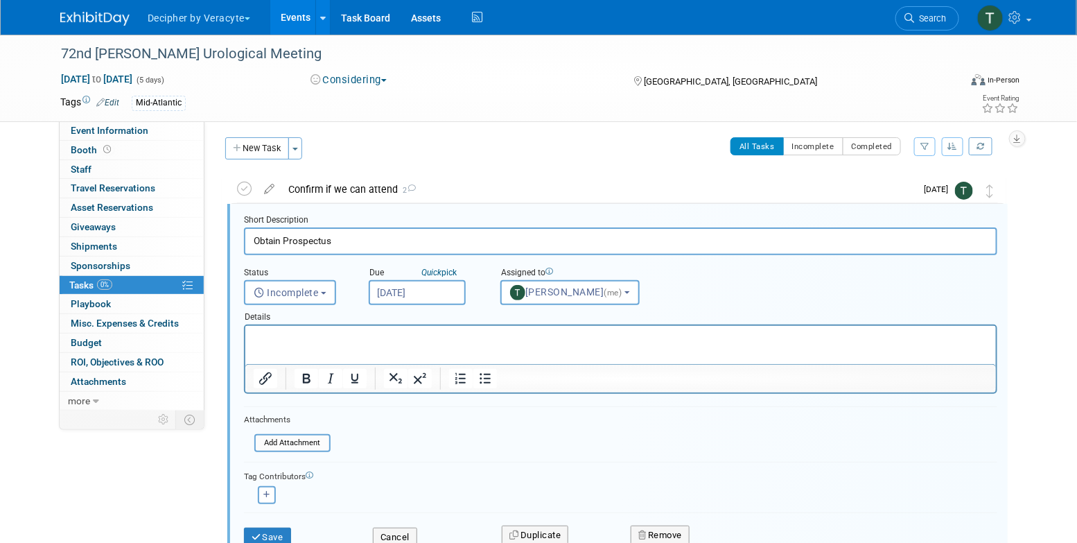
scroll to position [3, 0]
click at [428, 294] on input "Sep 29, 2025" at bounding box center [417, 292] width 97 height 25
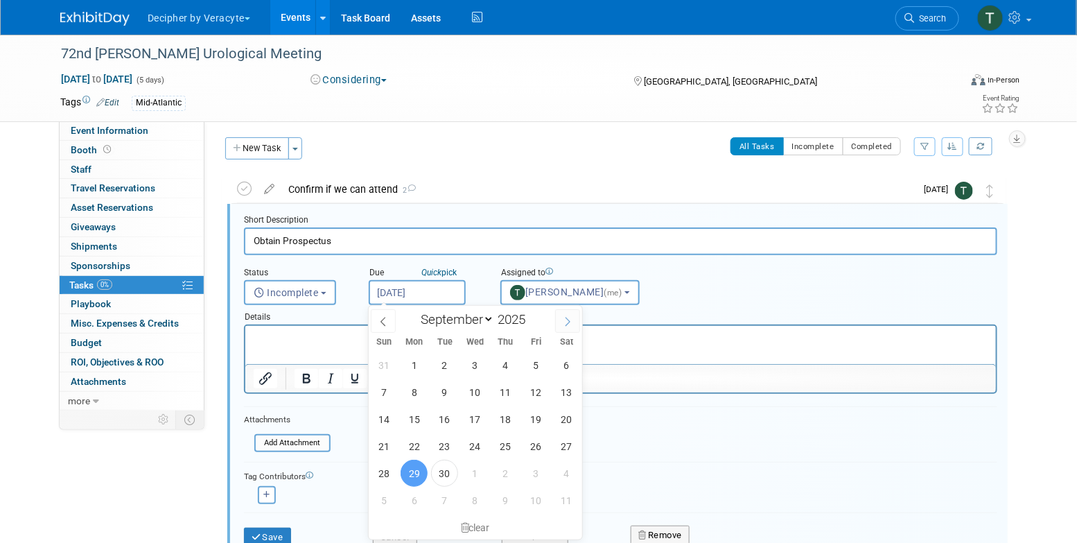
click at [564, 317] on icon at bounding box center [568, 322] width 10 height 10
select select "9"
click at [449, 449] on span "21" at bounding box center [444, 446] width 27 height 27
type input "Oct 21, 2025"
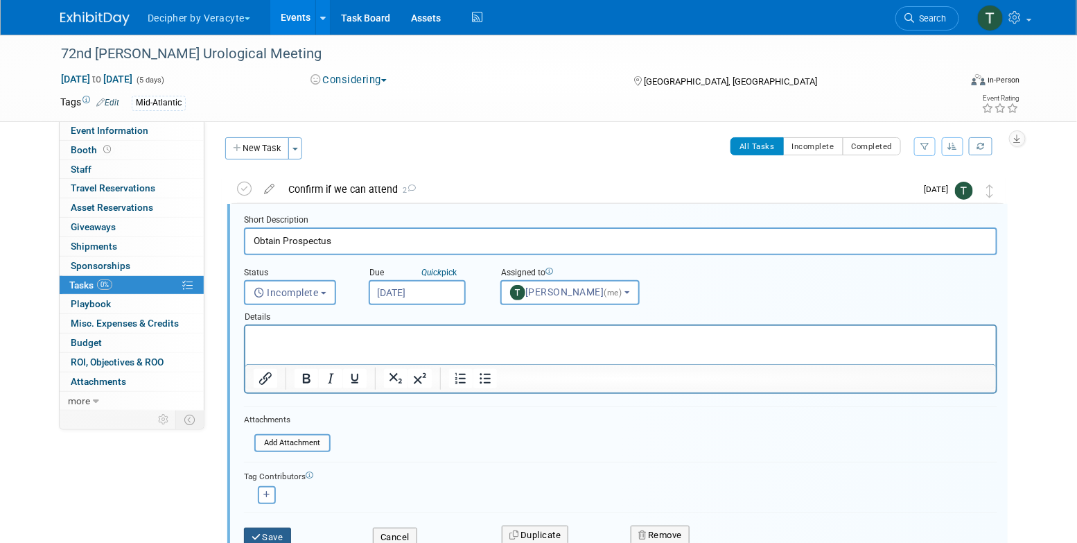
click at [277, 530] on button "Save" at bounding box center [267, 537] width 47 height 19
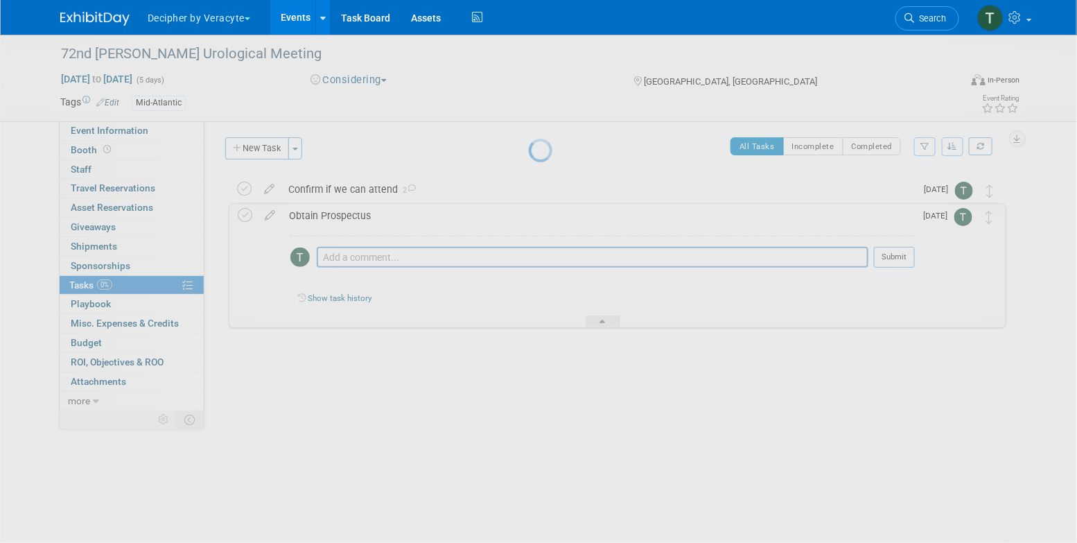
scroll to position [0, 0]
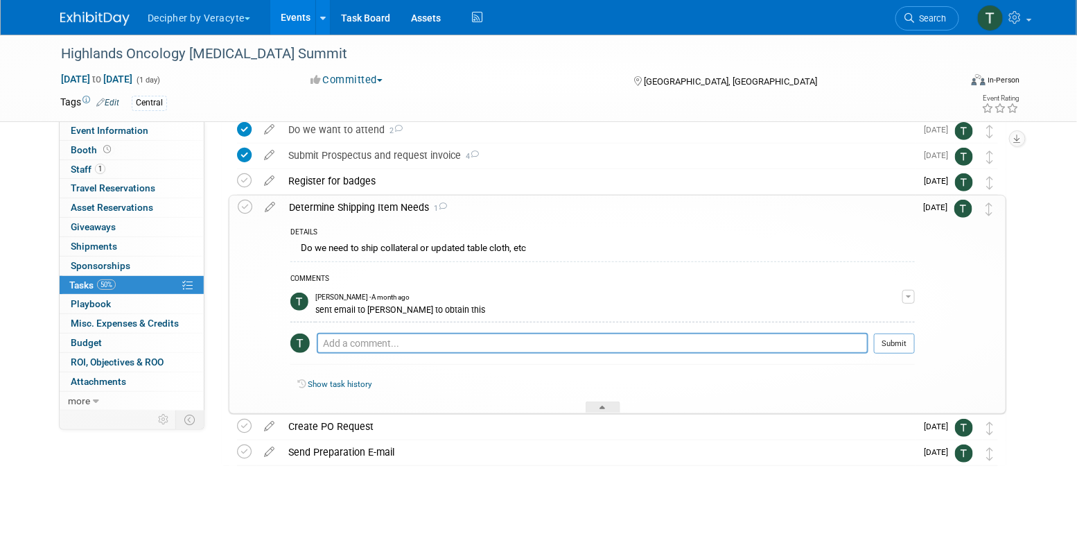
scroll to position [121, 0]
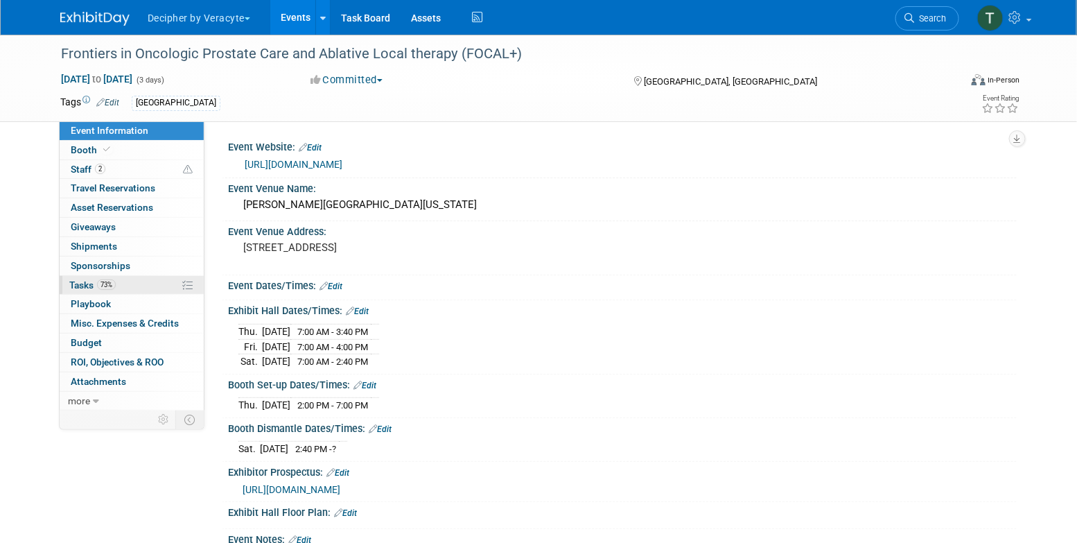
click at [150, 283] on link "73% Tasks 73%" at bounding box center [132, 285] width 144 height 19
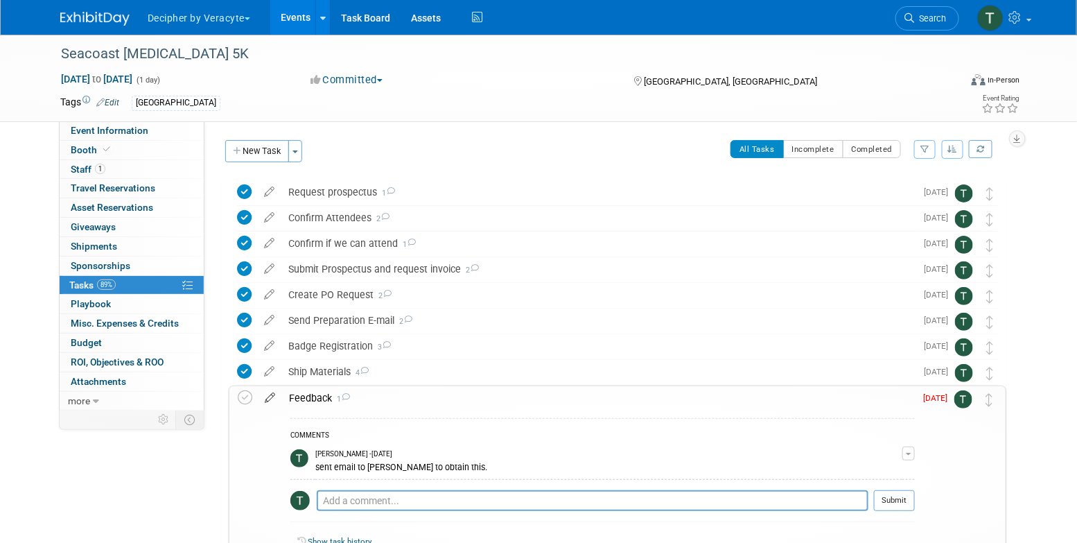
click at [274, 399] on icon at bounding box center [270, 394] width 24 height 17
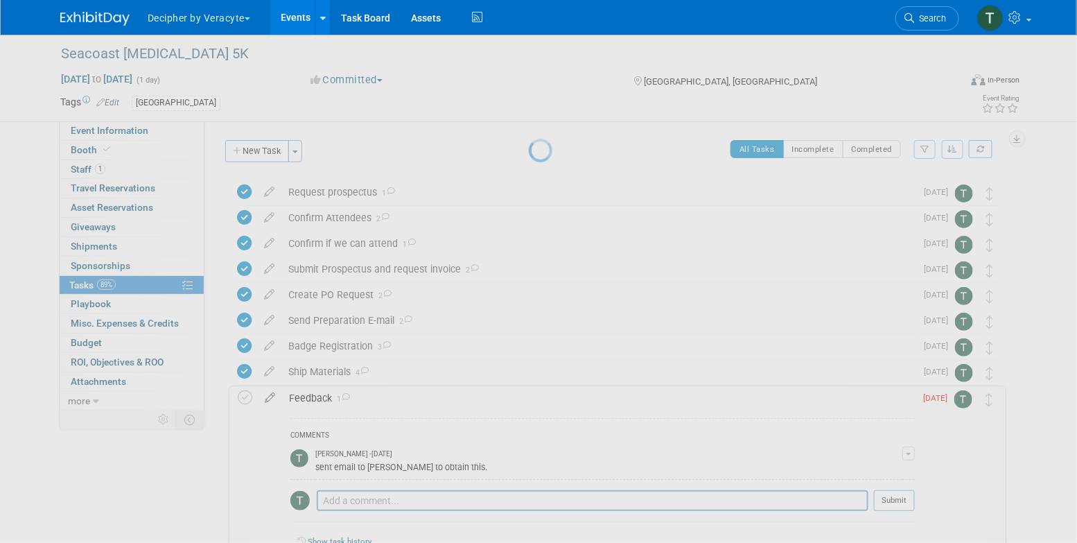
select select "8"
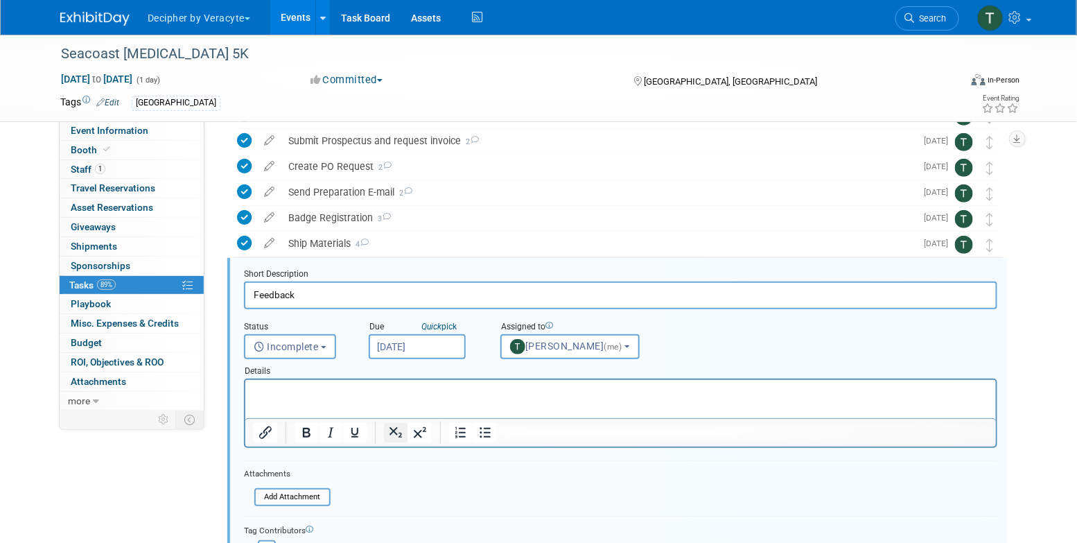
scroll to position [182, 0]
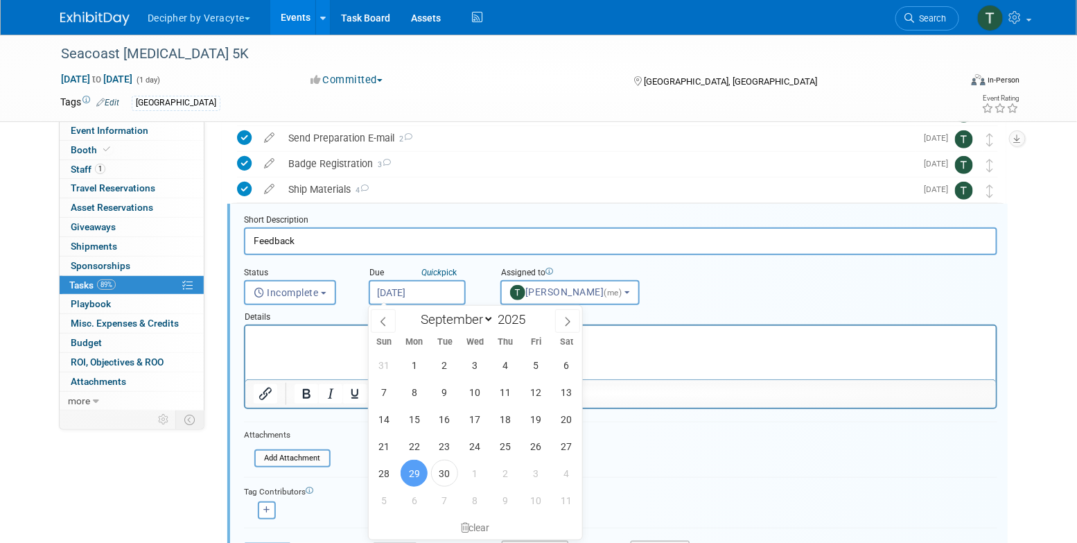
click at [424, 295] on input "[DATE]" at bounding box center [417, 292] width 97 height 25
click at [480, 495] on span "8" at bounding box center [475, 500] width 27 height 27
type input "Oct 8, 2025"
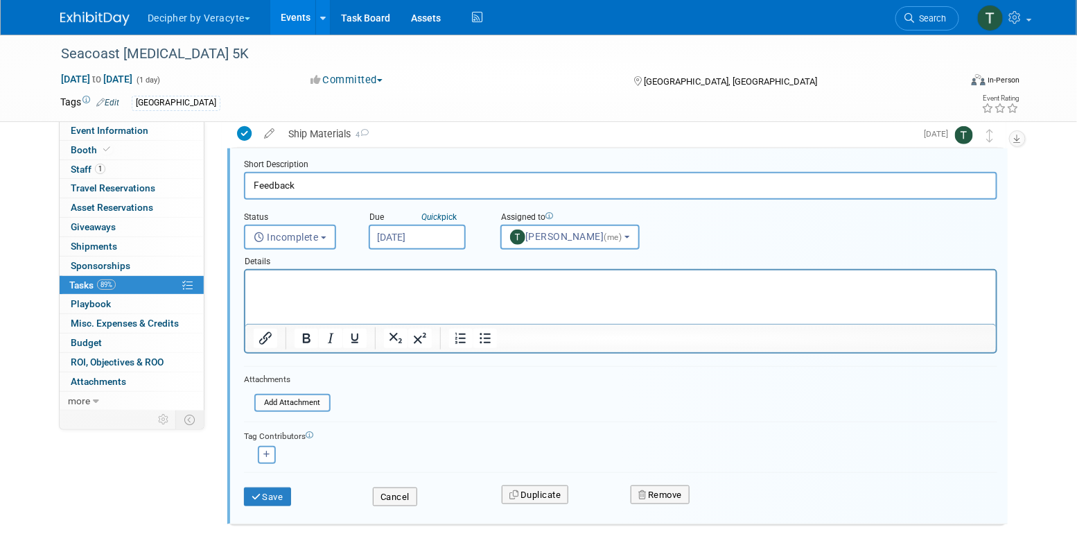
scroll to position [240, 0]
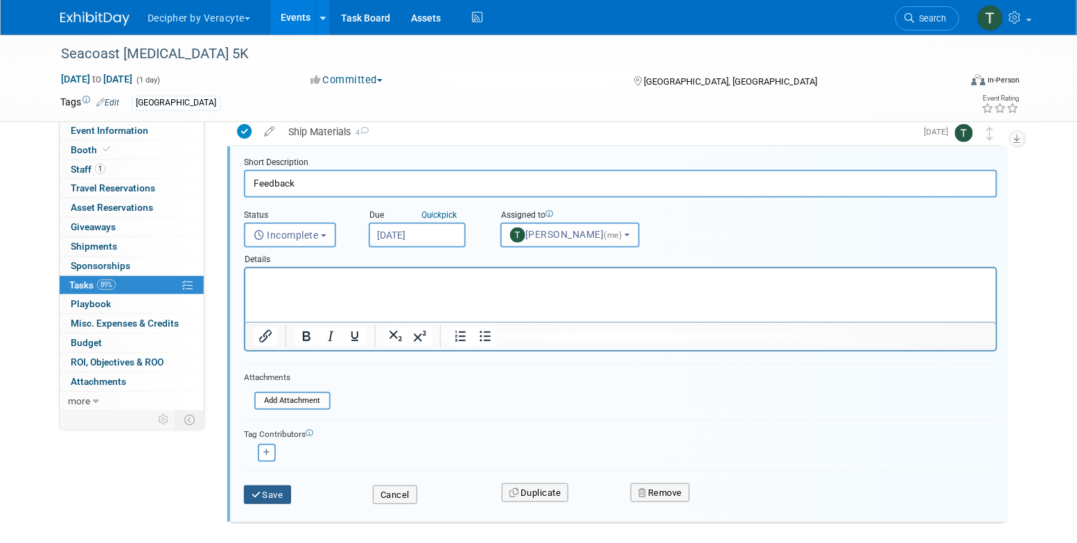
click at [284, 494] on button "Save" at bounding box center [267, 494] width 47 height 19
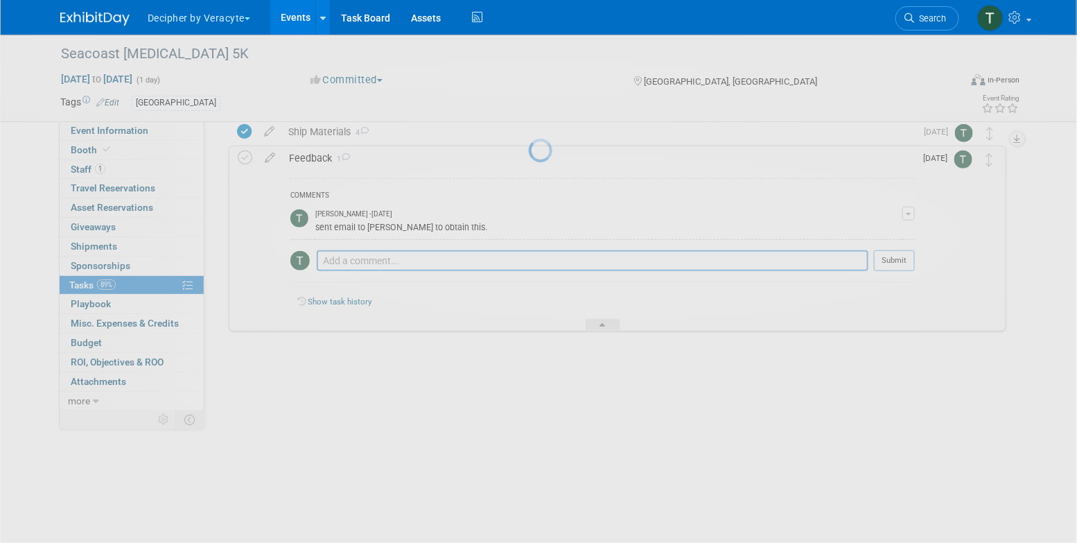
scroll to position [112, 0]
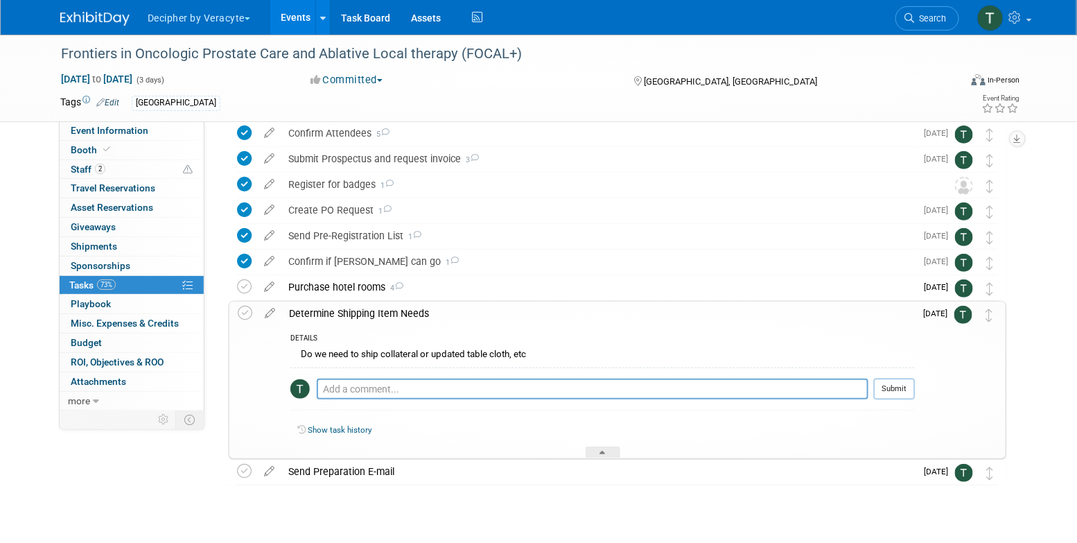
scroll to position [137, 0]
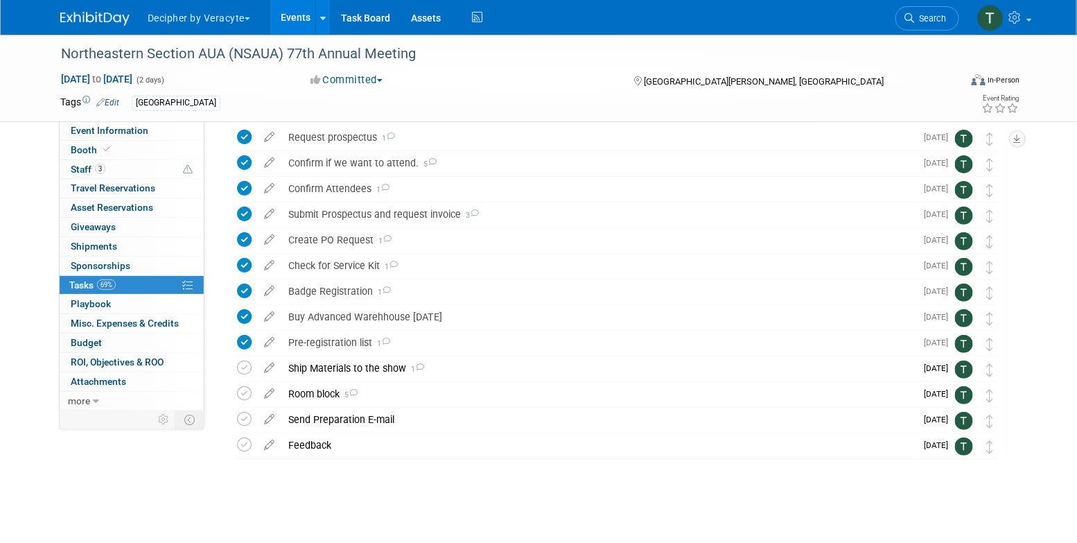
click at [302, 21] on link "Events" at bounding box center [295, 17] width 51 height 35
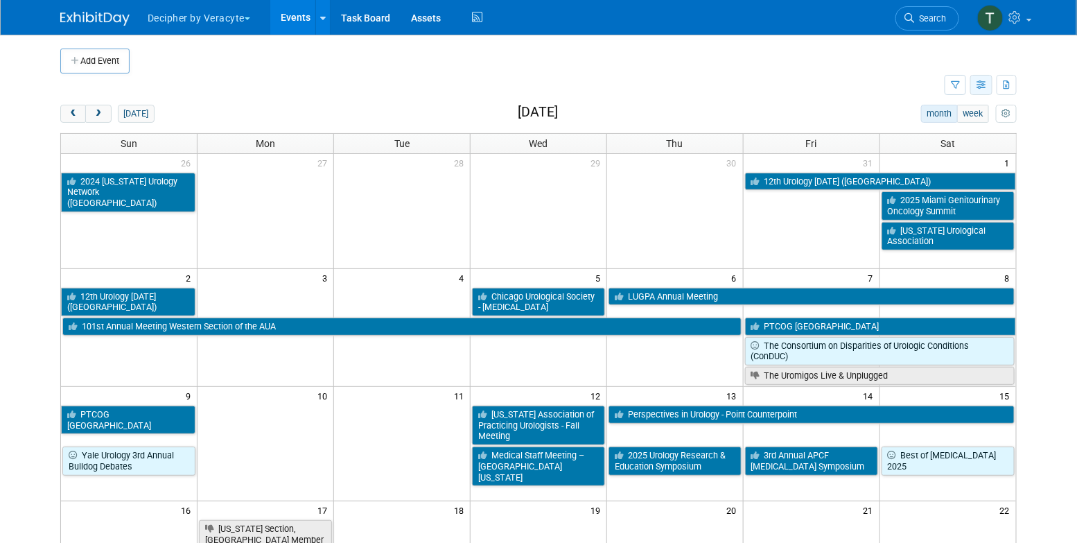
click at [971, 87] on button "button" at bounding box center [982, 85] width 22 height 20
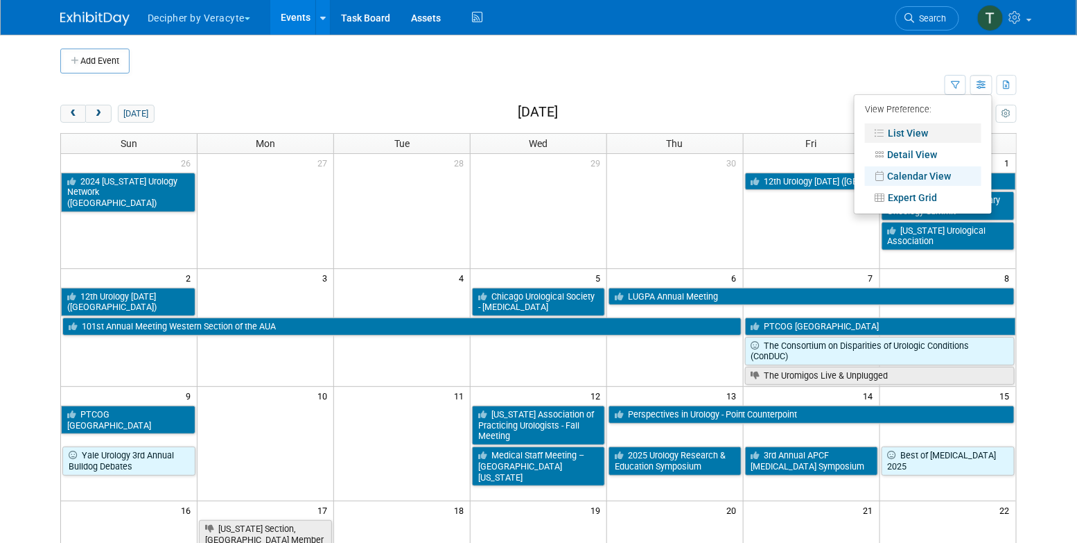
click at [950, 128] on link "List View" at bounding box center [923, 132] width 116 height 19
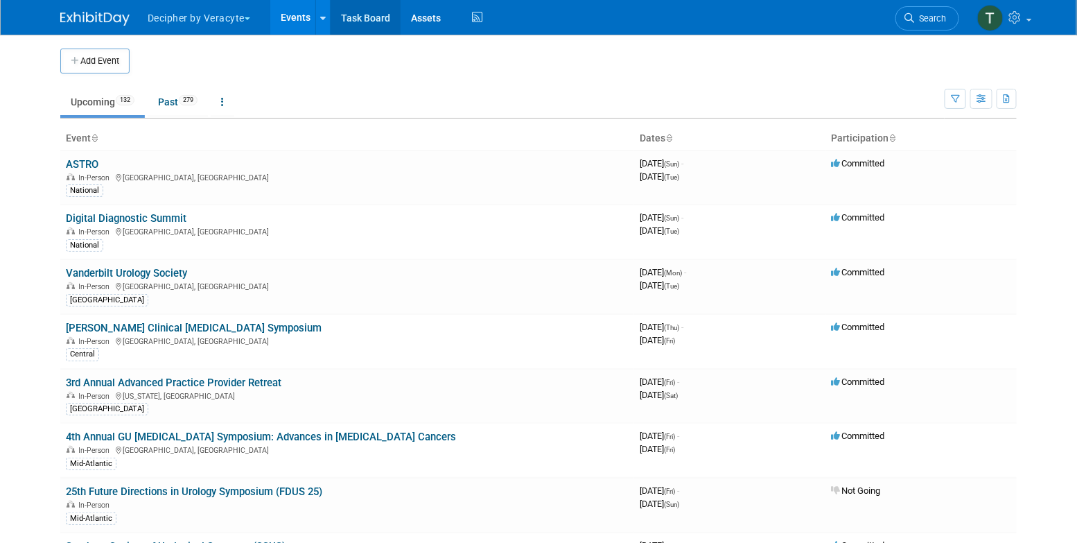
click at [377, 25] on link "Task Board" at bounding box center [366, 17] width 70 height 35
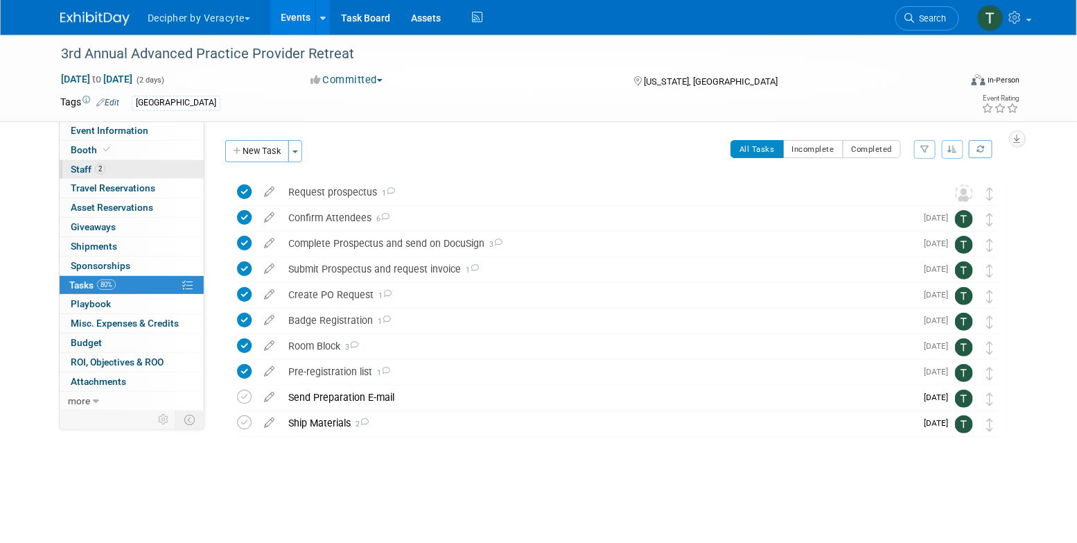
click at [146, 168] on link "2 Staff 2" at bounding box center [132, 169] width 144 height 19
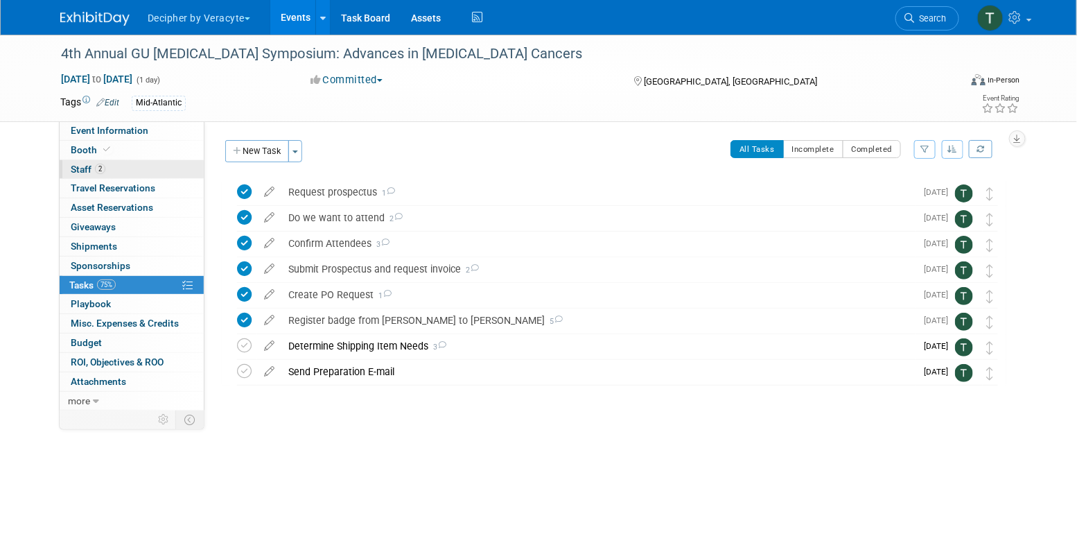
click at [179, 166] on link "2 Staff 2" at bounding box center [132, 169] width 144 height 19
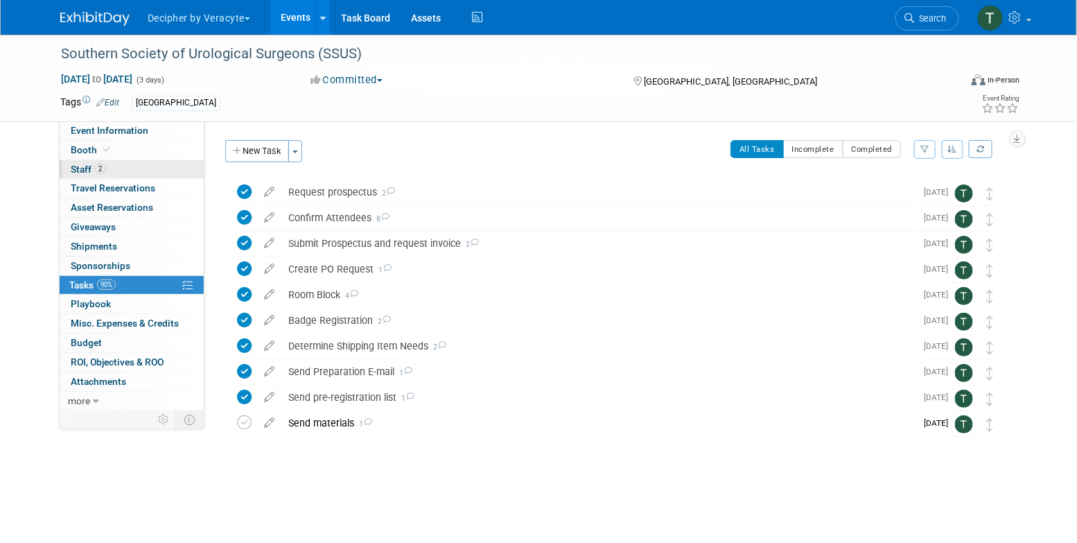
click at [152, 168] on link "2 Staff 2" at bounding box center [132, 169] width 144 height 19
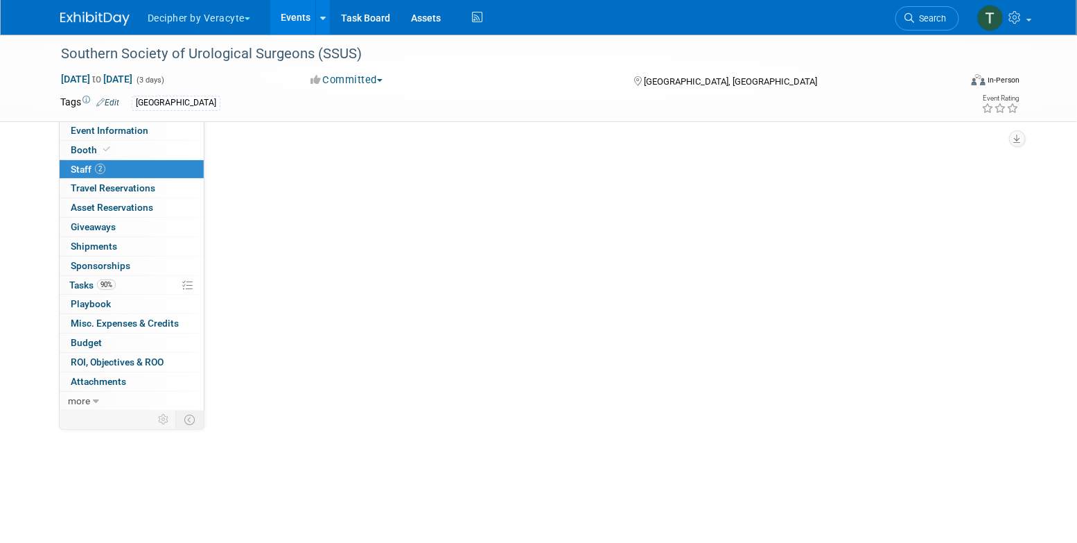
click at [152, 168] on link "2 Staff 2" at bounding box center [132, 169] width 144 height 19
